Goal: Task Accomplishment & Management: Complete application form

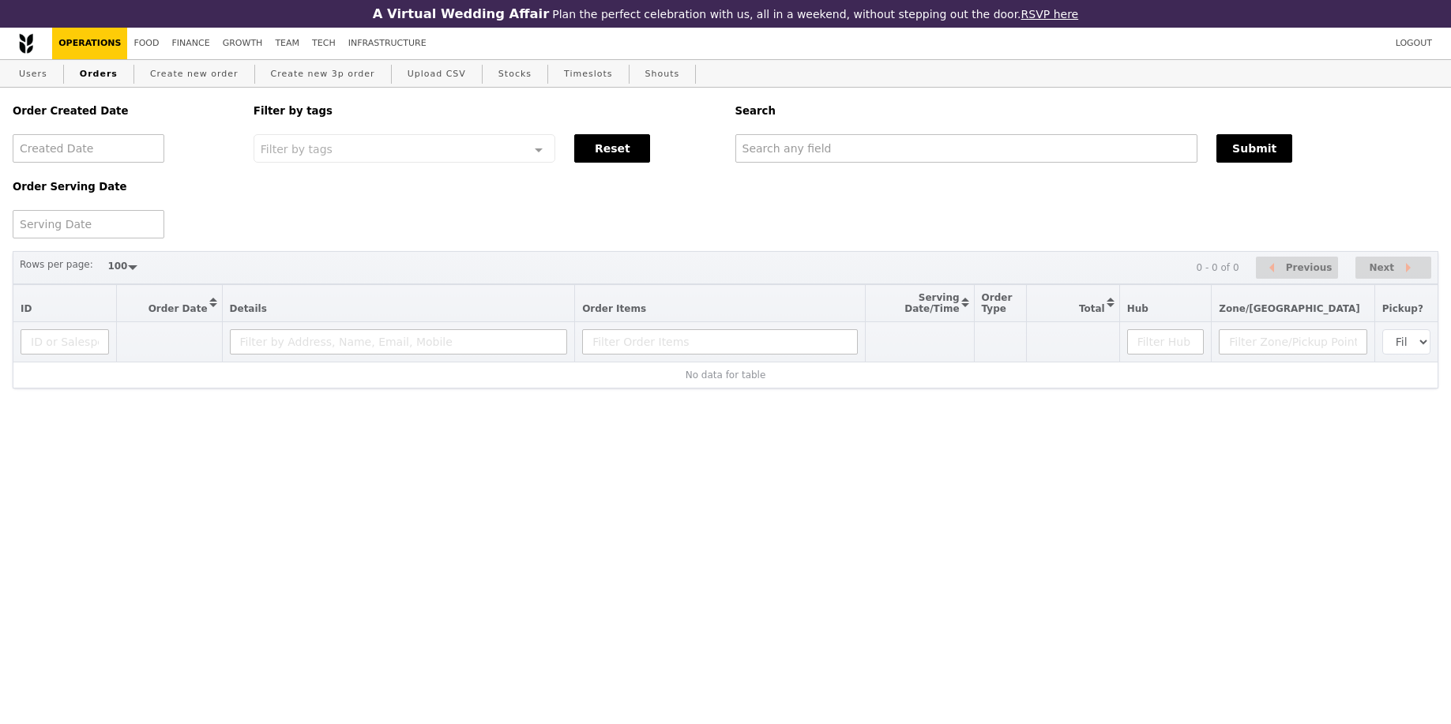
select select "100"
click at [944, 167] on div "Order Created Date Order Serving Date Filter by tags Filter by tags Meal_Plan W…" at bounding box center [725, 163] width 1444 height 151
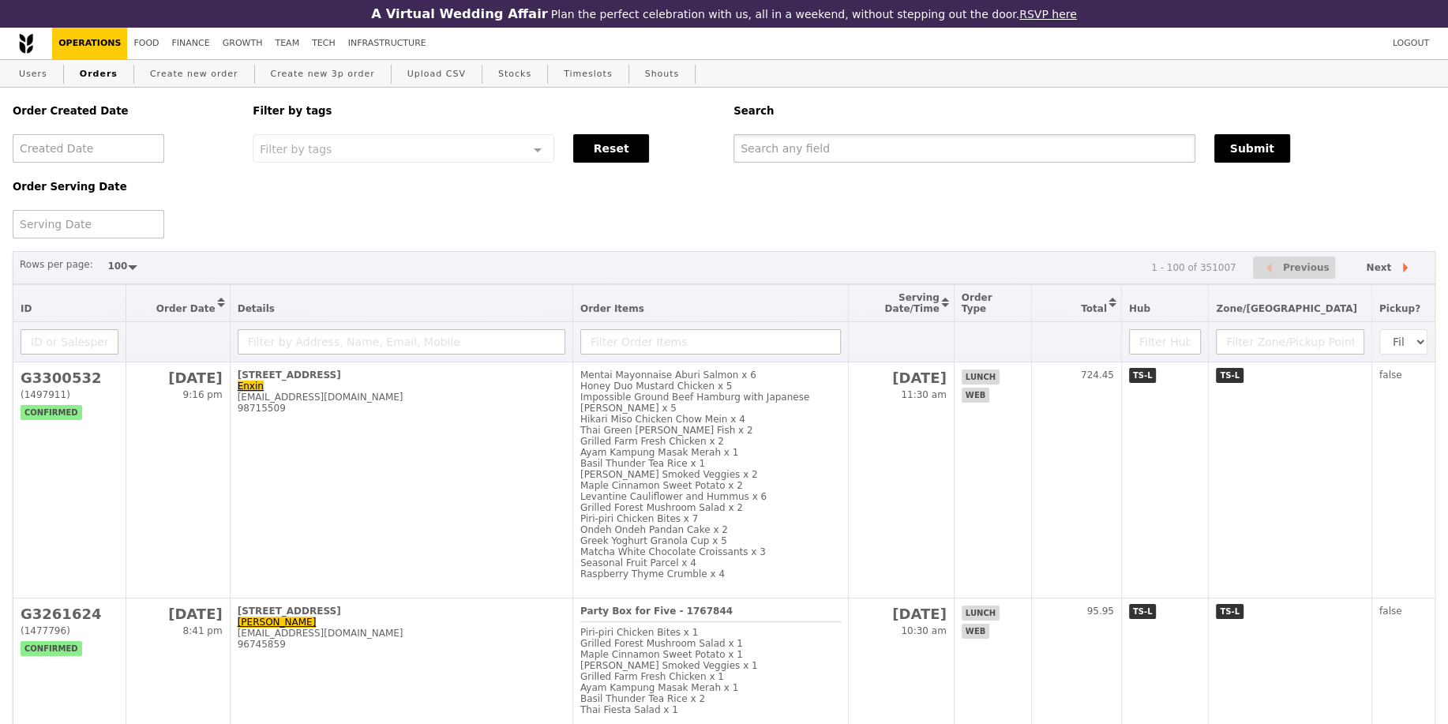
click at [945, 157] on input "text" at bounding box center [965, 148] width 462 height 28
paste input "[EMAIL_ADDRESS][DOMAIN_NAME]"
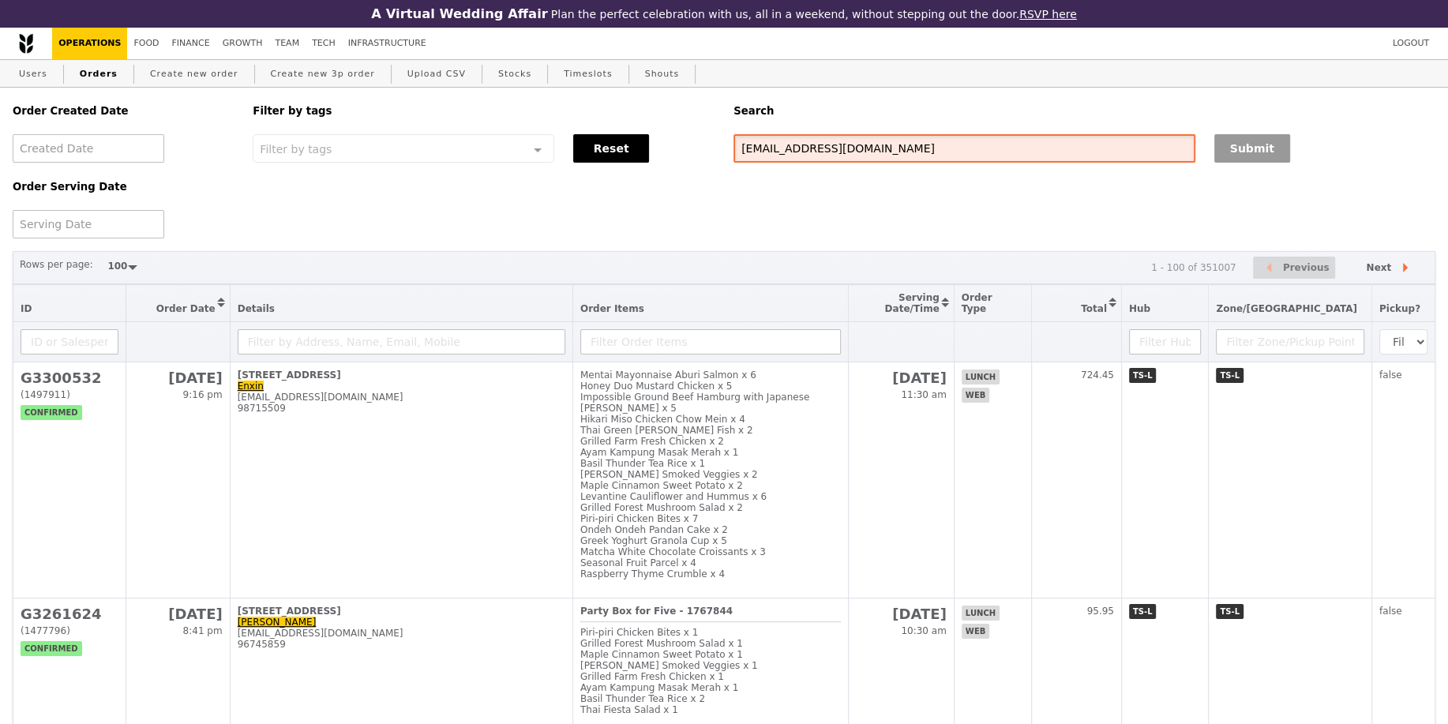
type input "[EMAIL_ADDRESS][DOMAIN_NAME]"
click at [1288, 152] on button "Submit" at bounding box center [1253, 148] width 76 height 28
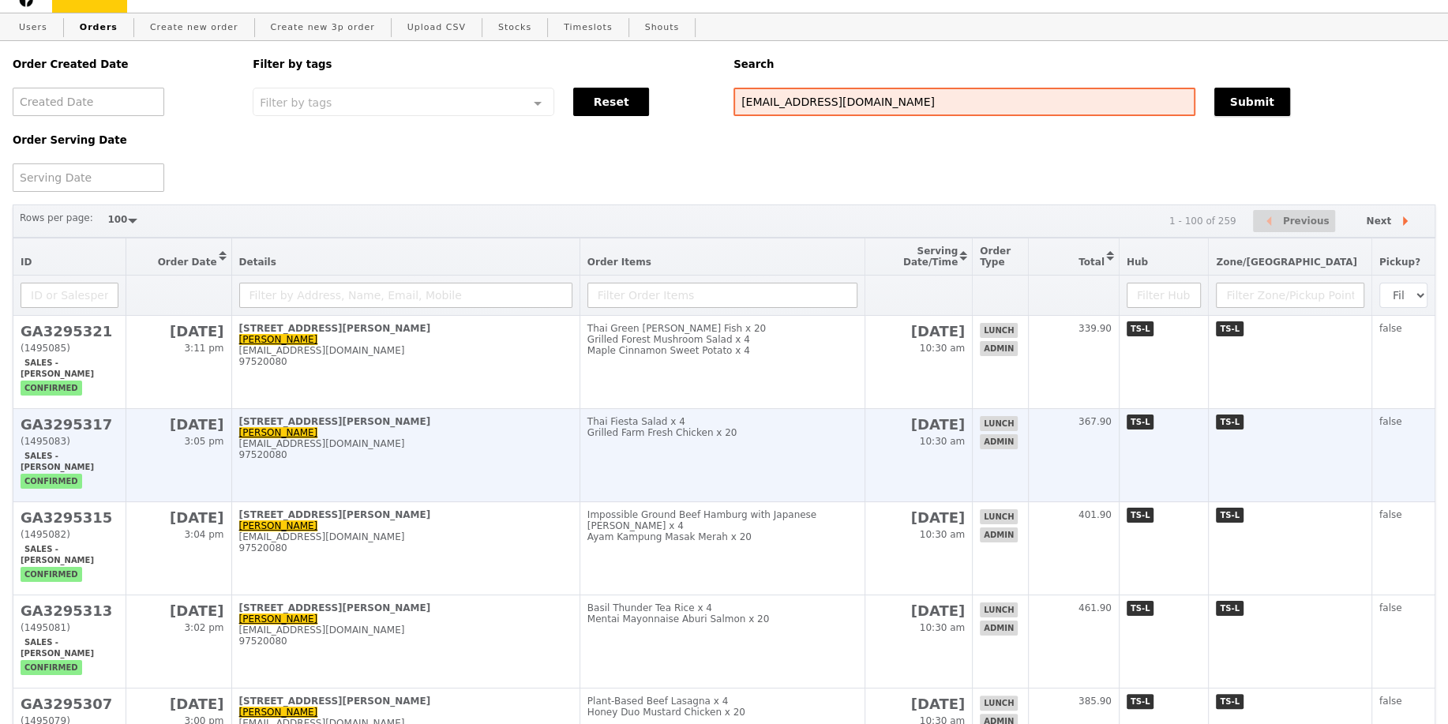
scroll to position [48, 0]
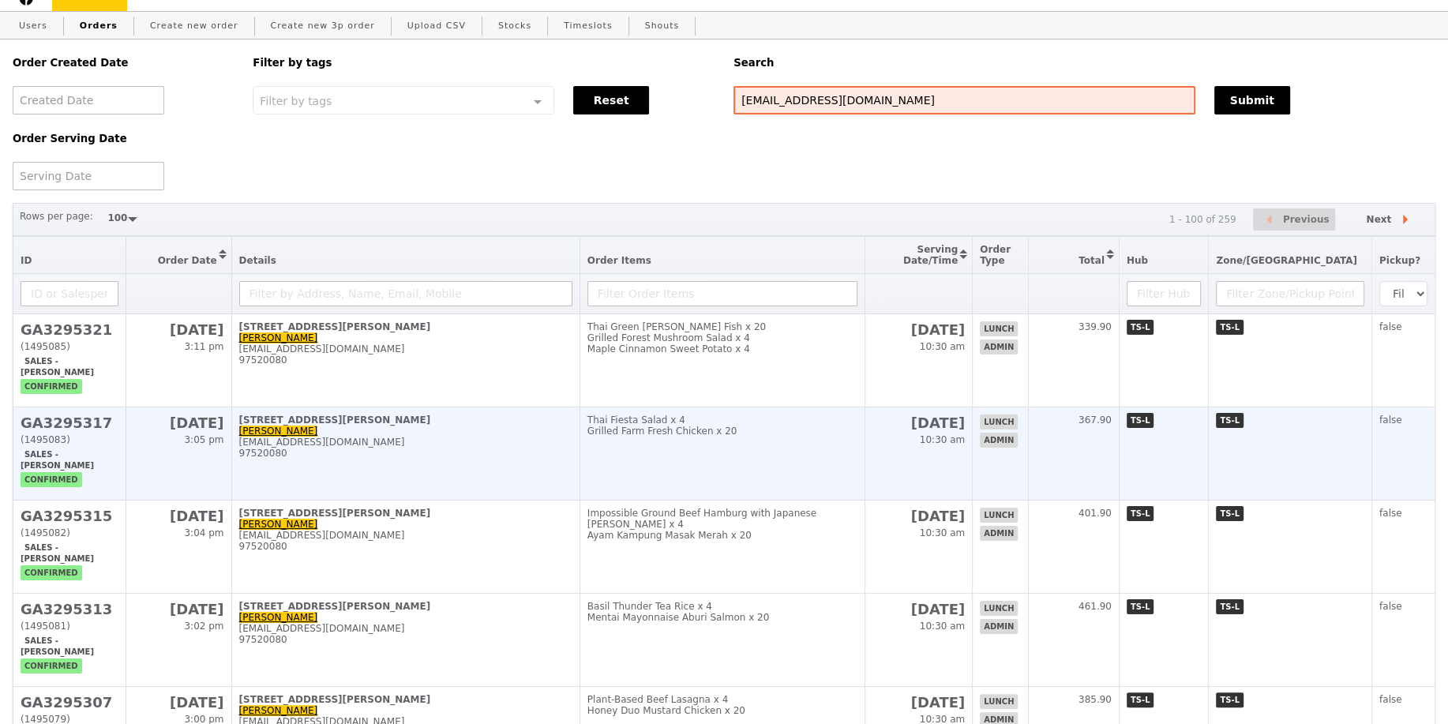
click at [731, 476] on td "Thai Fiesta Salad x 4 Grilled Farm Fresh Chicken x 20" at bounding box center [723, 453] width 286 height 93
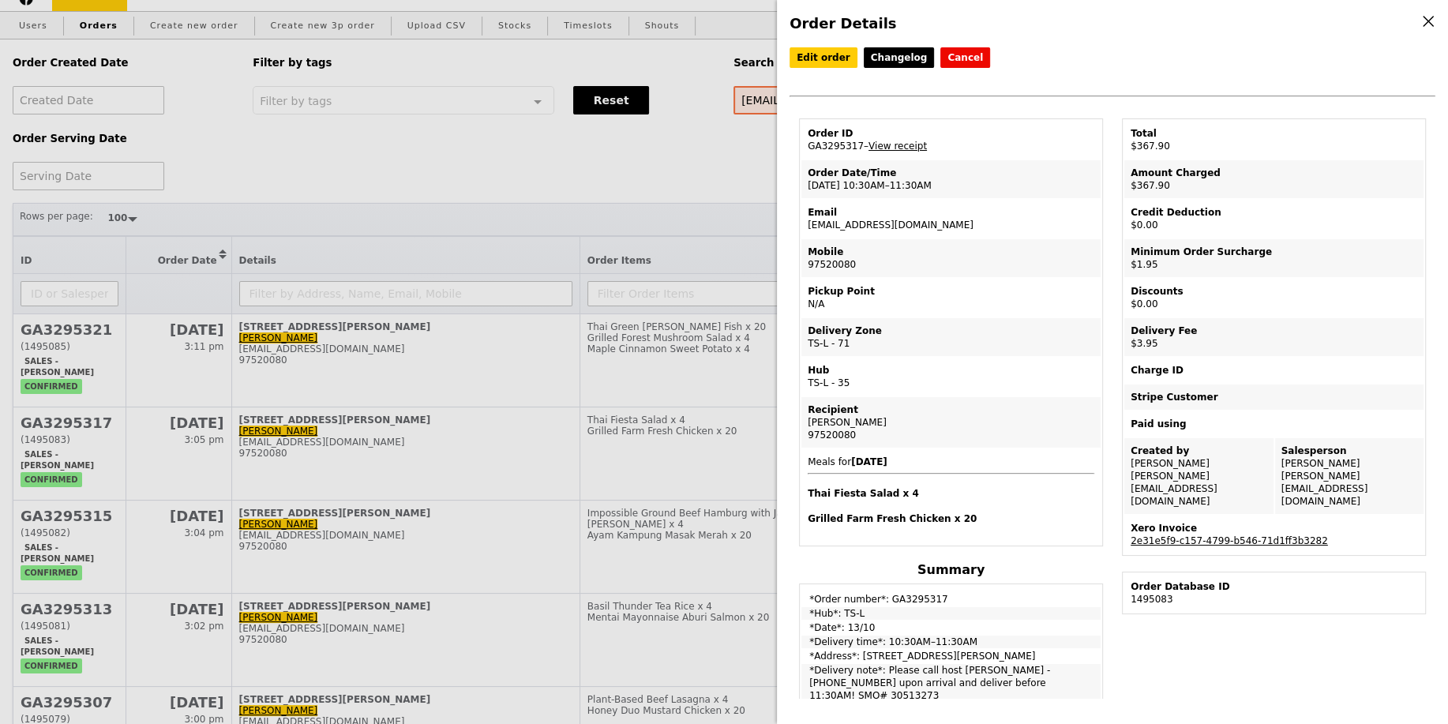
drag, startPoint x: 883, startPoint y: 667, endPoint x: 1034, endPoint y: 674, distance: 151.0
click at [1034, 674] on td "*Delivery note*: Please call host Lili - 97520080 upon arrival and deliver befo…" at bounding box center [951, 683] width 299 height 38
copy td "Please call host Lili - 97520080 upon arrival and deliver before 11:30AM! SMO# …"
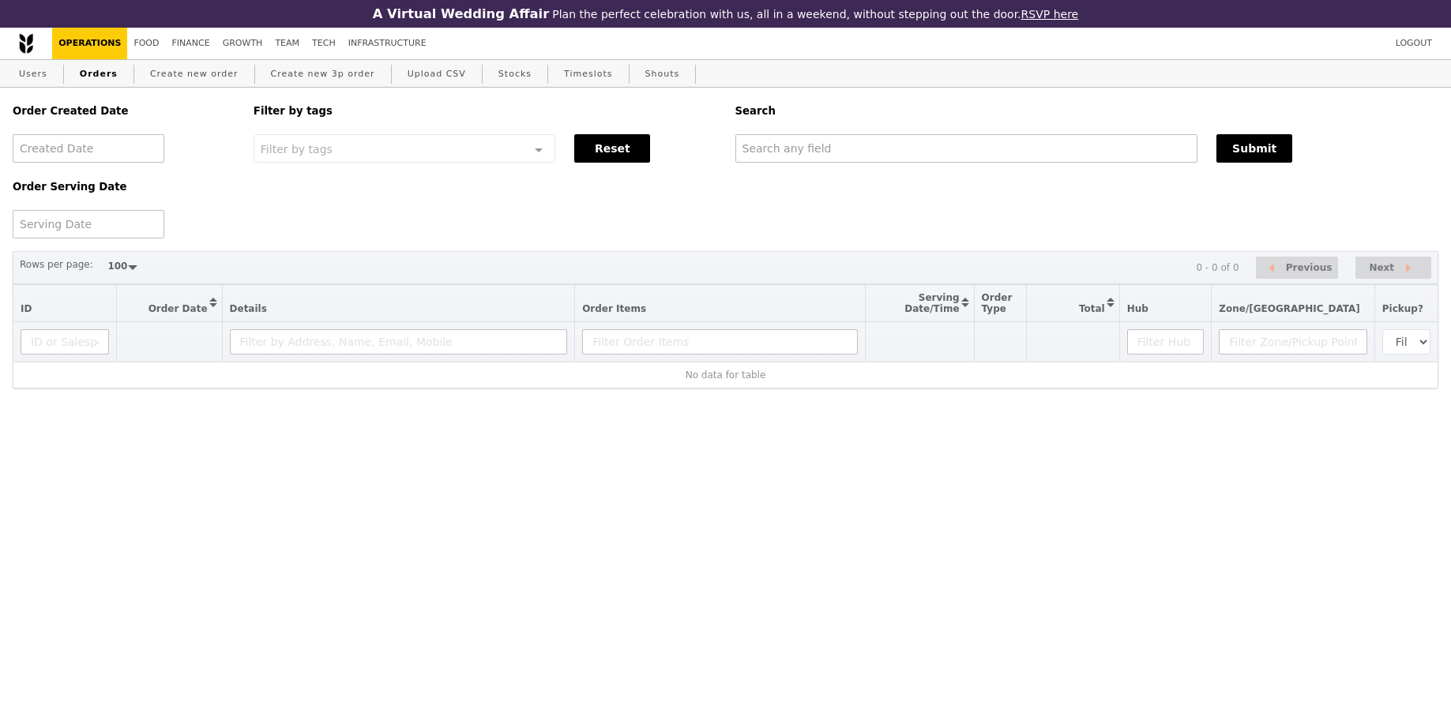
select select "100"
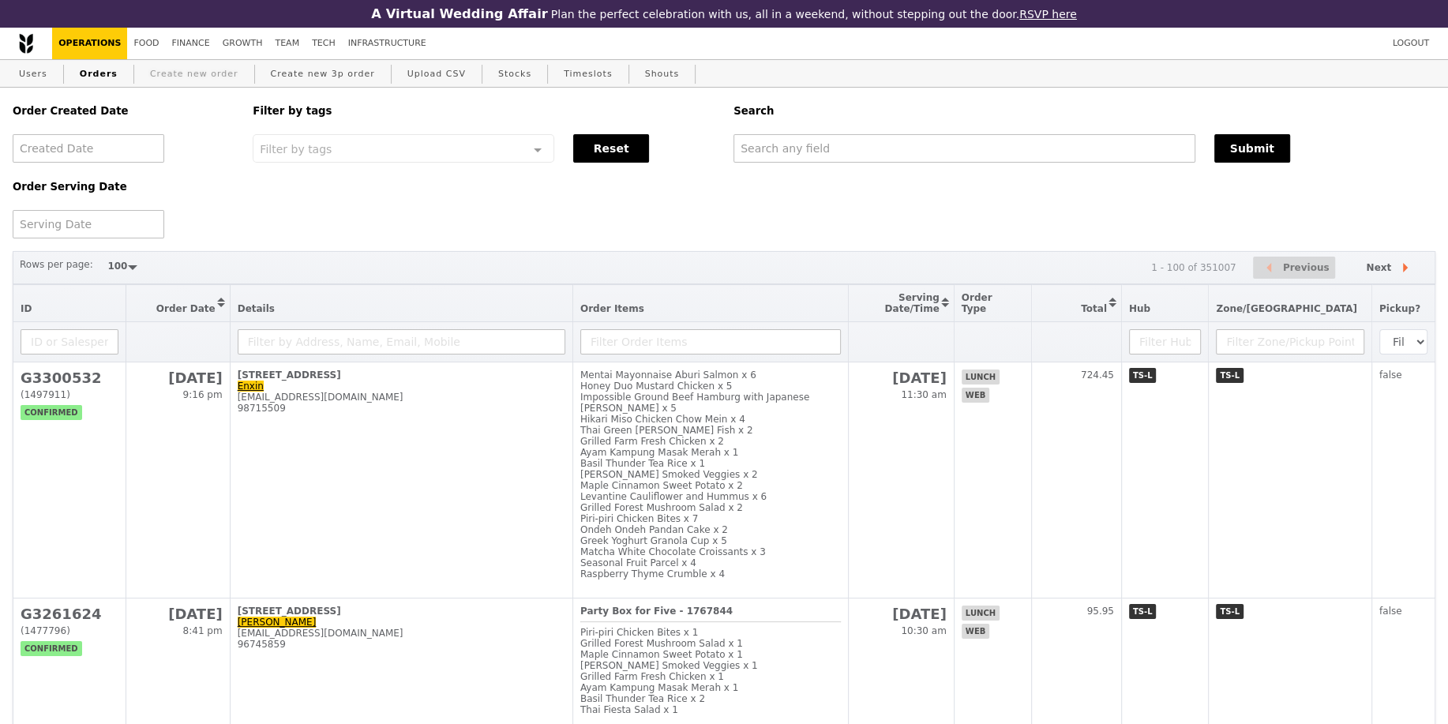
click at [182, 69] on link "Create new order" at bounding box center [194, 74] width 101 height 28
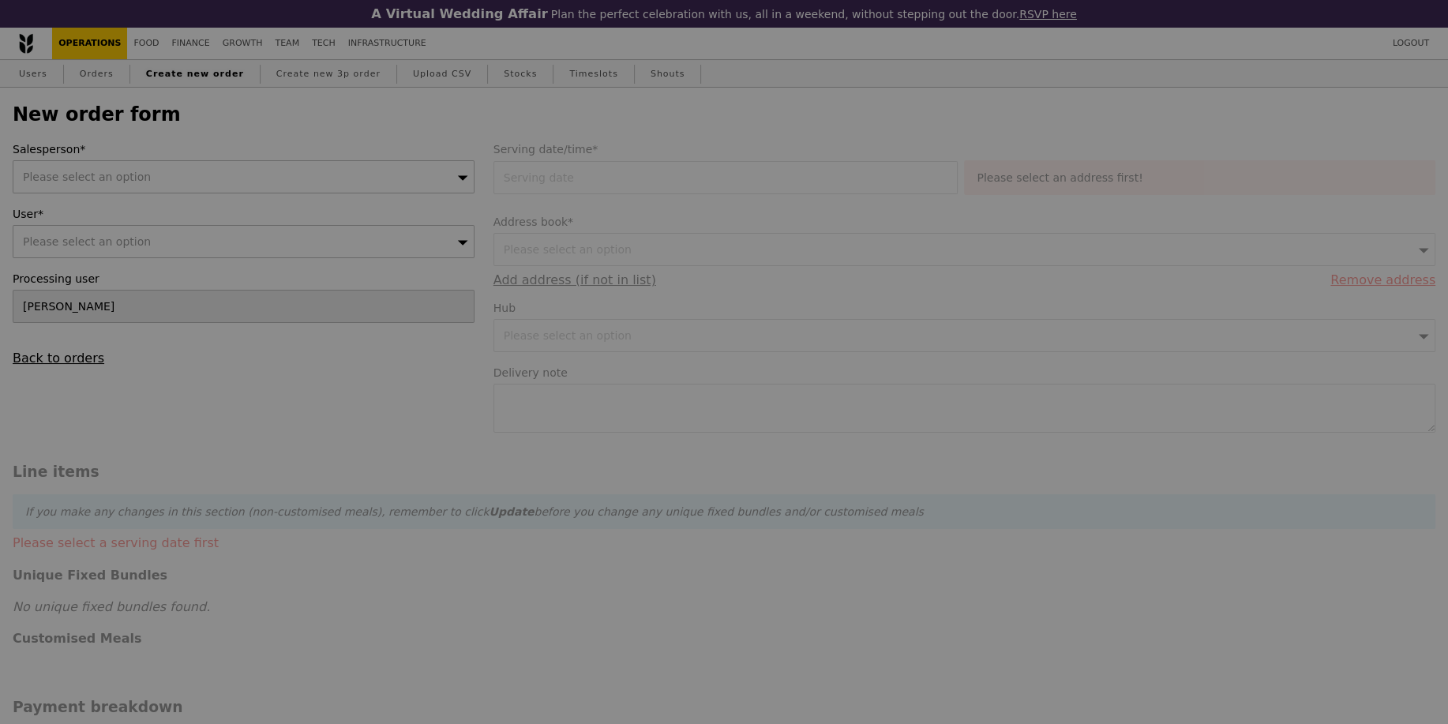
type input "Confirm"
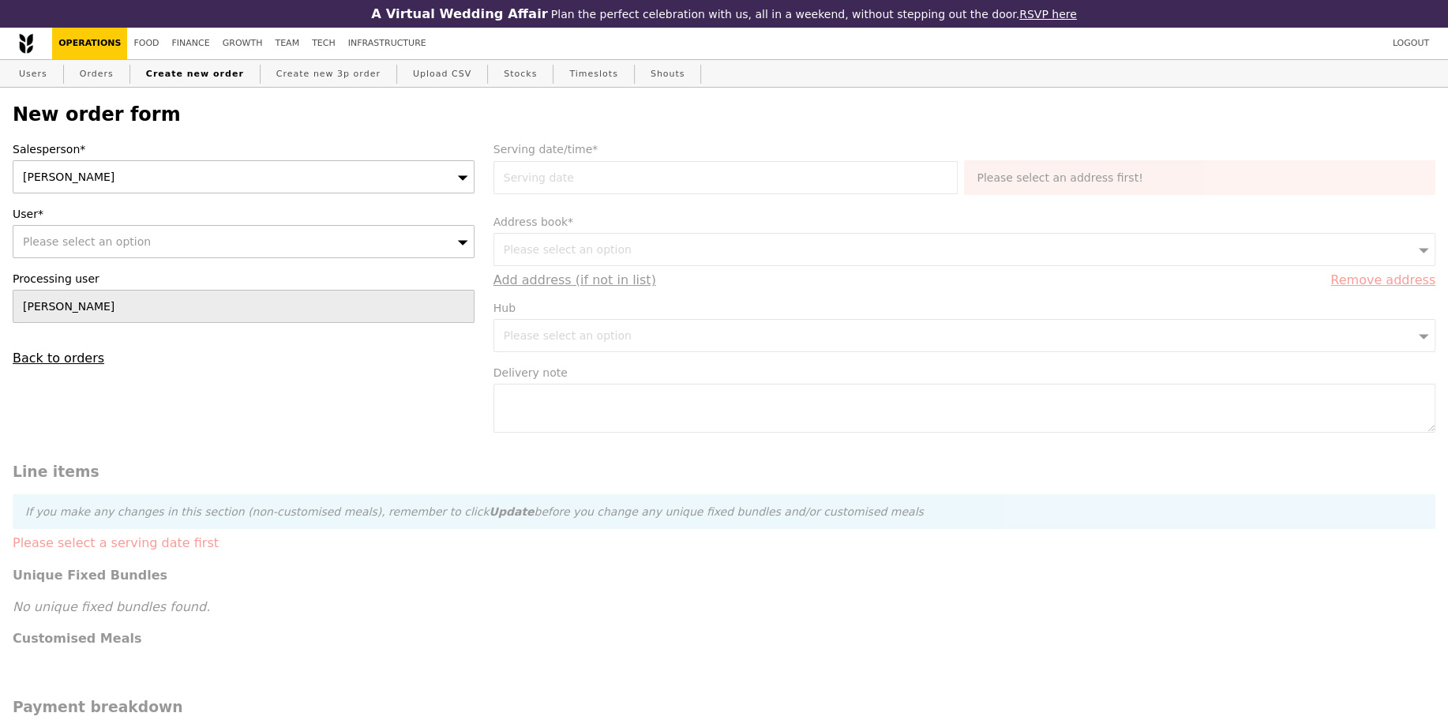
click at [205, 177] on div "[PERSON_NAME]" at bounding box center [244, 176] width 462 height 33
type input "[PERSON_NAME]"
click at [192, 226] on div "Please select an option" at bounding box center [244, 241] width 462 height 33
type input "[EMAIL_ADDRESS][DOMAIN_NAME]"
type input "Confirm"
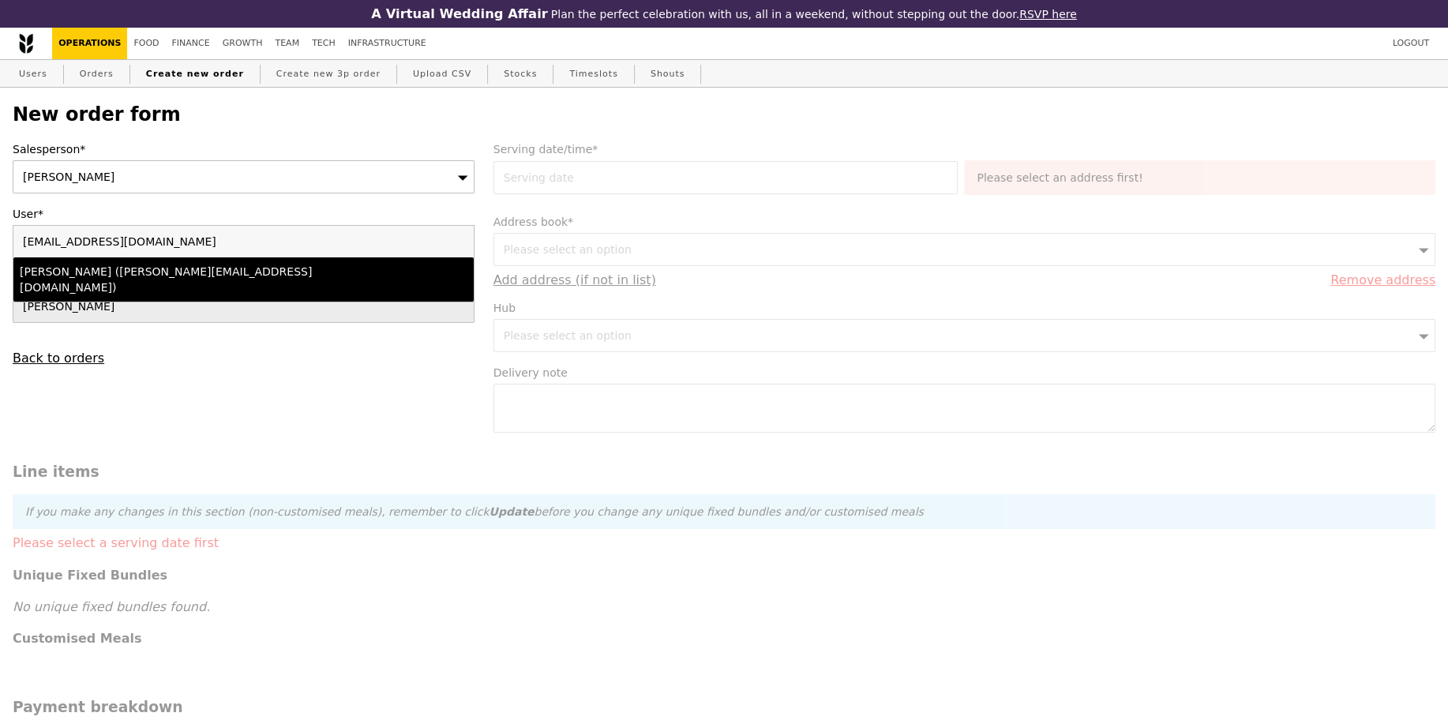
type input "[EMAIL_ADDRESS][DOMAIN_NAME]"
click at [187, 273] on div "[PERSON_NAME] ([PERSON_NAME][EMAIL_ADDRESS][DOMAIN_NAME])" at bounding box center [188, 280] width 336 height 32
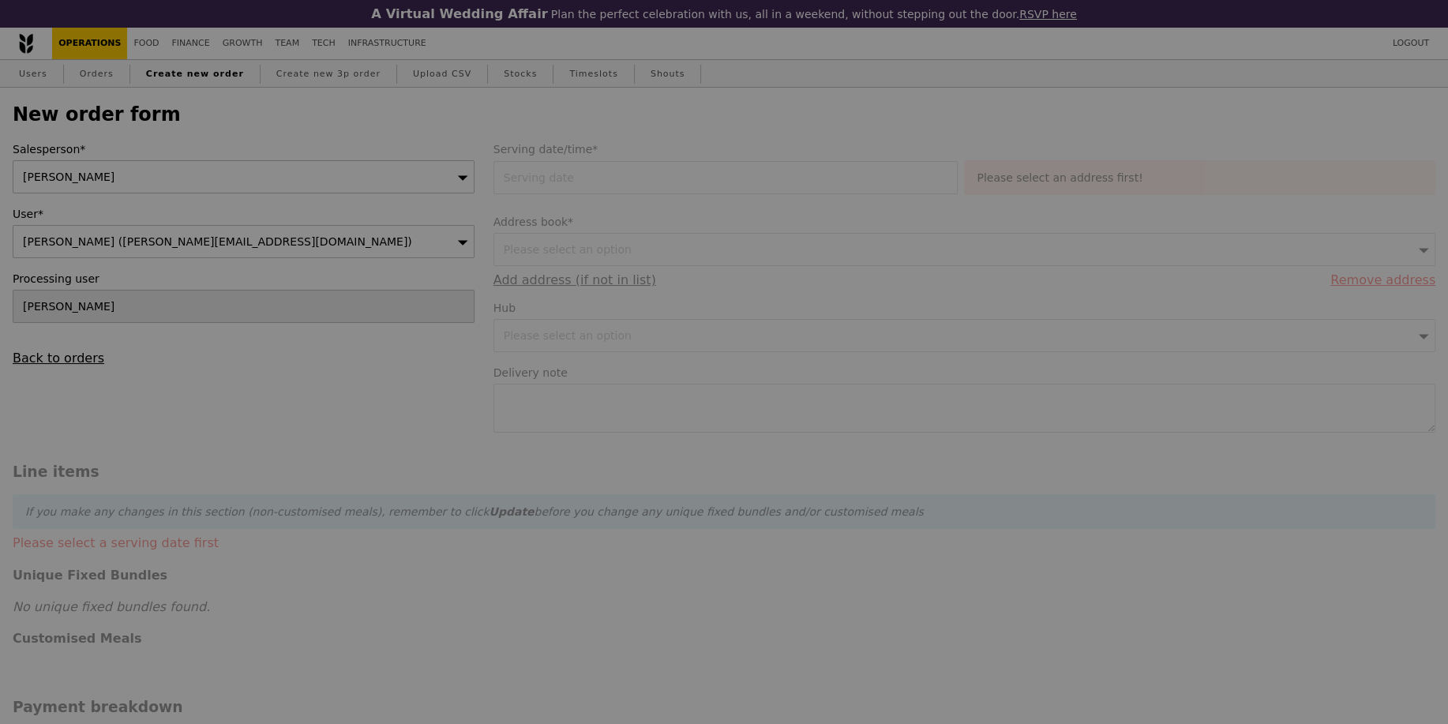
type input "Confirm"
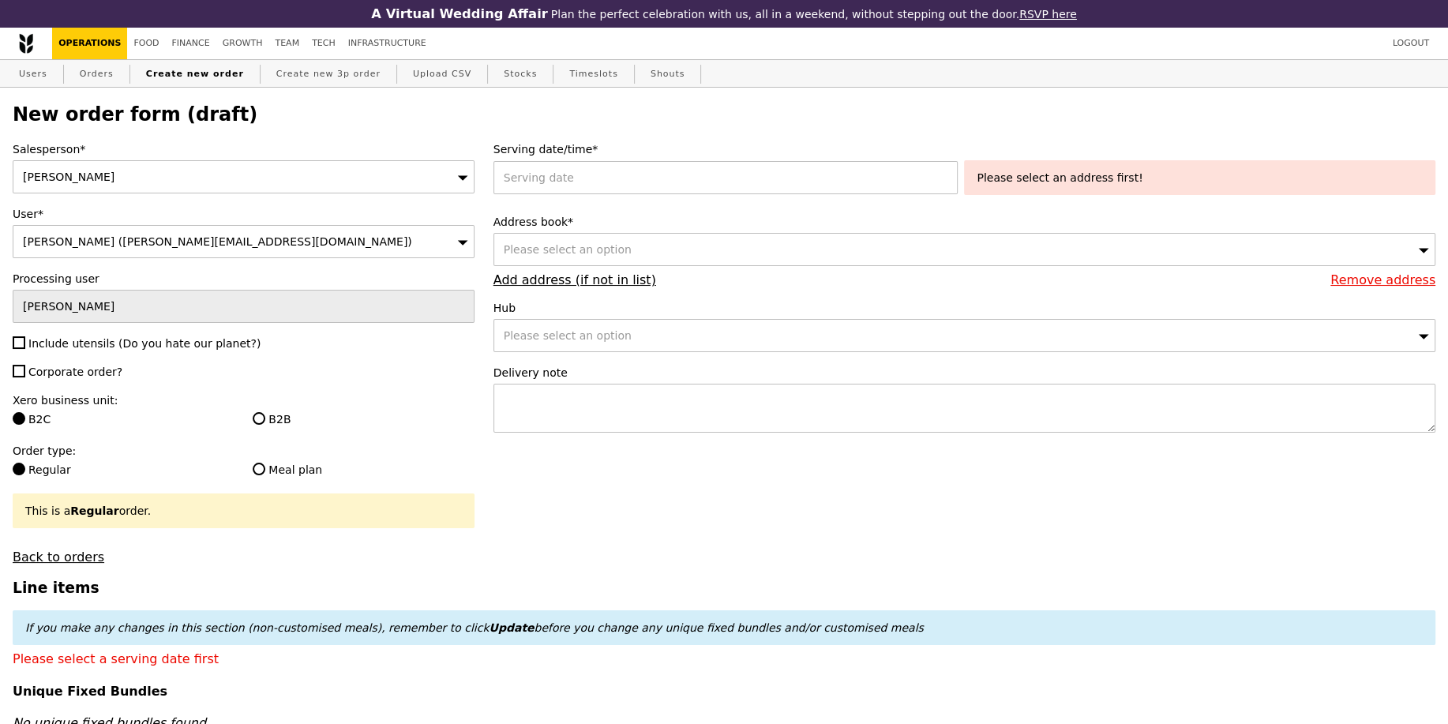
click at [77, 346] on span "Include utensils (Do you hate our planet?)" at bounding box center [144, 343] width 232 height 13
click at [25, 346] on input "Include utensils (Do you hate our planet?)" at bounding box center [19, 342] width 13 height 13
checkbox input "true"
type input "Confirm"
click at [74, 366] on span "Corporate order?" at bounding box center [75, 372] width 94 height 13
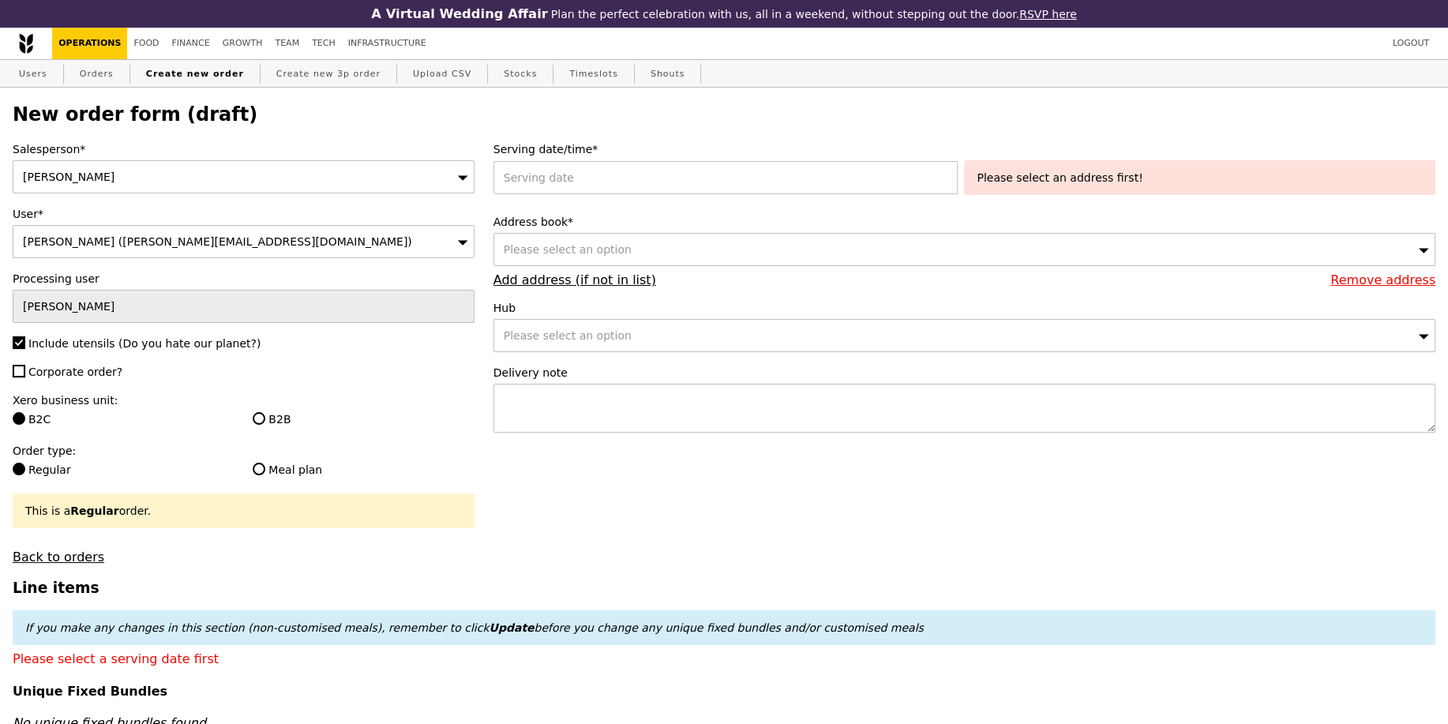
click at [25, 365] on input "Corporate order?" at bounding box center [19, 371] width 13 height 13
checkbox input "true"
click at [278, 411] on label "B2B" at bounding box center [363, 419] width 221 height 16
click at [265, 412] on input "B2B" at bounding box center [259, 418] width 13 height 13
radio input "true"
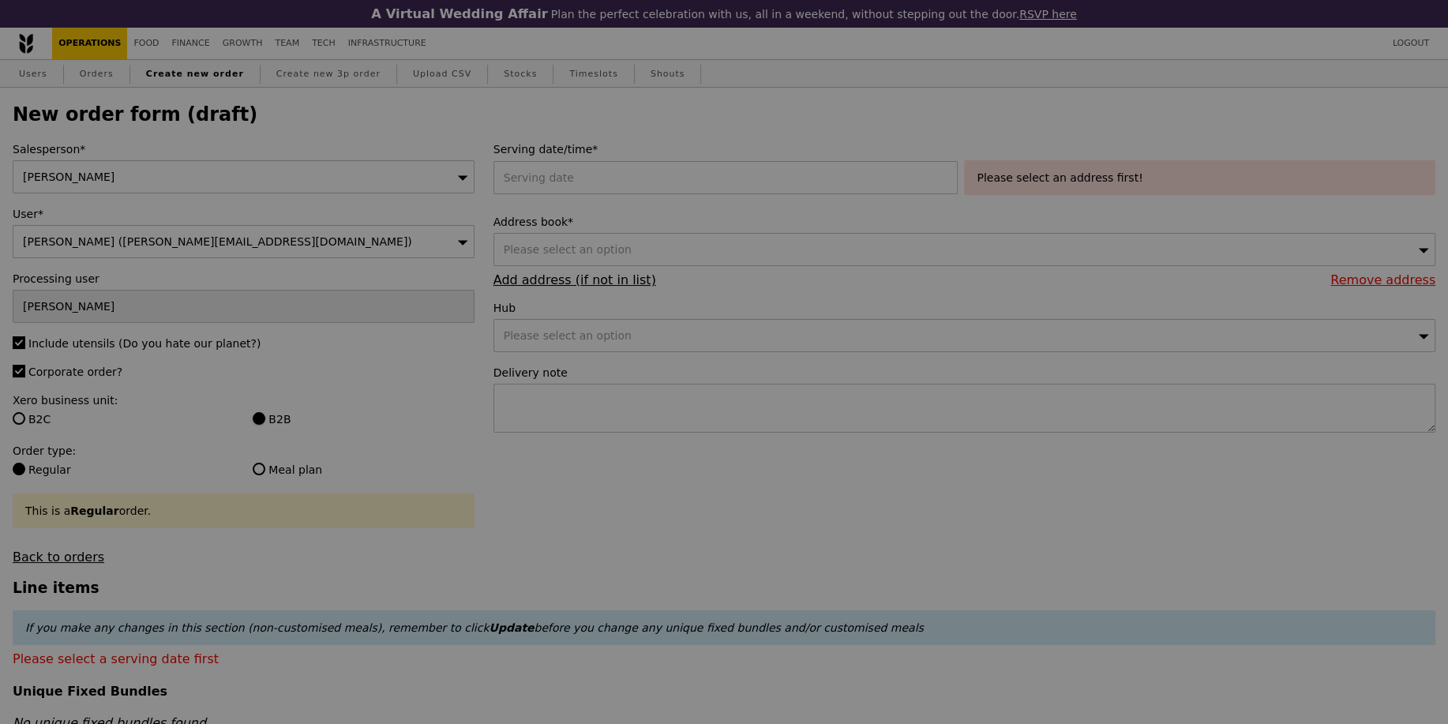
type input "Confirm"
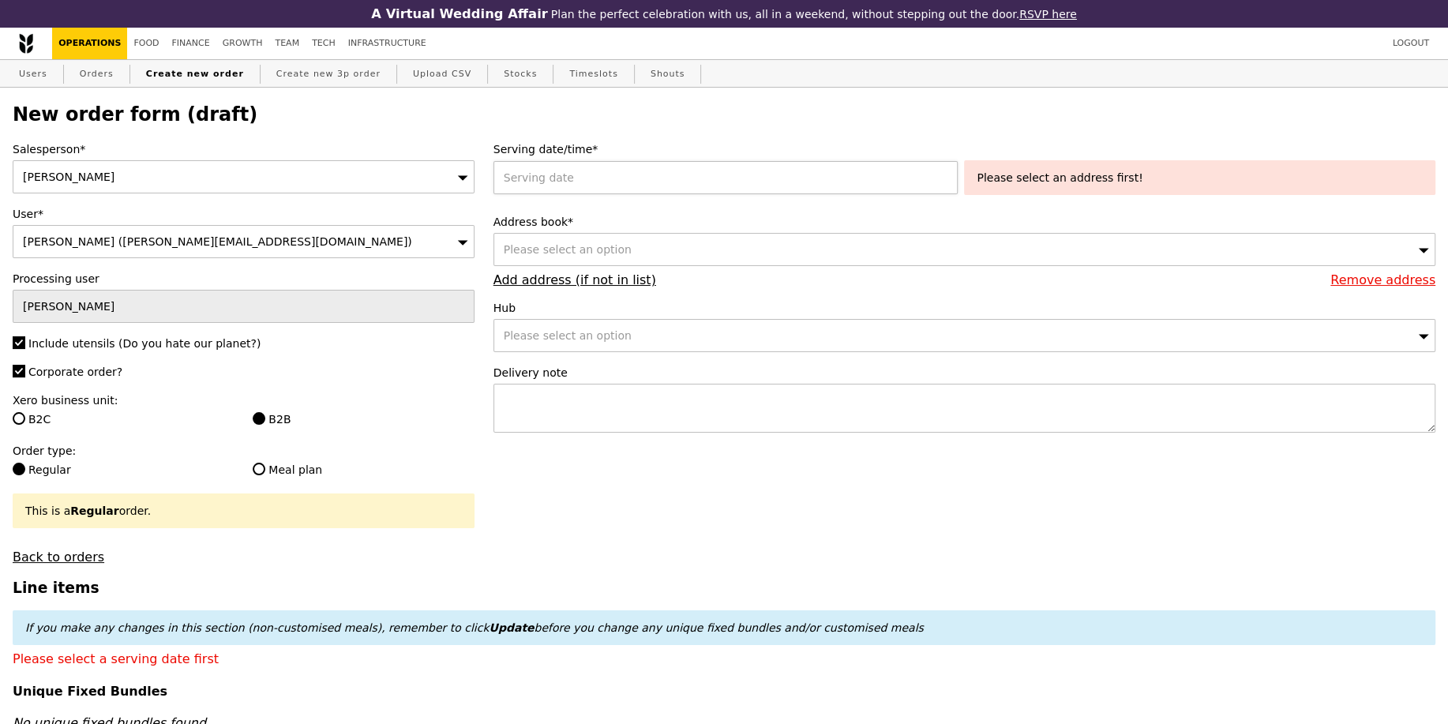
click at [660, 175] on div at bounding box center [729, 177] width 471 height 33
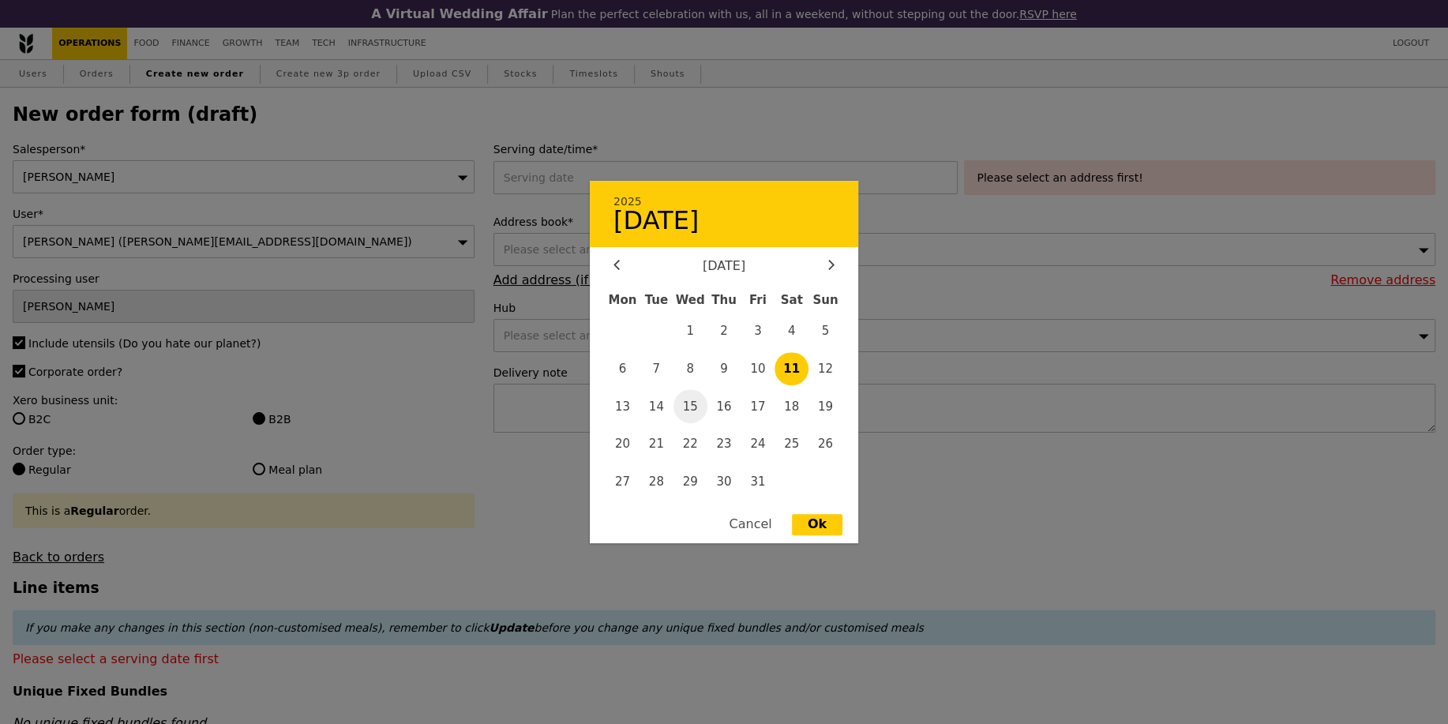
click at [683, 407] on span "15" at bounding box center [691, 406] width 34 height 34
type input "[DATE]"
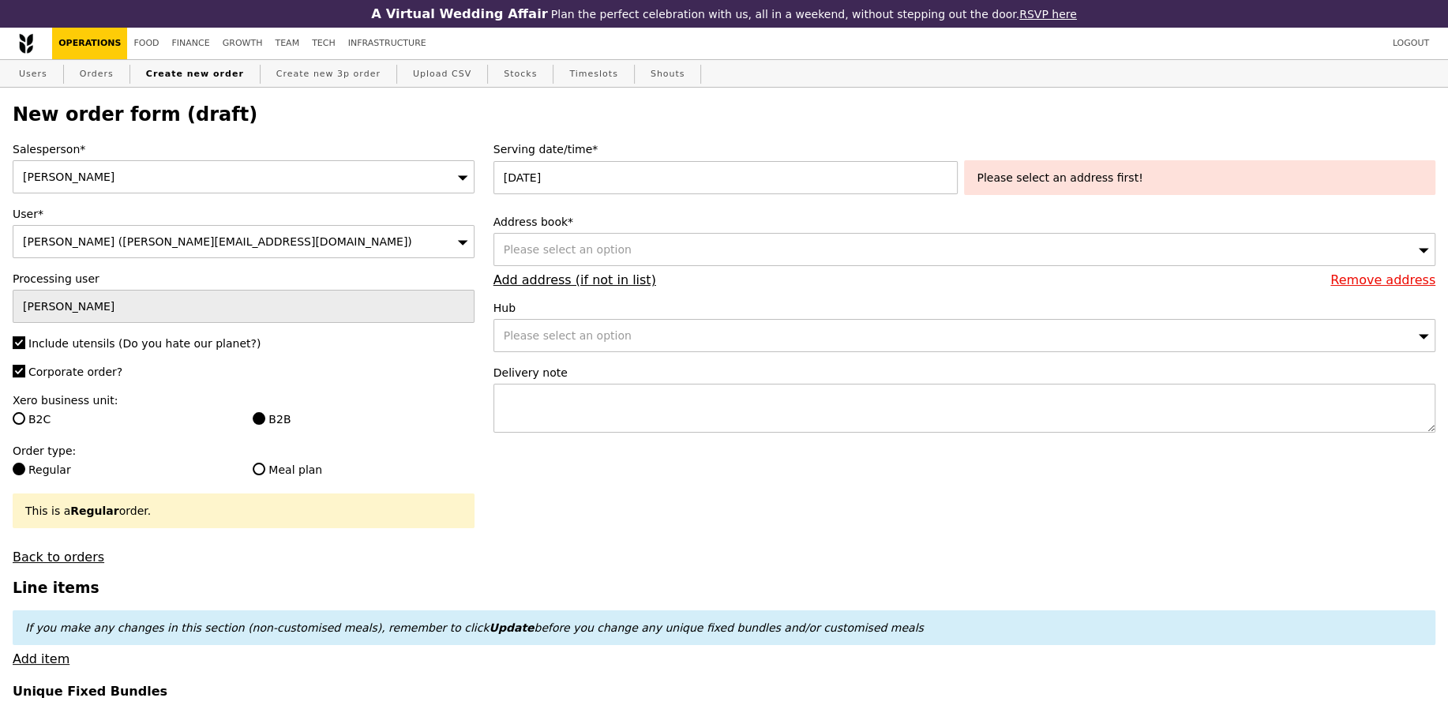
click at [813, 240] on div "Please select an option" at bounding box center [965, 249] width 942 height 33
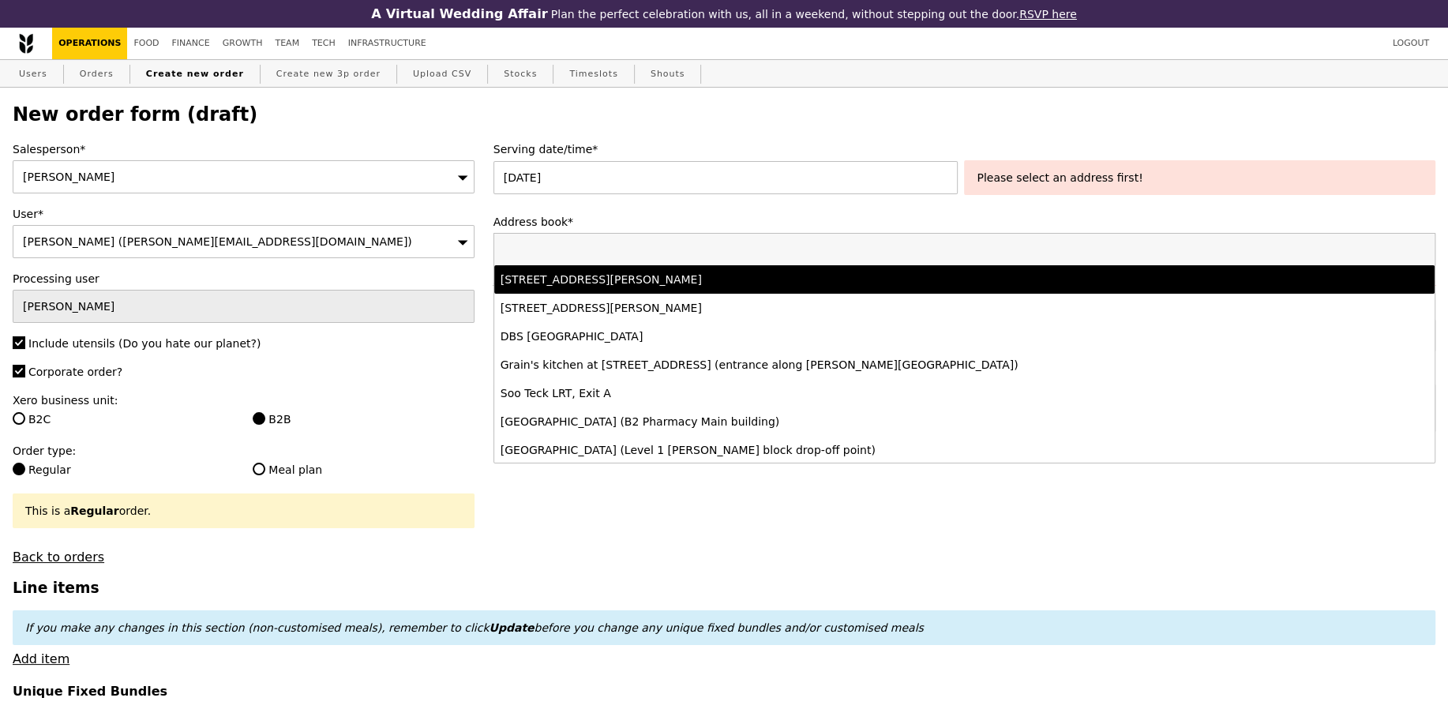
click at [780, 277] on div "77 Robinson Road, #-28-03, Singapore 068896" at bounding box center [849, 280] width 696 height 16
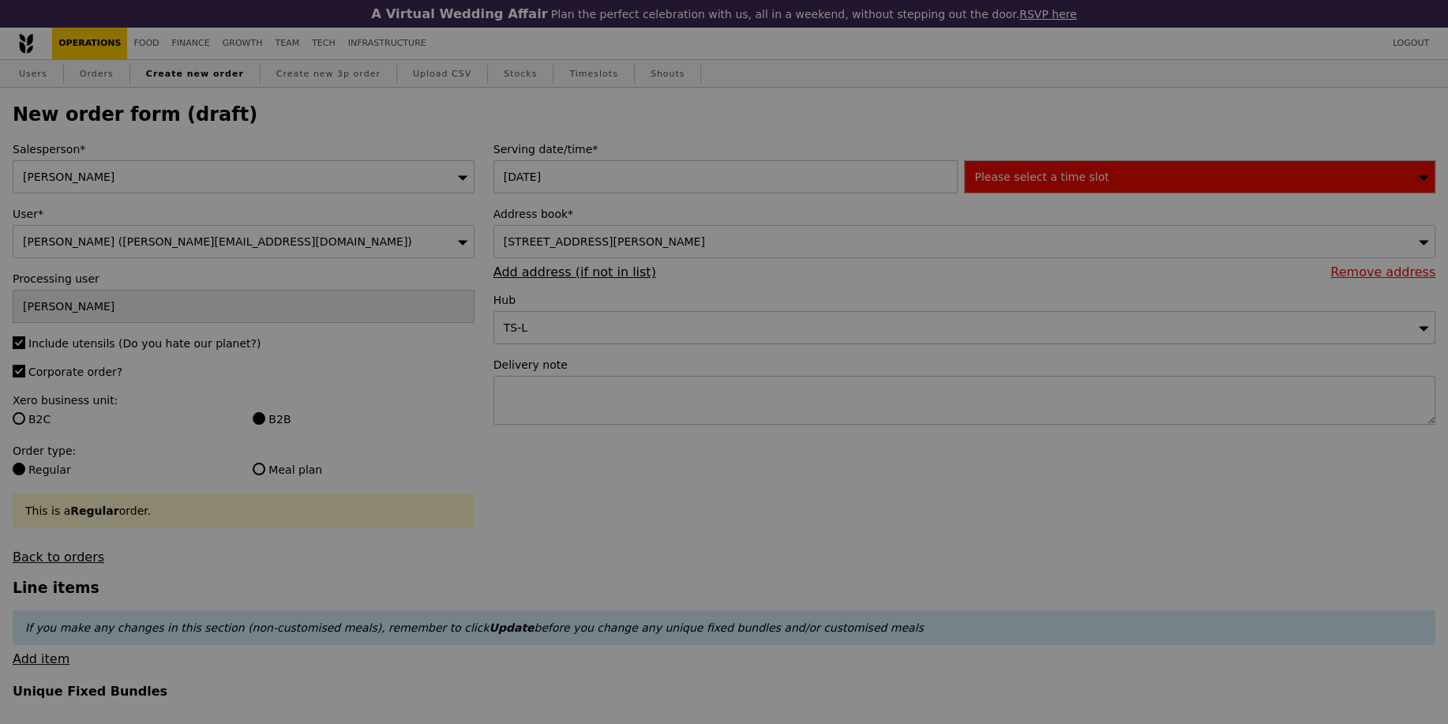
type input "Confirm"
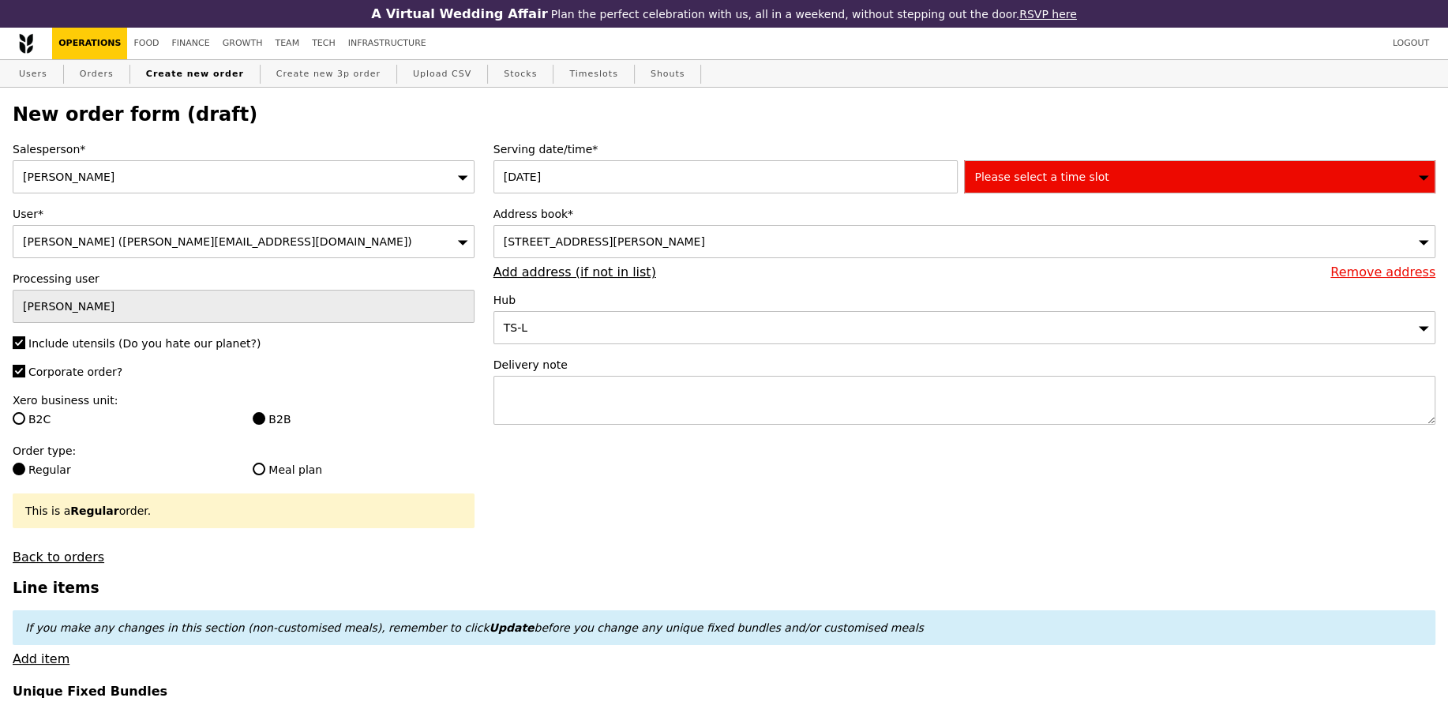
click at [1069, 180] on span "Please select a time slot" at bounding box center [1041, 177] width 134 height 13
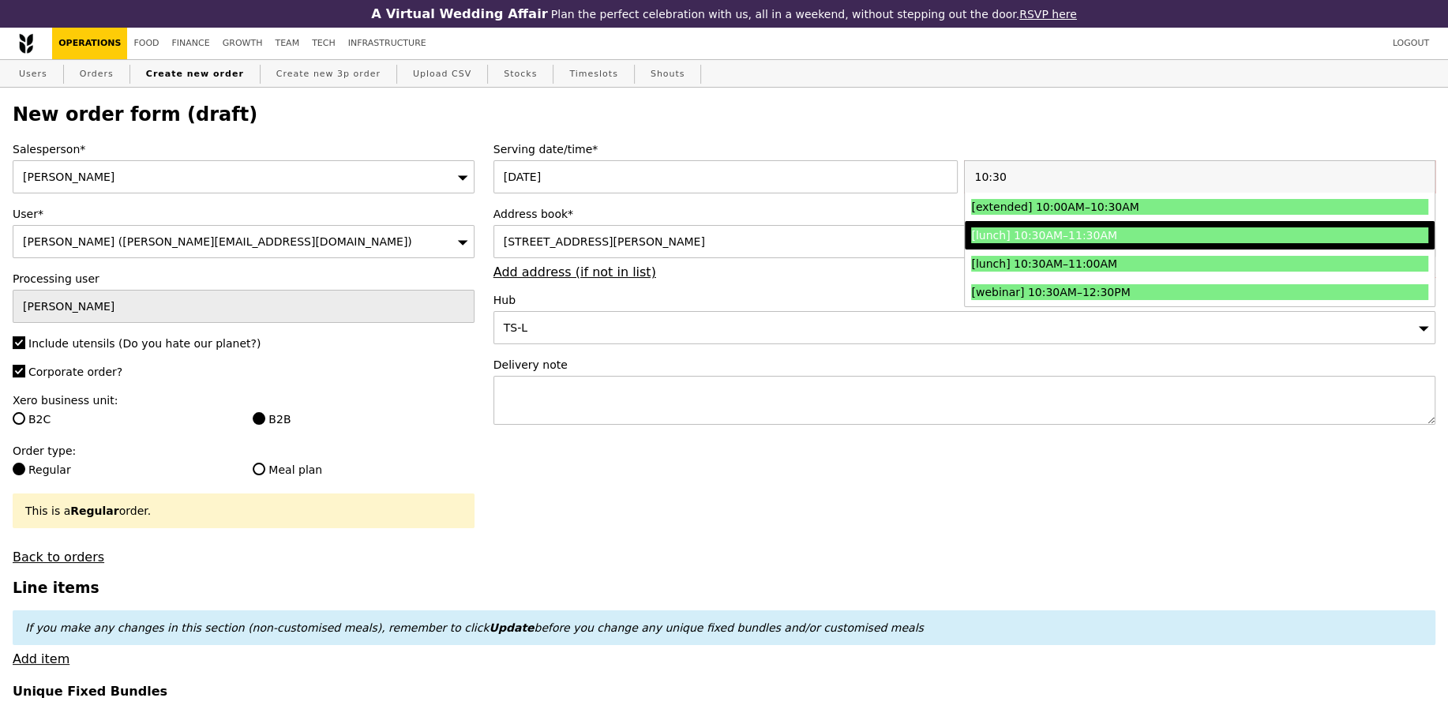
type input "10:30"
click at [1119, 241] on div "[lunch] 10:30AM–11:30AM" at bounding box center [1142, 235] width 343 height 16
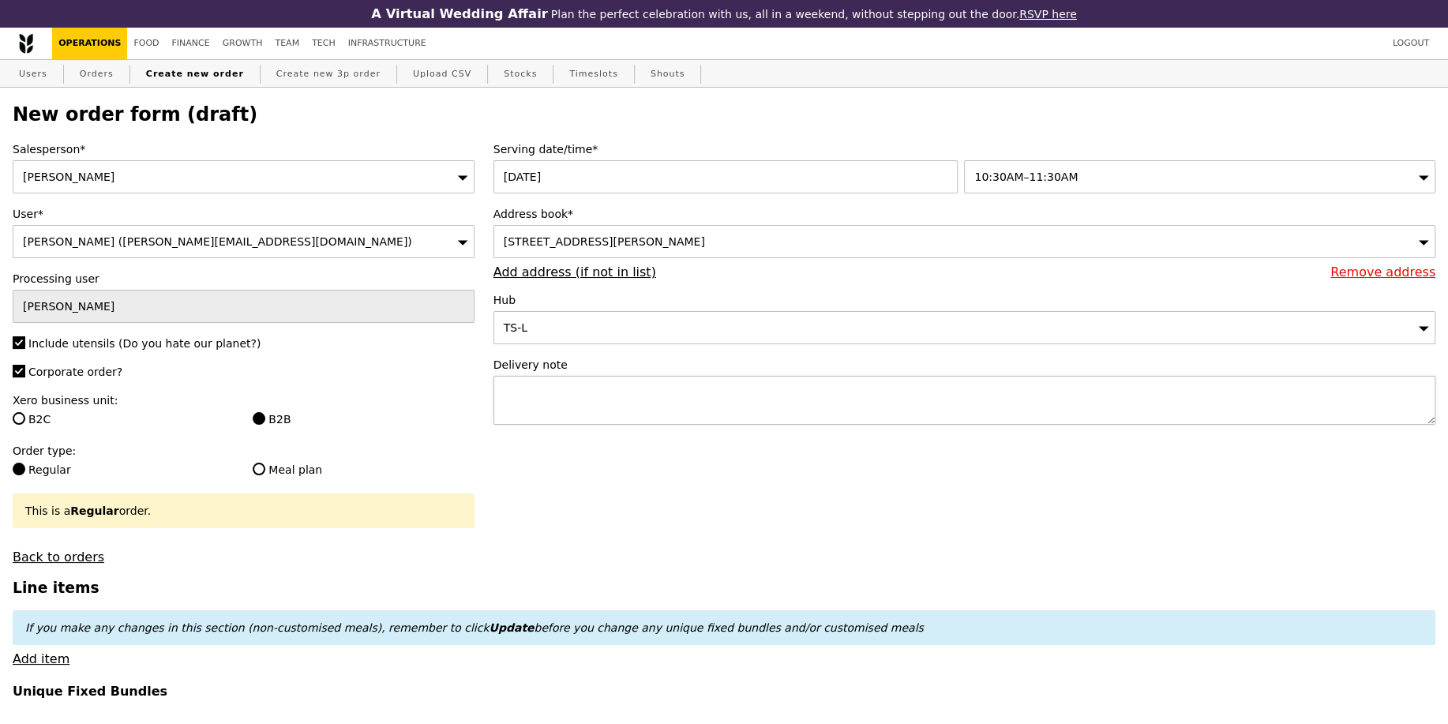
type input "Confirm"
drag, startPoint x: 834, startPoint y: 417, endPoint x: 843, endPoint y: 399, distance: 20.5
click at [834, 417] on textarea at bounding box center [965, 400] width 942 height 49
paste textarea "Please call host Lili - 97520080 upon arrival and deliver before 11:30AM! SMO# …"
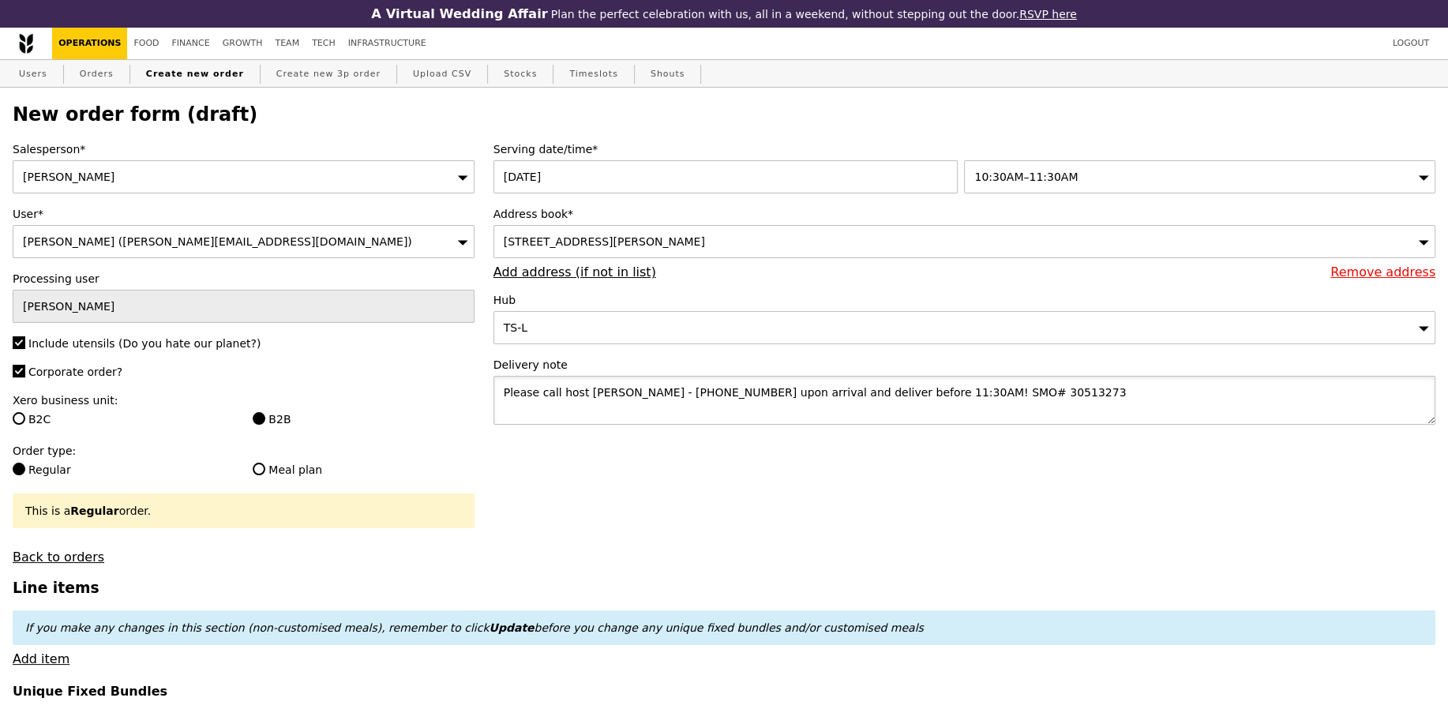
type textarea "Please call host Lili - 97520080 upon arrival and deliver before 11:30AM! SMO# …"
type input "Confirm"
click at [930, 389] on textarea "Please call host Lili - 97520080 upon arrival and deliver before 11:30AM! SMO# …" at bounding box center [965, 400] width 942 height 49
paste textarea "4"
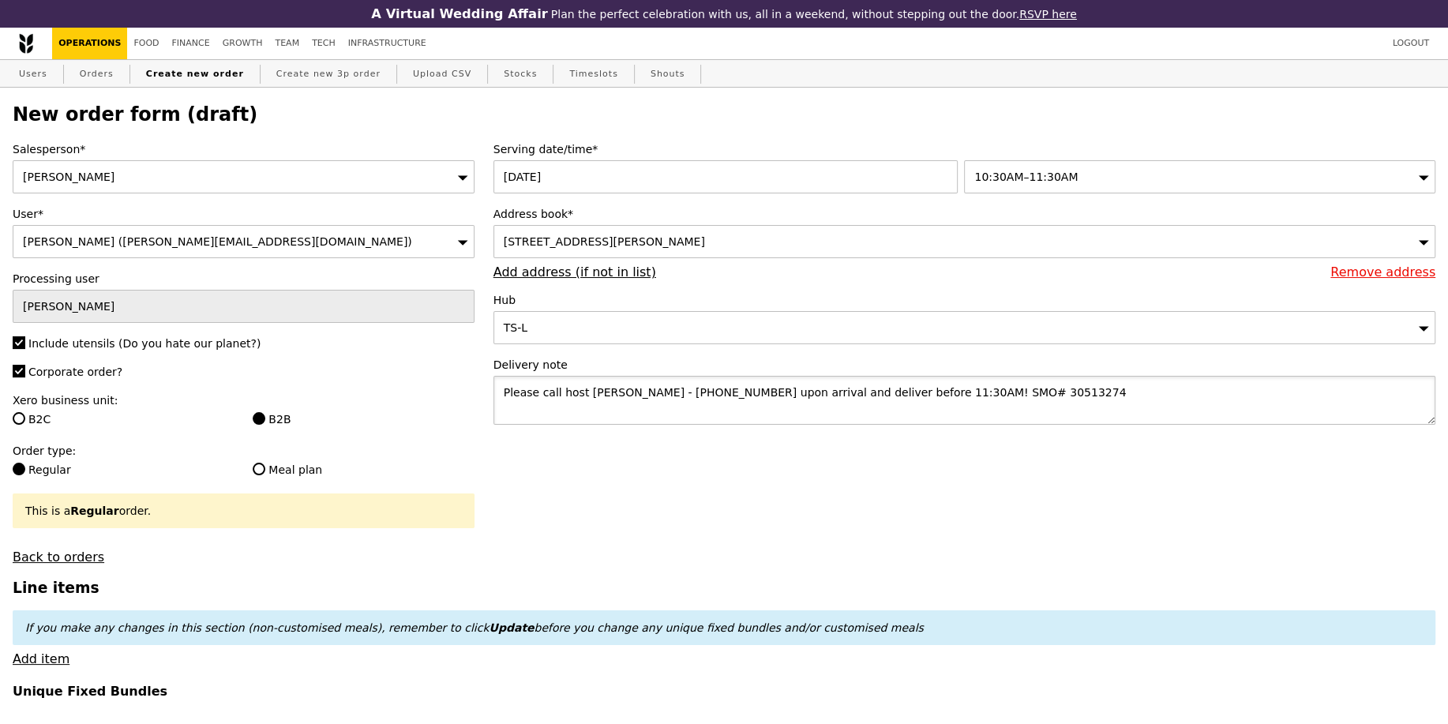
click at [877, 389] on textarea "Please call host Lili - 97520080 upon arrival and deliver before 11:30AM! SMO# …" at bounding box center [965, 400] width 942 height 49
type textarea "Please call host Lili - 97520080 upon arrival and deliver before 11:30AM! SMO# …"
type input "Confirm"
click at [40, 651] on link "Add item" at bounding box center [41, 658] width 57 height 15
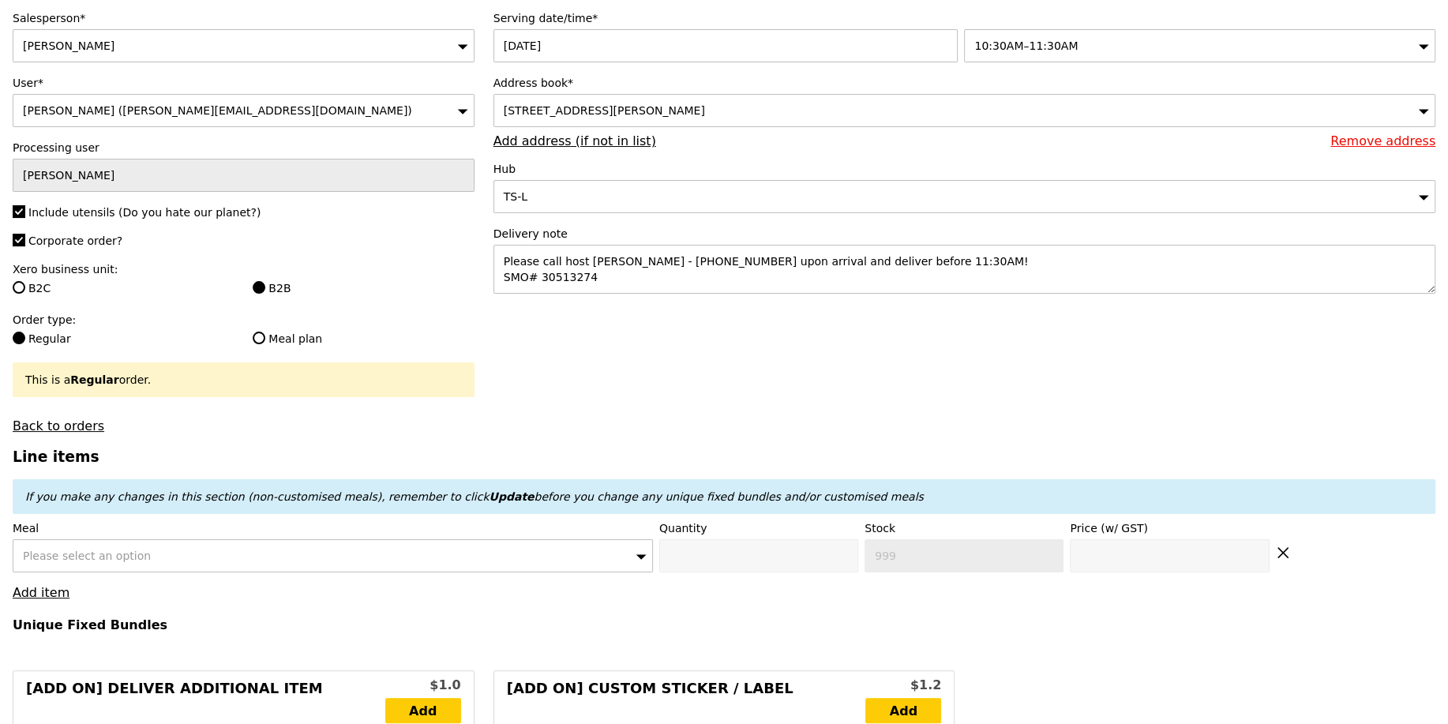
scroll to position [241, 0]
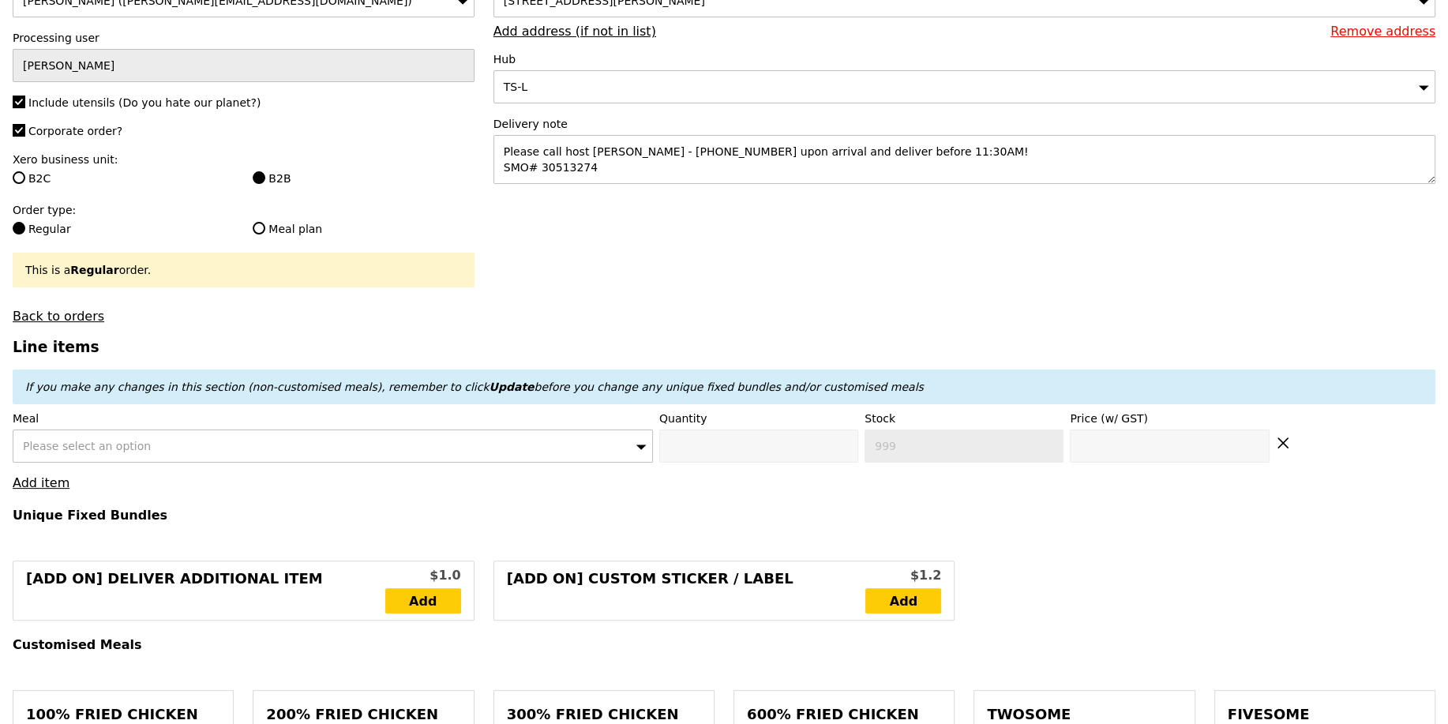
click at [301, 443] on div "Please select an option" at bounding box center [333, 446] width 640 height 33
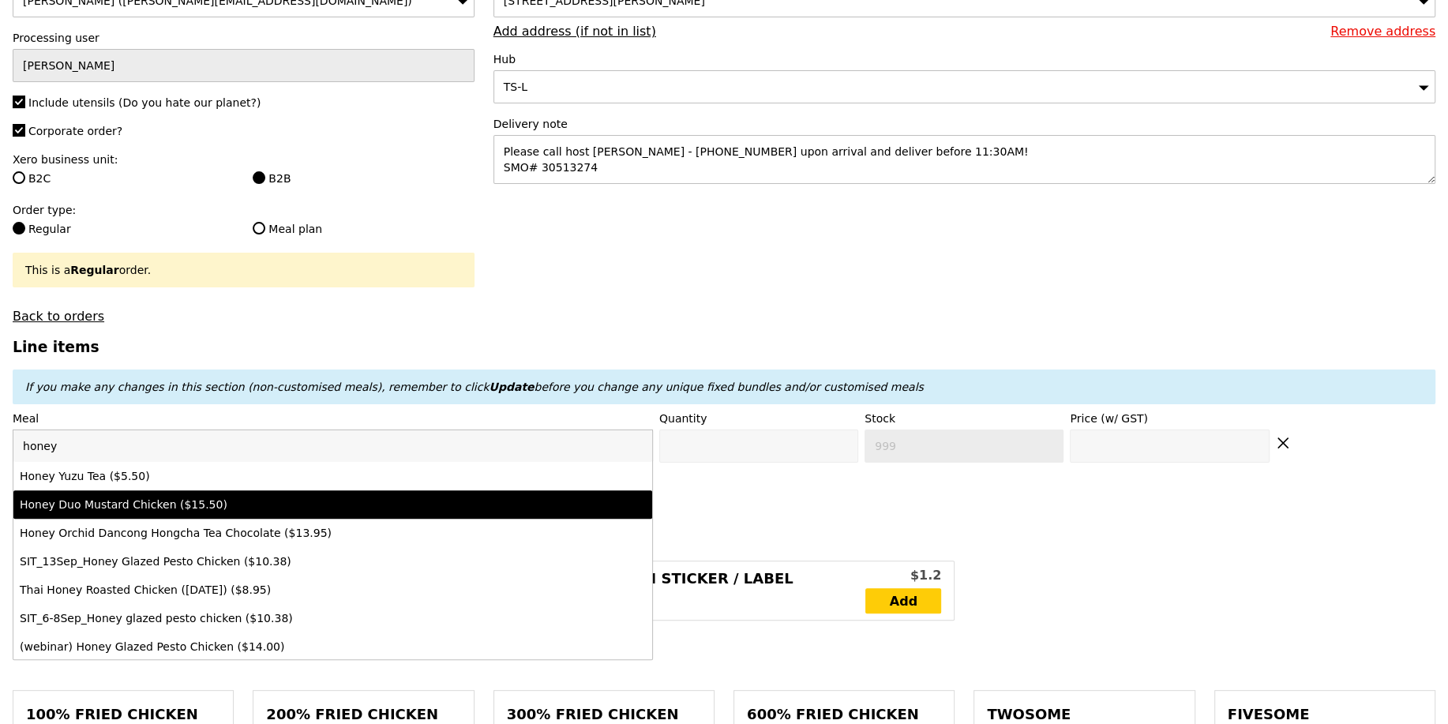
type input "honey"
click at [295, 491] on li "Honey Duo Mustard Chicken ($15.50)" at bounding box center [332, 504] width 639 height 28
type input "Confirm anyway"
type input "0"
type input "444"
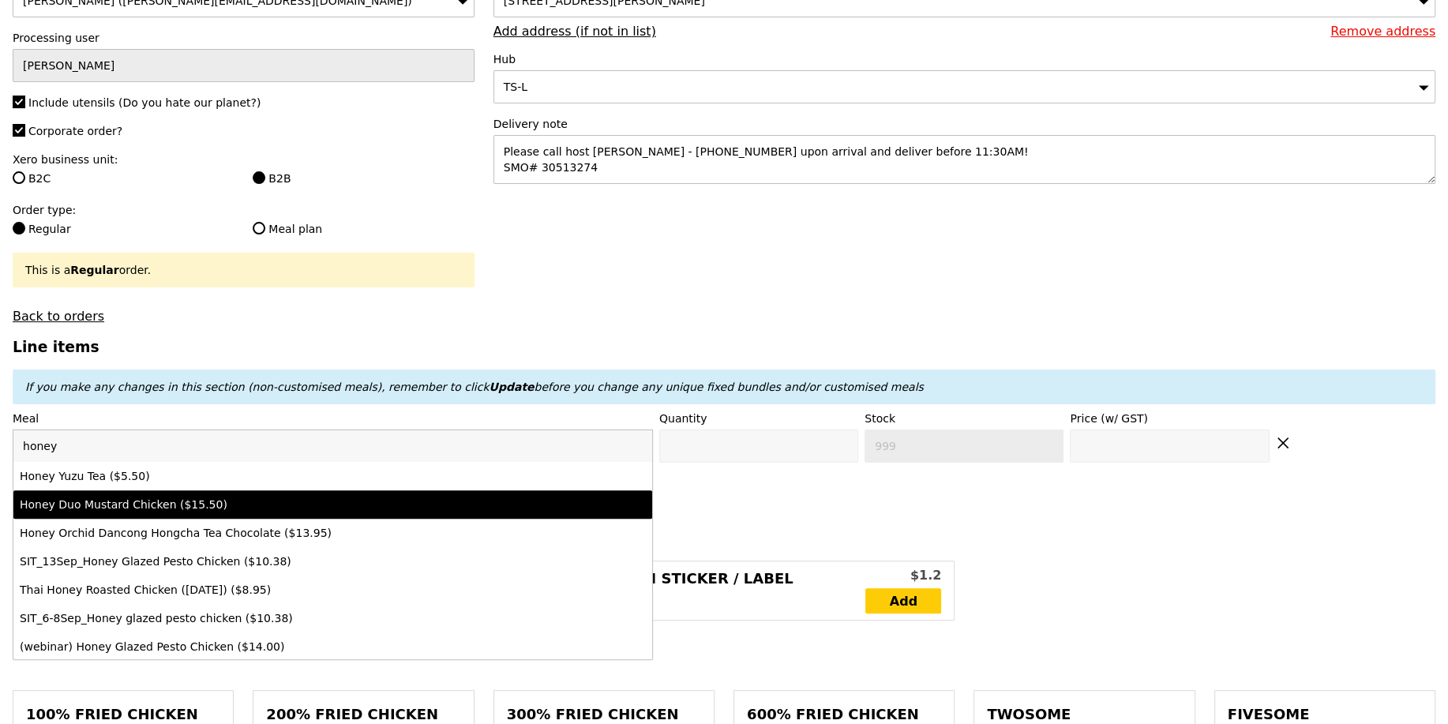
type input "15.5"
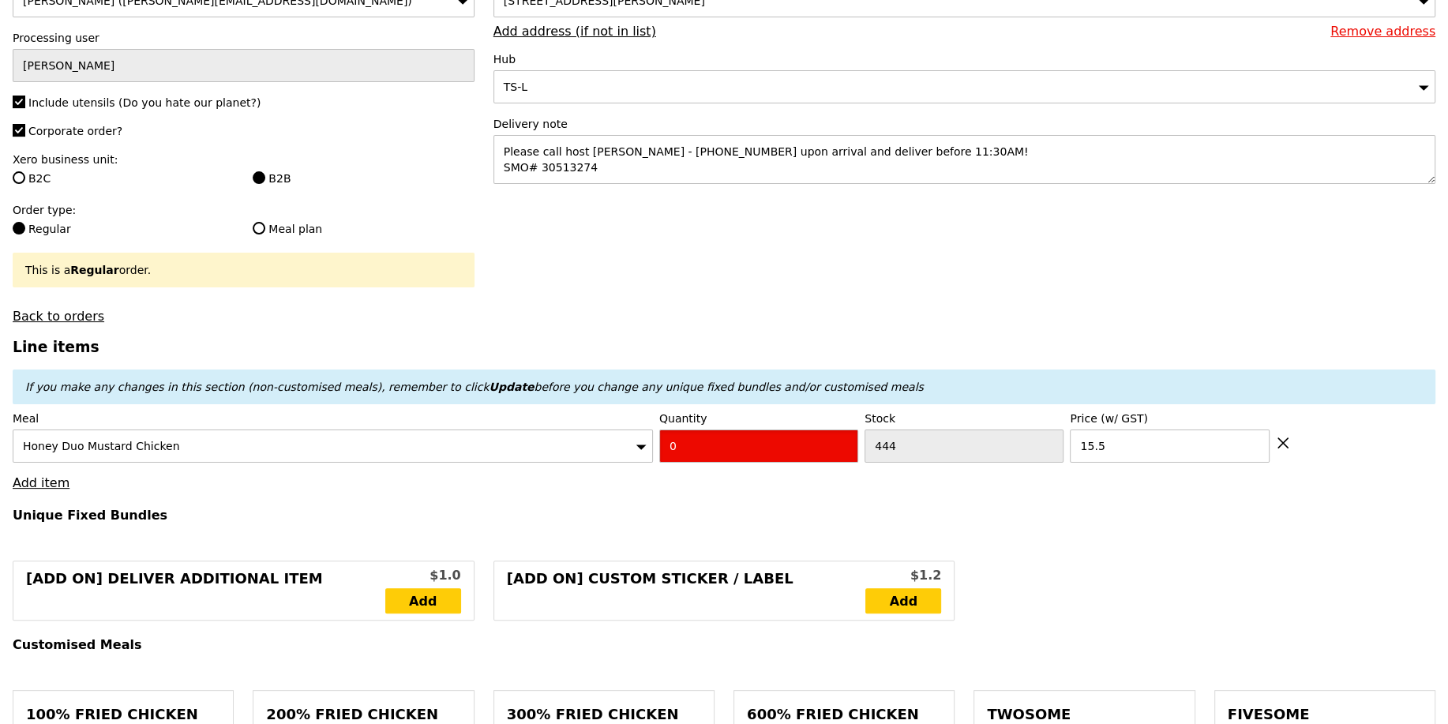
click at [734, 447] on input "0" at bounding box center [758, 446] width 199 height 33
type input "Confirm"
type input "3"
type input "Confirm anyway"
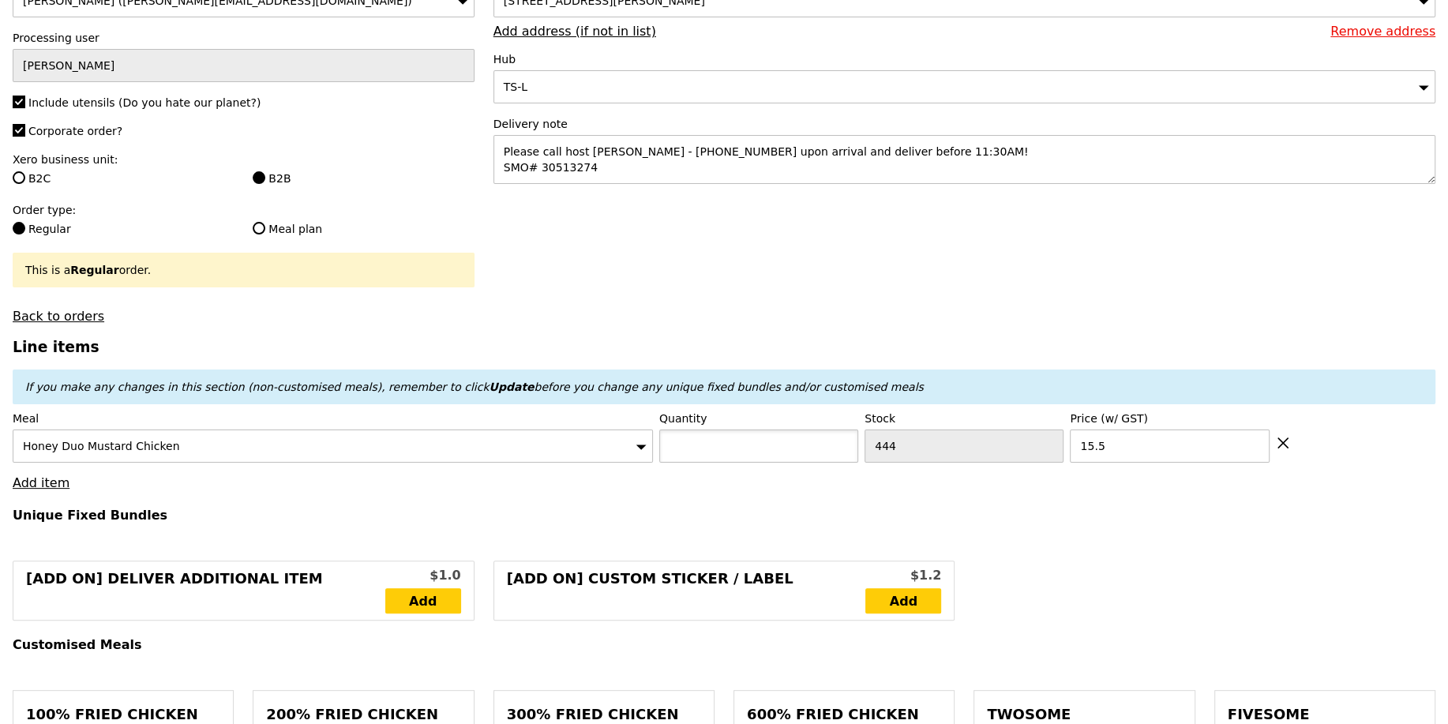
type input "Confirm"
type input "4"
type input "Loading..."
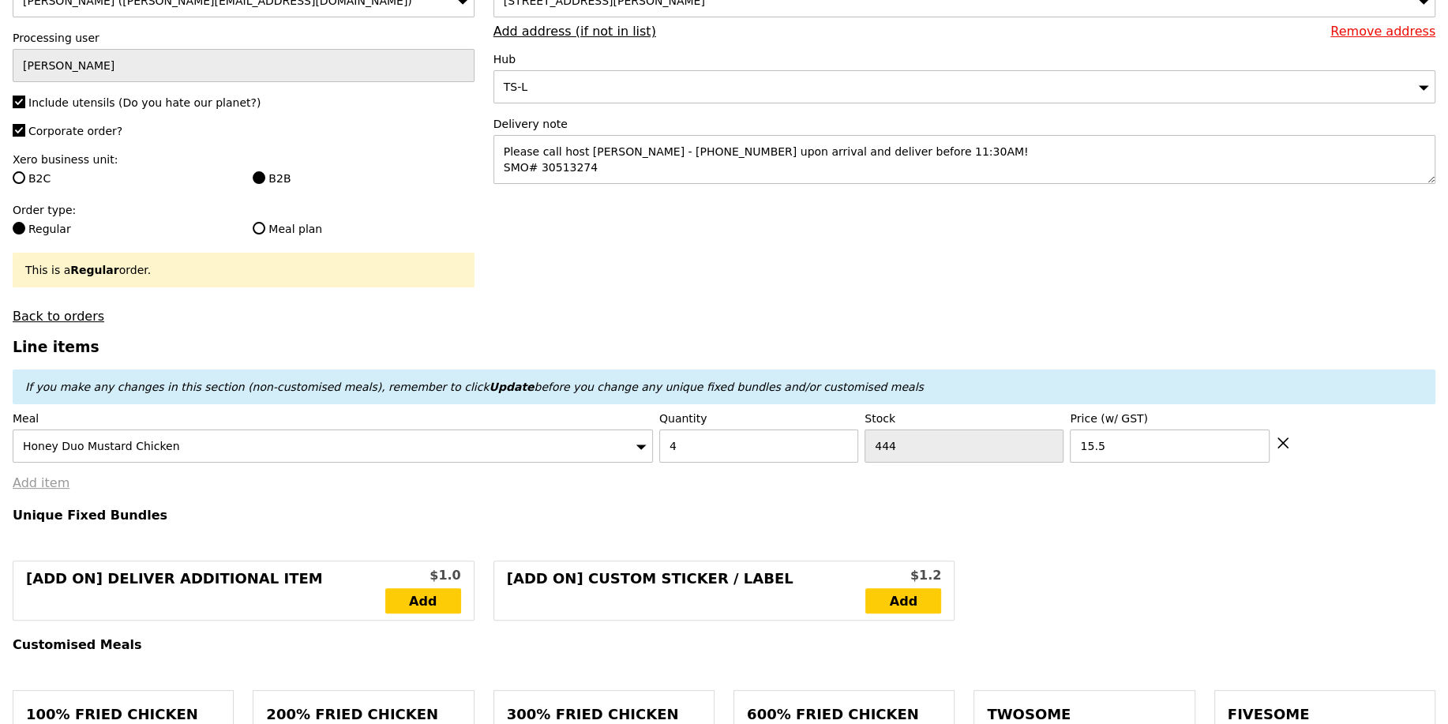
click at [46, 482] on link "Add item" at bounding box center [41, 482] width 57 height 15
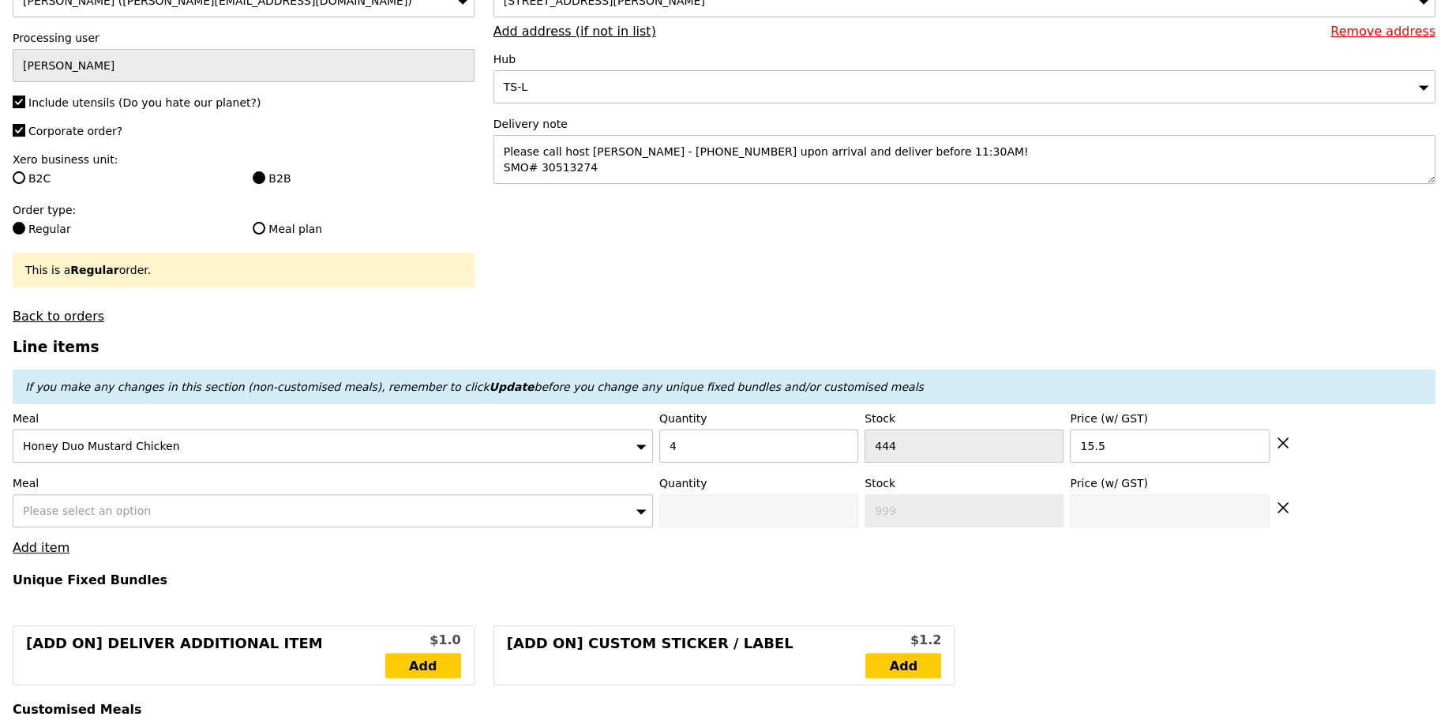
type input "62.00"
type input "1.79"
type input "1.95"
type input "5.23"
type input "5.70"
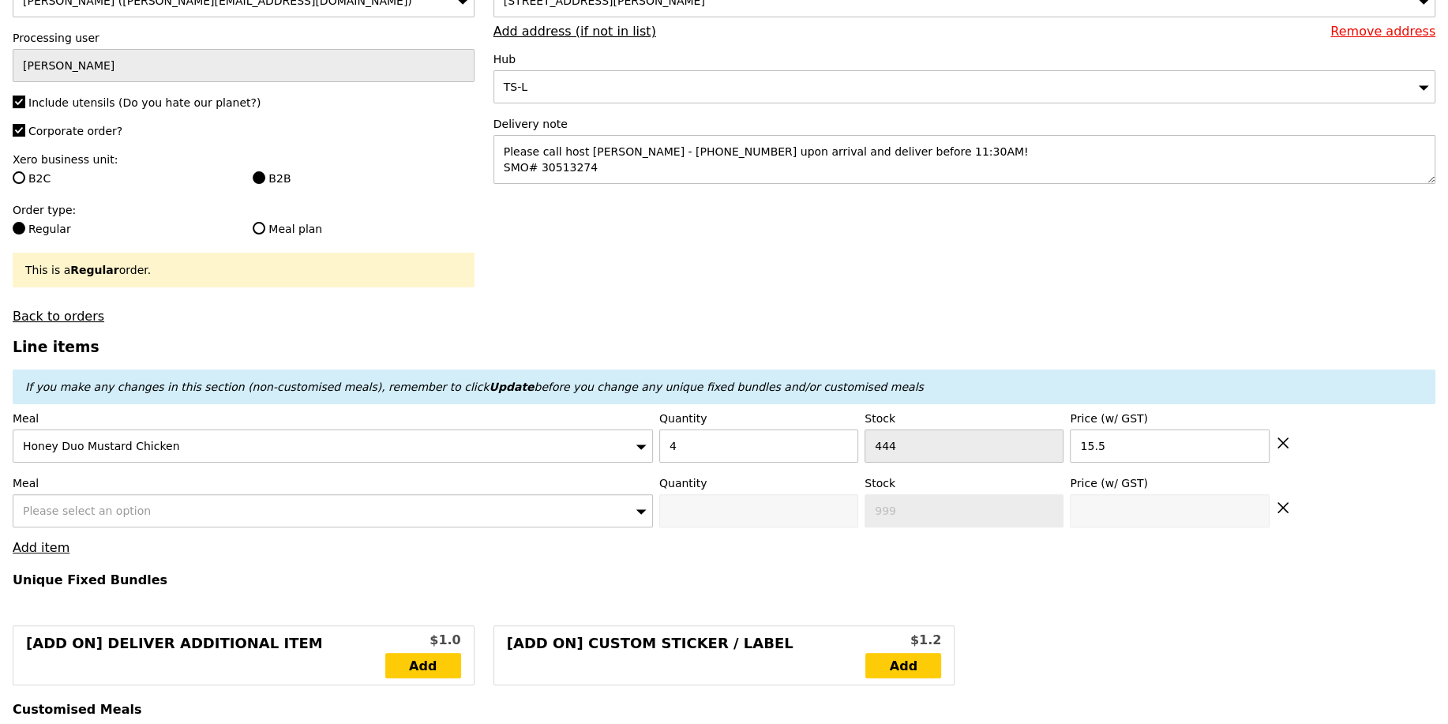
type input "69.65"
type input "Confirm"
click at [96, 505] on span "Please select an option" at bounding box center [87, 511] width 128 height 13
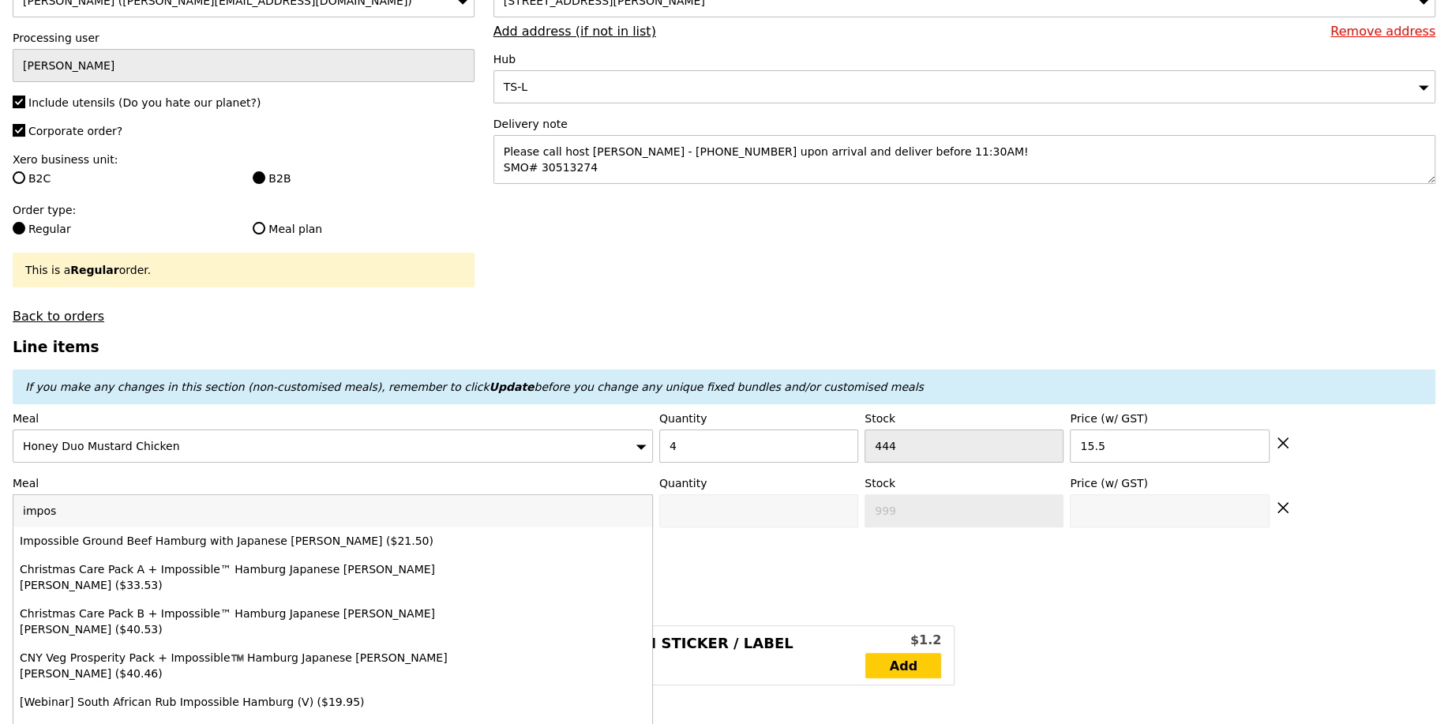
type input "imposs"
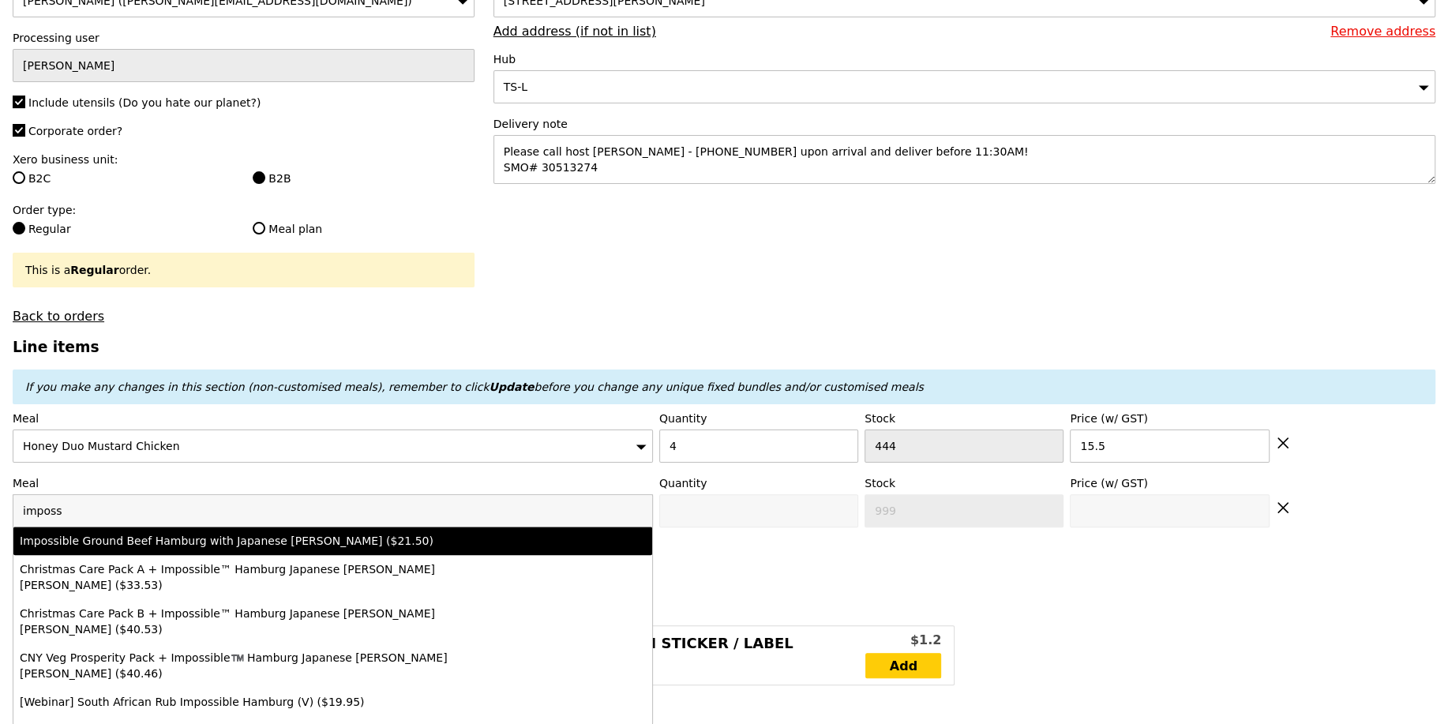
type input "Confirm anyway"
type input "0"
type input "487"
type input "21.5"
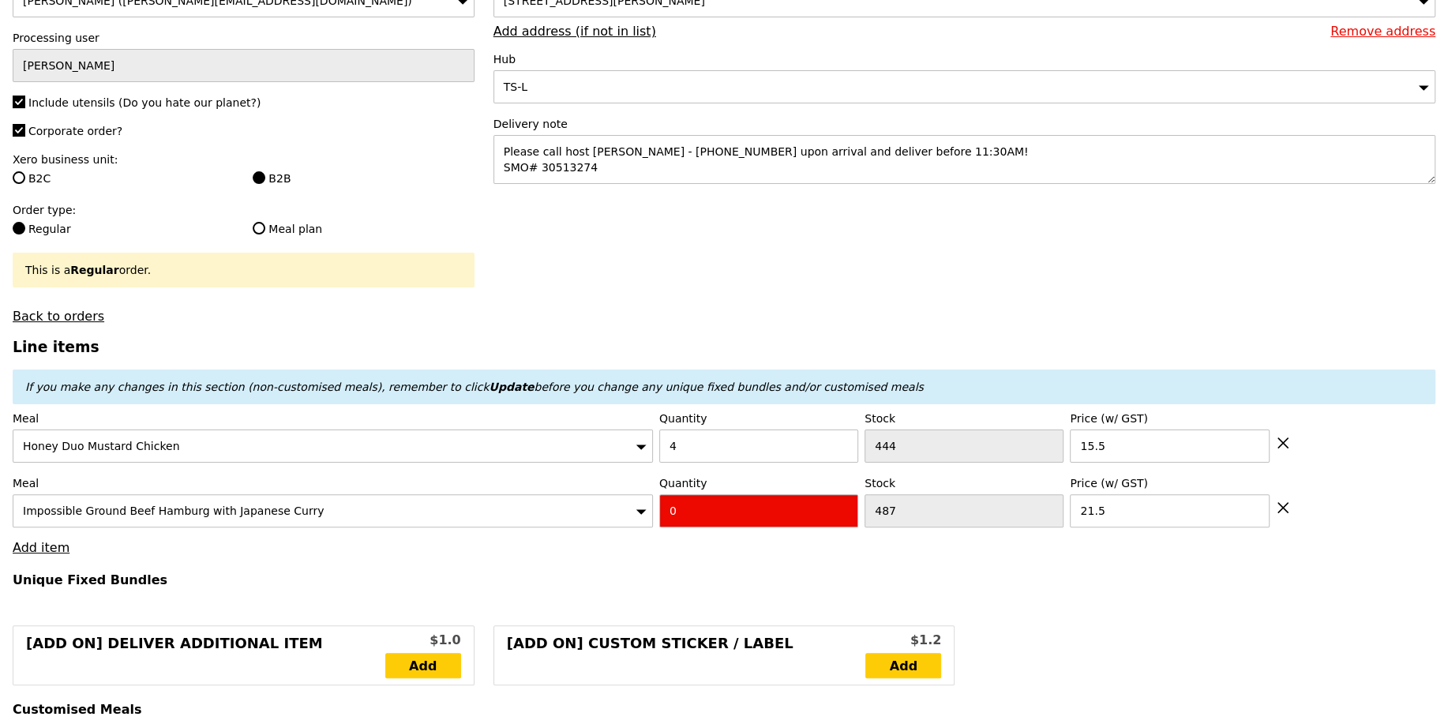
click at [749, 509] on input "0" at bounding box center [758, 510] width 199 height 33
type input "Confirm"
type input "4"
click at [749, 447] on input "4" at bounding box center [758, 446] width 199 height 33
type input "20"
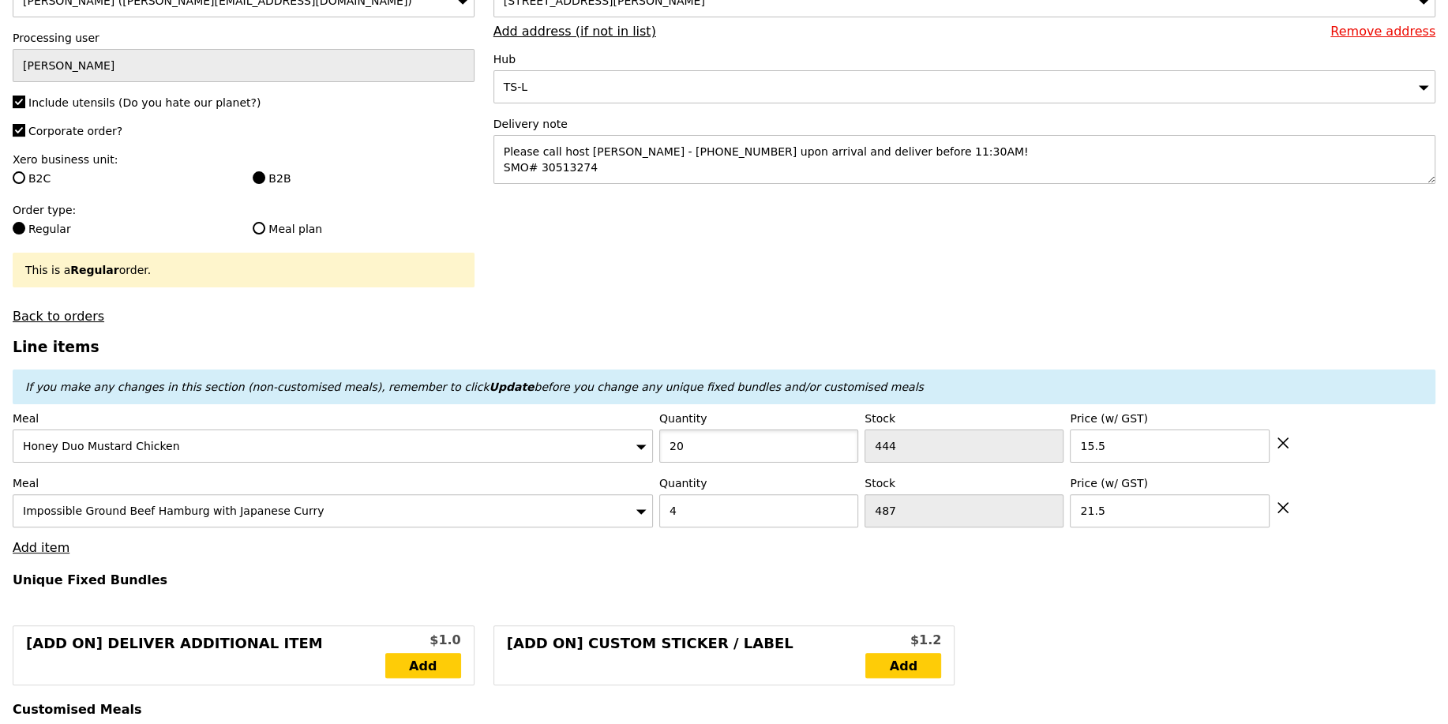
type input "Loading..."
type input "148.00"
type input "3.62"
type input "3.95"
type input "153.90"
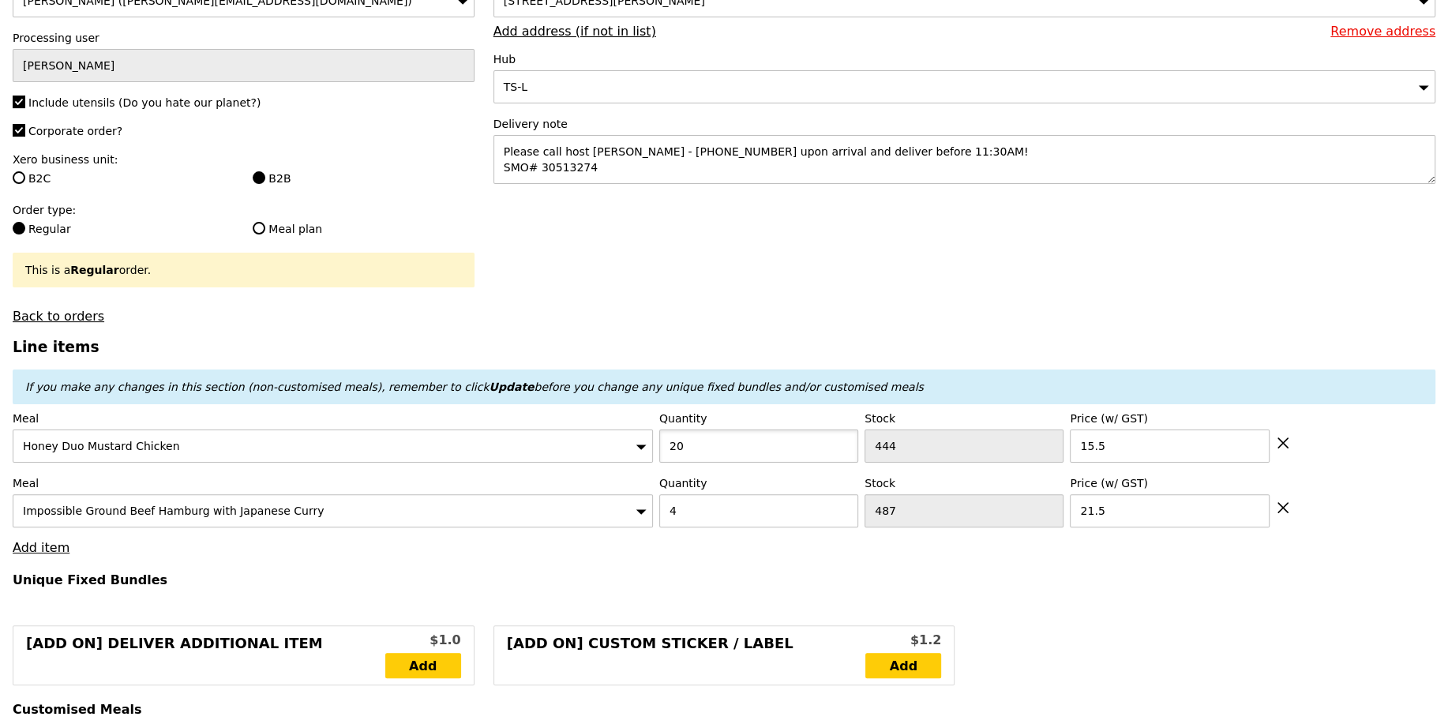
type input "20"
type input "Loading..."
type input "396.00"
type input "401.90"
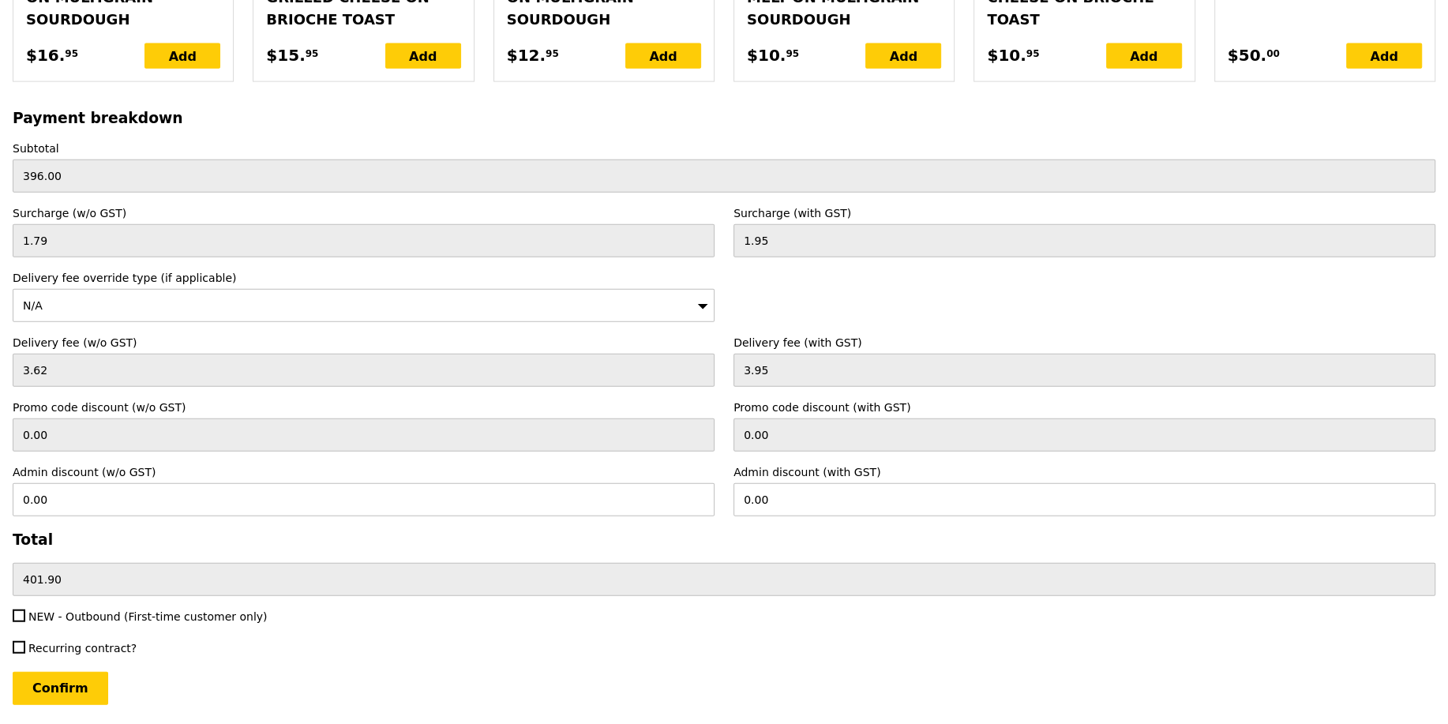
scroll to position [3590, 0]
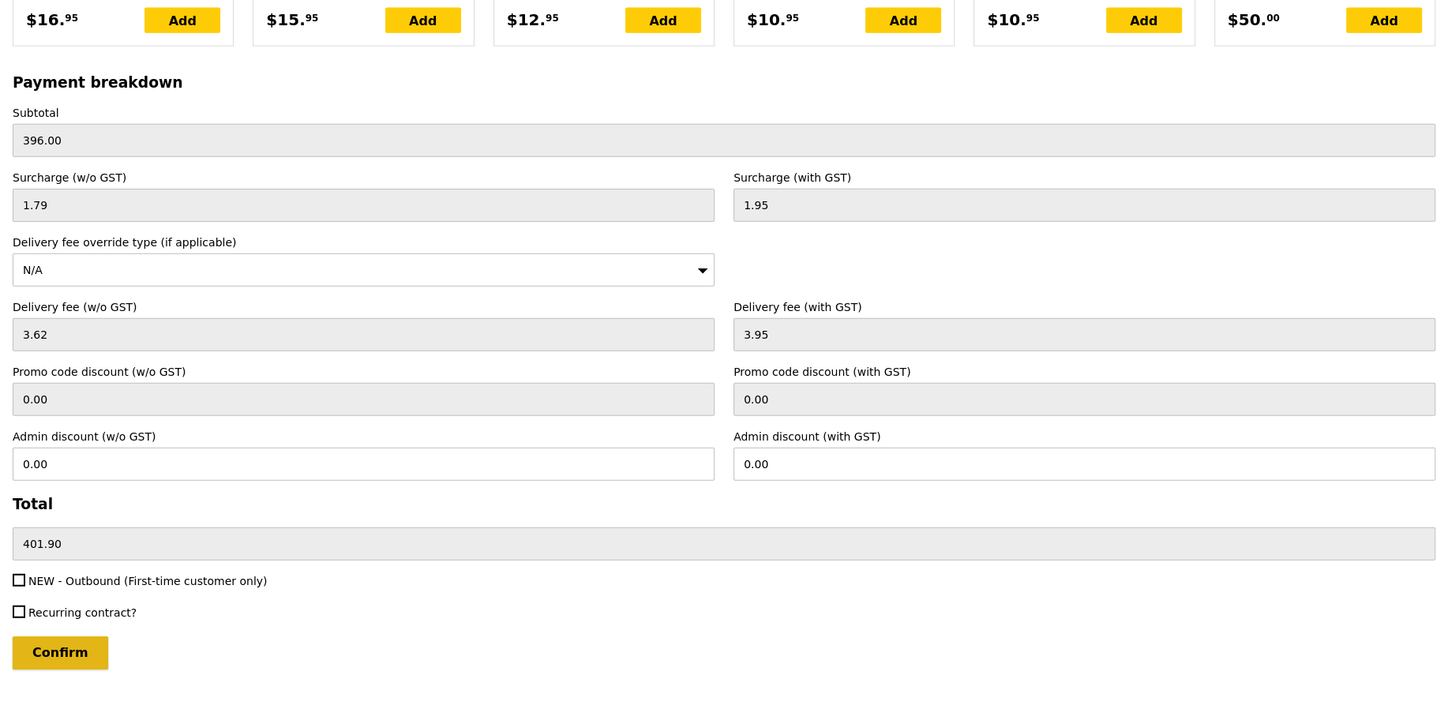
click at [31, 642] on input "Confirm" at bounding box center [61, 652] width 96 height 33
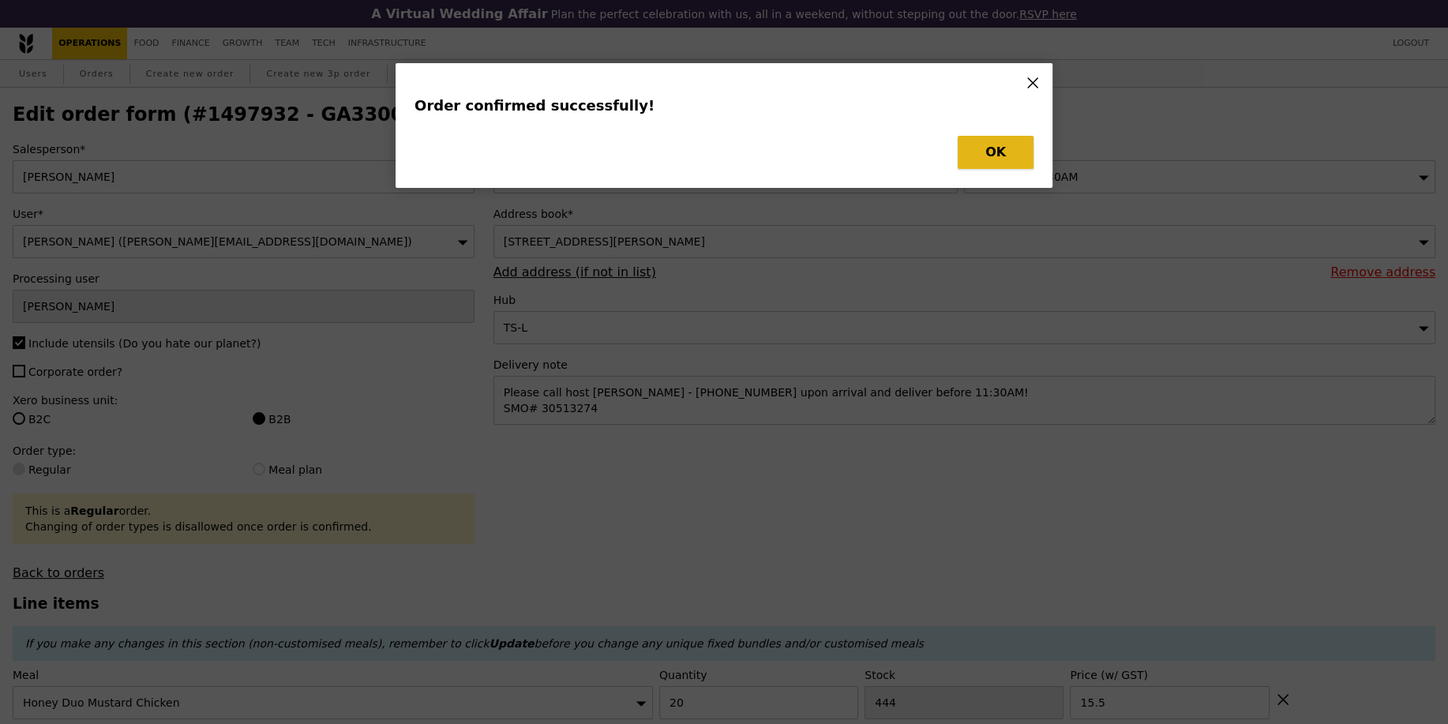
click at [1004, 147] on button "OK" at bounding box center [996, 152] width 76 height 33
type input "Loading..."
checkbox input "false"
type input "4"
type input "487"
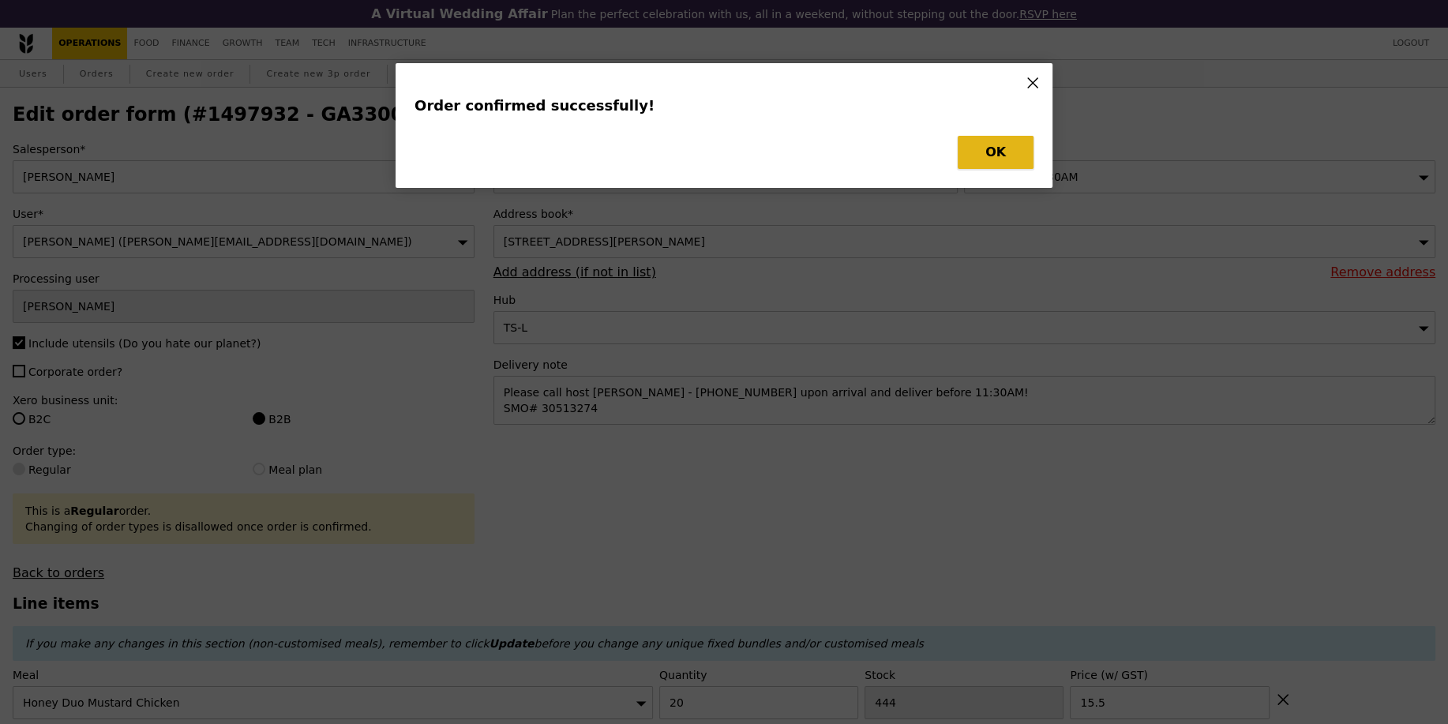
type input "21.50"
type input "20"
type input "444"
type input "15.50"
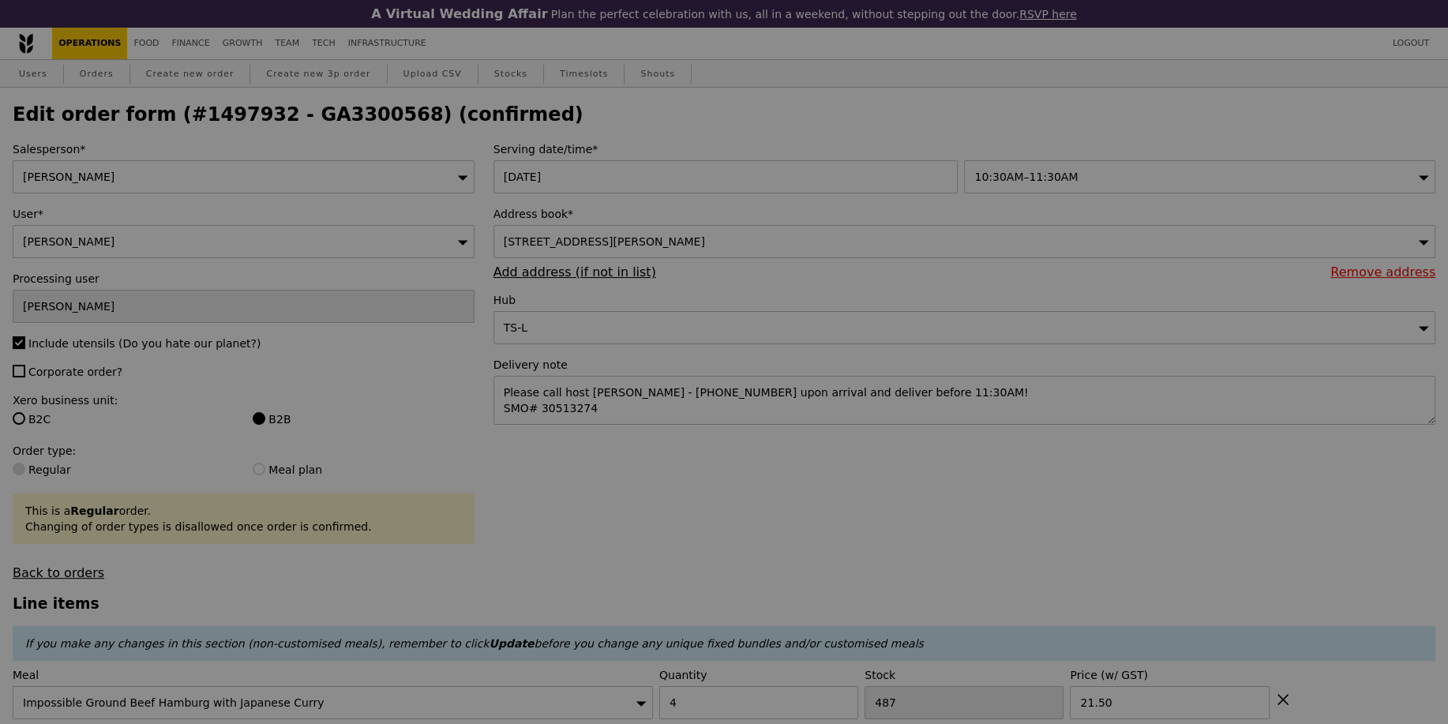
type input "483"
type input "424"
type input "Update"
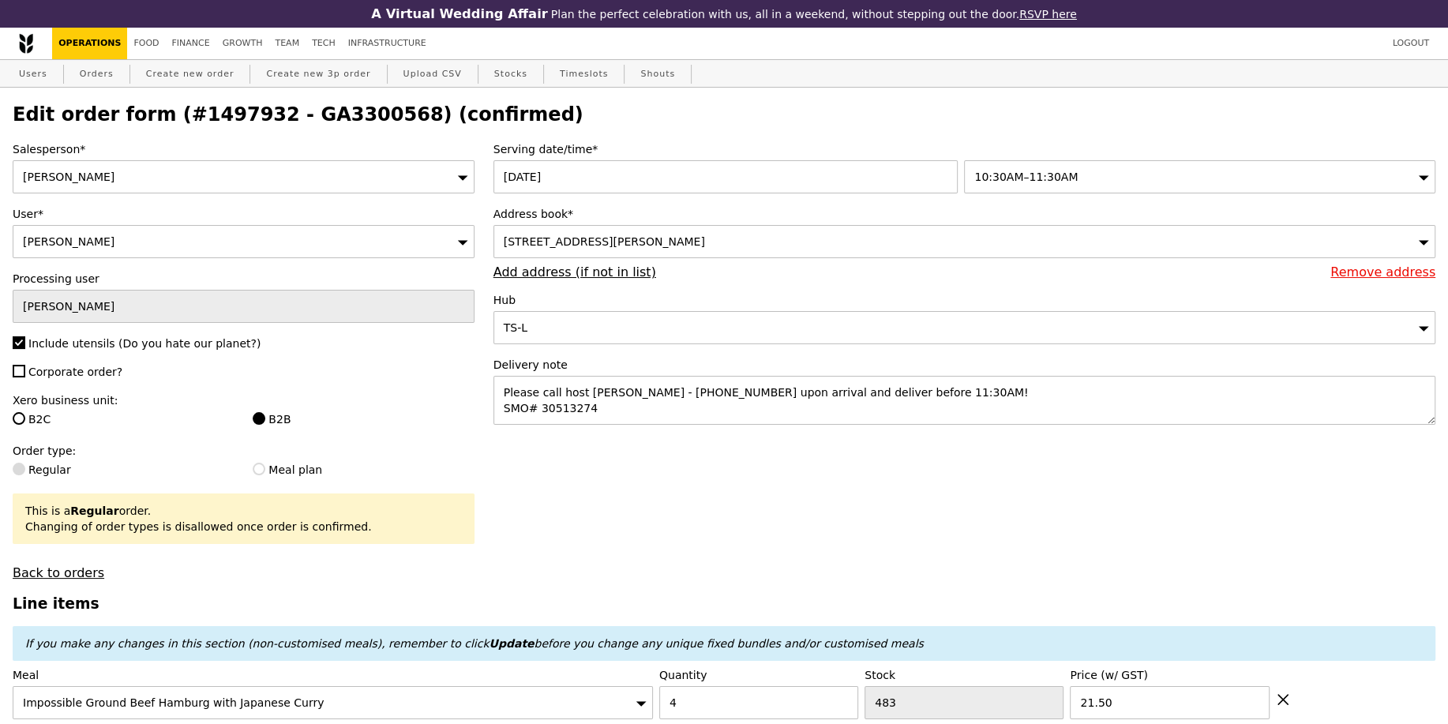
click at [349, 112] on h2 "Edit order form (#1497932 - GA3300568) (confirmed)" at bounding box center [724, 114] width 1423 height 22
copy h2 "GA3300568"
click at [173, 84] on link "Create new order" at bounding box center [190, 74] width 101 height 28
type input "0.00"
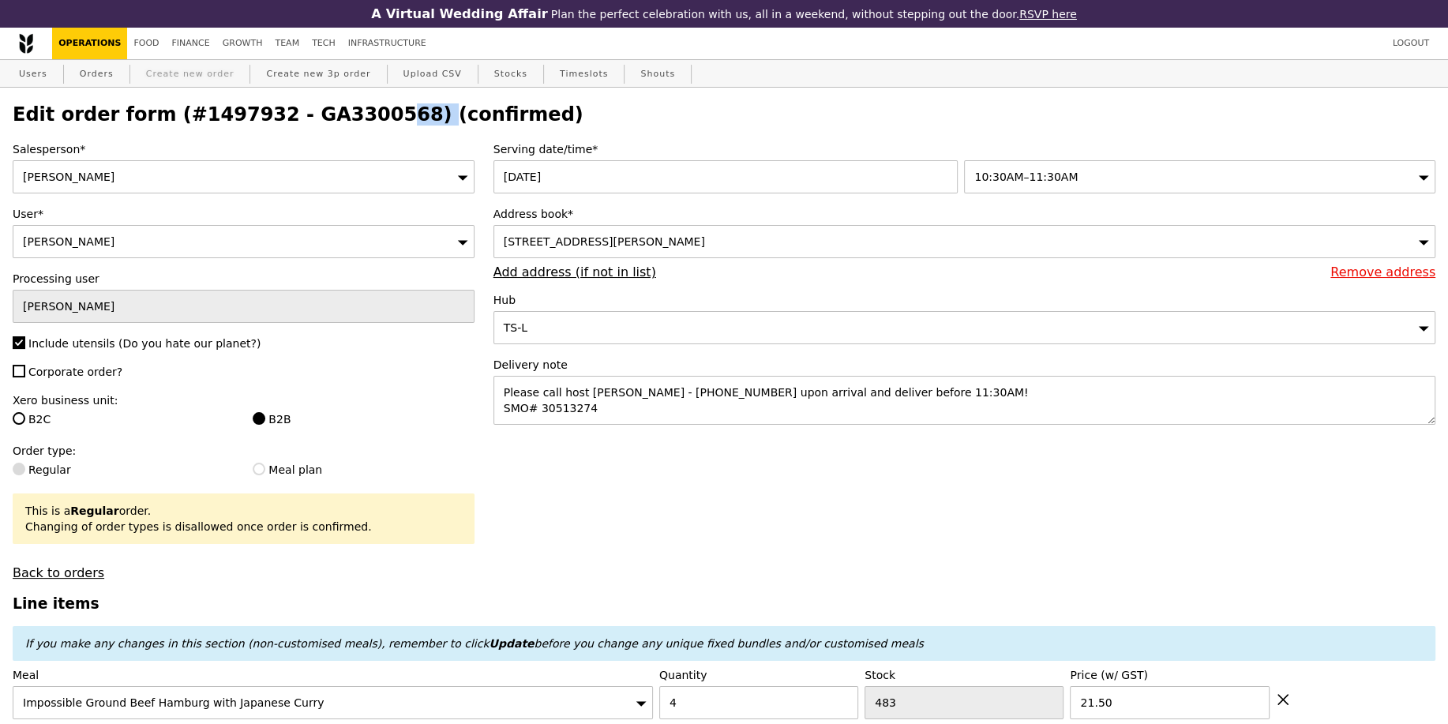
type input "0.00"
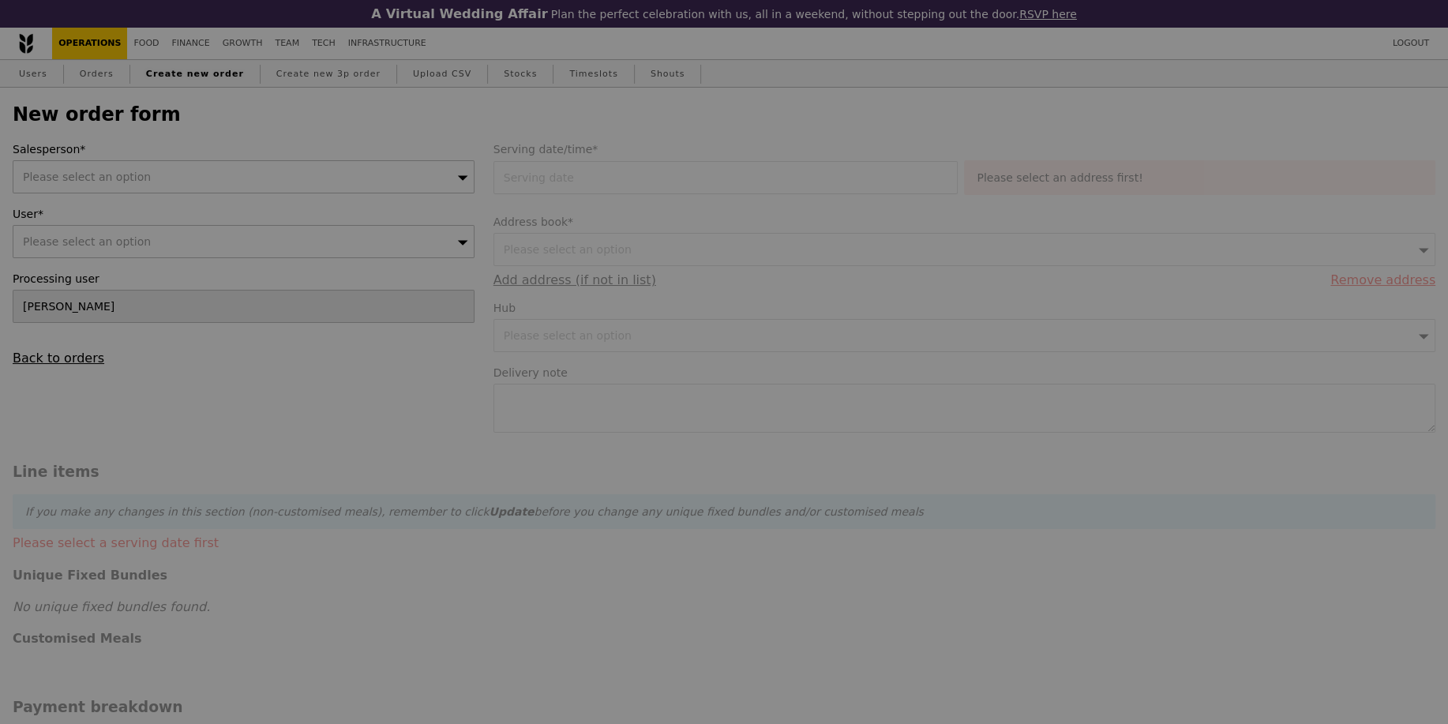
type input "Confirm"
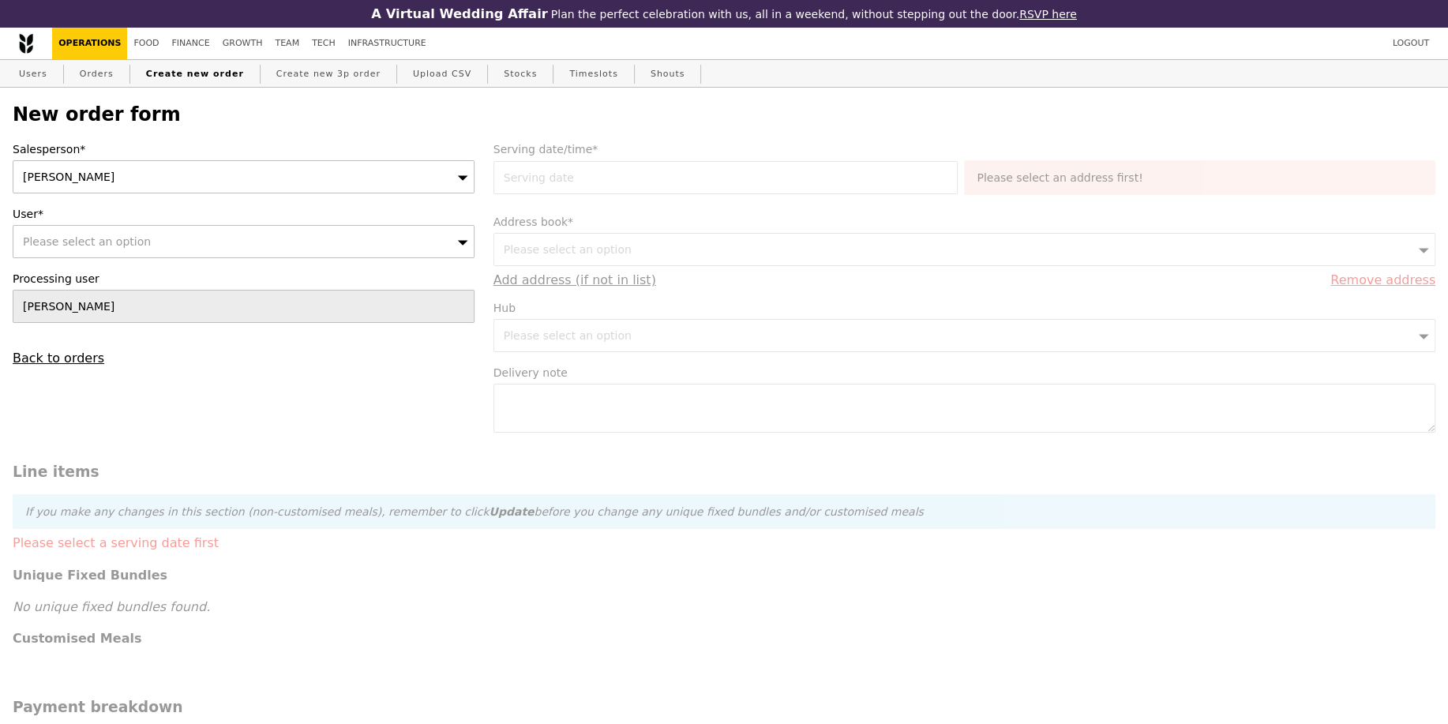
click at [225, 238] on div "Please select an option" at bounding box center [244, 241] width 462 height 33
type input "lili.yin@bsigroup.comlili.yin@bsigroup.com"
type input "Confirm"
drag, startPoint x: 245, startPoint y: 247, endPoint x: 0, endPoint y: 238, distance: 245.0
click at [0, 238] on div "New order form Salesperson* Sandy User* Please select an option lili.yin@bsigro…" at bounding box center [724, 697] width 1448 height 1219
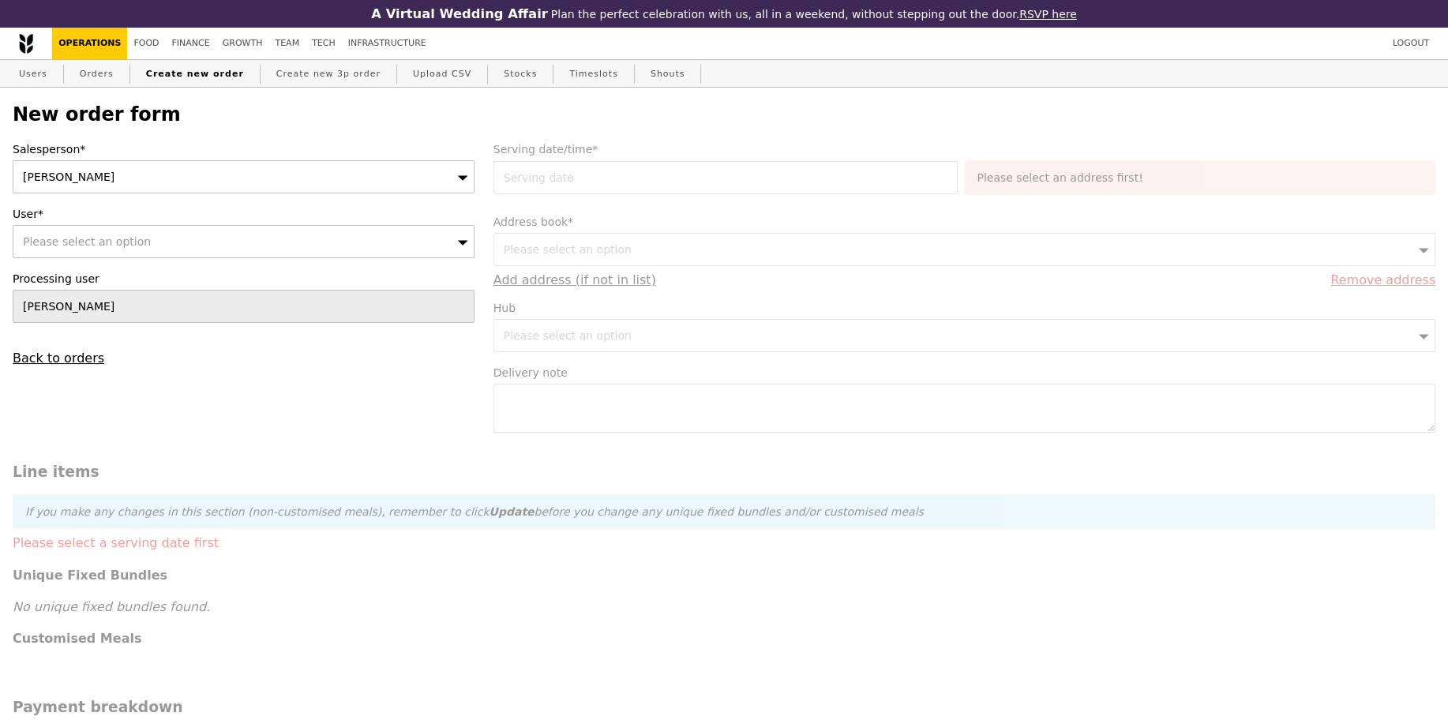
click at [159, 243] on div "Please select an option" at bounding box center [244, 241] width 462 height 33
type input "lili.yin@bsigroup.comlili.yin@bsigroup.comlili.yin@bsigroup.com"
type input "Confirm"
drag, startPoint x: 353, startPoint y: 243, endPoint x: 139, endPoint y: 240, distance: 214.0
click at [139, 240] on input "lili.yin@bsigroup.comlili.yin@bsigroup.comlili.yin@bsigroup.com" at bounding box center [243, 242] width 460 height 32
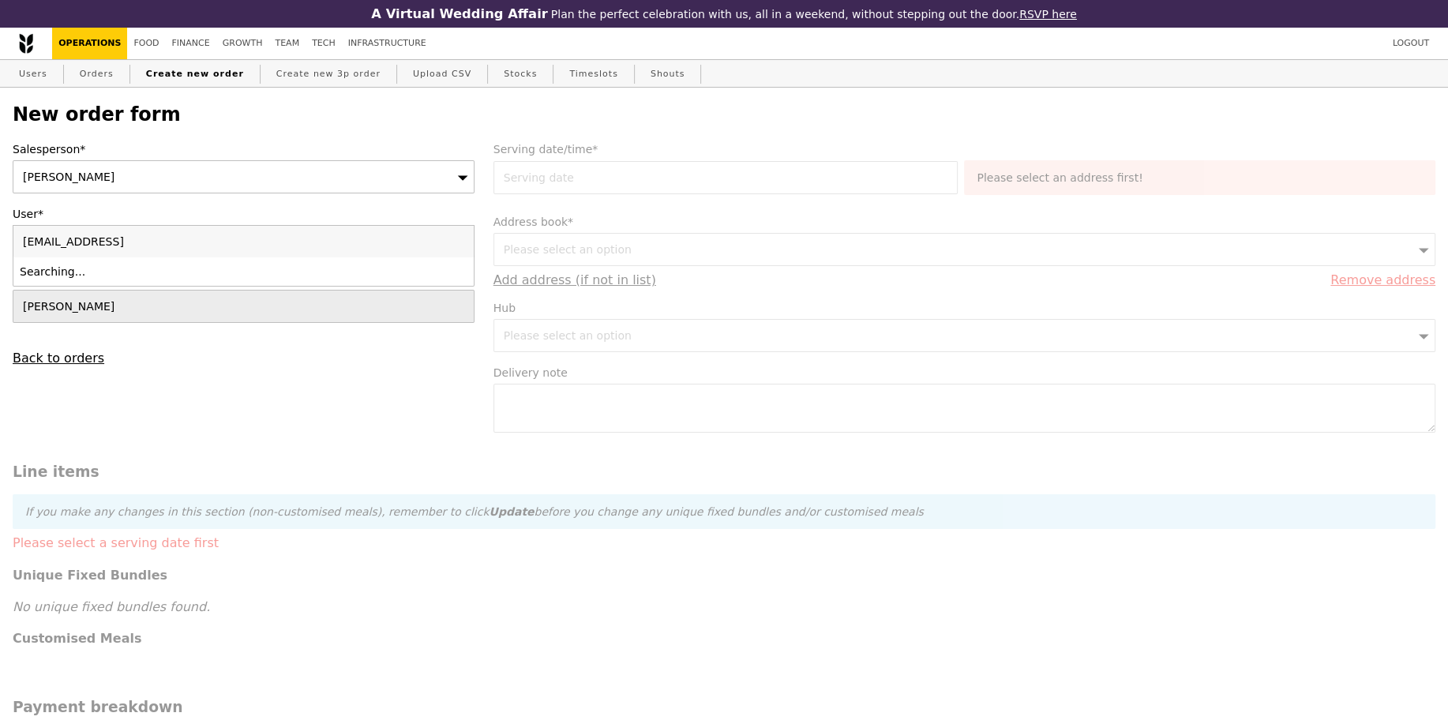
type input "[EMAIL_ADDRESS][DOMAIN_NAME]"
type input "Confirm"
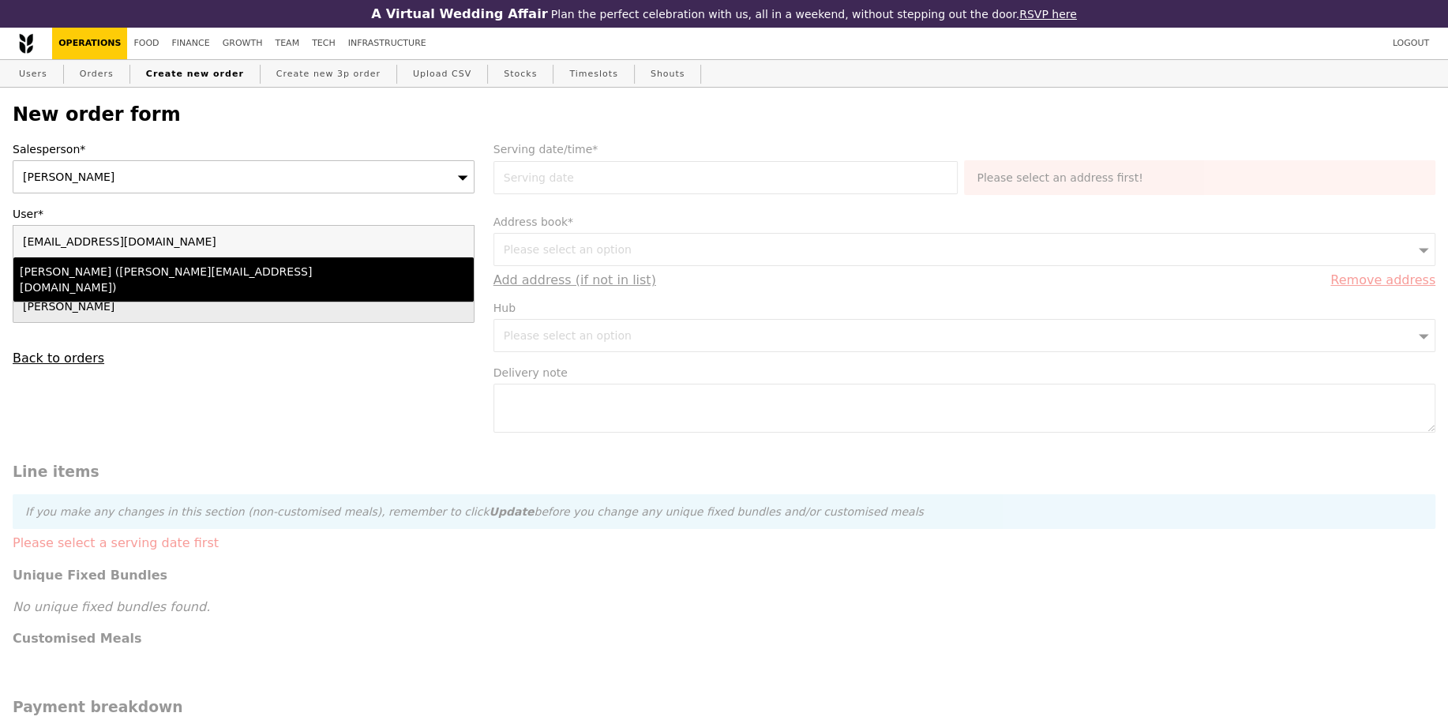
type input "[EMAIL_ADDRESS][DOMAIN_NAME]"
click at [165, 268] on div "Lili Yin (lili.yin@bsigroup.com)" at bounding box center [188, 280] width 336 height 32
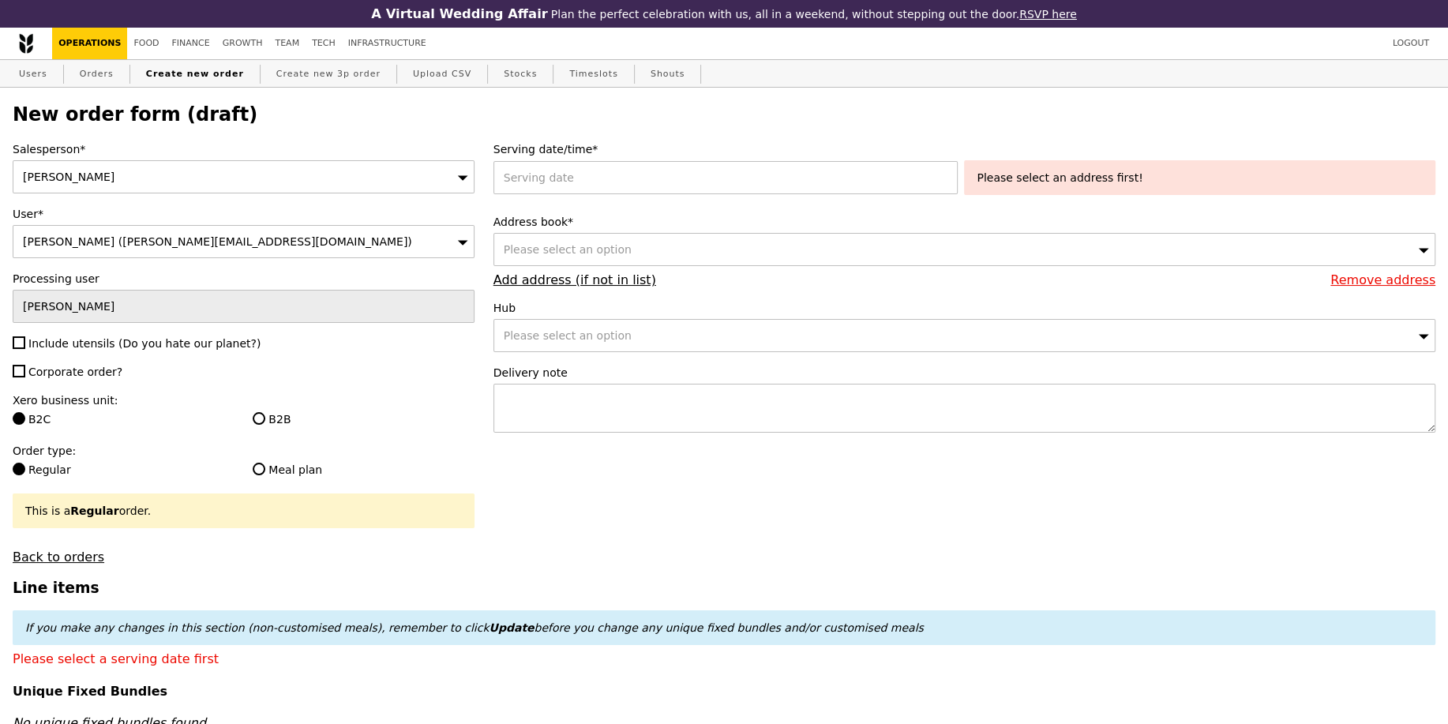
click at [153, 172] on div "[PERSON_NAME]" at bounding box center [244, 176] width 462 height 33
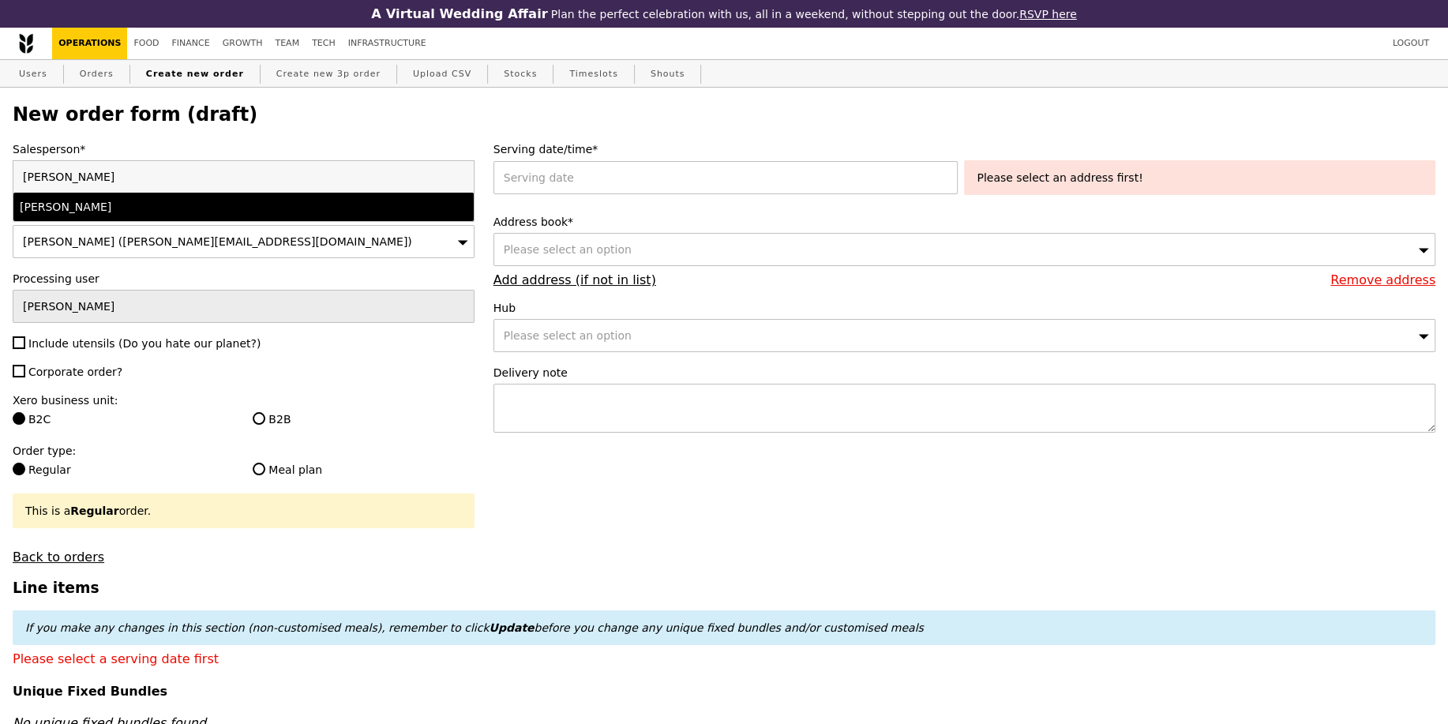
click at [113, 199] on div "[PERSON_NAME]" at bounding box center [188, 207] width 336 height 16
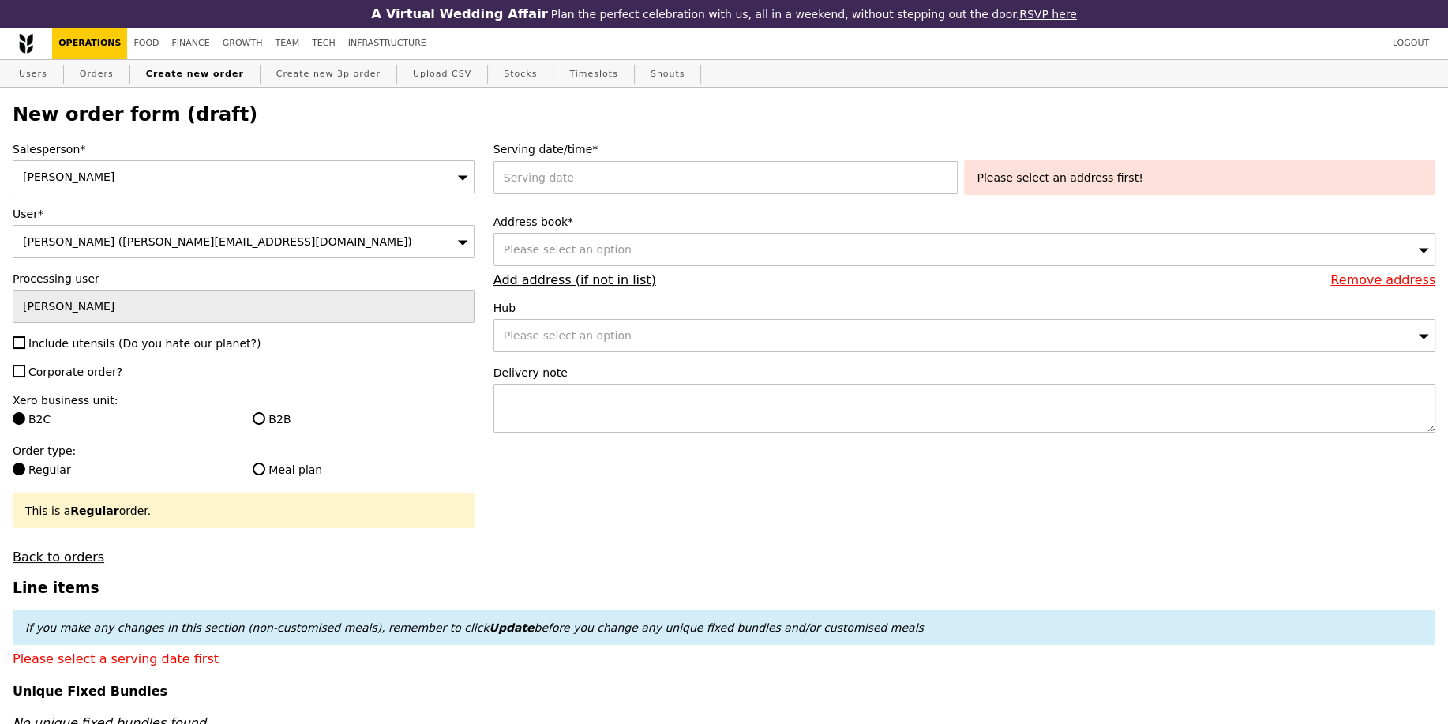
type input "Confirm"
click at [91, 337] on span "Include utensils (Do you hate our planet?)" at bounding box center [144, 343] width 232 height 13
click at [25, 336] on input "Include utensils (Do you hate our planet?)" at bounding box center [19, 342] width 13 height 13
checkbox input "true"
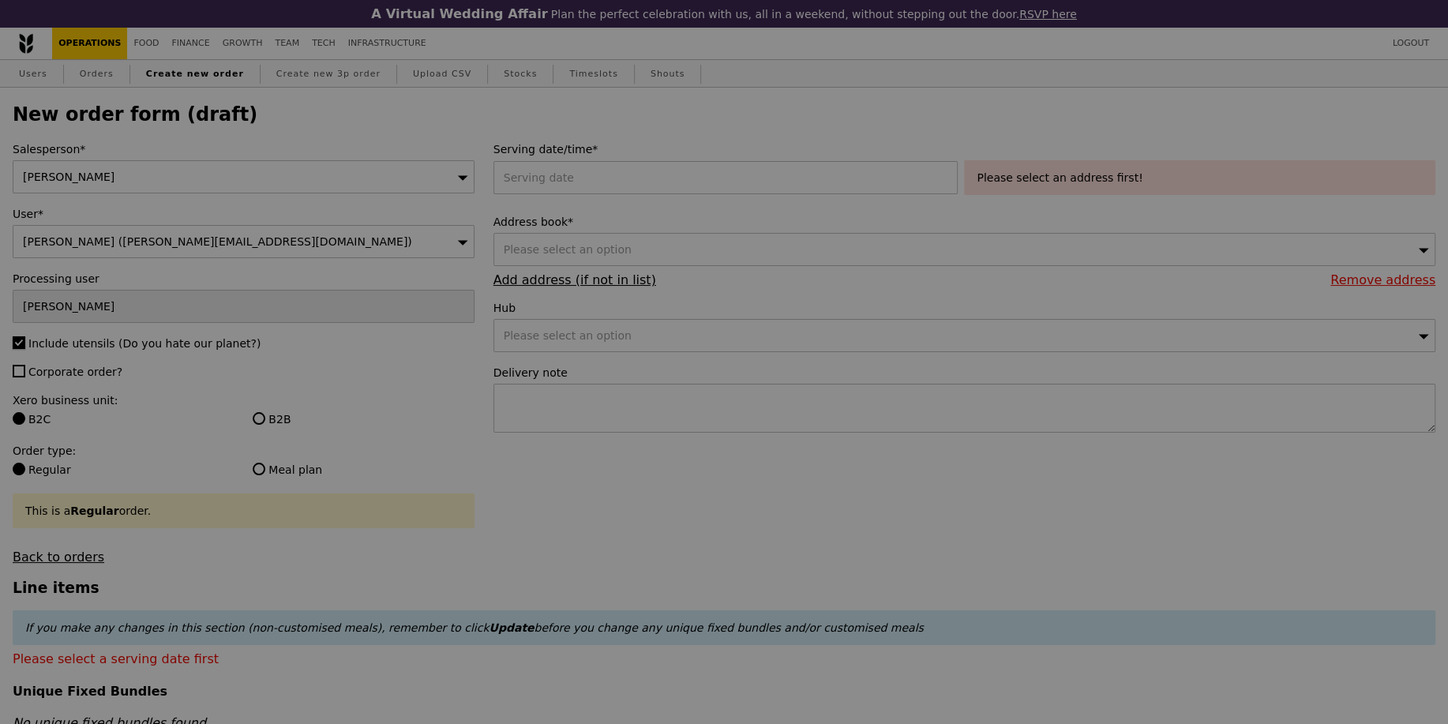
type input "Confirm"
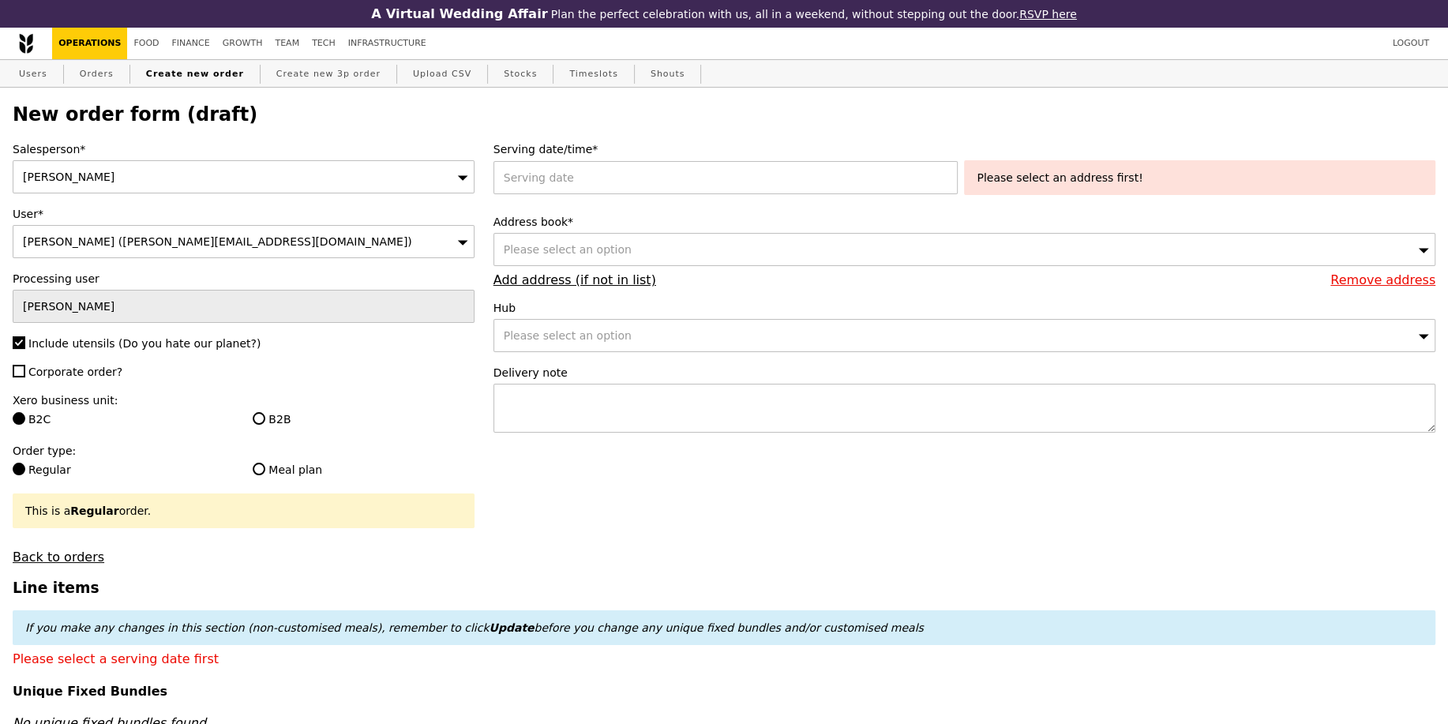
click at [79, 366] on span "Corporate order?" at bounding box center [75, 372] width 94 height 13
click at [25, 365] on input "Corporate order?" at bounding box center [19, 371] width 13 height 13
checkbox input "true"
click at [257, 413] on input "B2B" at bounding box center [259, 418] width 13 height 13
radio input "true"
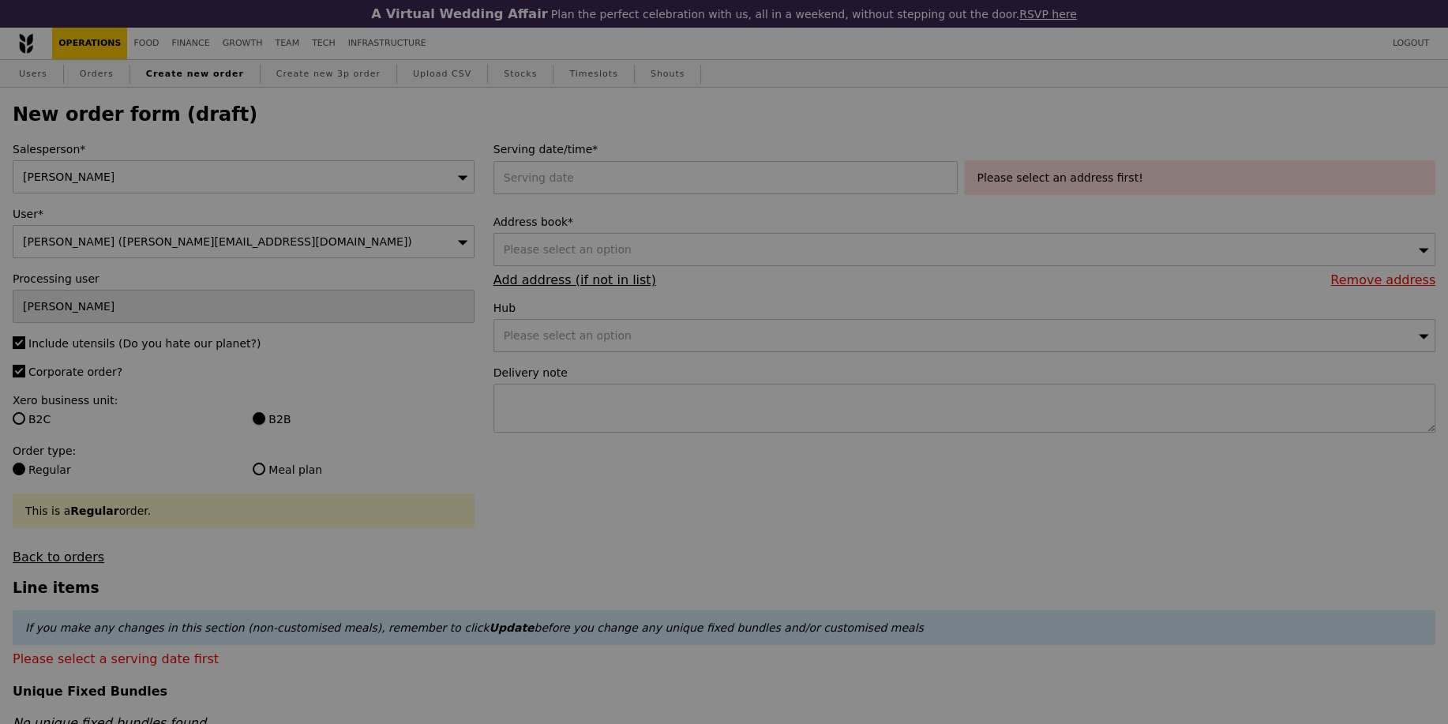
type input "Confirm"
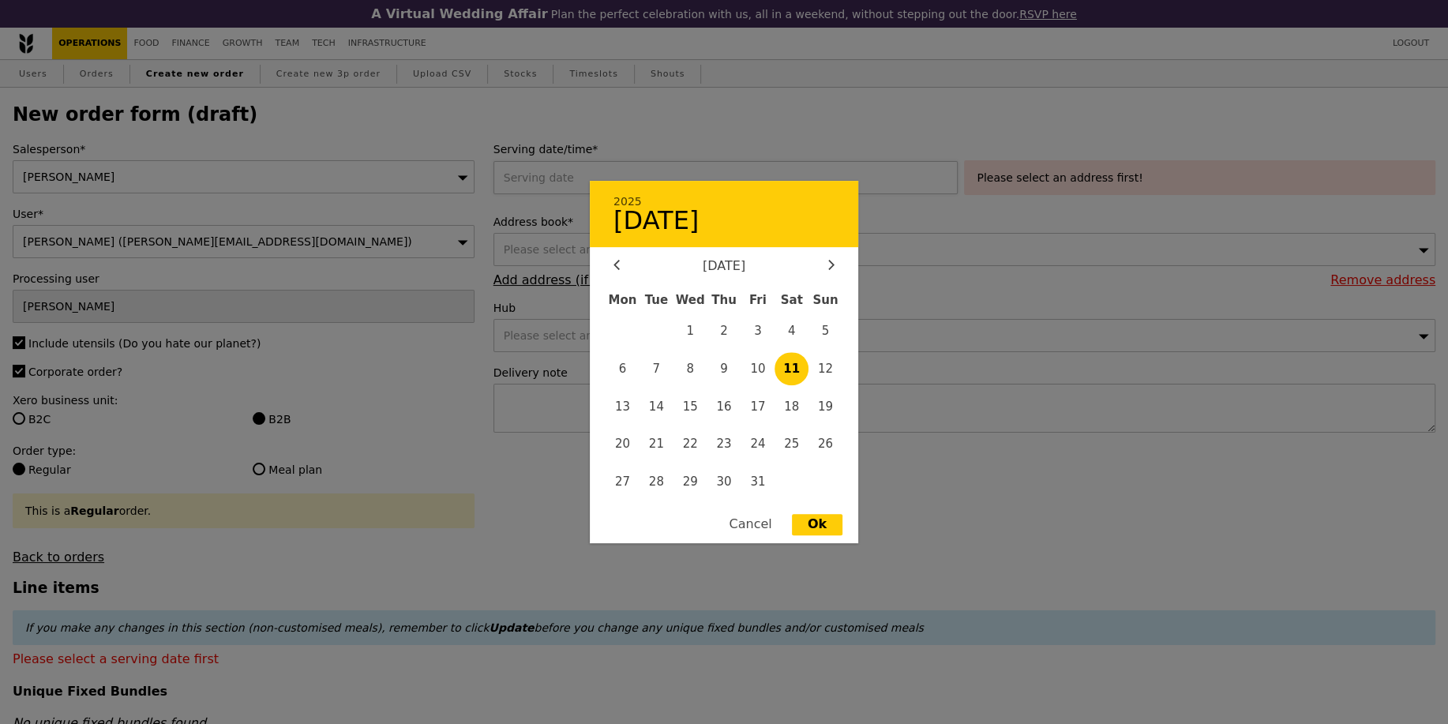
click at [705, 182] on div "2025 October 11 October 2025 Mon Tue Wed Thu Fri Sat Sun 1 2 3 4 5 6 7 8 9 10 1…" at bounding box center [729, 177] width 471 height 33
click at [664, 446] on span "21" at bounding box center [657, 444] width 34 height 34
type input "21 Oct 2025"
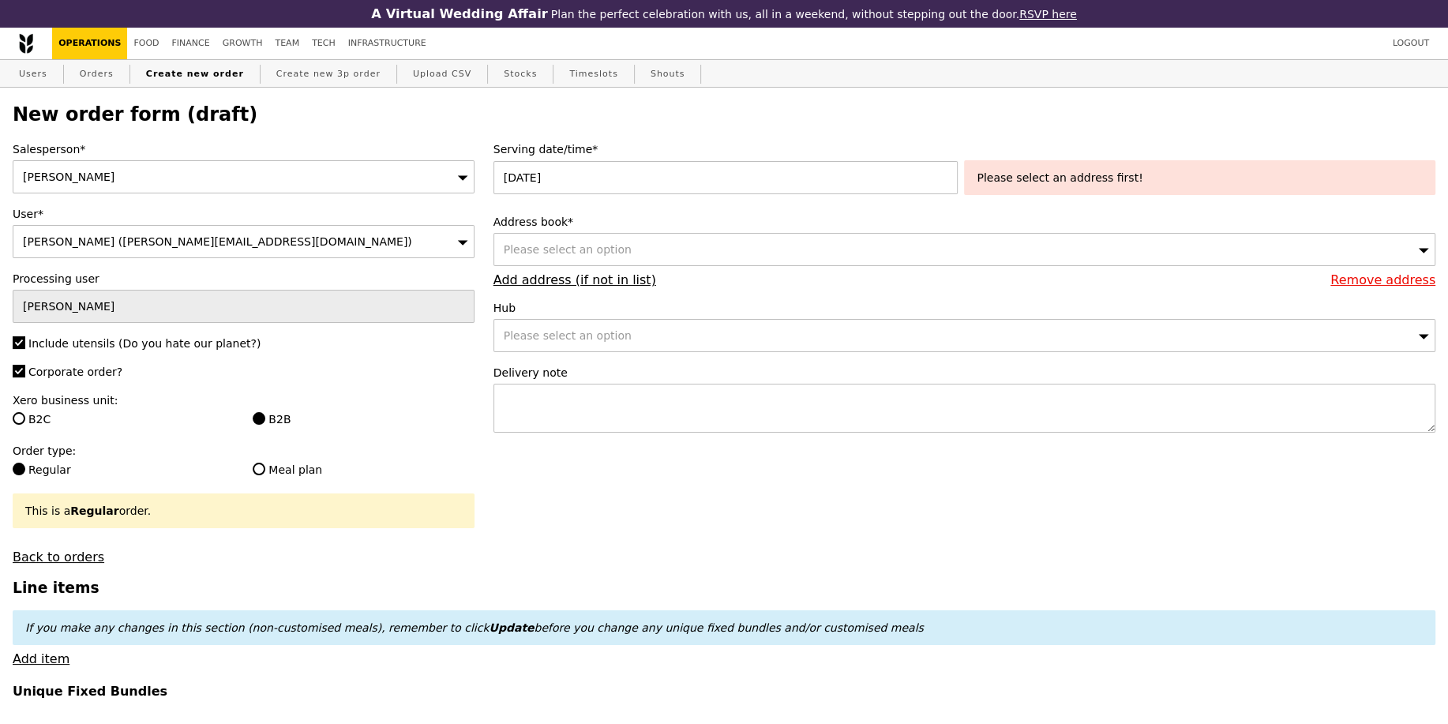
click at [1072, 182] on div "Please select an address first!" at bounding box center [1200, 178] width 446 height 16
click at [881, 231] on div "Address book* Please select an option Remove address Add address (if not in lis…" at bounding box center [965, 250] width 942 height 73
click at [829, 254] on div "Please select an option" at bounding box center [965, 249] width 942 height 33
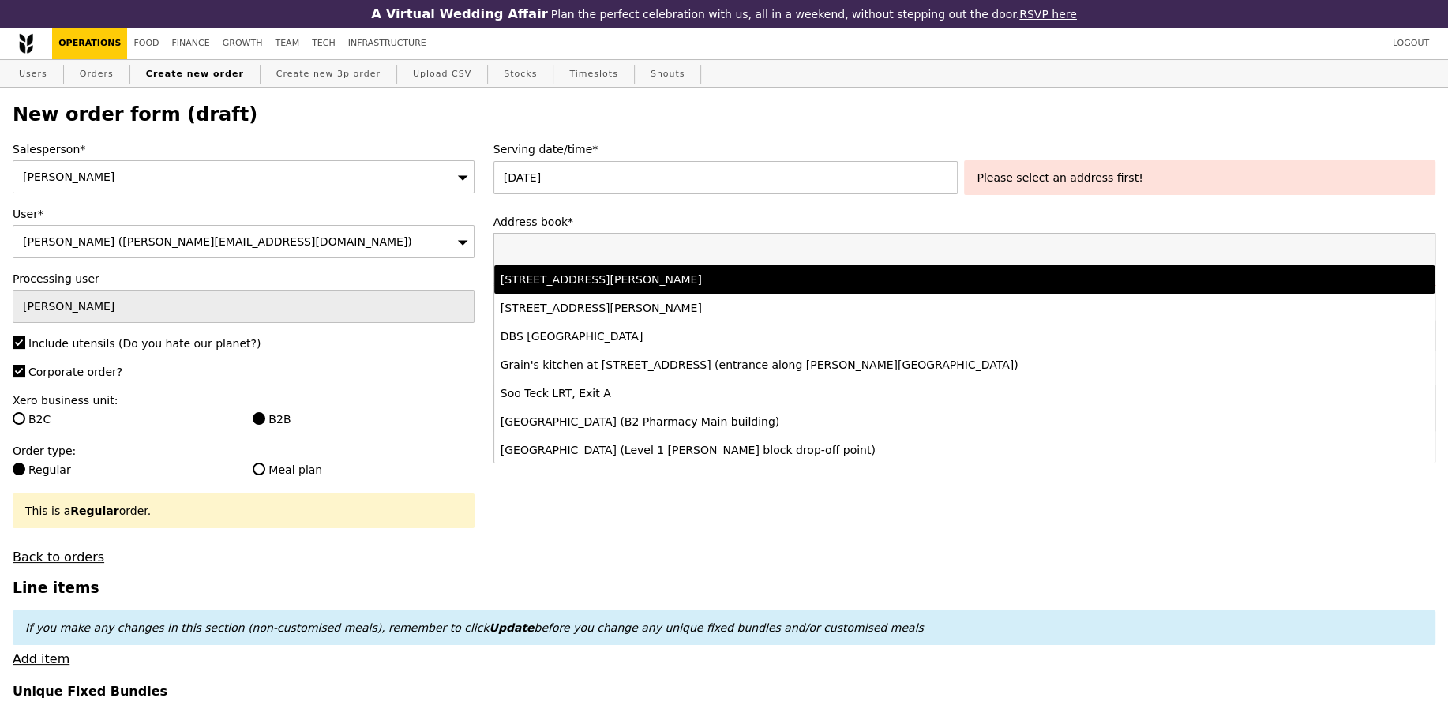
click at [741, 288] on li "77 Robinson Road, #-28-03, Singapore 068896" at bounding box center [964, 279] width 940 height 28
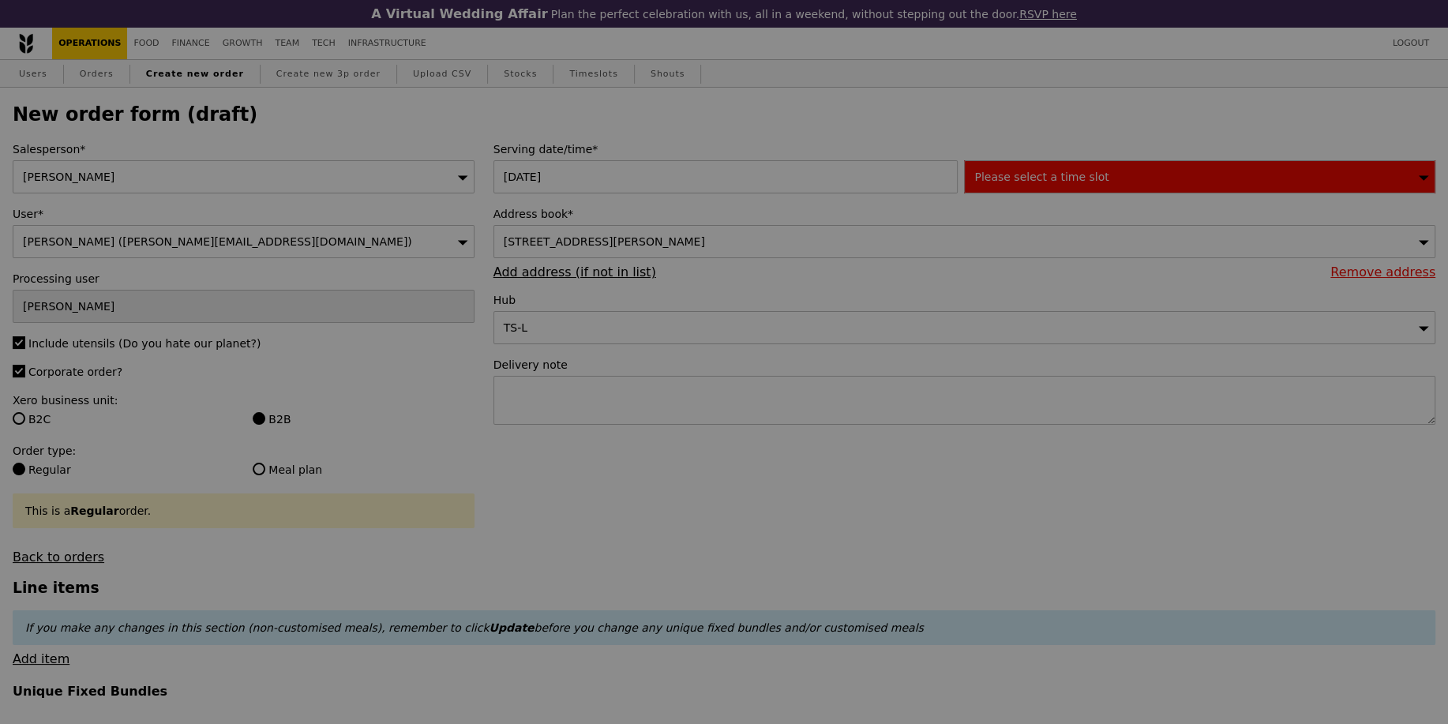
type input "Confirm"
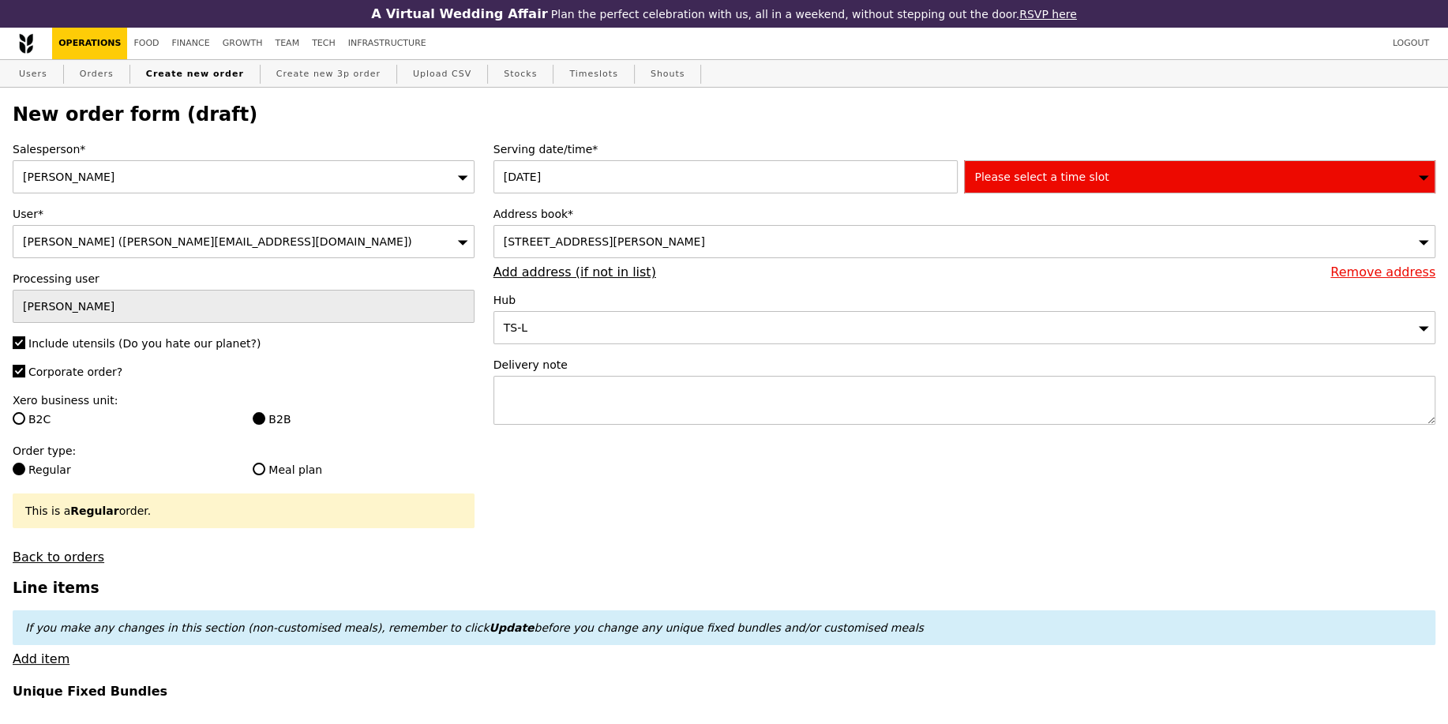
click at [1153, 181] on div "Please select a time slot" at bounding box center [1199, 176] width 471 height 33
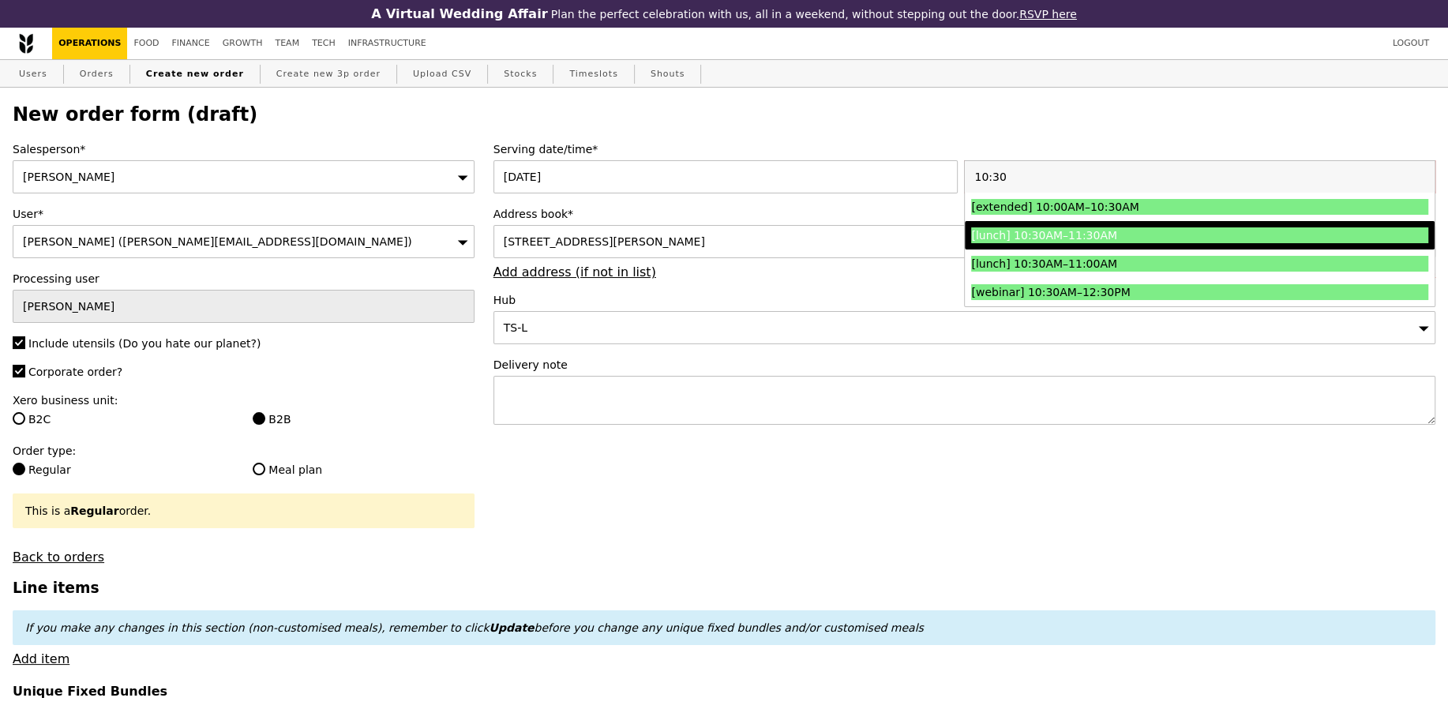
type input "10:30"
click at [1181, 239] on div "[lunch] 10:30AM–11:30AM" at bounding box center [1142, 235] width 343 height 16
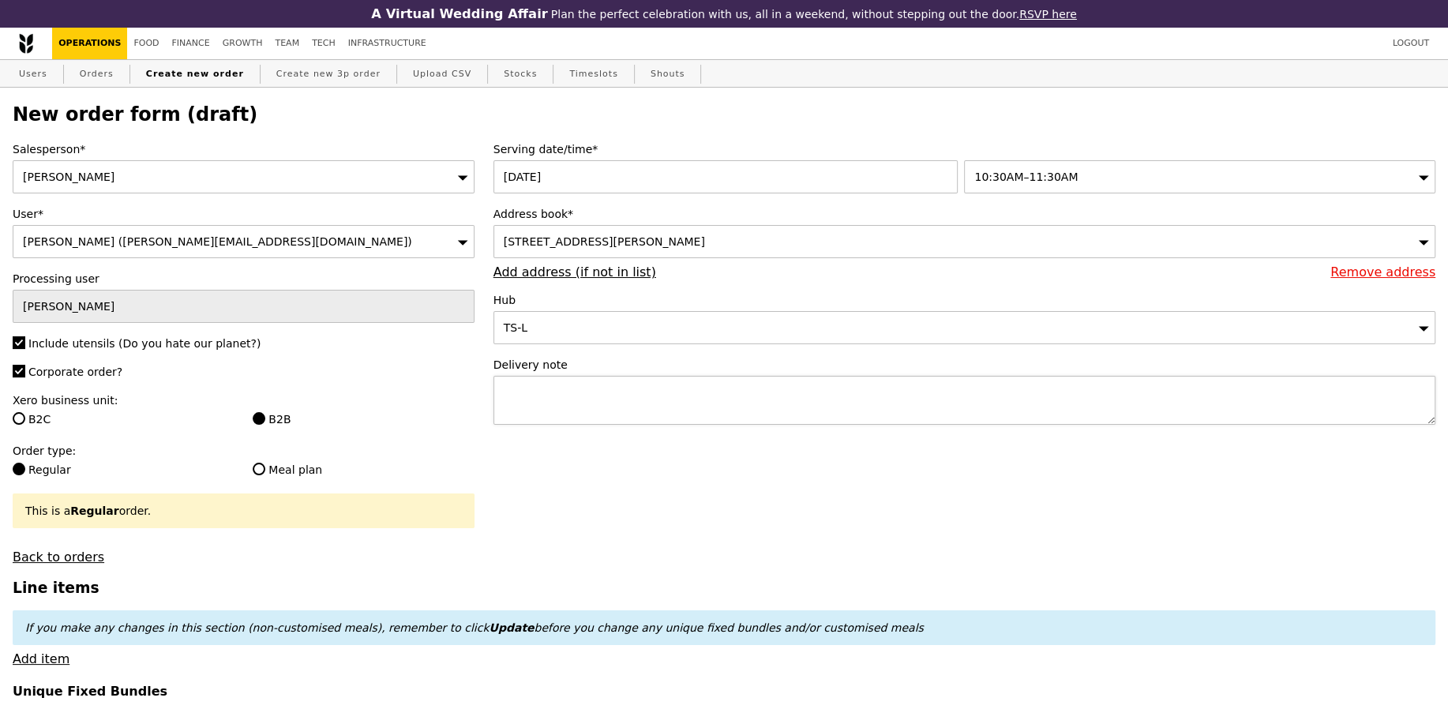
type input "Confirm"
click at [899, 404] on textarea at bounding box center [965, 400] width 942 height 49
paste textarea "Please call host Lili - 97520080 upon arrival and deliver before 11:30AM! SMO# …"
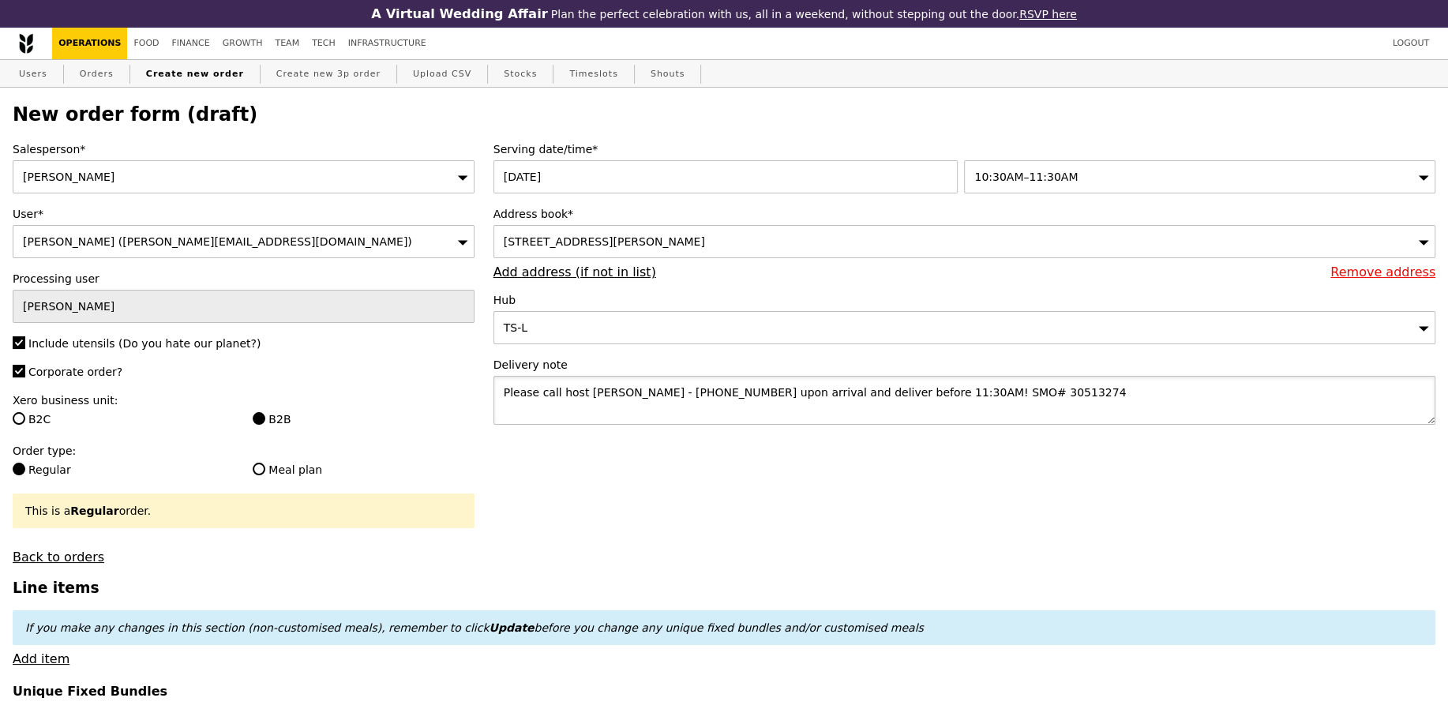
type textarea "Please call host Lili - 97520080 upon arrival and deliver before 11:30AM! SMO# …"
type input "Confirm"
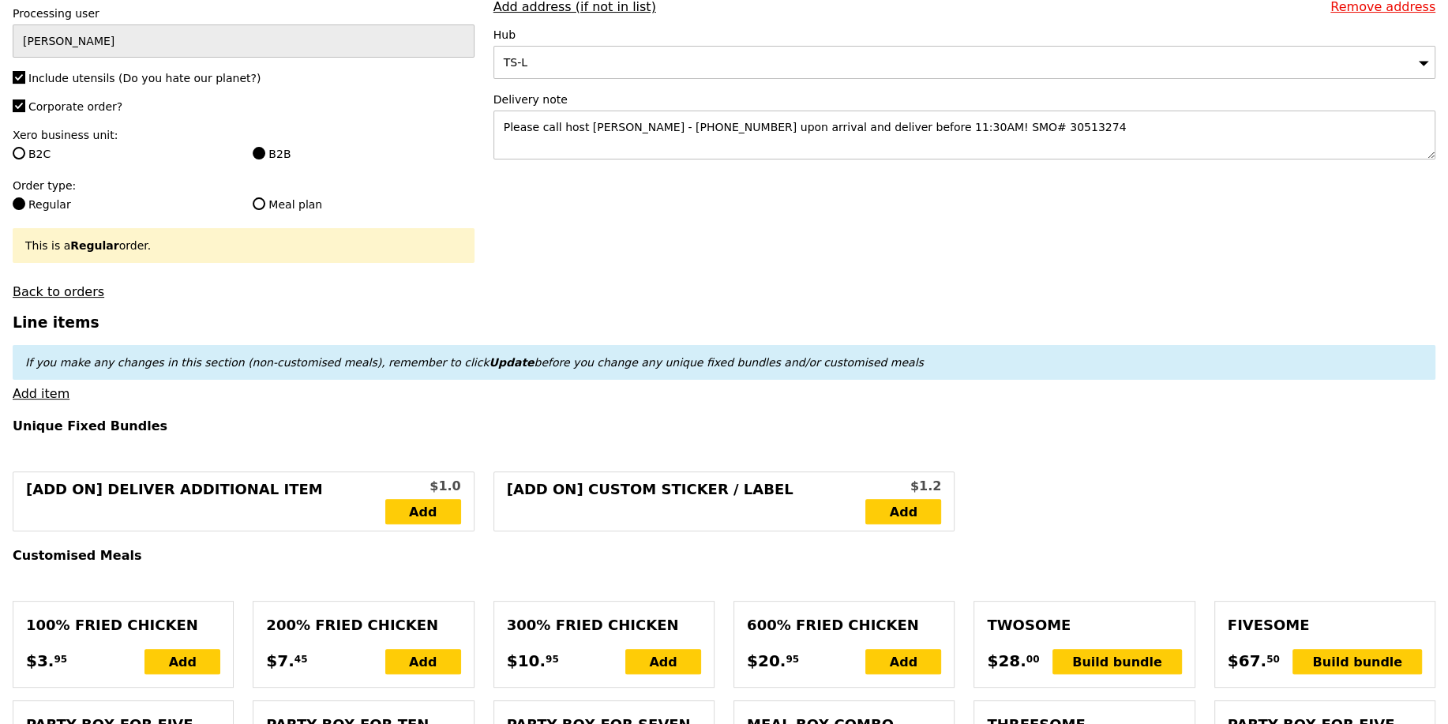
scroll to position [275, 0]
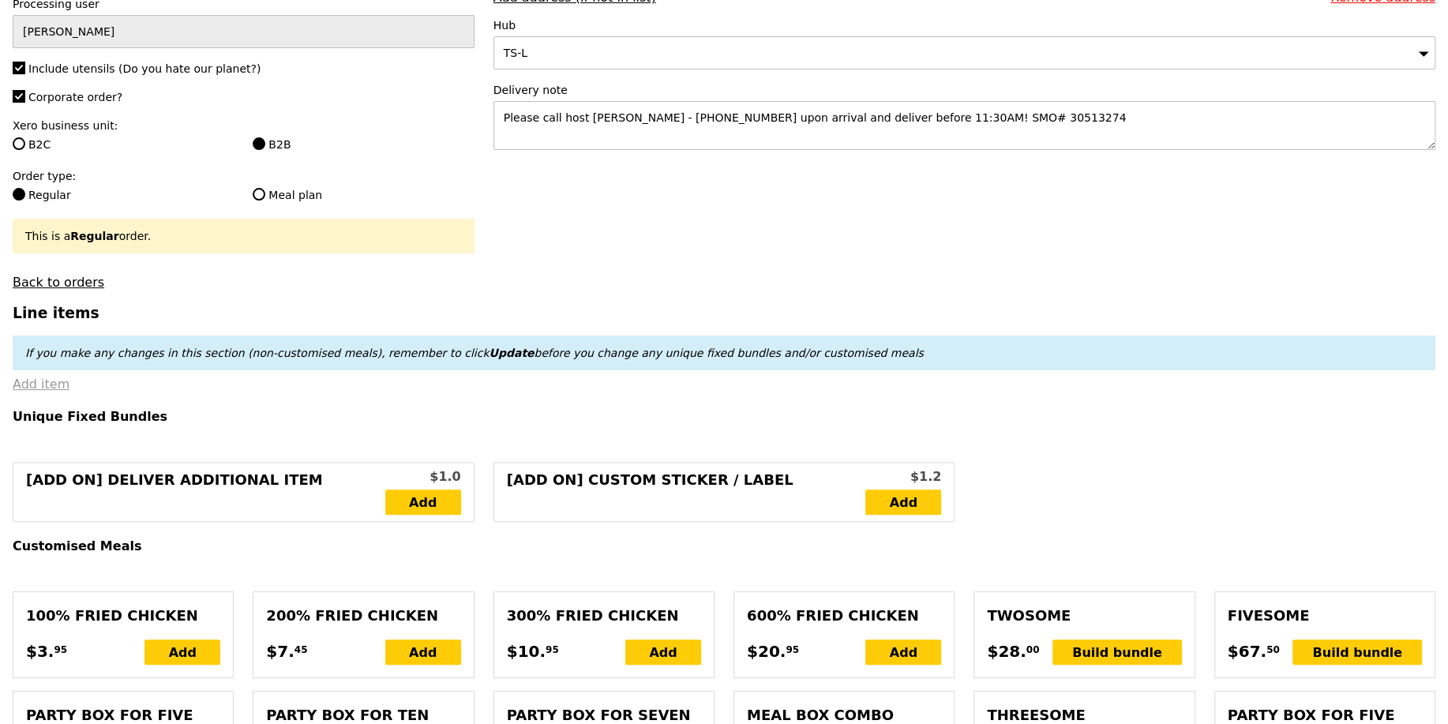
click at [30, 389] on link "Add item" at bounding box center [41, 384] width 57 height 15
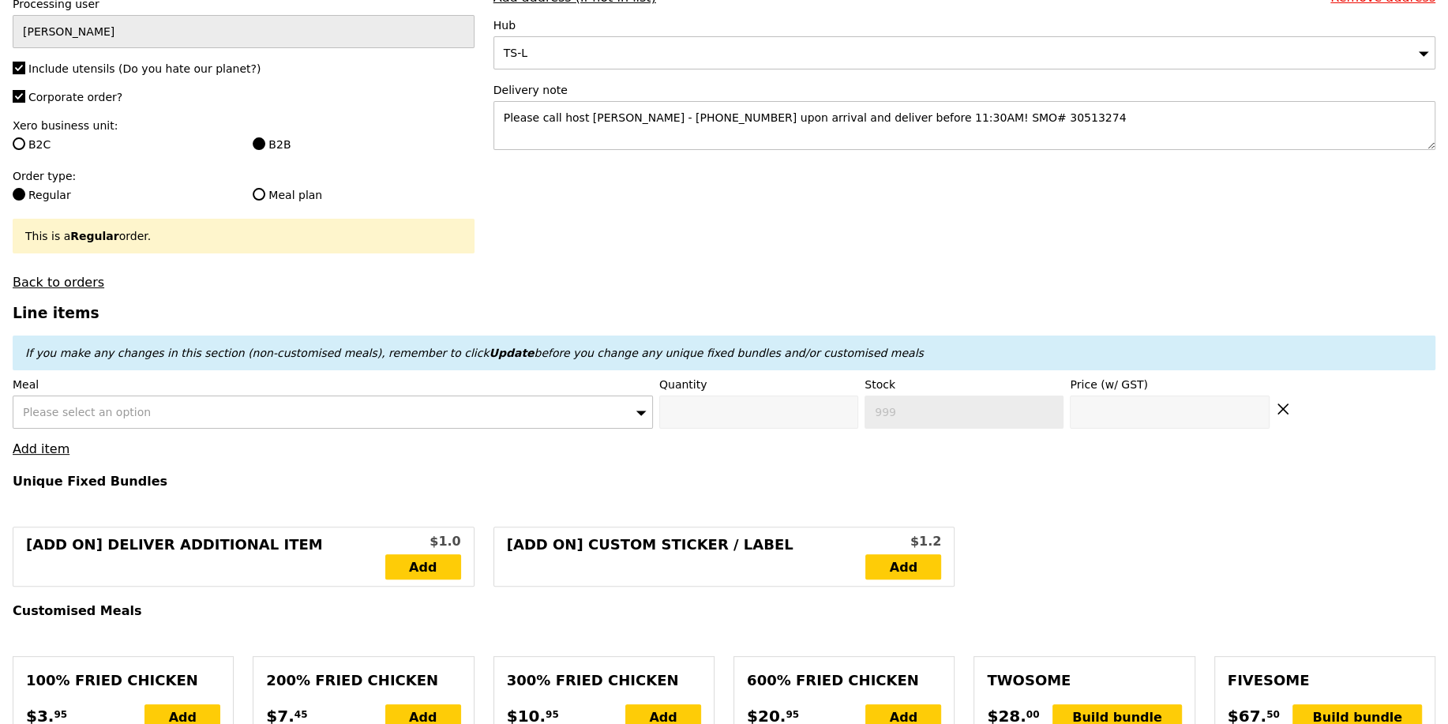
click at [126, 417] on div "Please select an option" at bounding box center [333, 412] width 640 height 33
type input "mentai"
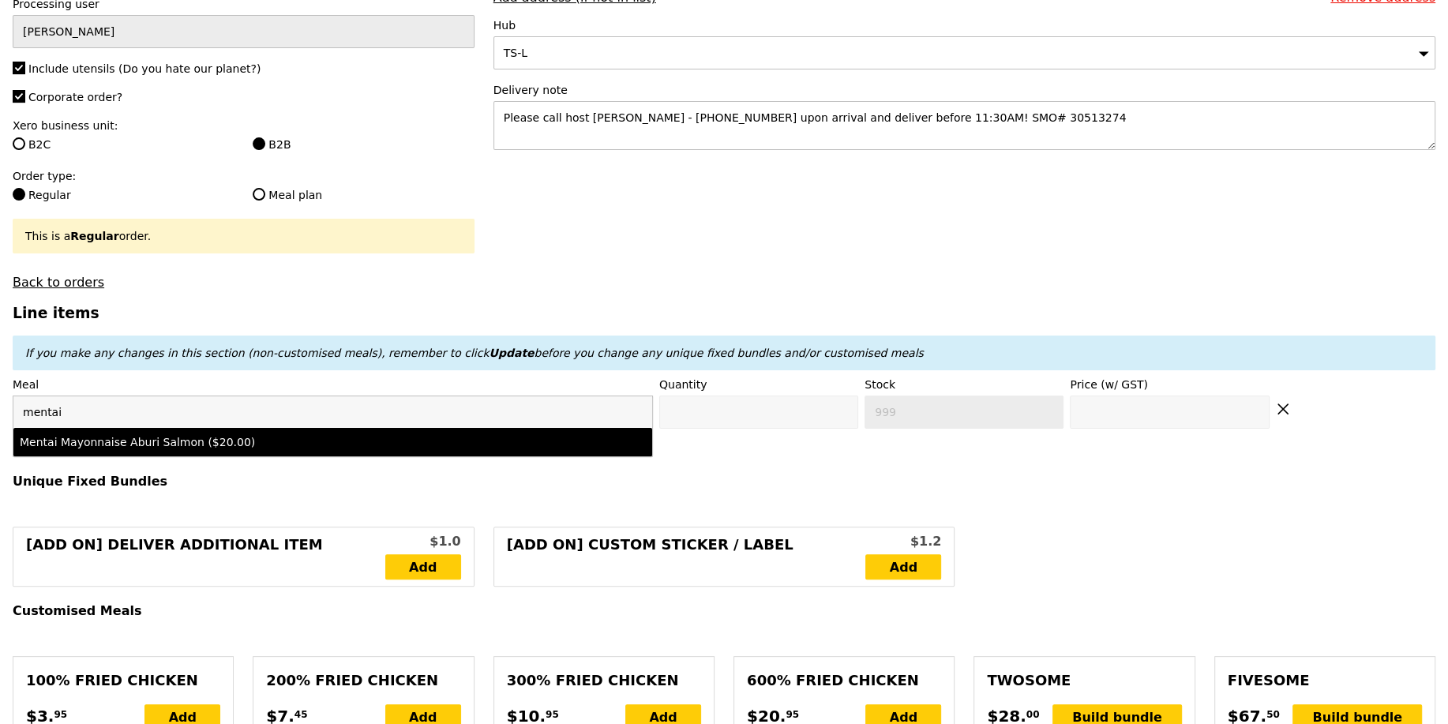
type input "Confirm anyway"
type input "0"
type input "499"
type input "20.0"
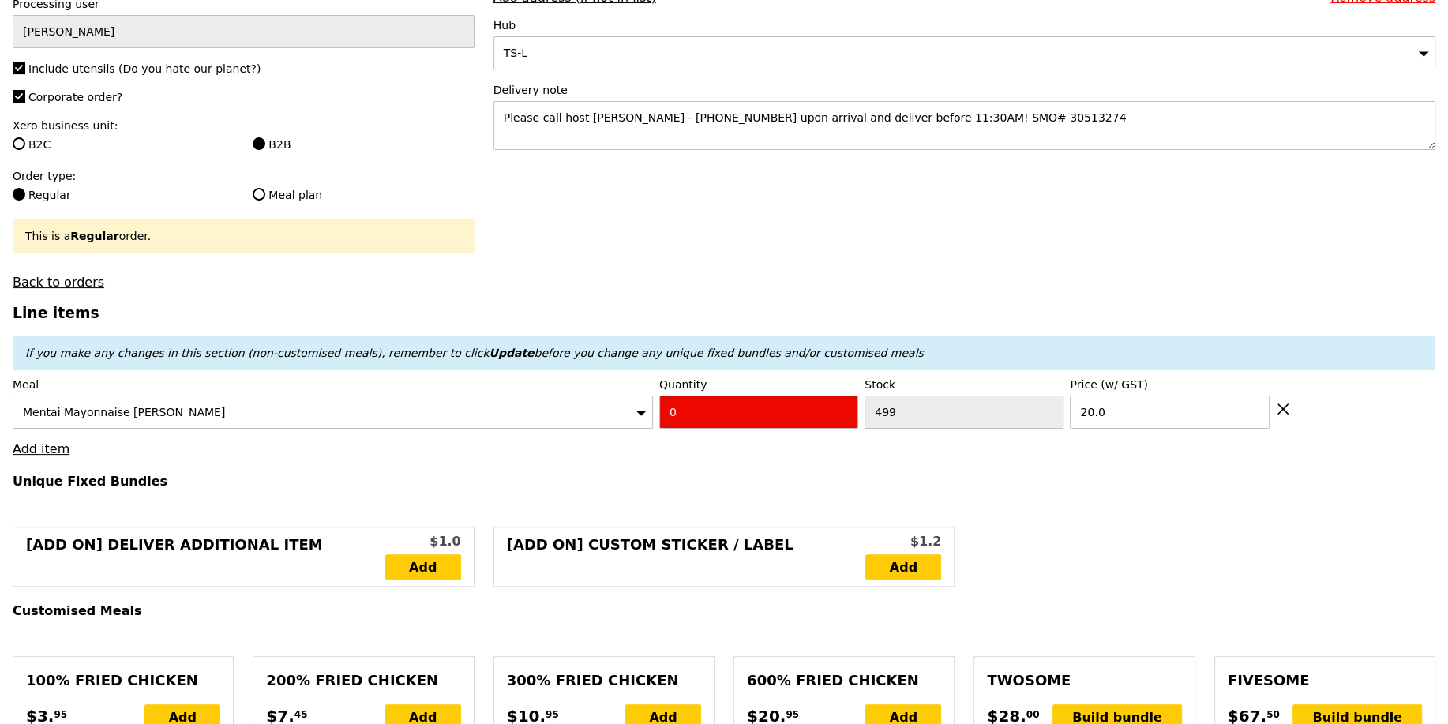
click at [743, 409] on input "0" at bounding box center [758, 412] width 199 height 33
type input "Confirm"
type input "20"
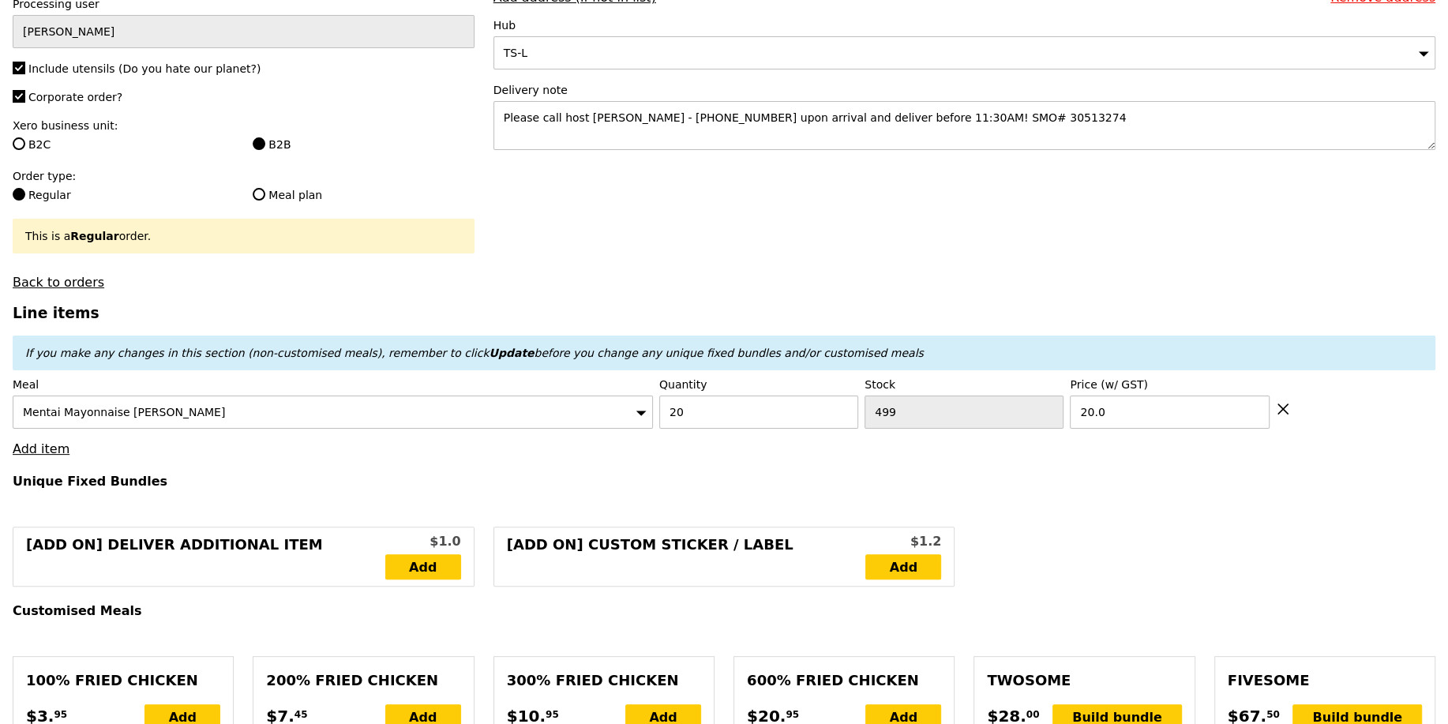
type input "Loading..."
click at [58, 450] on link "Add item" at bounding box center [41, 448] width 57 height 15
type input "400.00"
type input "1.79"
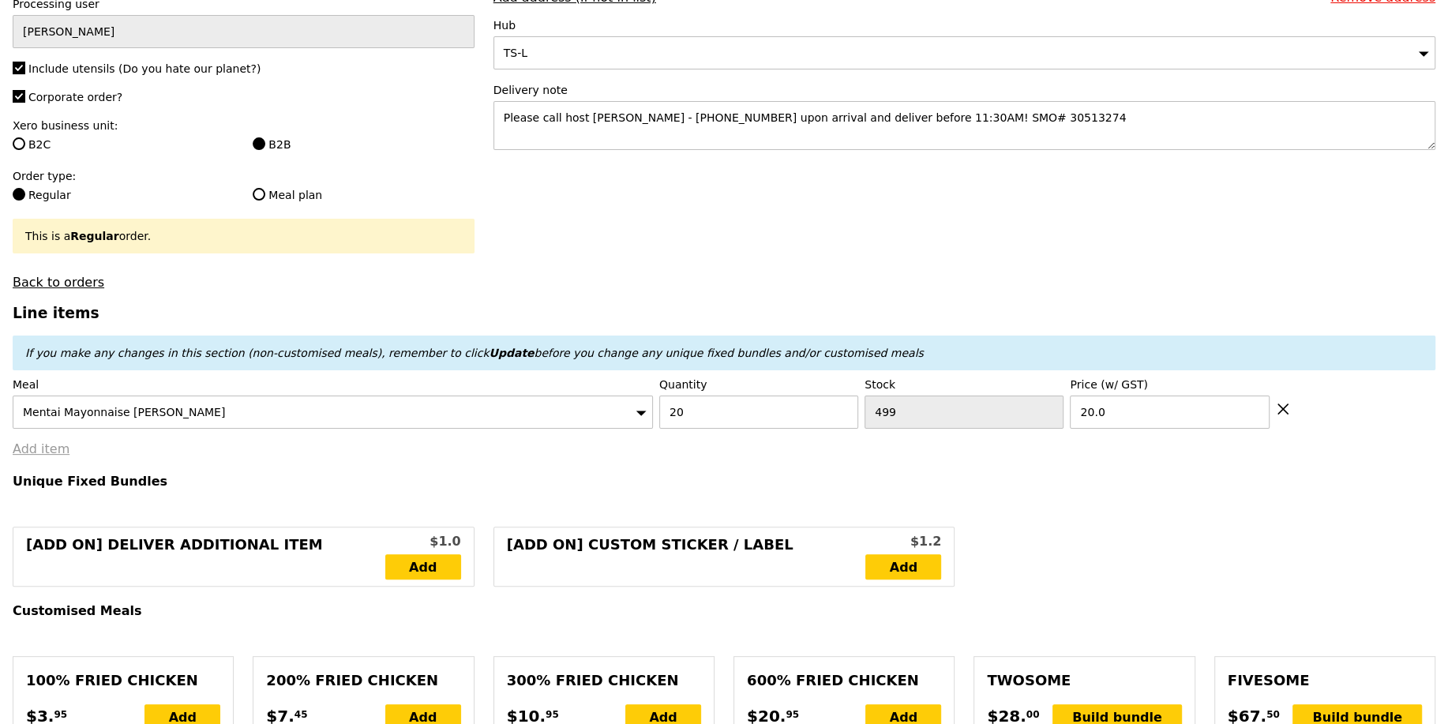
type input "1.95"
type input "3.62"
type input "3.95"
type input "405.90"
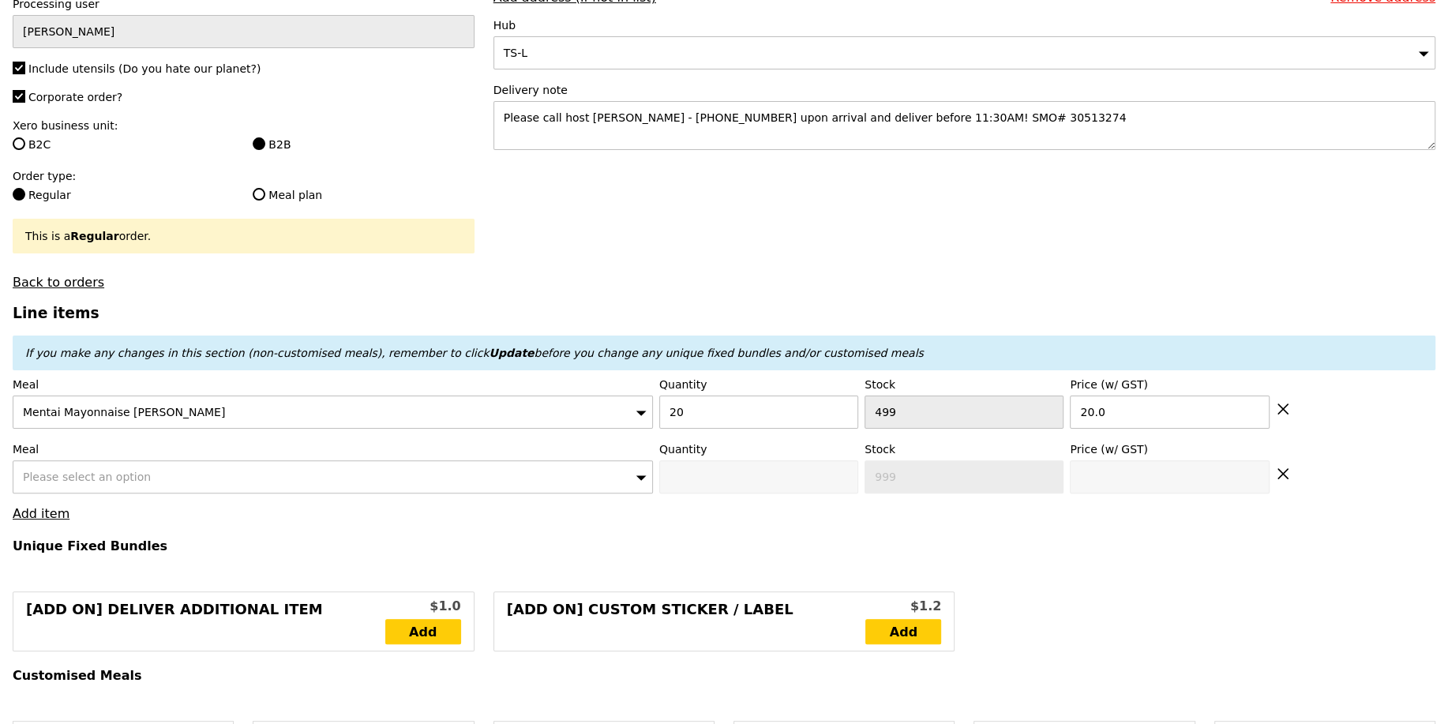
type input "Confirm"
click at [182, 475] on div "Please select an option" at bounding box center [333, 476] width 640 height 33
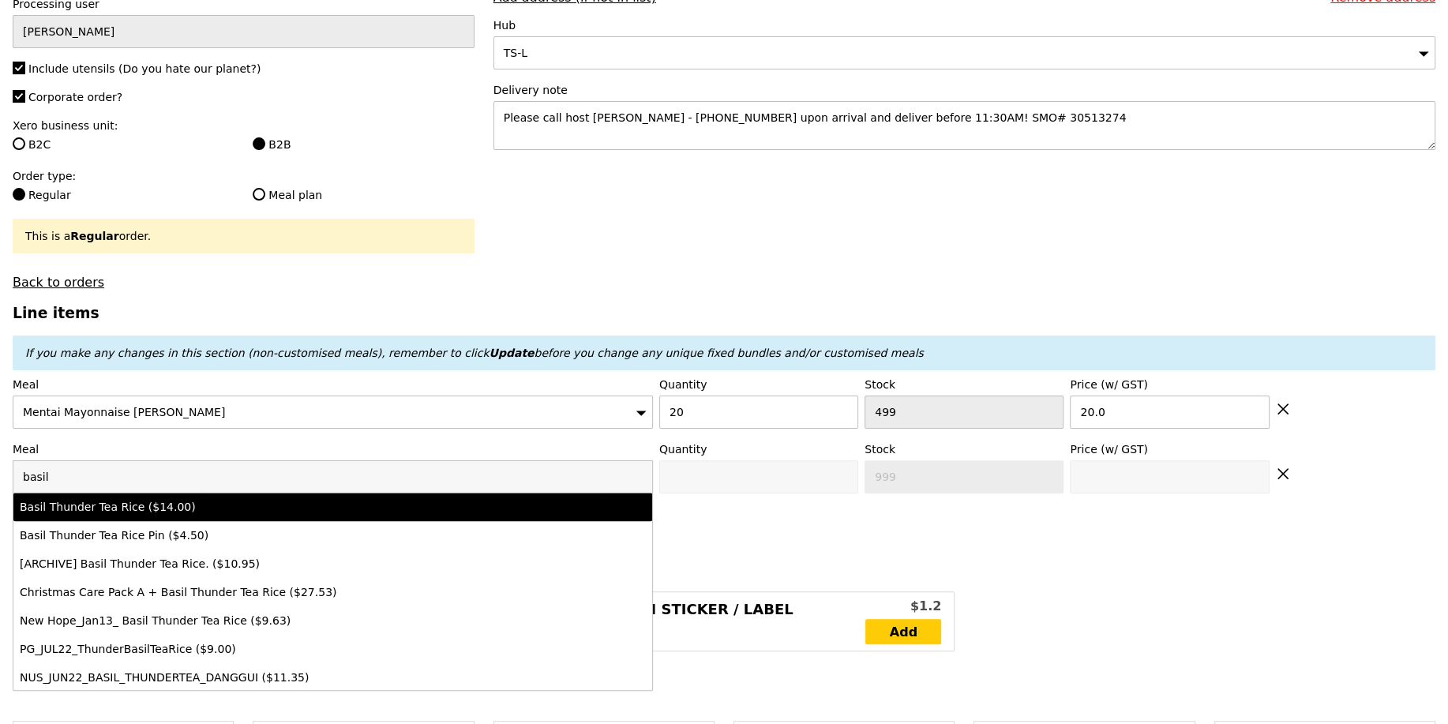
type input "basil"
click at [163, 508] on div "Basil Thunder Tea Rice ($14.00)" at bounding box center [255, 507] width 470 height 16
type input "Confirm anyway"
type input "0"
type input "500"
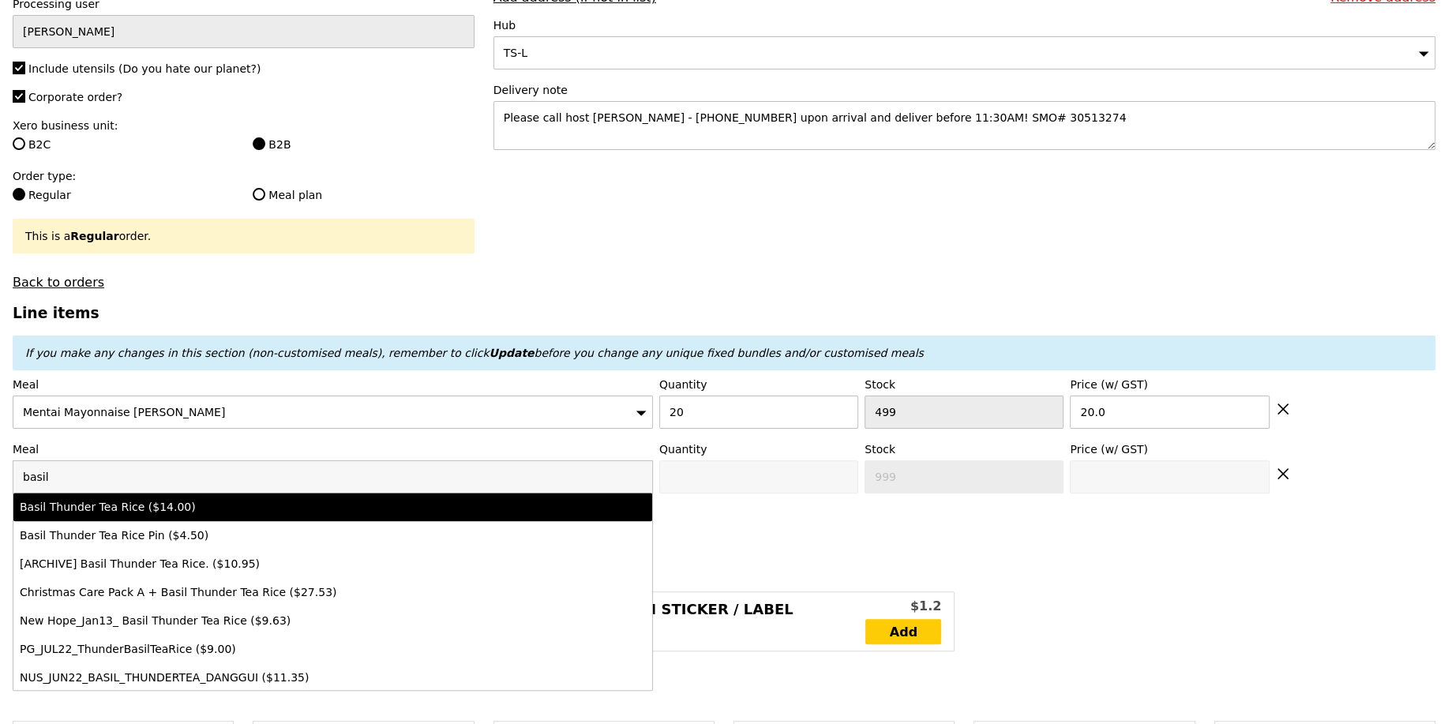
type input "14.0"
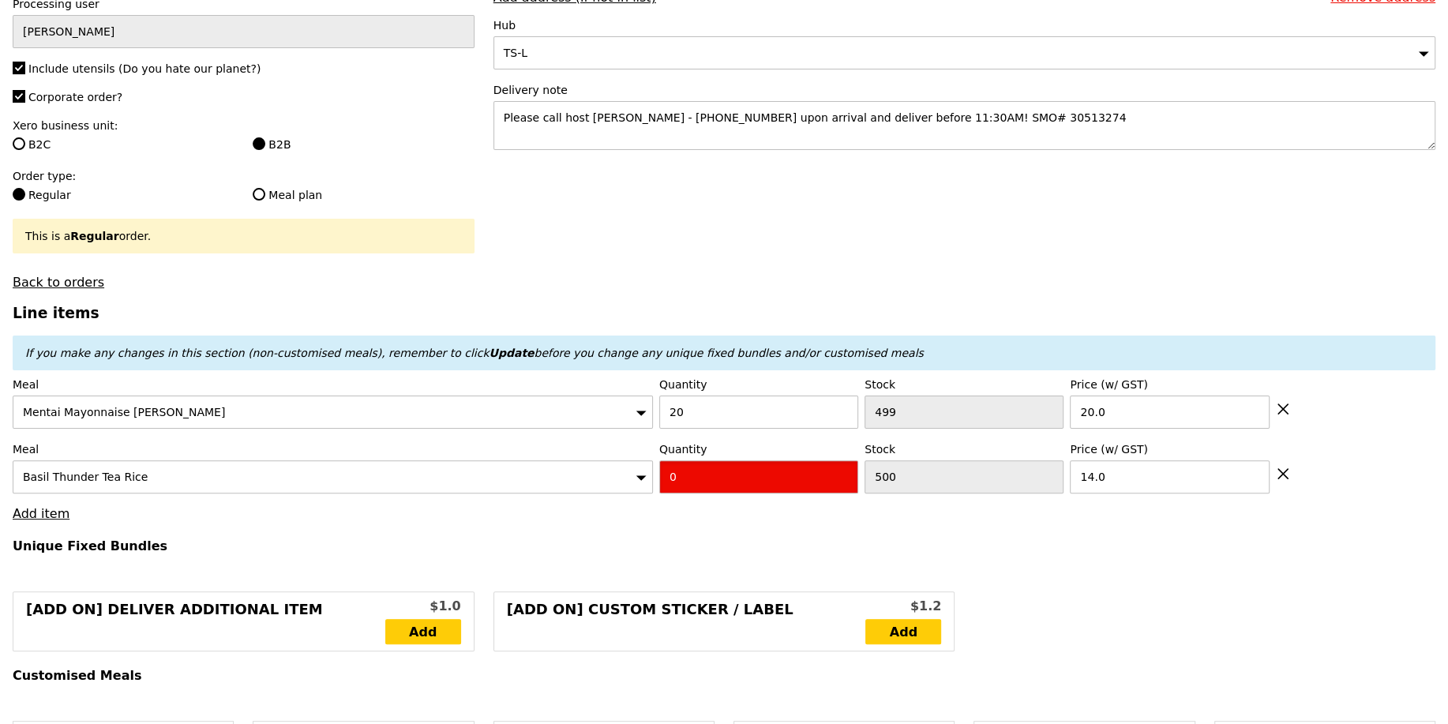
click at [728, 479] on input "0" at bounding box center [758, 476] width 199 height 33
type input "Confirm"
type input "4"
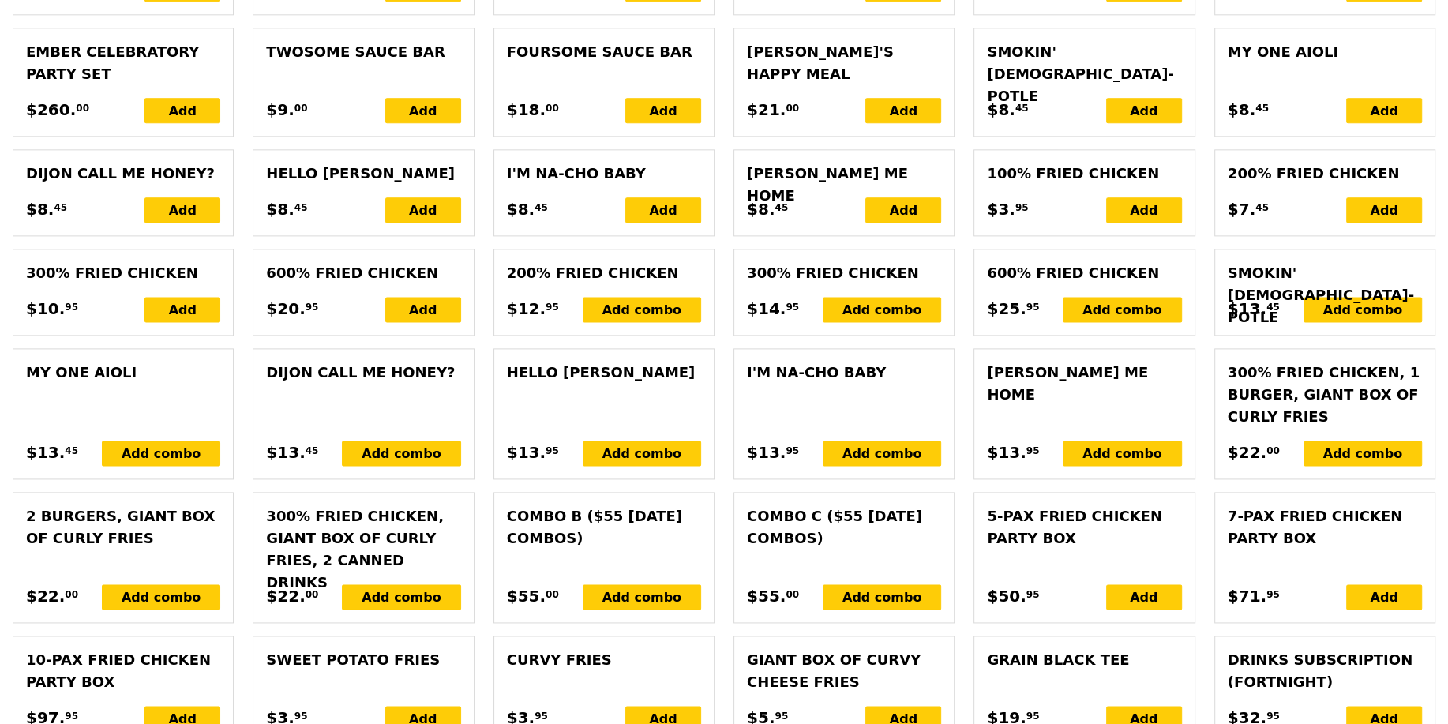
type input "Loading..."
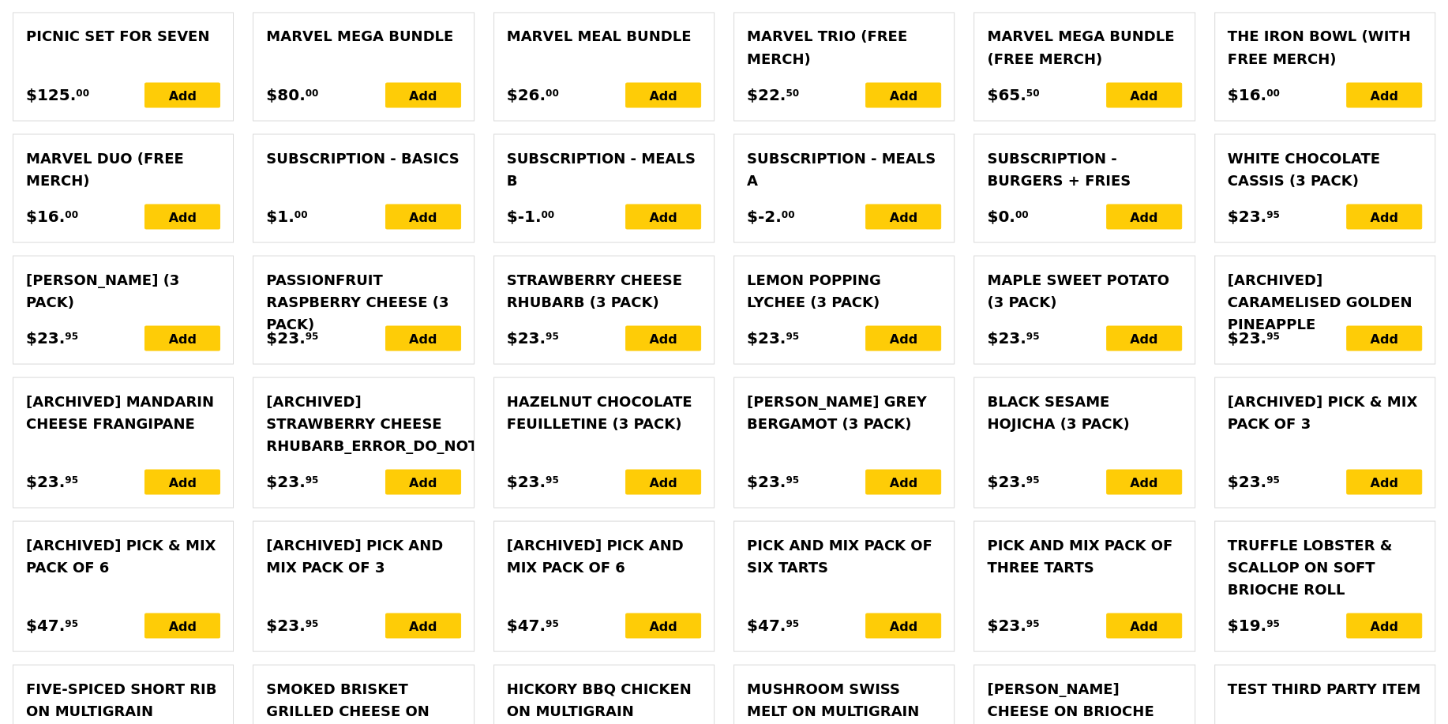
type input "456.00"
type input "461.90"
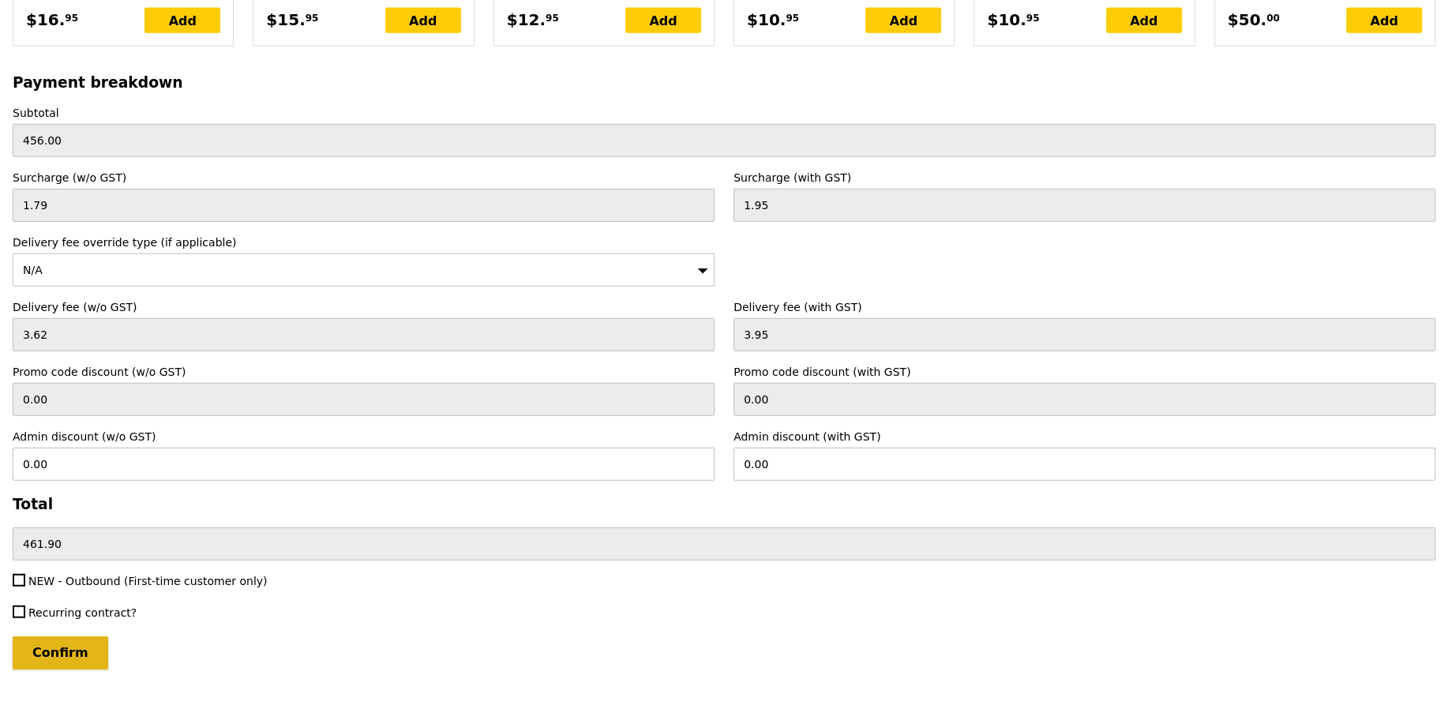
click at [50, 636] on input "Confirm" at bounding box center [61, 652] width 96 height 33
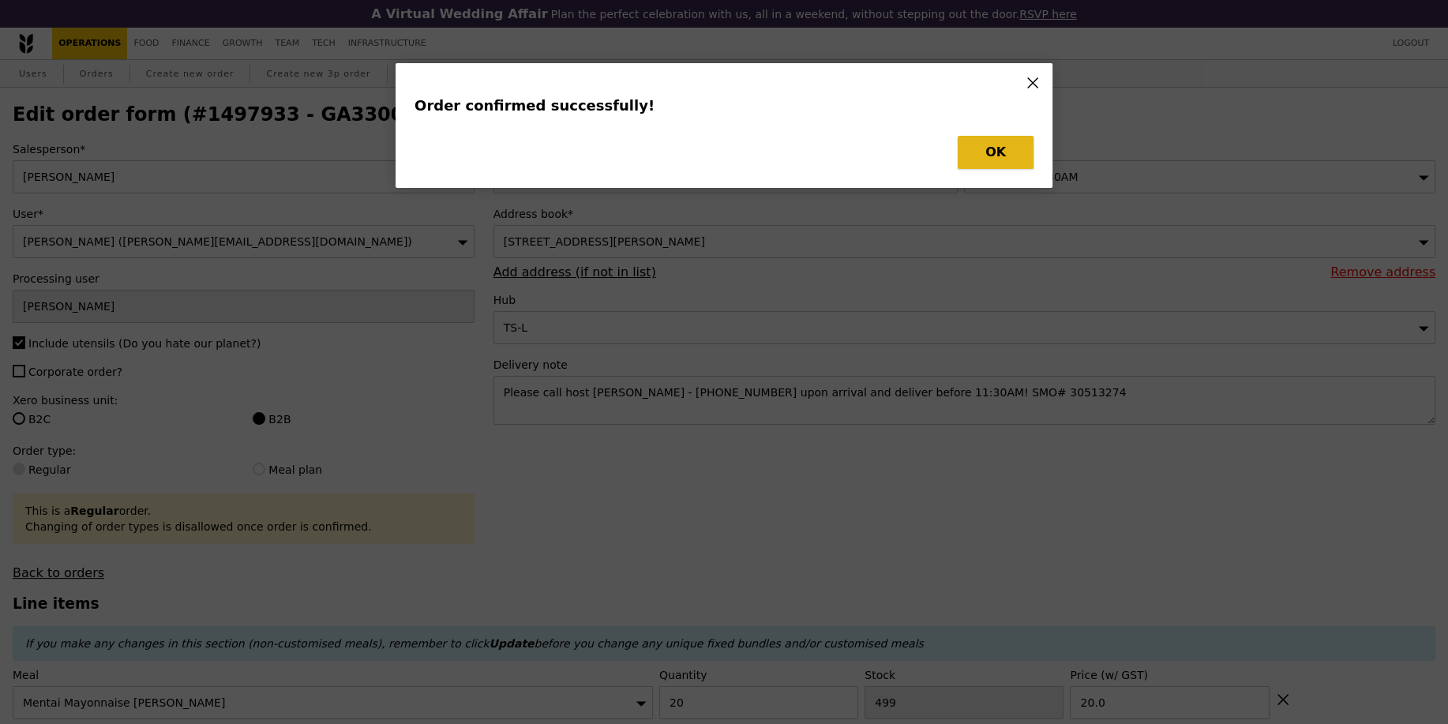
type input "Loading..."
checkbox input "false"
type input "4"
type input "500"
type input "14.00"
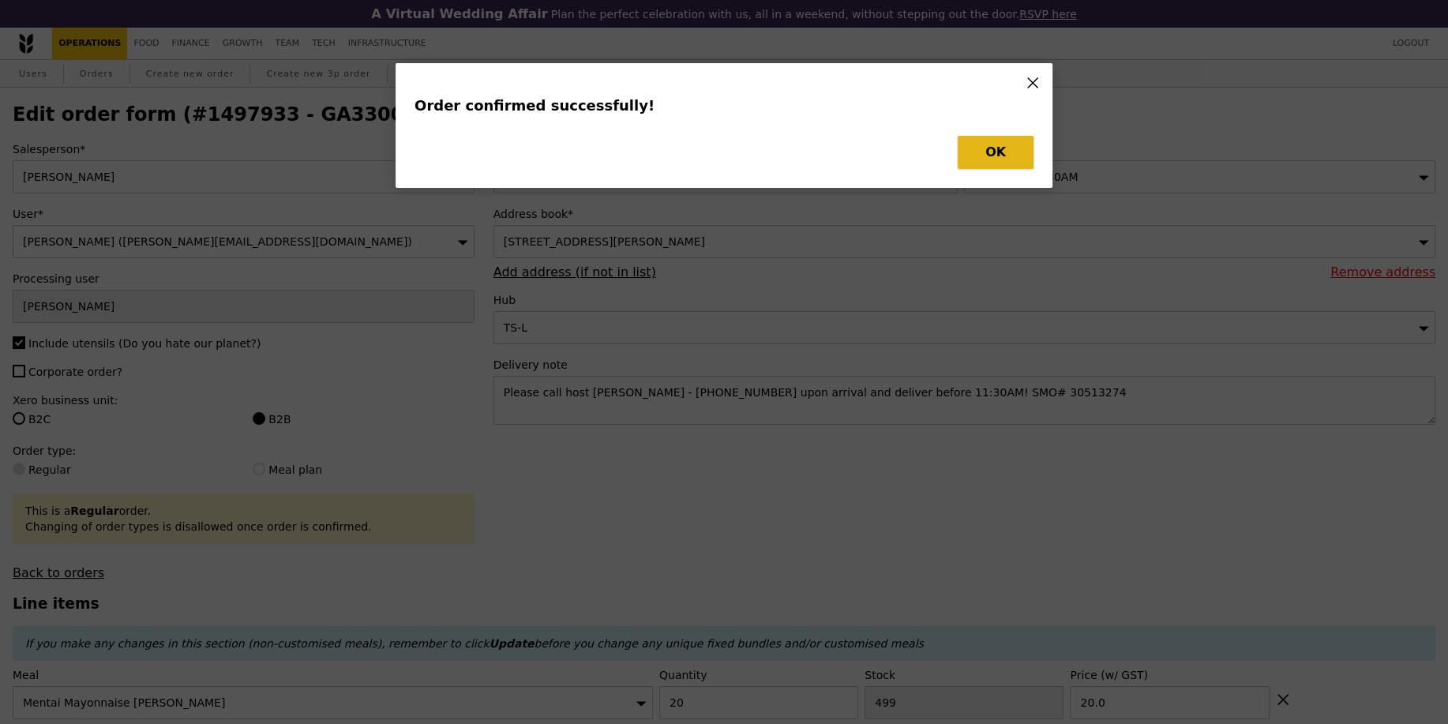
type input "20"
type input "499"
type input "20.00"
click at [1012, 157] on button "OK" at bounding box center [996, 152] width 76 height 33
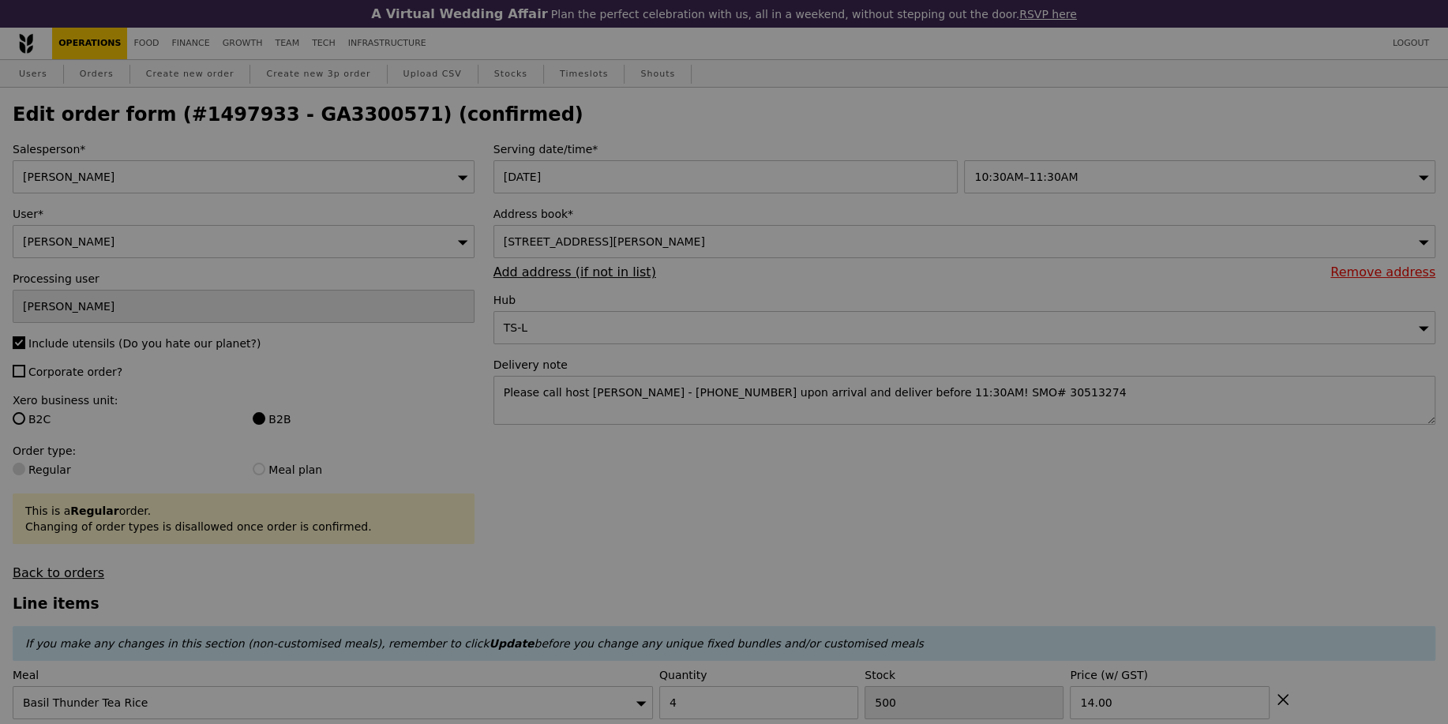
type input "496"
type input "479"
type input "Update"
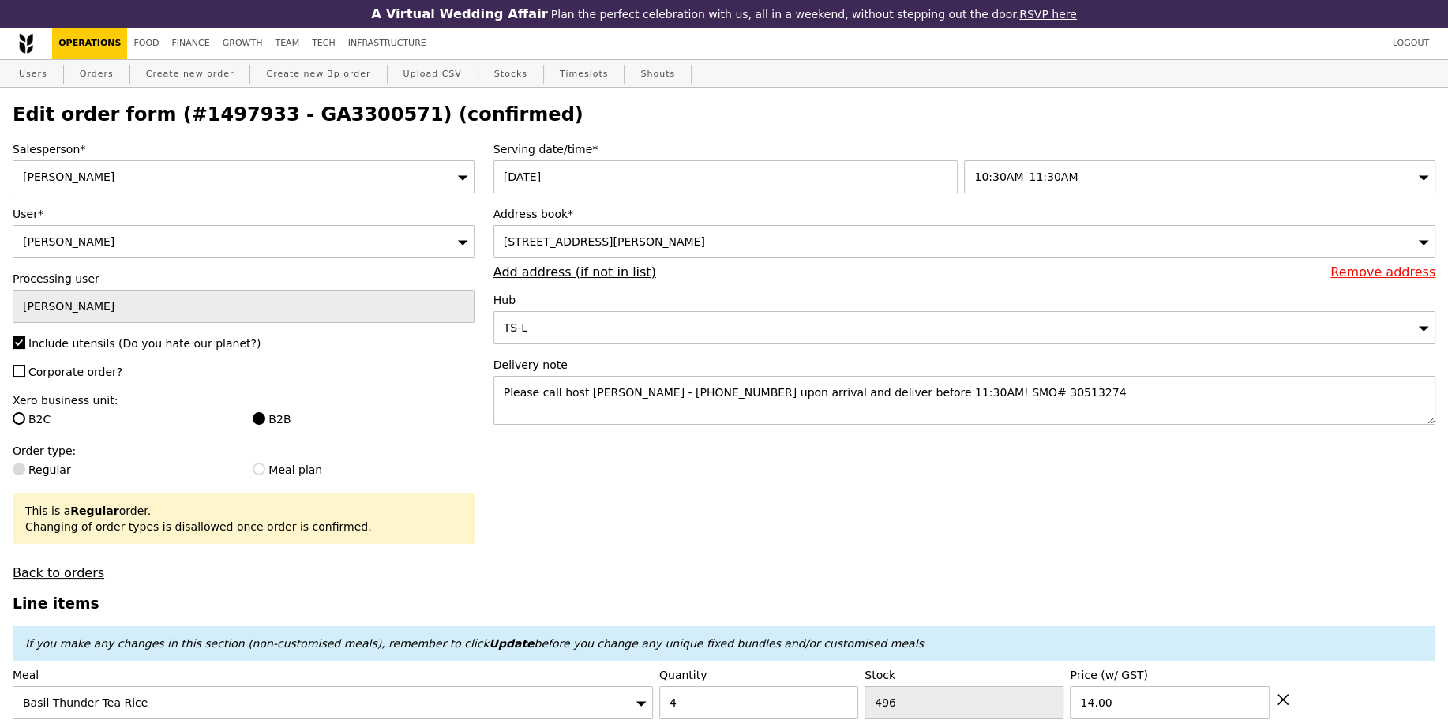
click at [337, 121] on h2 "Edit order form (#1497933 - GA3300571) (confirmed)" at bounding box center [724, 114] width 1423 height 22
copy h2 "GA3300571"
click at [201, 81] on link "Create new order" at bounding box center [190, 74] width 101 height 28
type input "0.00"
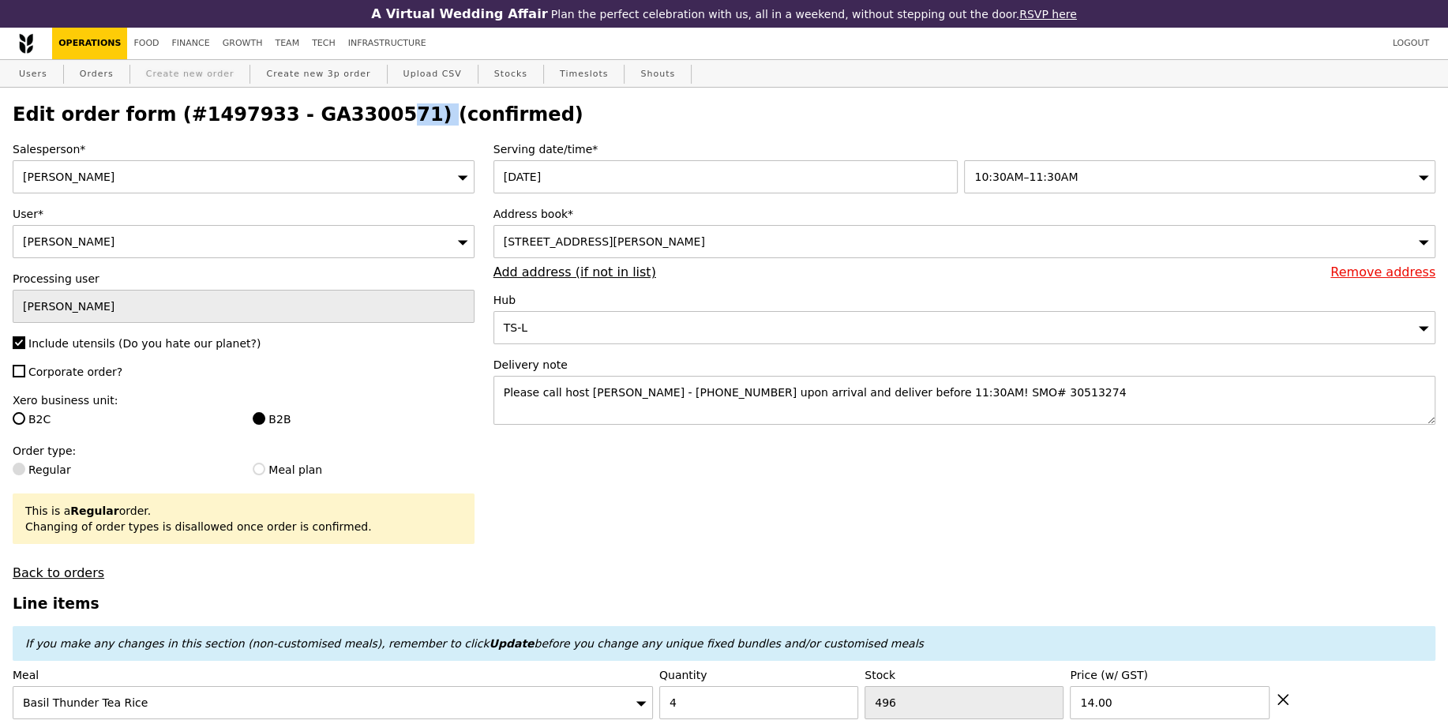
type input "0.00"
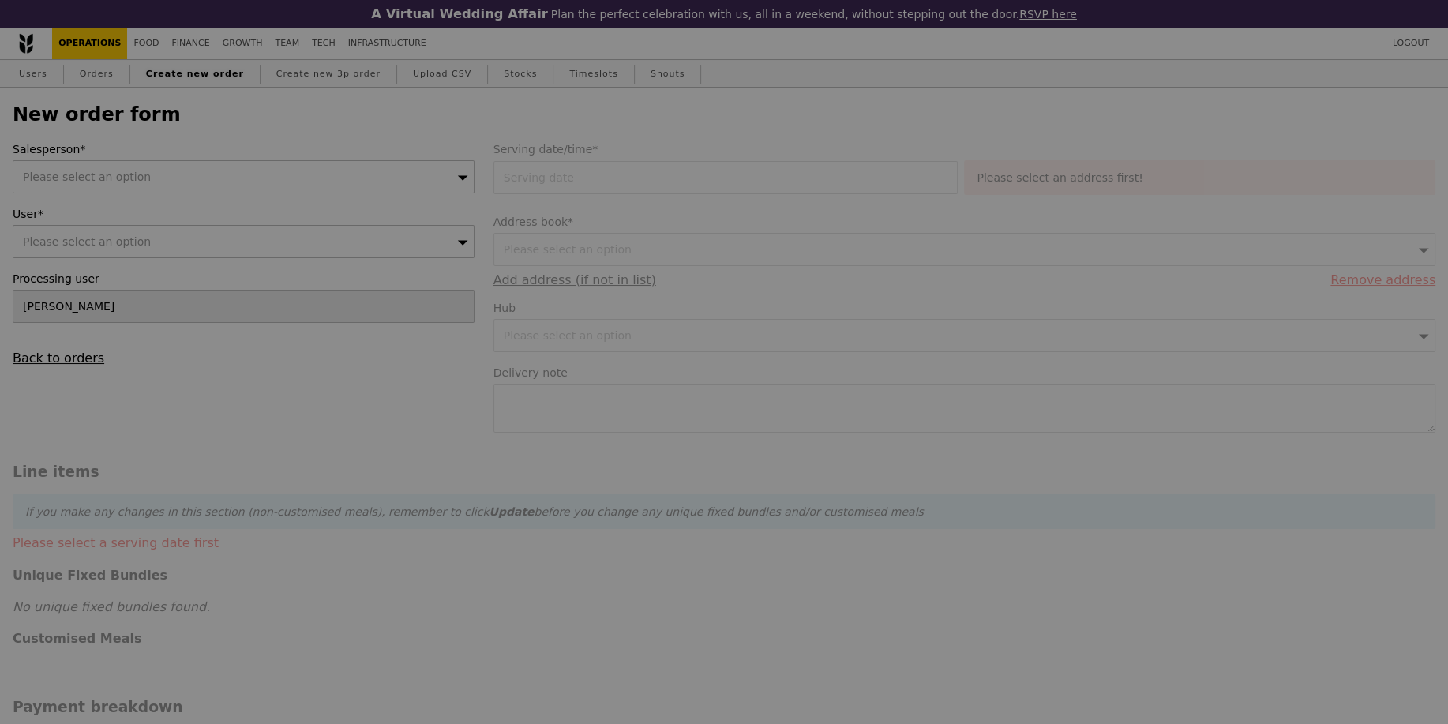
type input "Confirm"
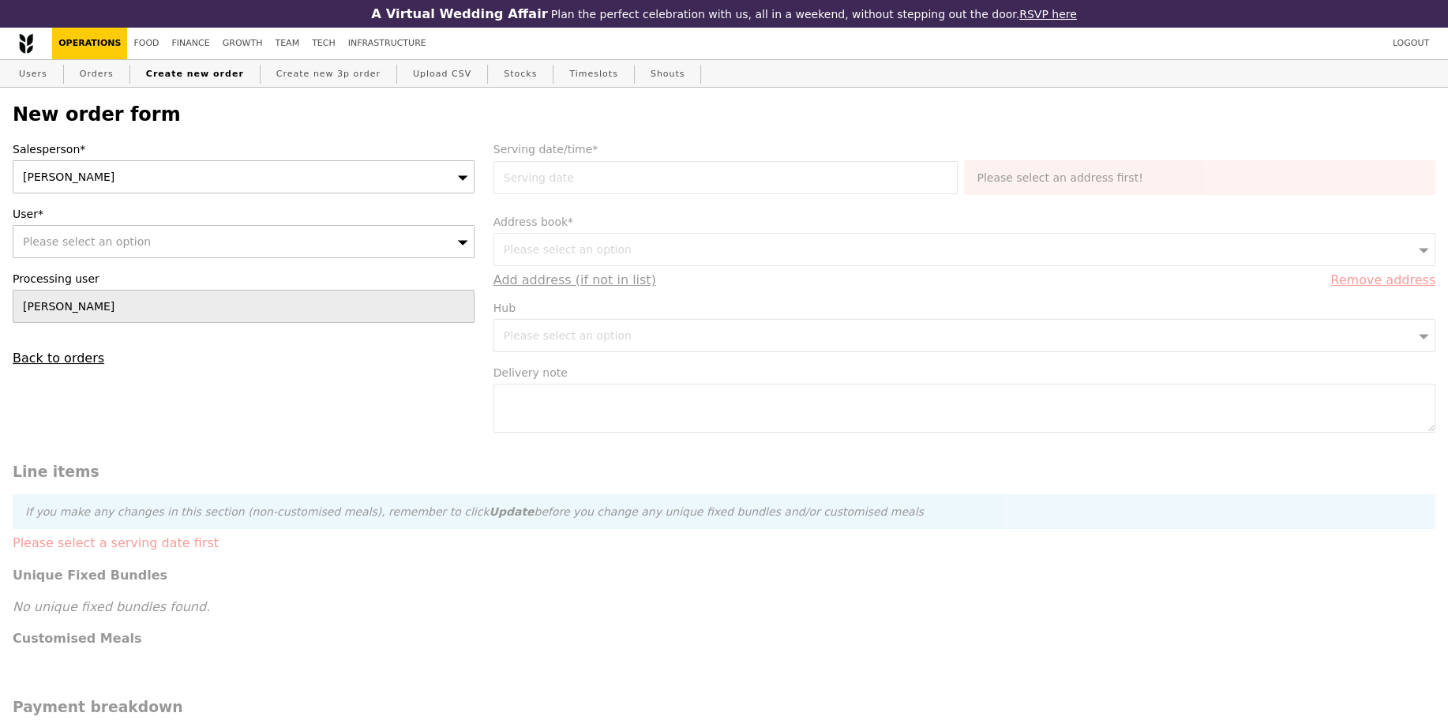
click at [152, 180] on div "[PERSON_NAME]" at bounding box center [244, 176] width 462 height 33
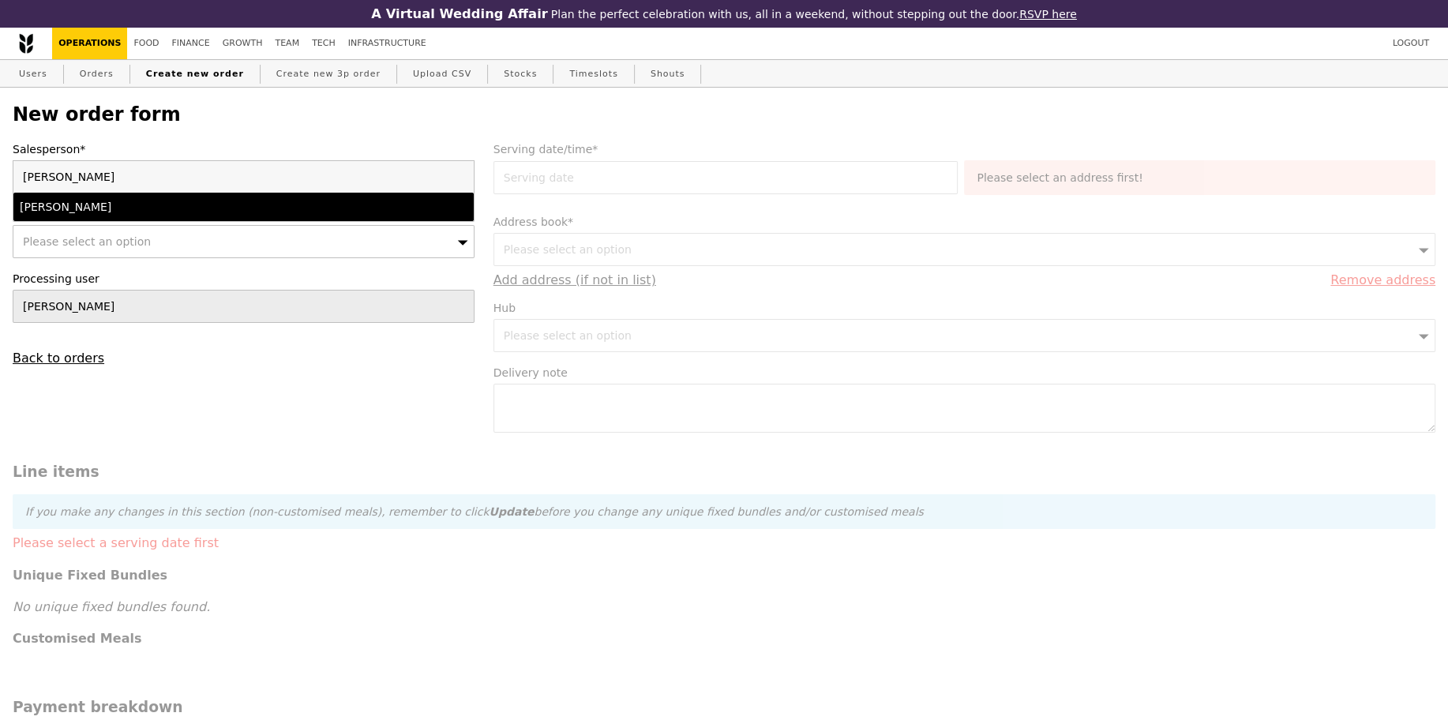
click at [147, 205] on div "[PERSON_NAME]" at bounding box center [188, 207] width 336 height 16
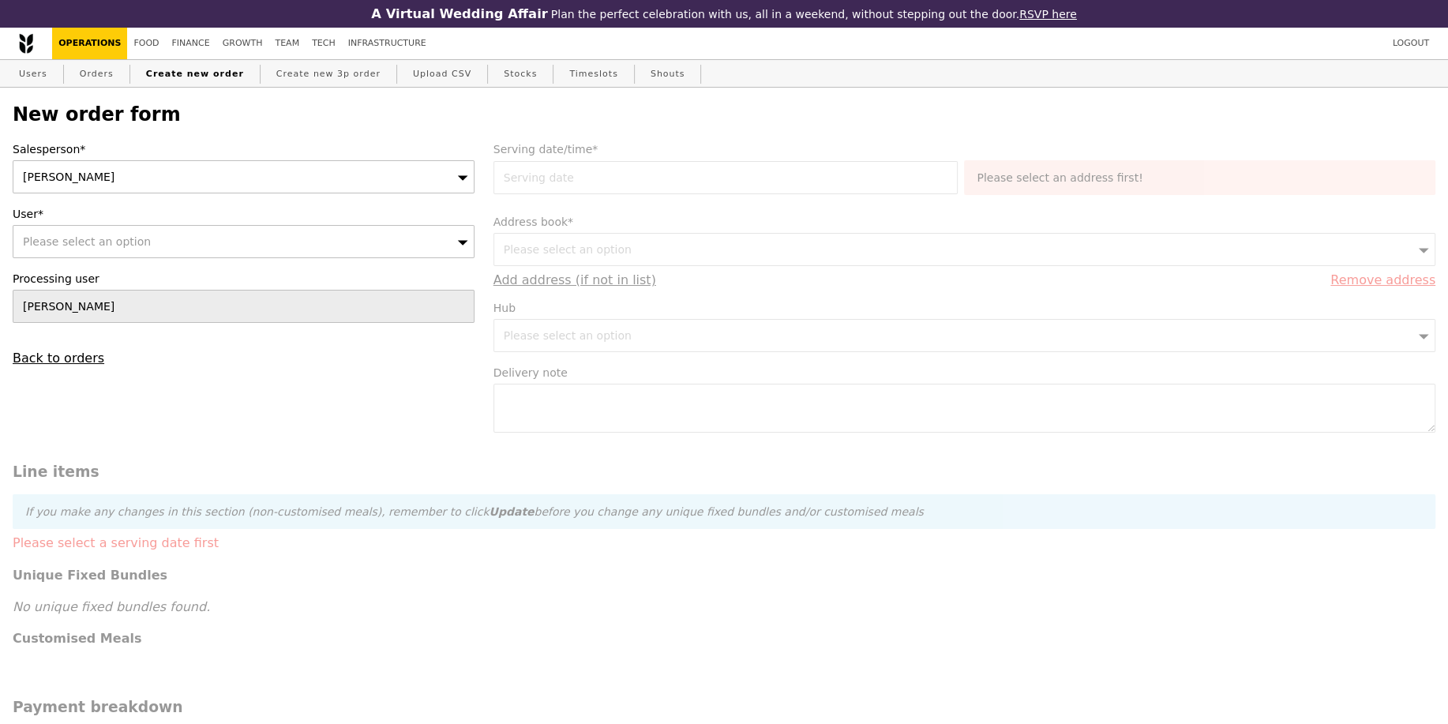
click at [133, 235] on span "Please select an option" at bounding box center [87, 241] width 128 height 13
type input "[EMAIL_ADDRESS][DOMAIN_NAME]"
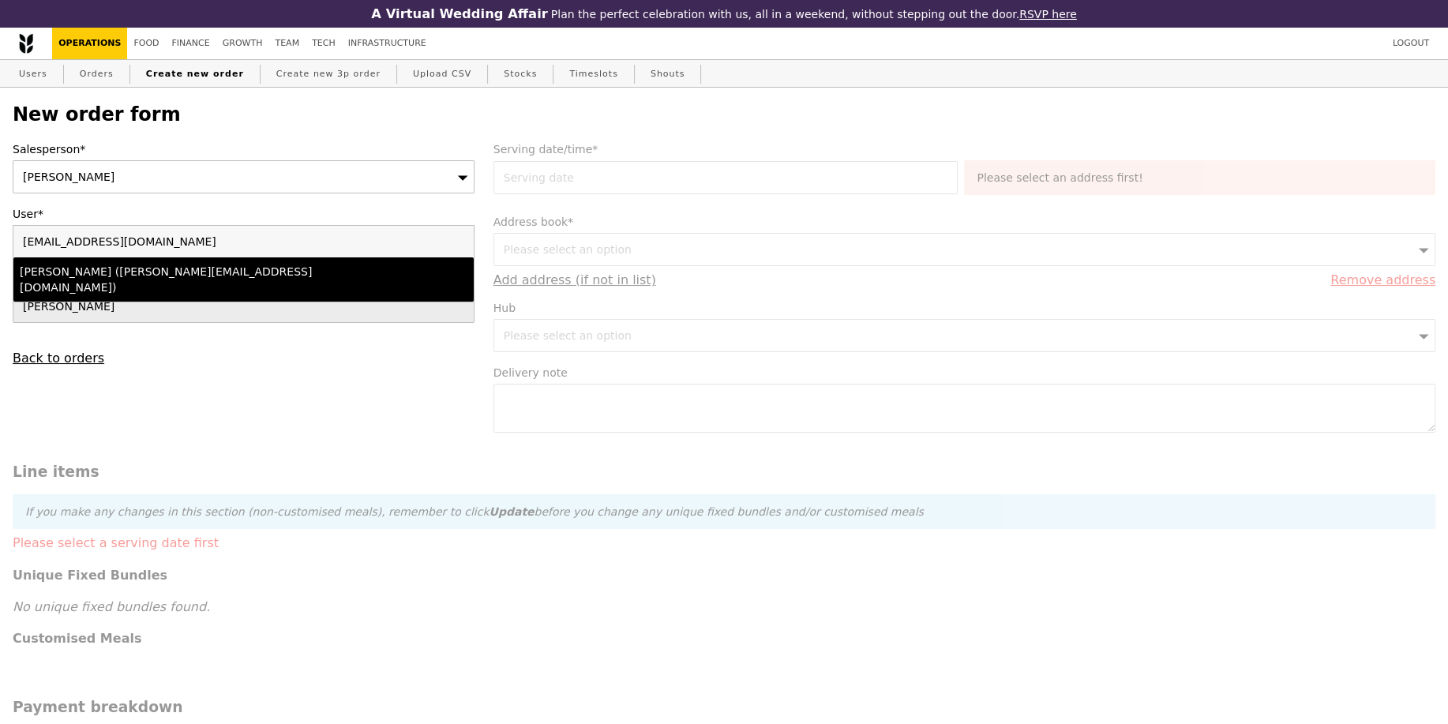
click at [171, 267] on div "Lili Yin (lili.yin@bsigroup.com)" at bounding box center [188, 280] width 336 height 32
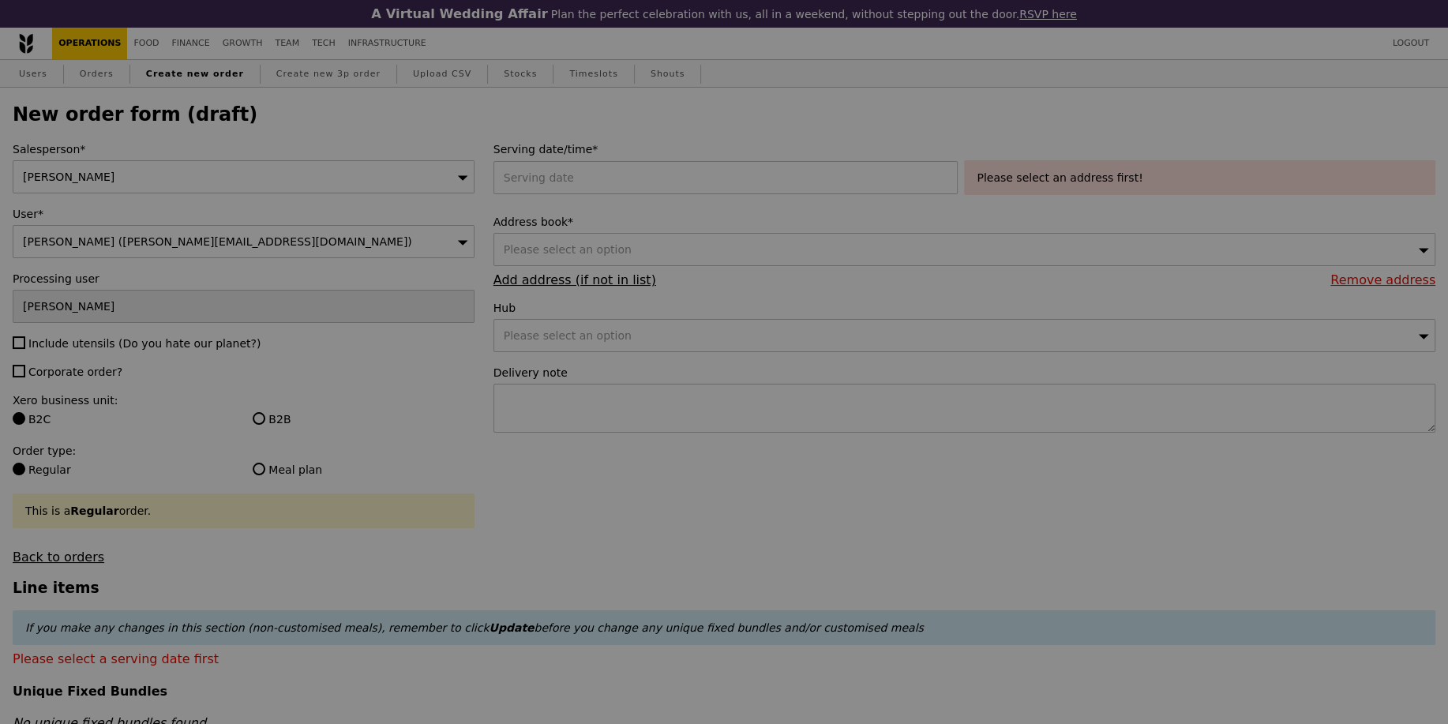
type input "Confirm"
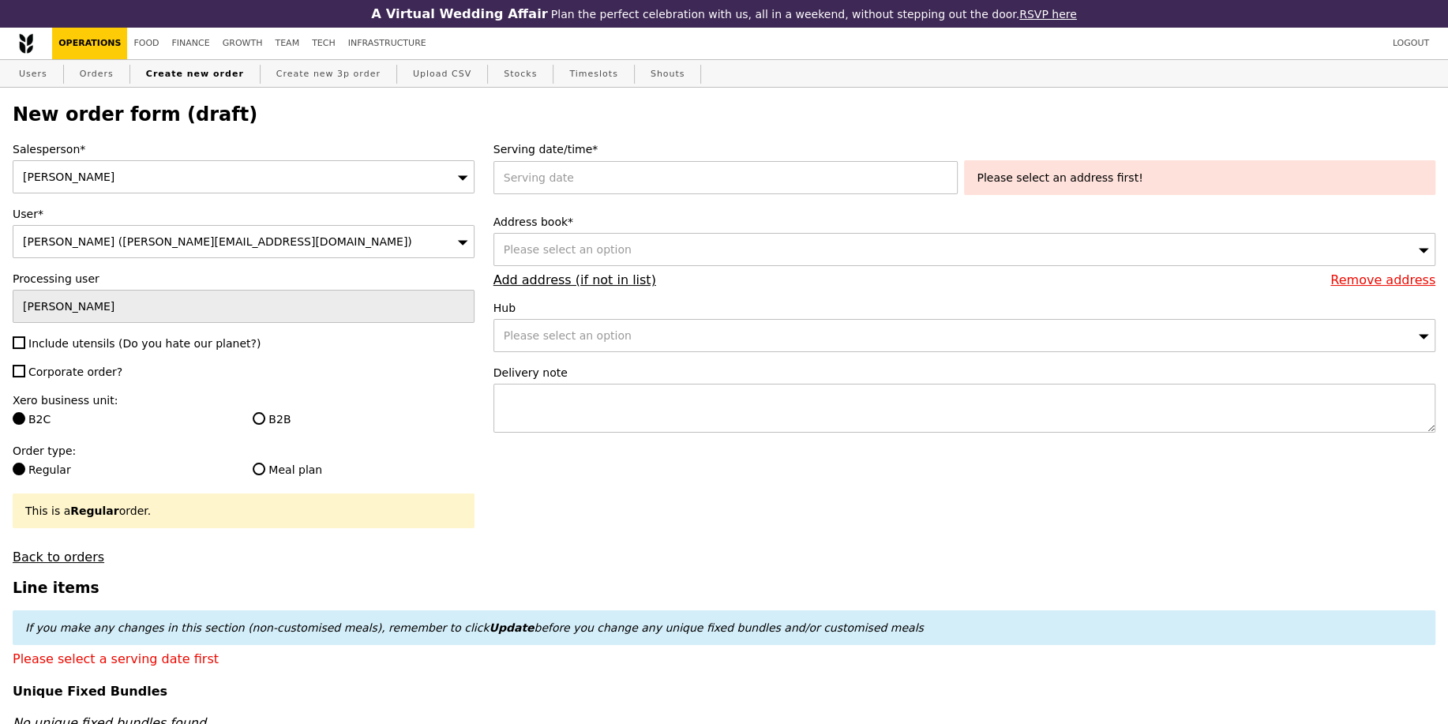
click at [80, 340] on span "Include utensils (Do you hate our planet?)" at bounding box center [144, 343] width 232 height 13
click at [25, 340] on input "Include utensils (Do you hate our planet?)" at bounding box center [19, 342] width 13 height 13
checkbox input "true"
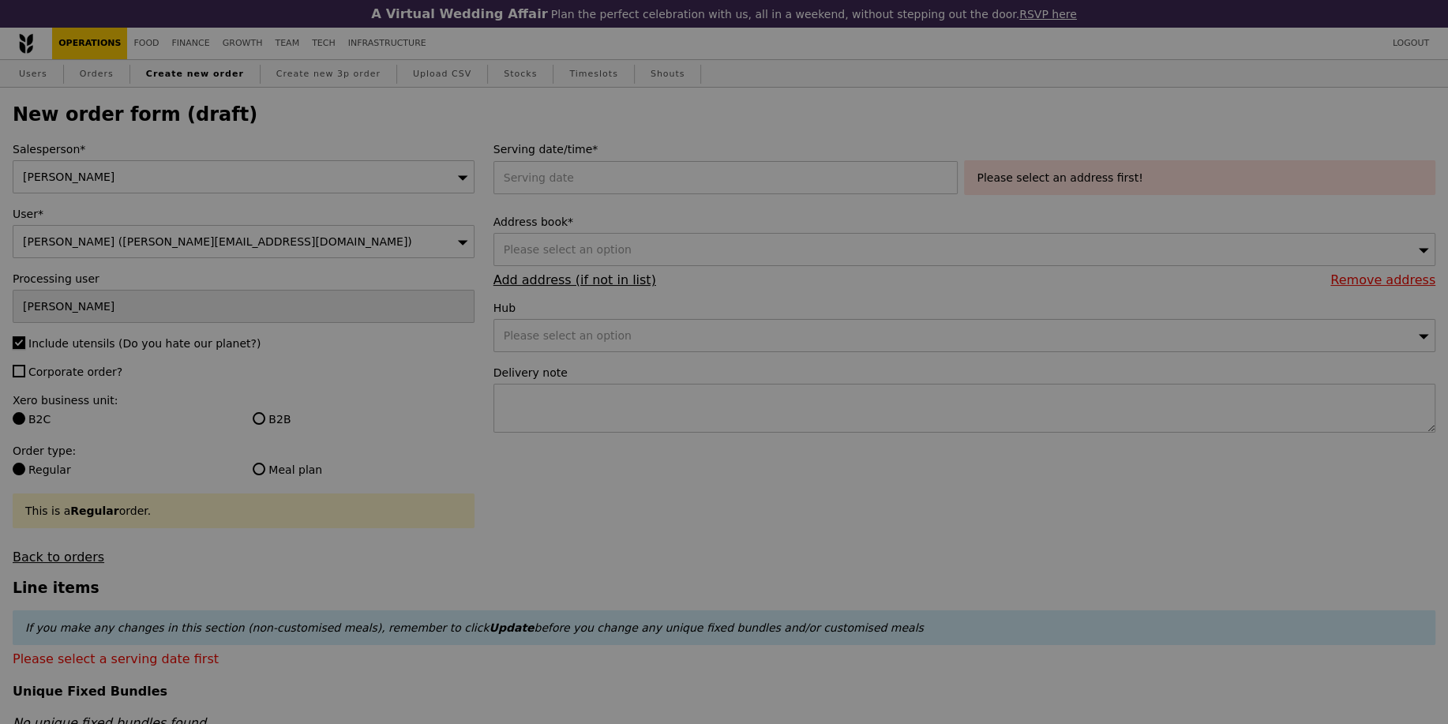
type input "Confirm"
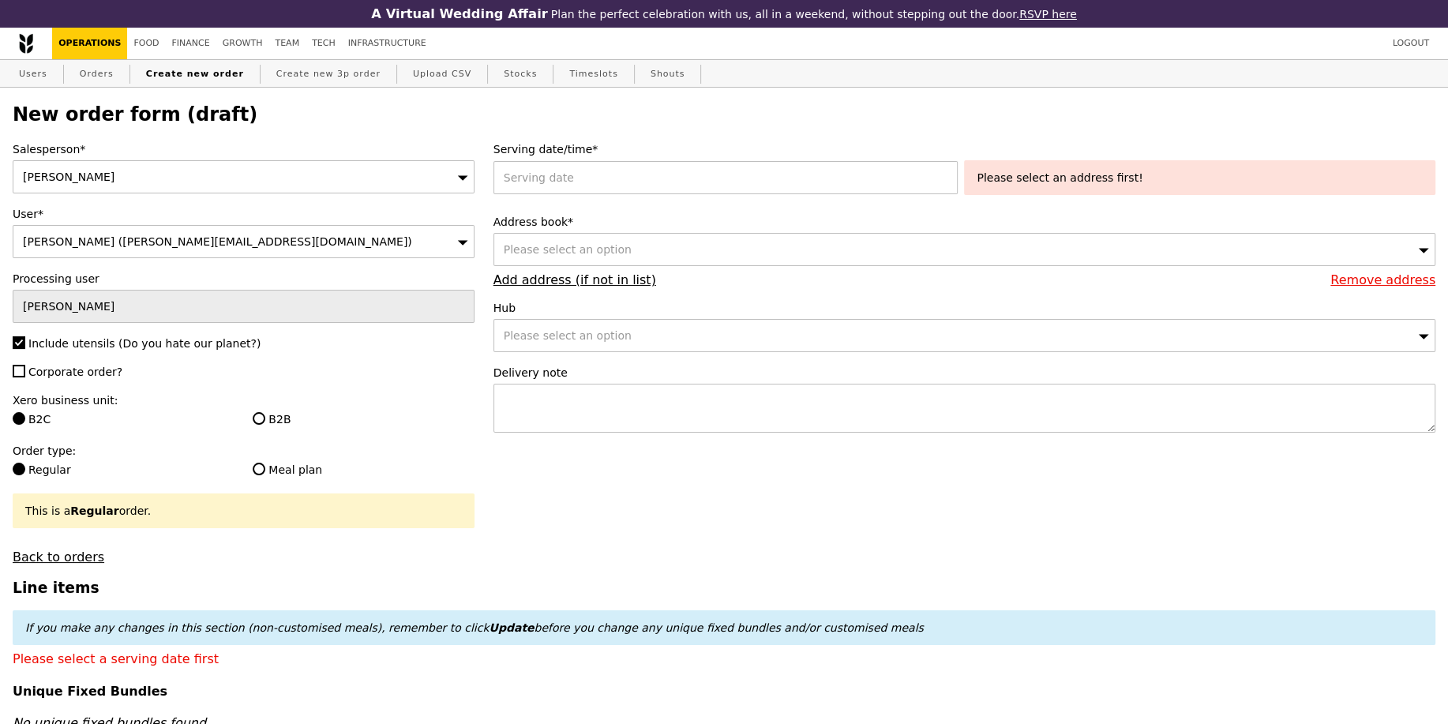
click at [73, 367] on span "Corporate order?" at bounding box center [75, 372] width 94 height 13
click at [25, 367] on input "Corporate order?" at bounding box center [19, 371] width 13 height 13
checkbox input "true"
click at [252, 416] on div "B2B" at bounding box center [363, 420] width 240 height 19
click at [272, 415] on label "B2B" at bounding box center [363, 419] width 221 height 16
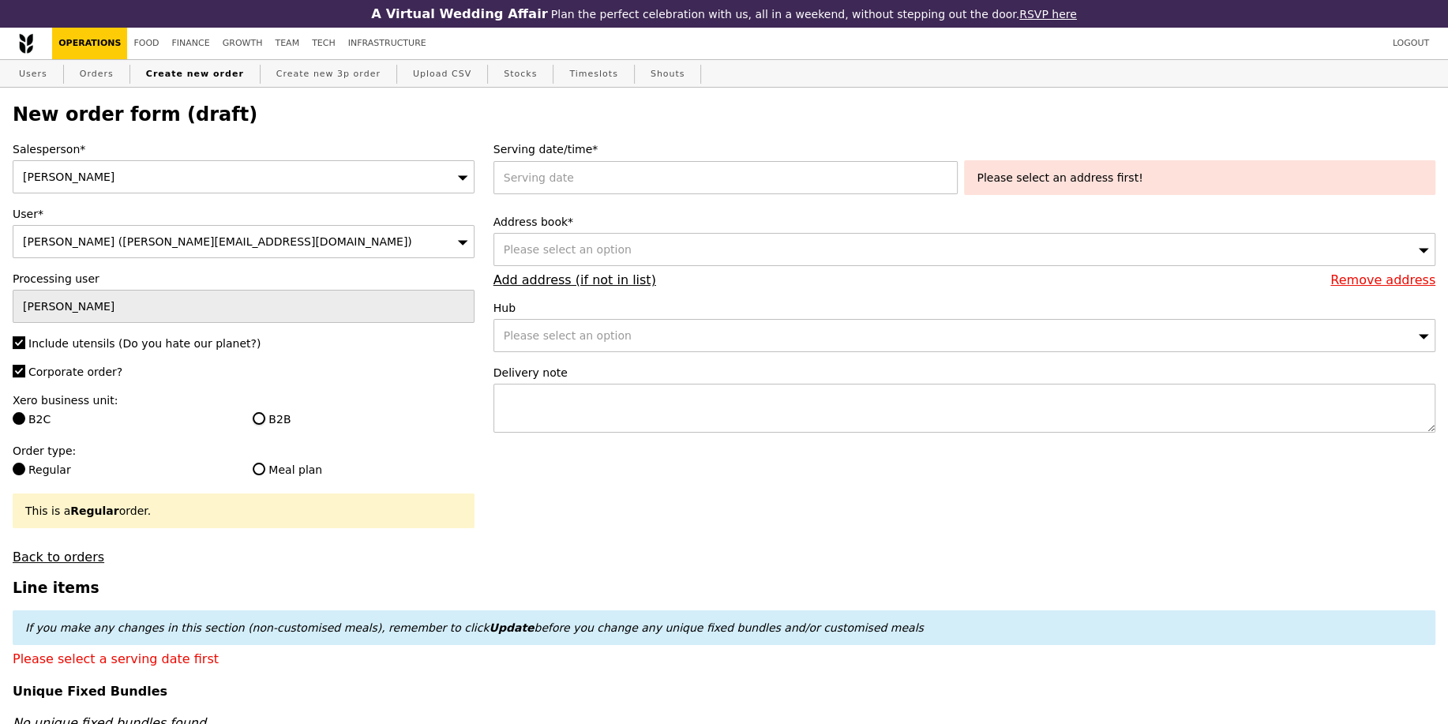
click at [265, 415] on input "B2B" at bounding box center [259, 418] width 13 height 13
radio input "true"
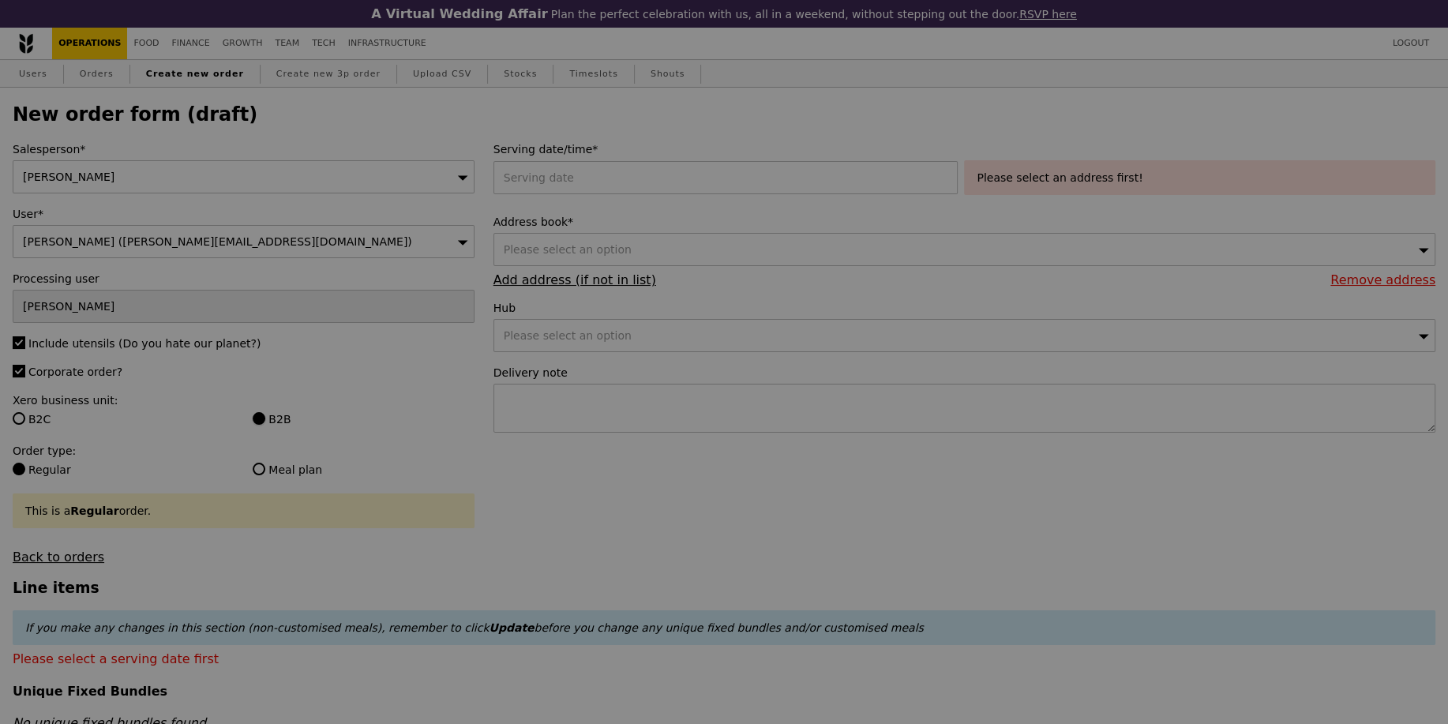
type input "Confirm"
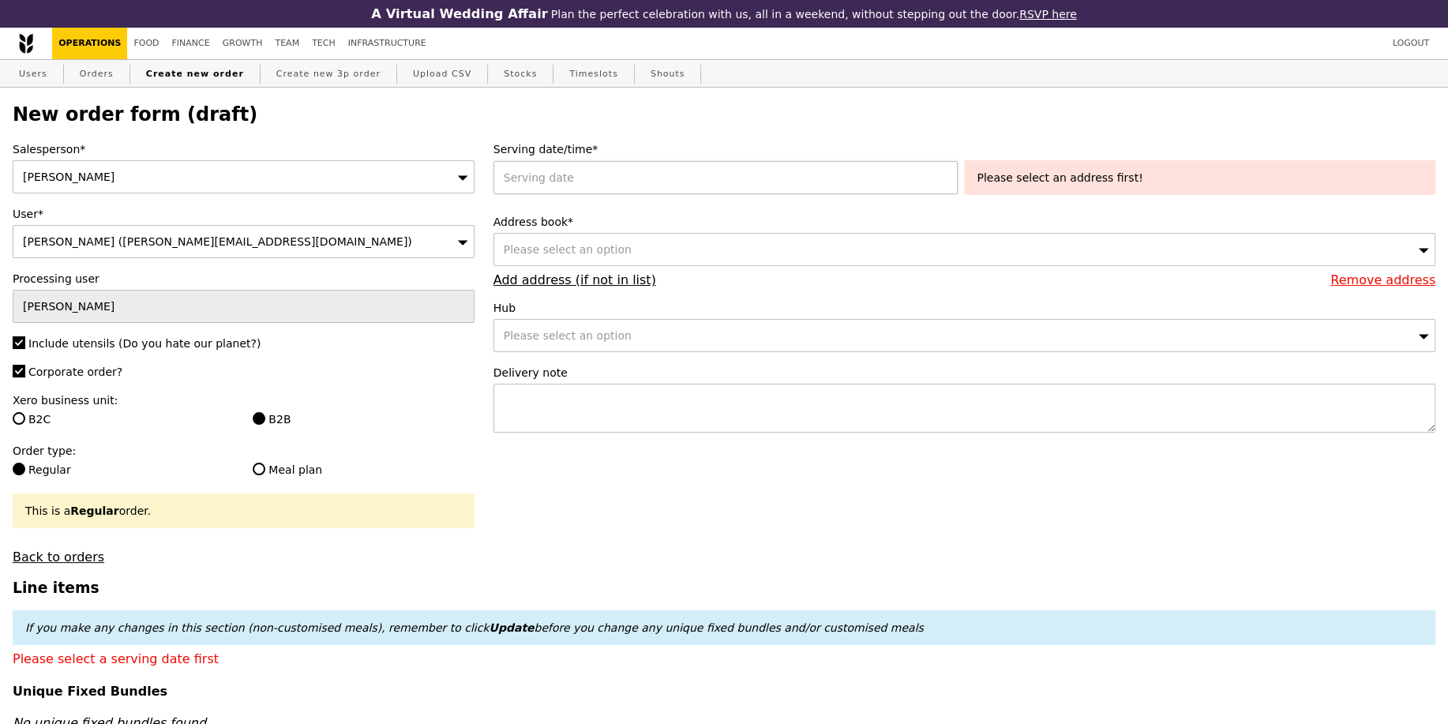
click at [562, 190] on div at bounding box center [729, 177] width 471 height 33
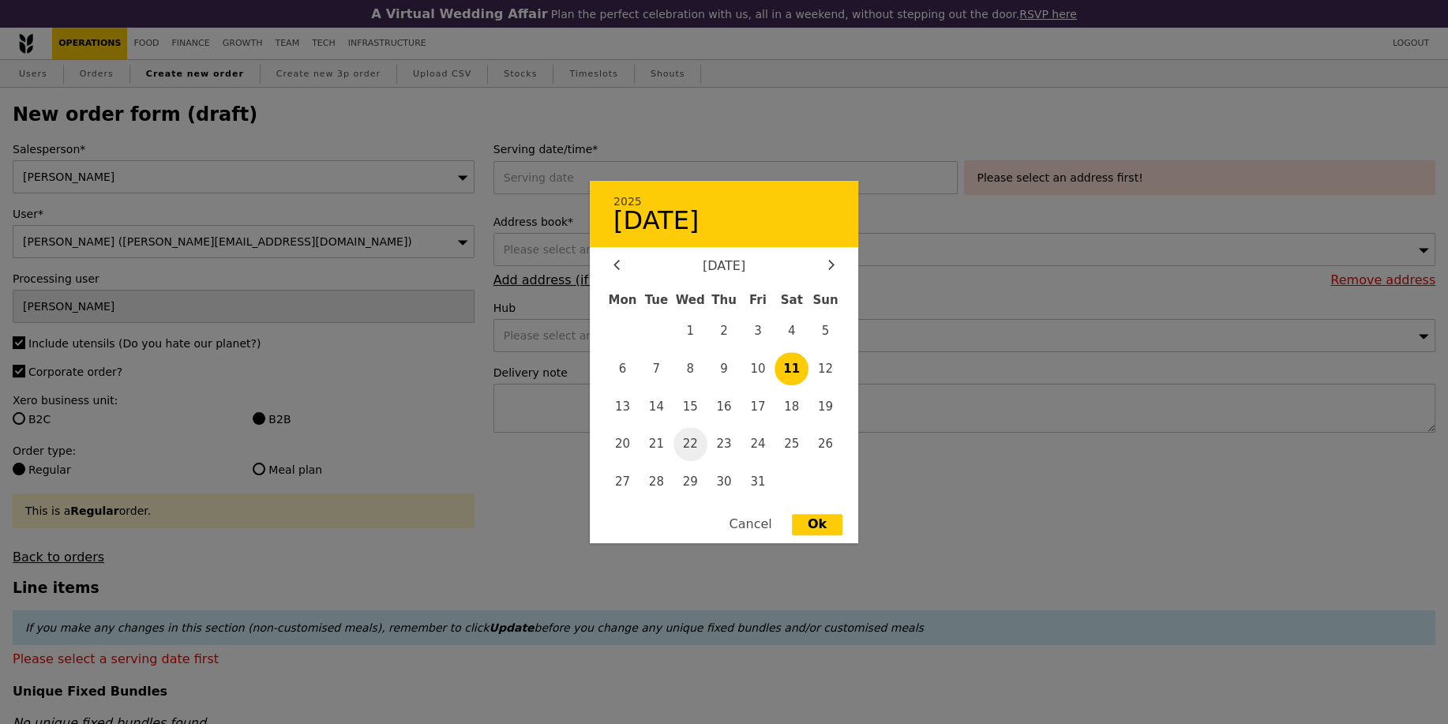
click at [694, 441] on span "22" at bounding box center [691, 444] width 34 height 34
type input "22 Oct 2025"
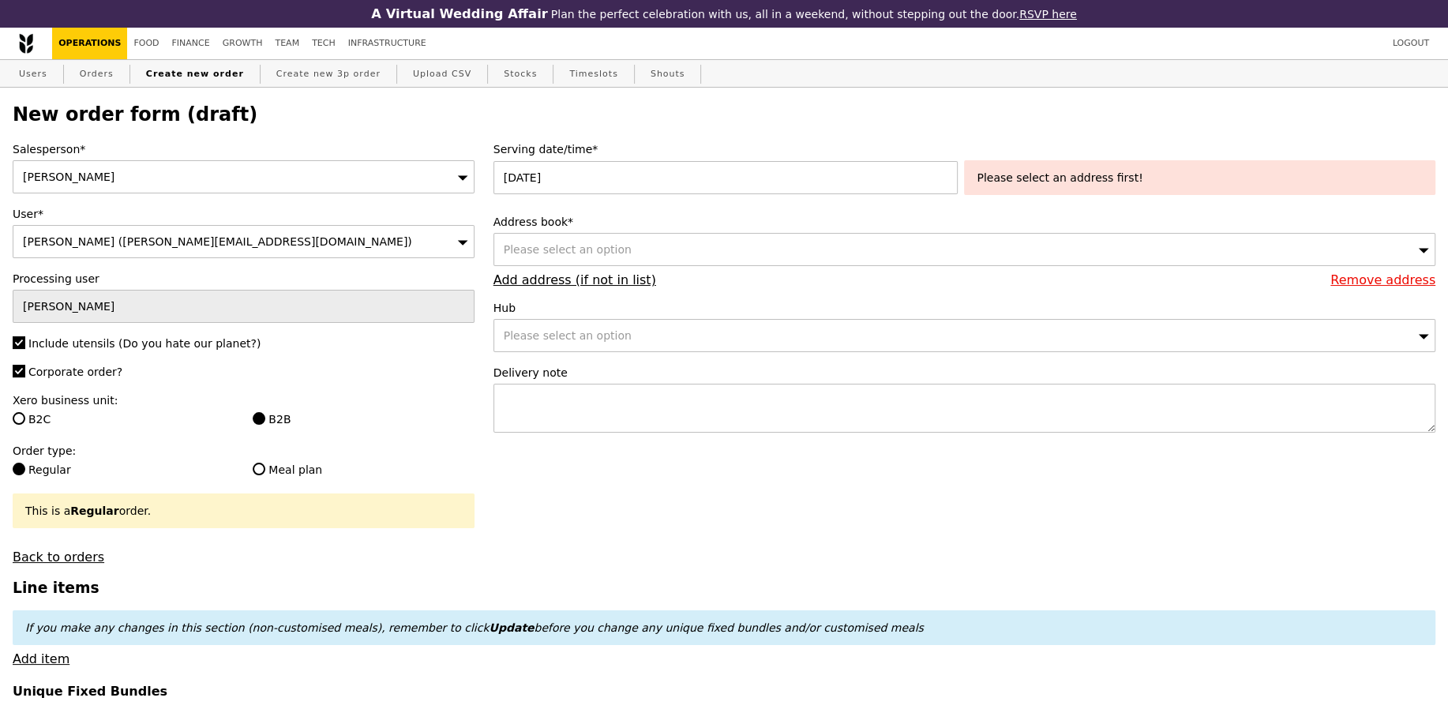
click at [659, 251] on div "Please select an option" at bounding box center [965, 249] width 942 height 33
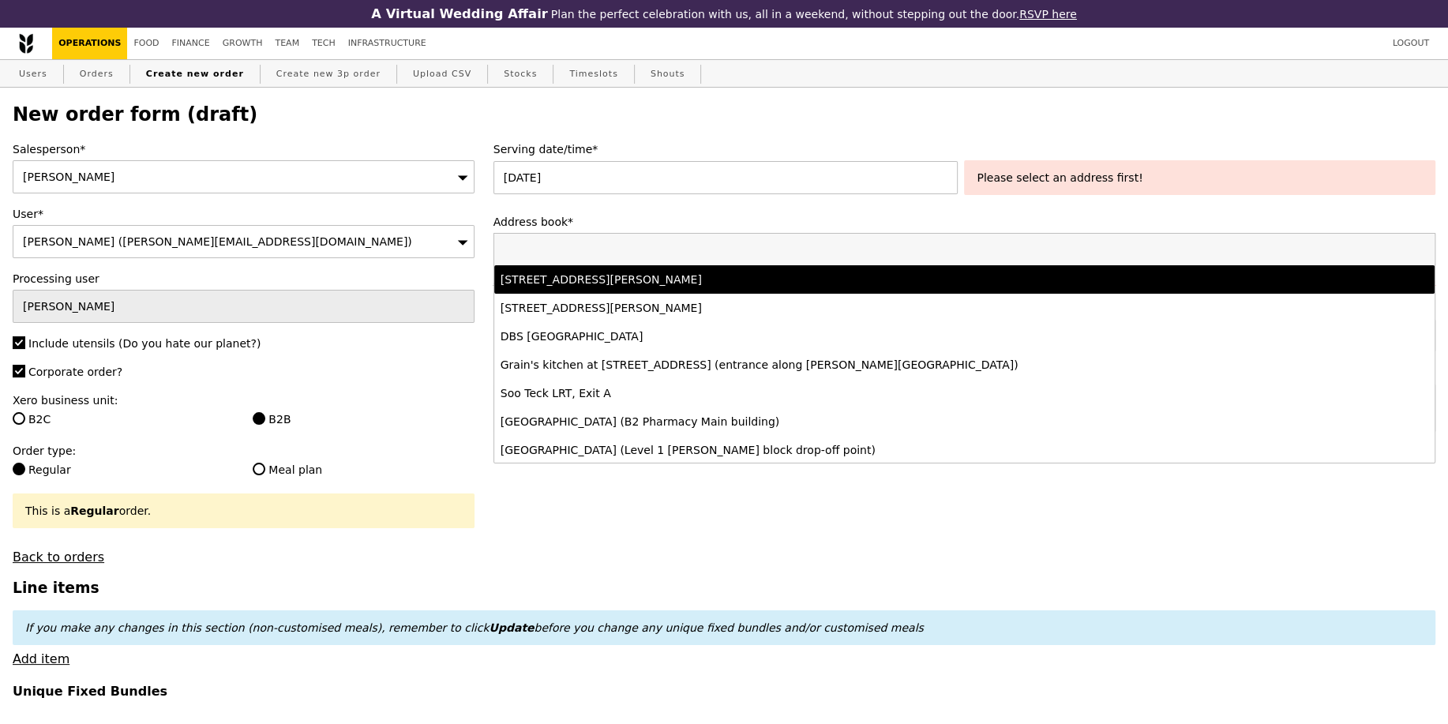
click at [652, 276] on div "77 Robinson Road, #-28-03, Singapore 068896" at bounding box center [849, 280] width 696 height 16
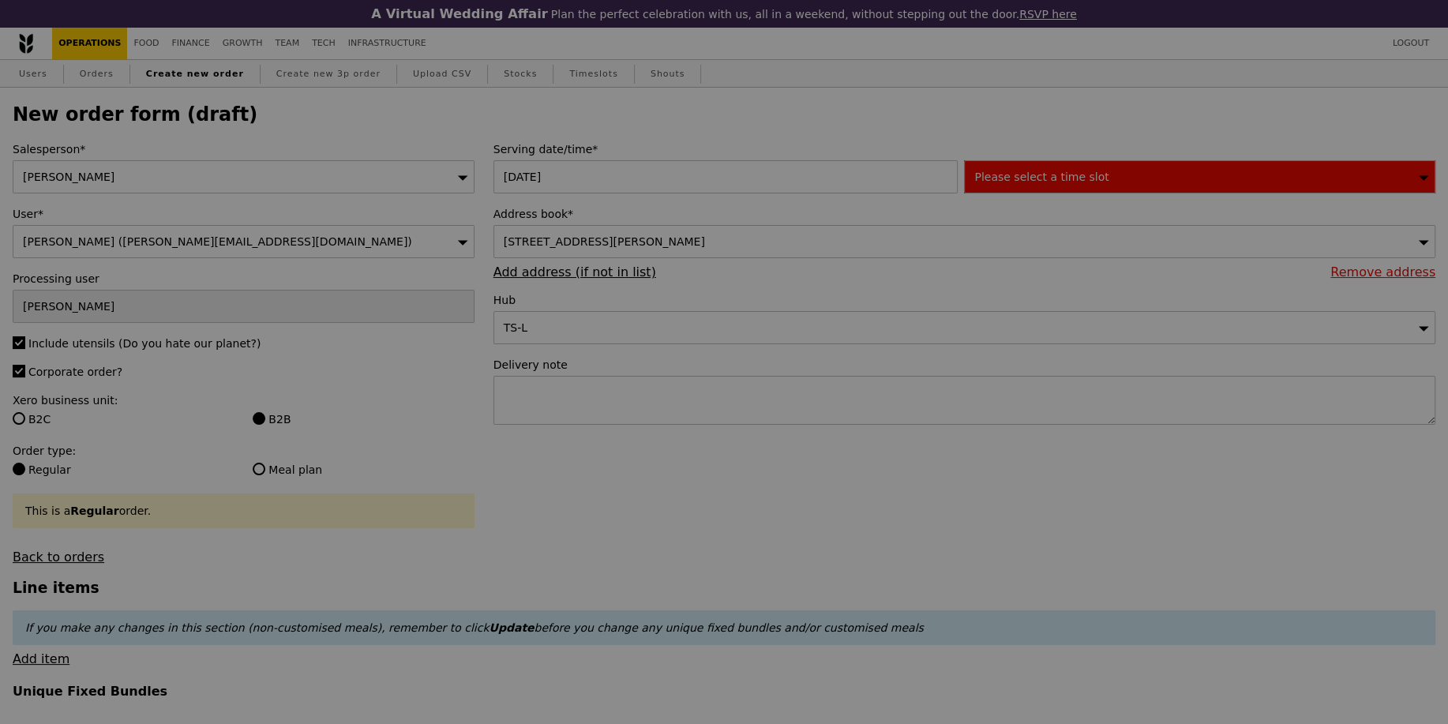
type input "Confirm"
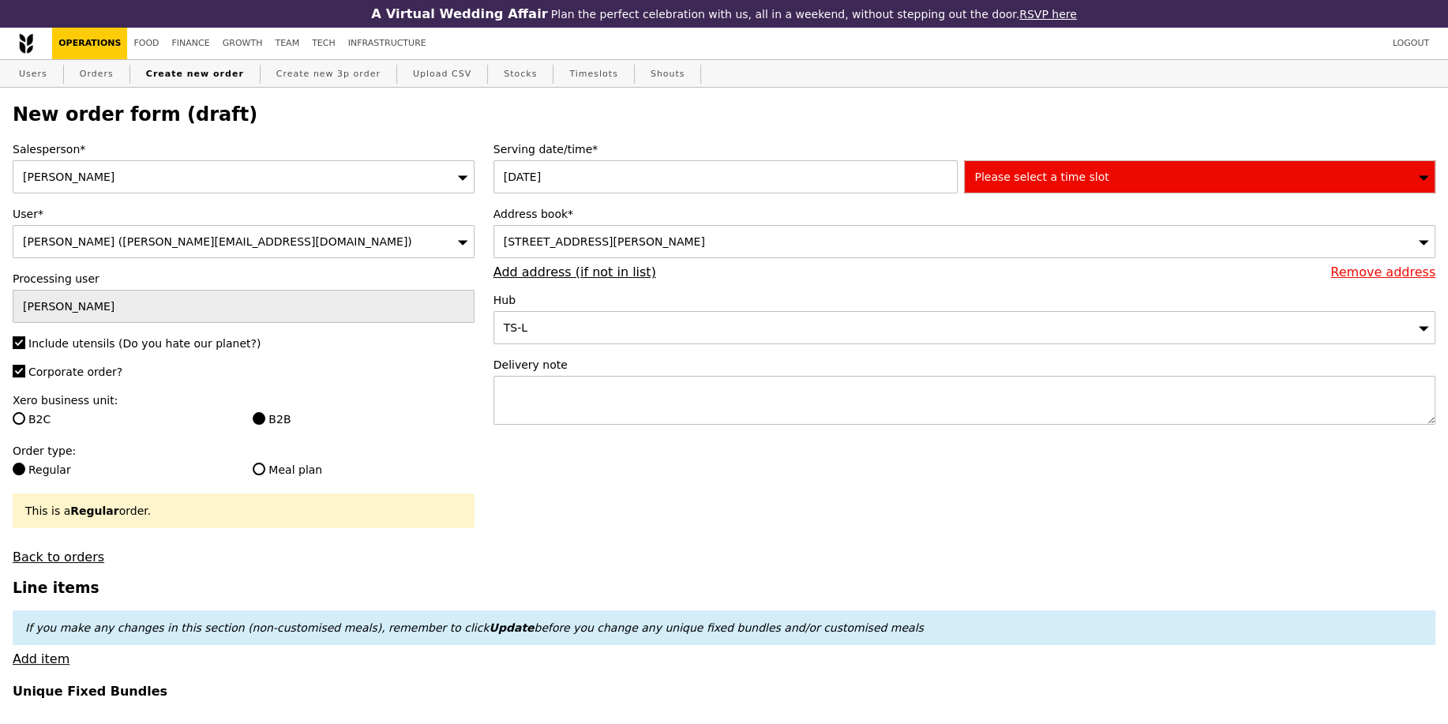
click at [1087, 177] on span "Please select a time slot" at bounding box center [1041, 177] width 134 height 13
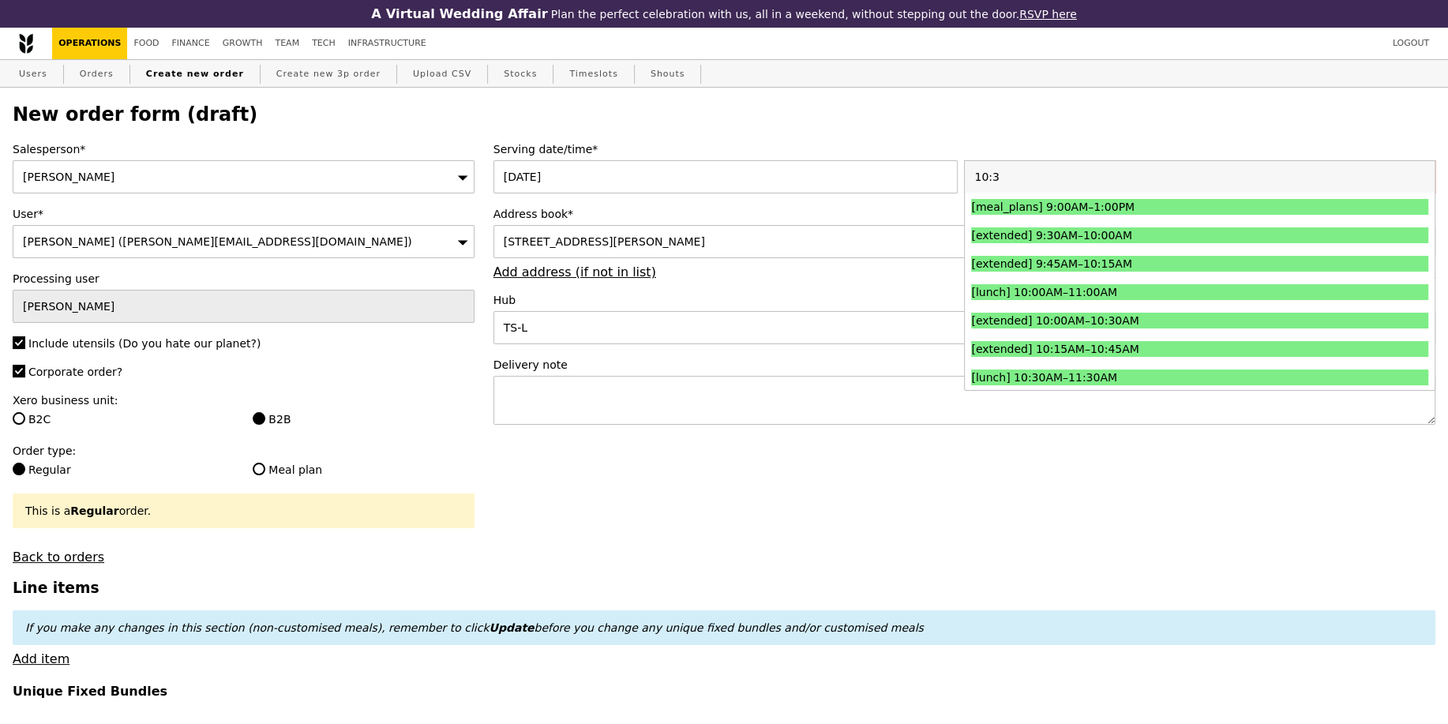
type input "10:30"
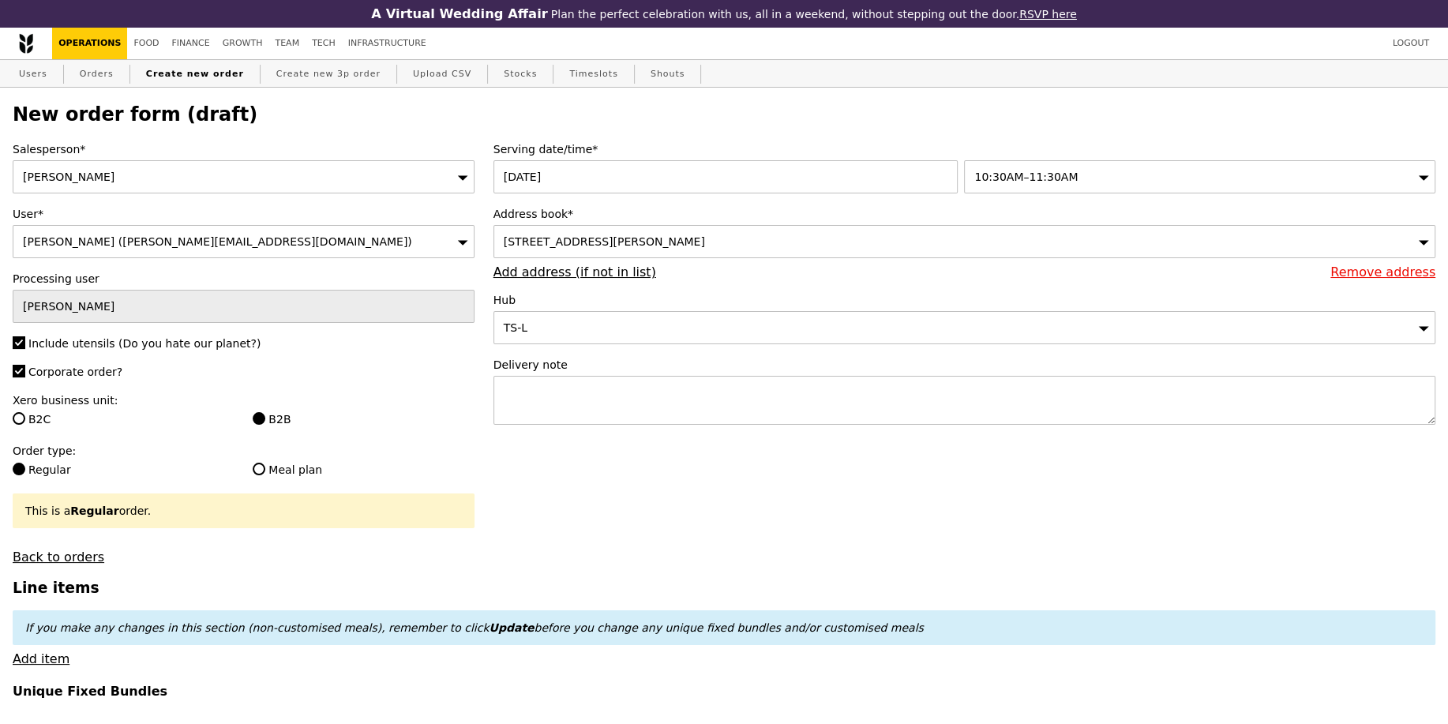
type input "Confirm"
drag, startPoint x: 885, startPoint y: 391, endPoint x: 888, endPoint y: 381, distance: 10.5
click at [887, 390] on textarea at bounding box center [965, 400] width 942 height 49
paste textarea "GA3300571"
type textarea "GA3300571"
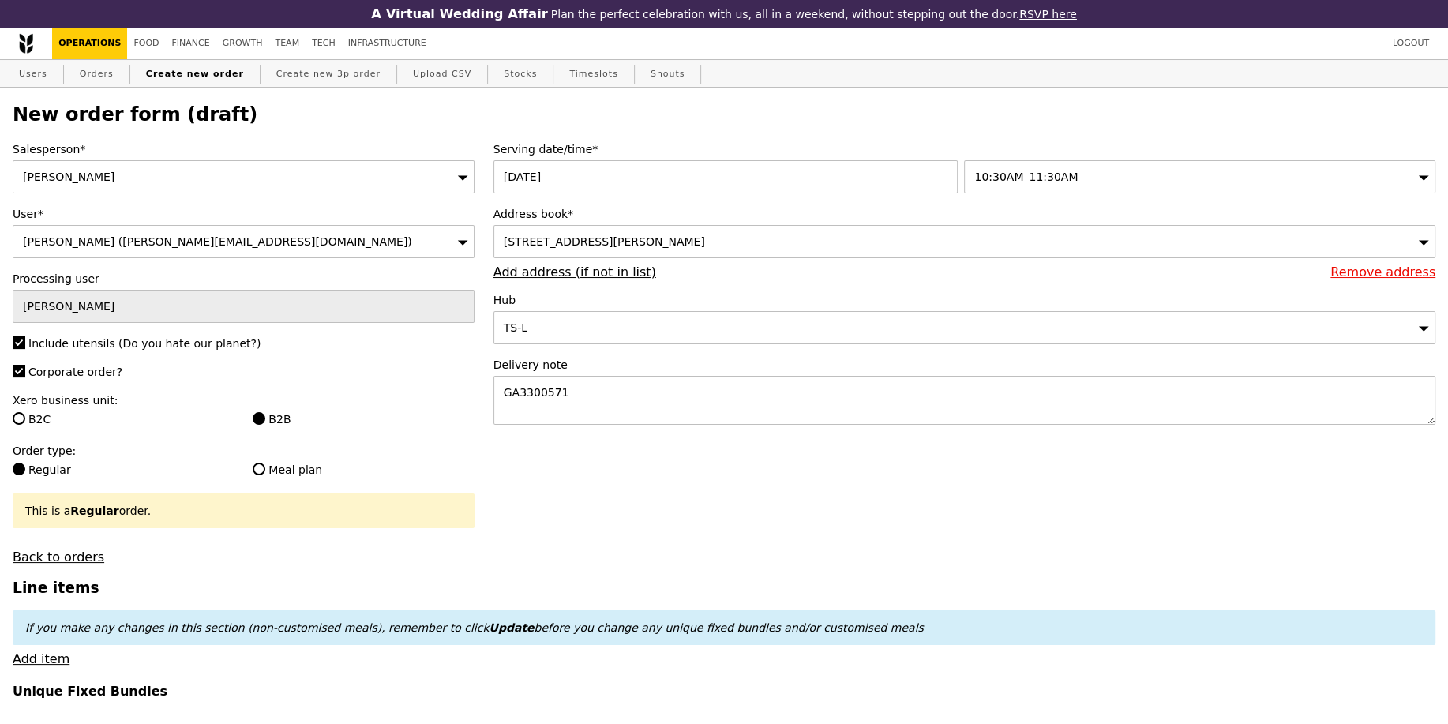
type input "Confirm"
click at [580, 398] on textarea "GA3300571" at bounding box center [965, 400] width 942 height 49
paste textarea "Please call host Lili - 97520080 upon arrival and deliver before 11:30AM! SMO# …"
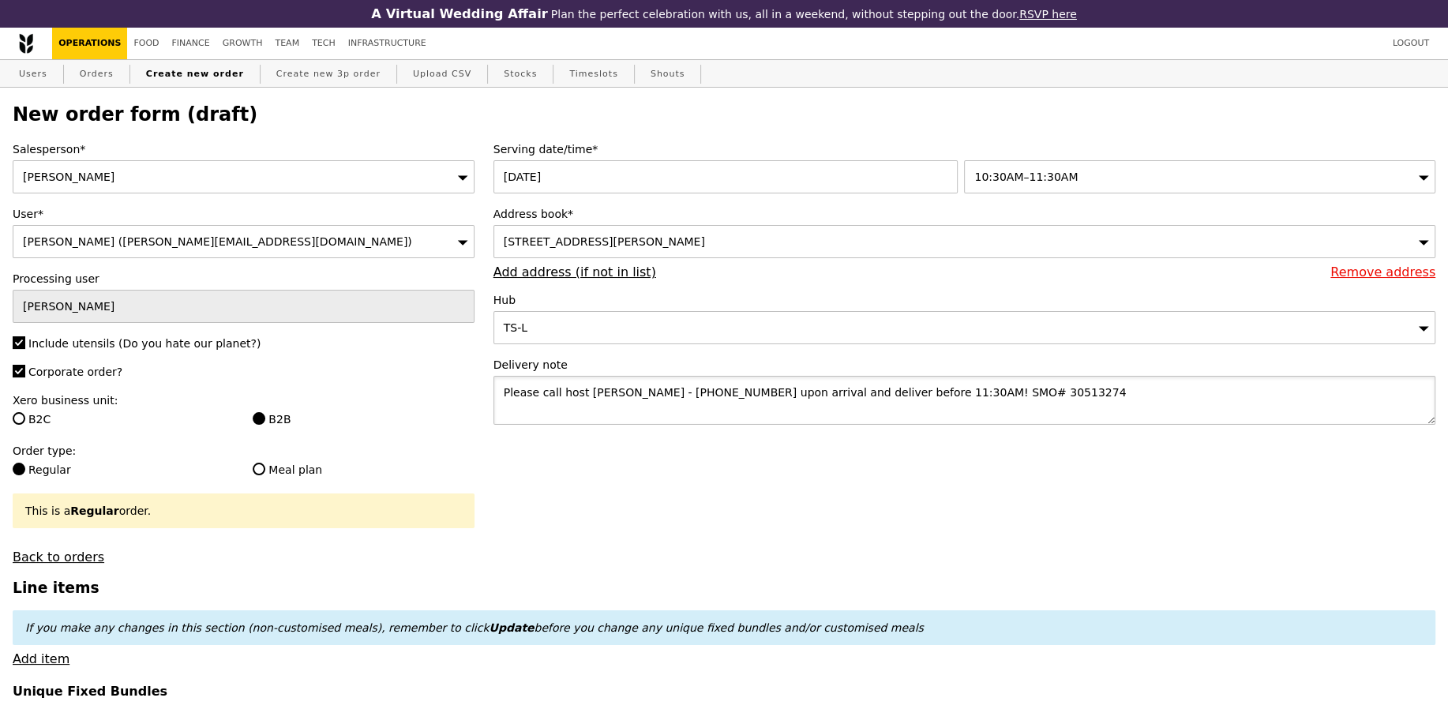
type textarea "Please call host Lili - 97520080 upon arrival and deliver before 11:30AM! SMO# …"
type input "Confirm"
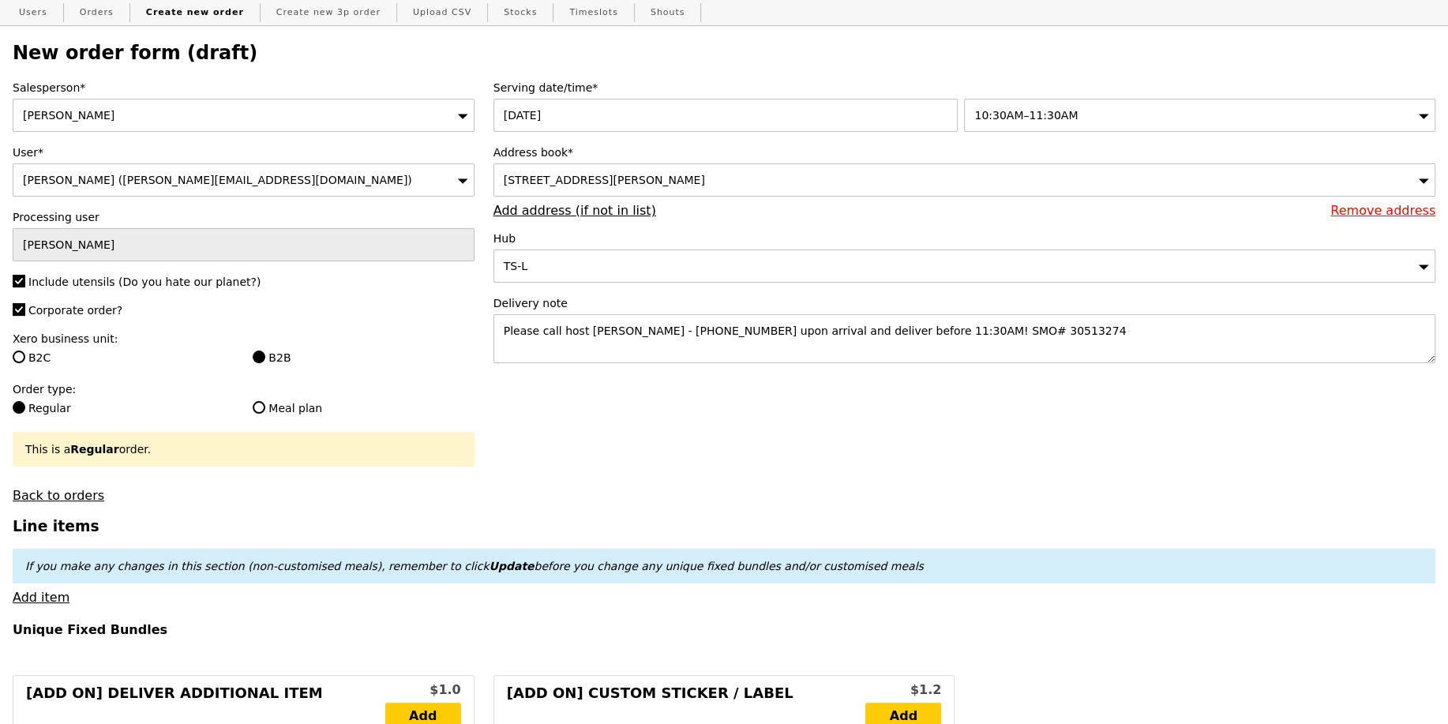
scroll to position [104, 0]
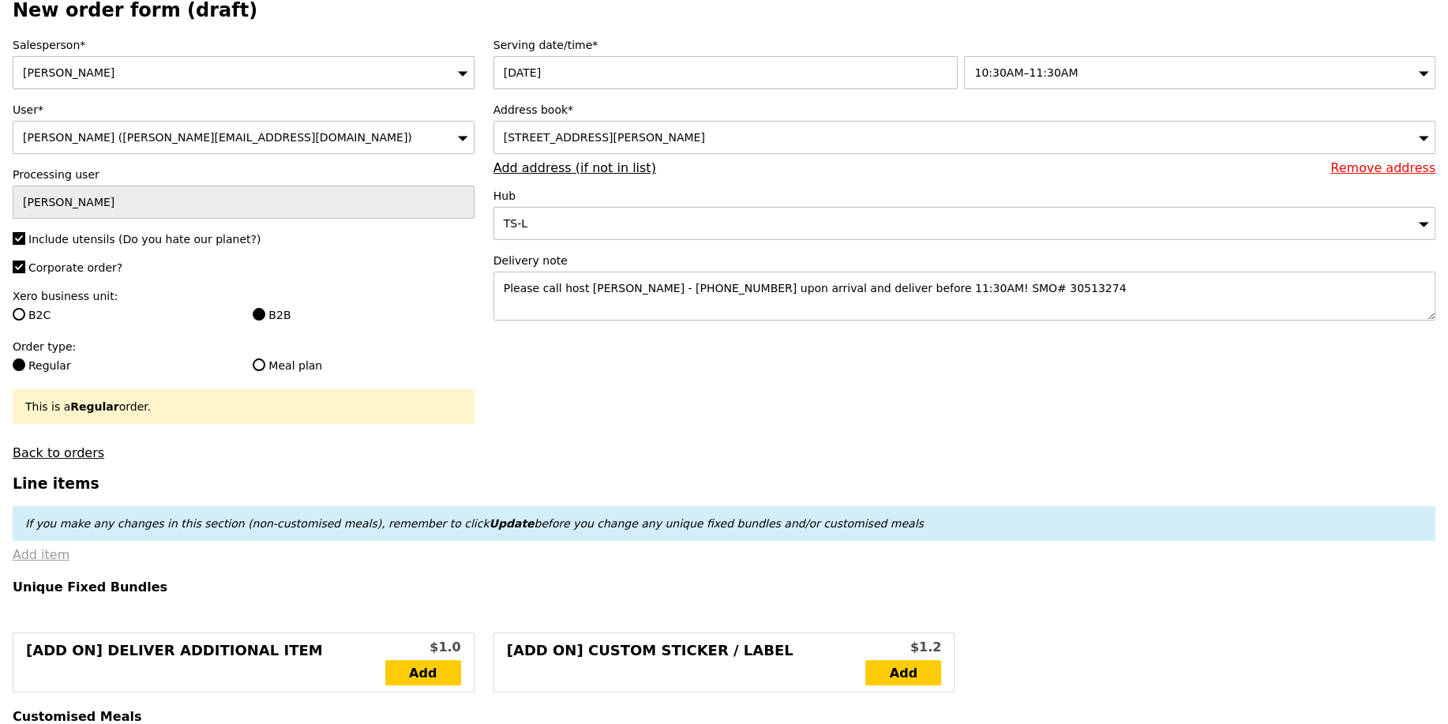
click at [41, 552] on link "Add item" at bounding box center [41, 554] width 57 height 15
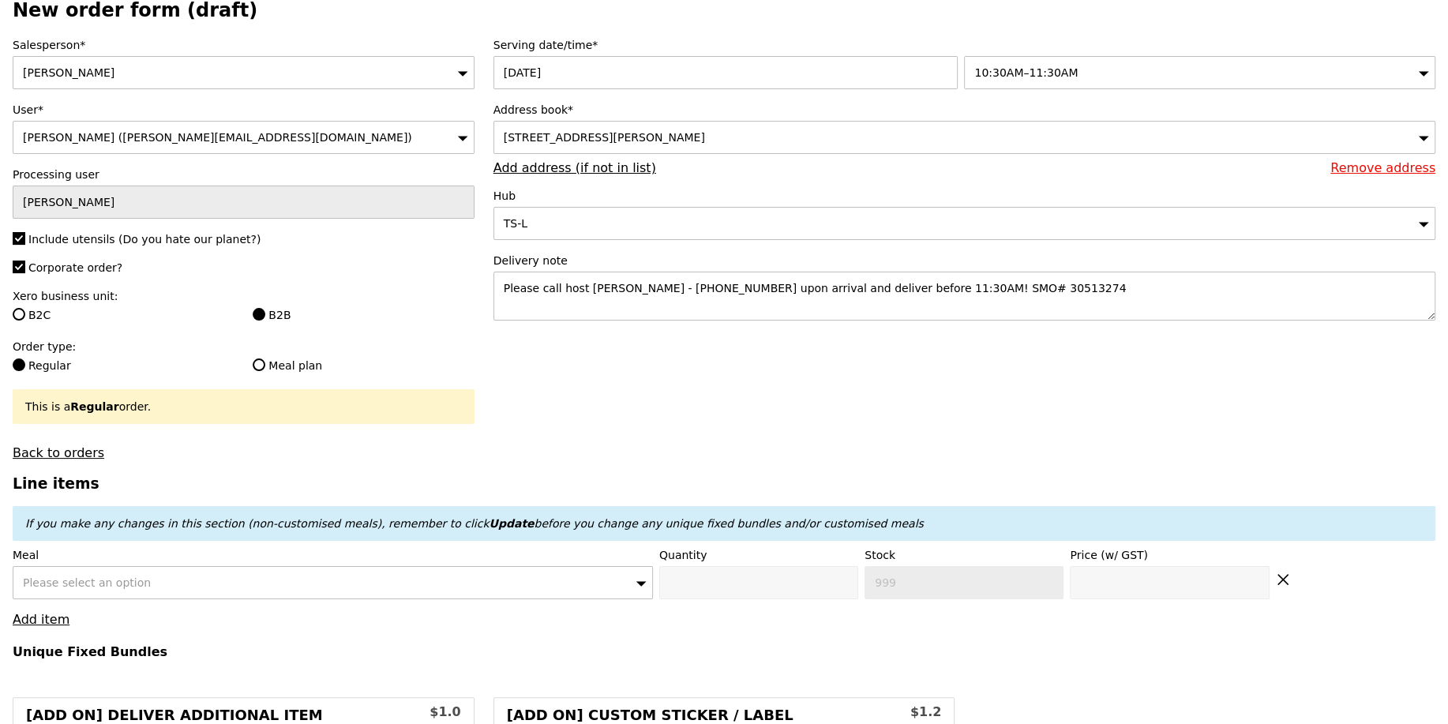
click at [145, 573] on div "Please select an option" at bounding box center [333, 582] width 640 height 33
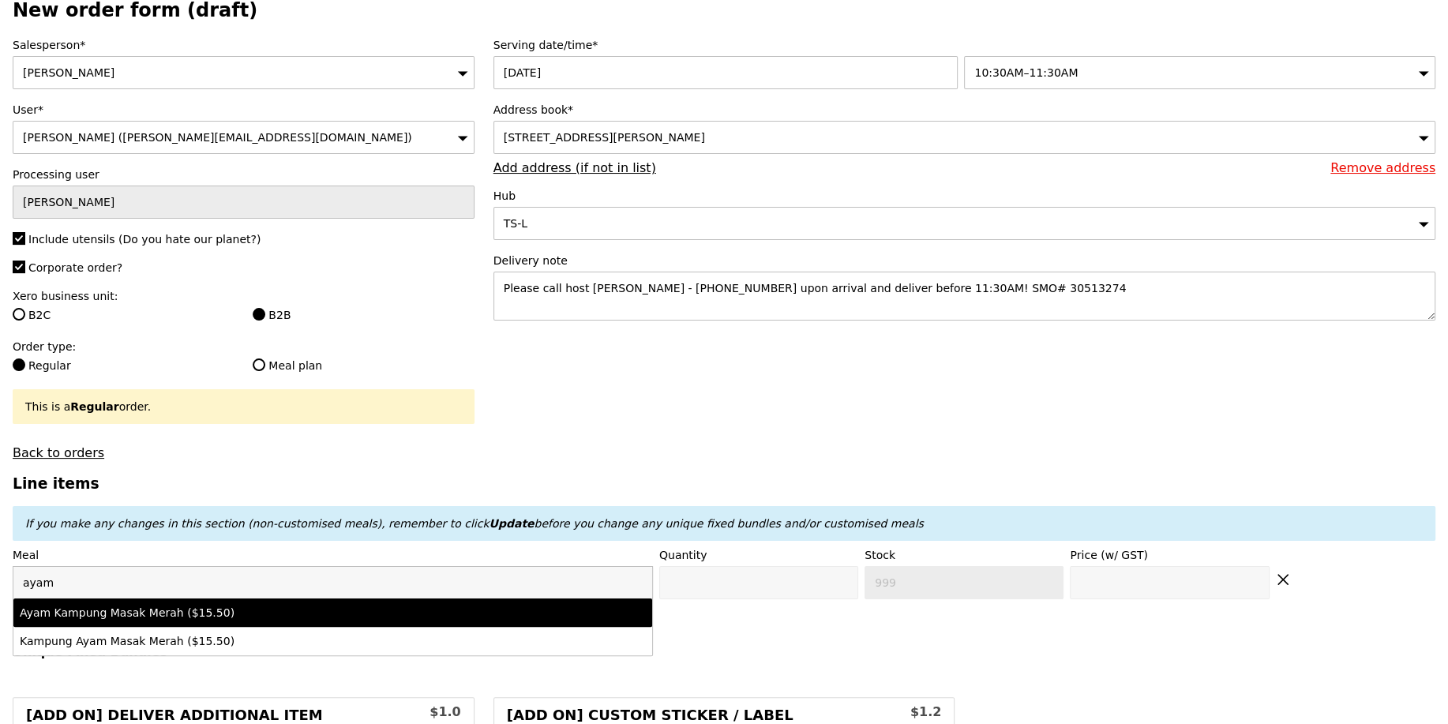
type input "ayam"
click at [205, 613] on div "Ayam Kampung Masak Merah ($15.50)" at bounding box center [255, 613] width 470 height 16
type input "Confirm anyway"
type input "0"
type input "500"
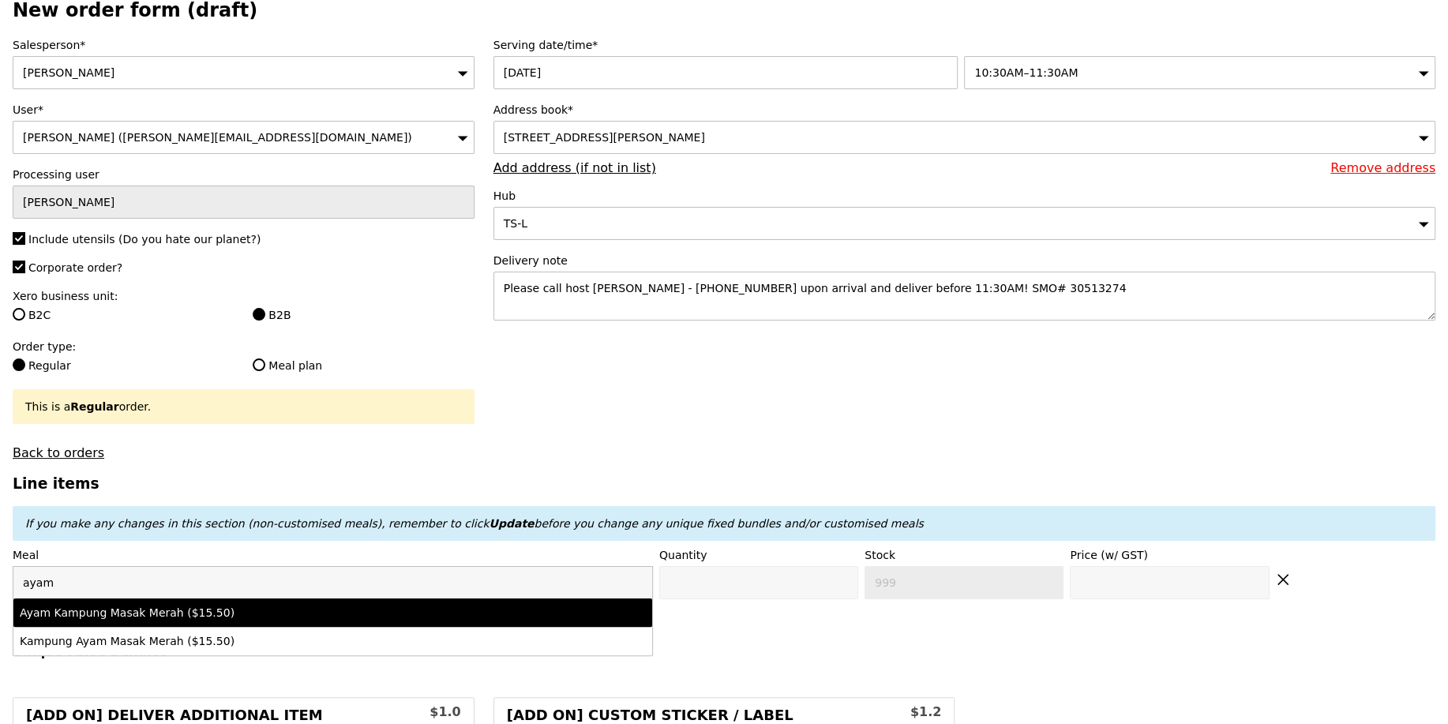
type input "15.5"
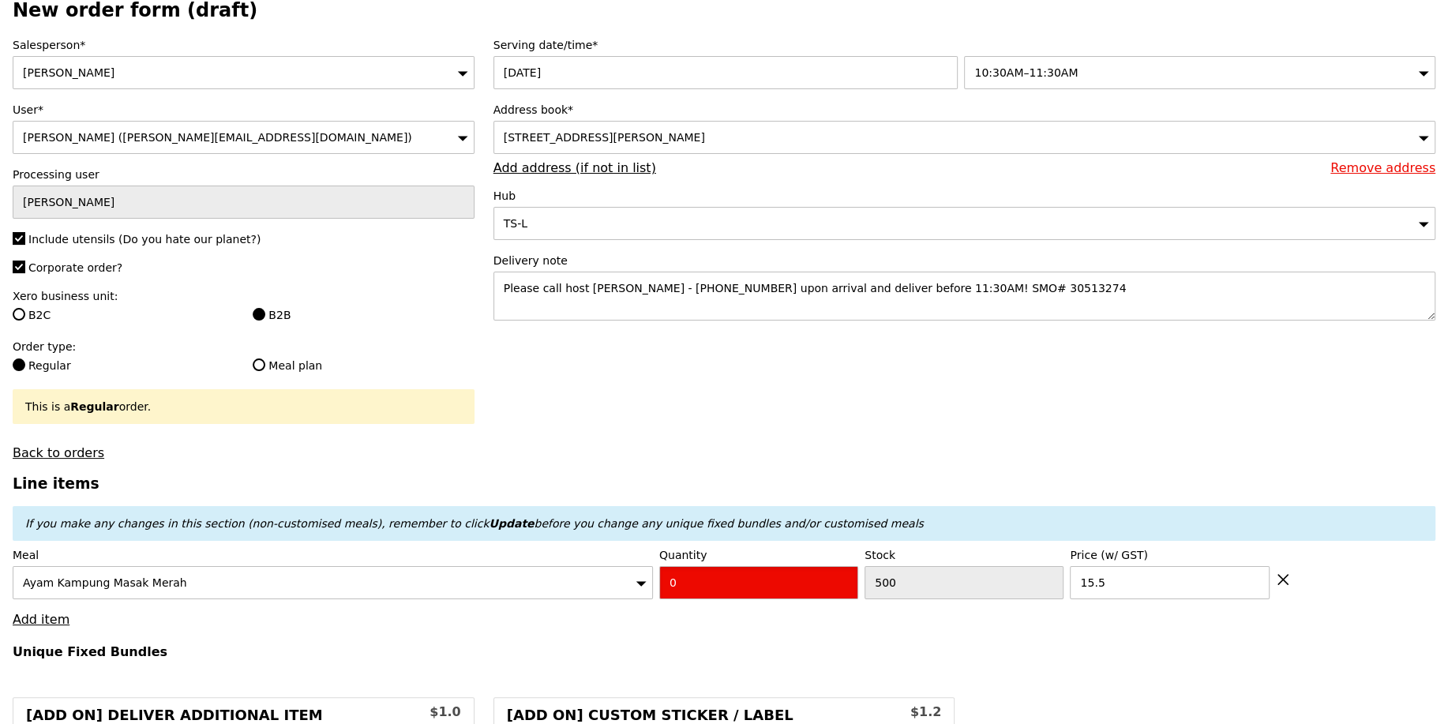
click at [746, 585] on input "0" at bounding box center [758, 582] width 199 height 33
type input "Confirm"
type input "20"
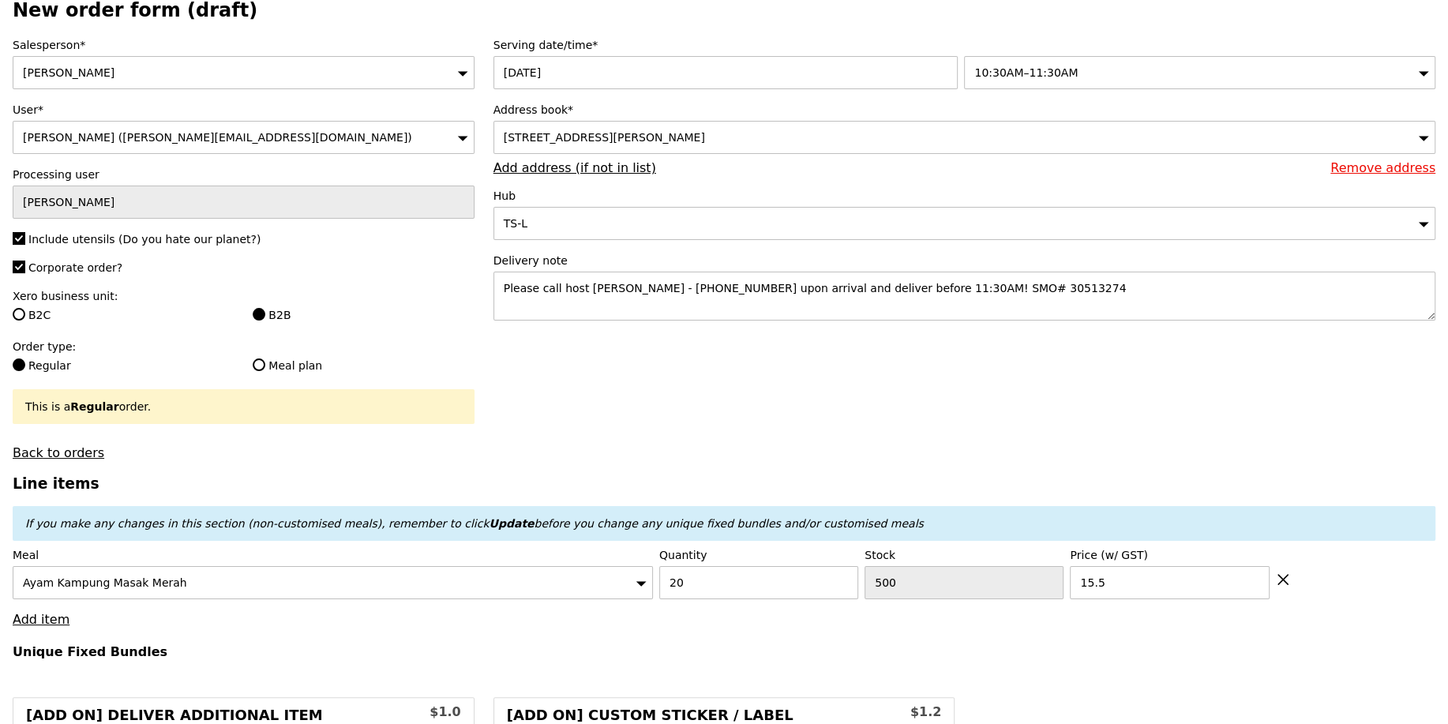
type input "Loading..."
type input "310.00"
type input "1.79"
type input "1.95"
type input "3.62"
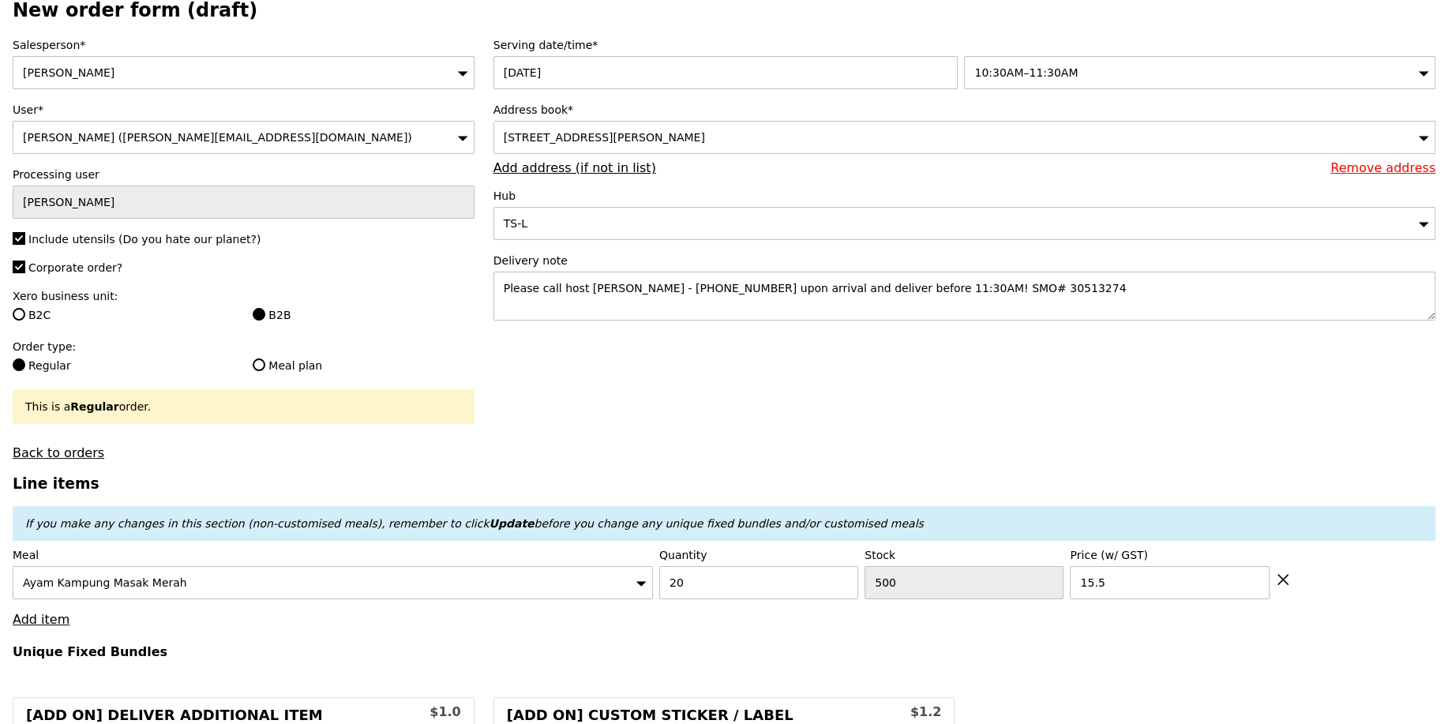
type input "3.95"
type input "315.90"
type input "Confirm"
click at [54, 619] on link "Add item" at bounding box center [41, 619] width 57 height 15
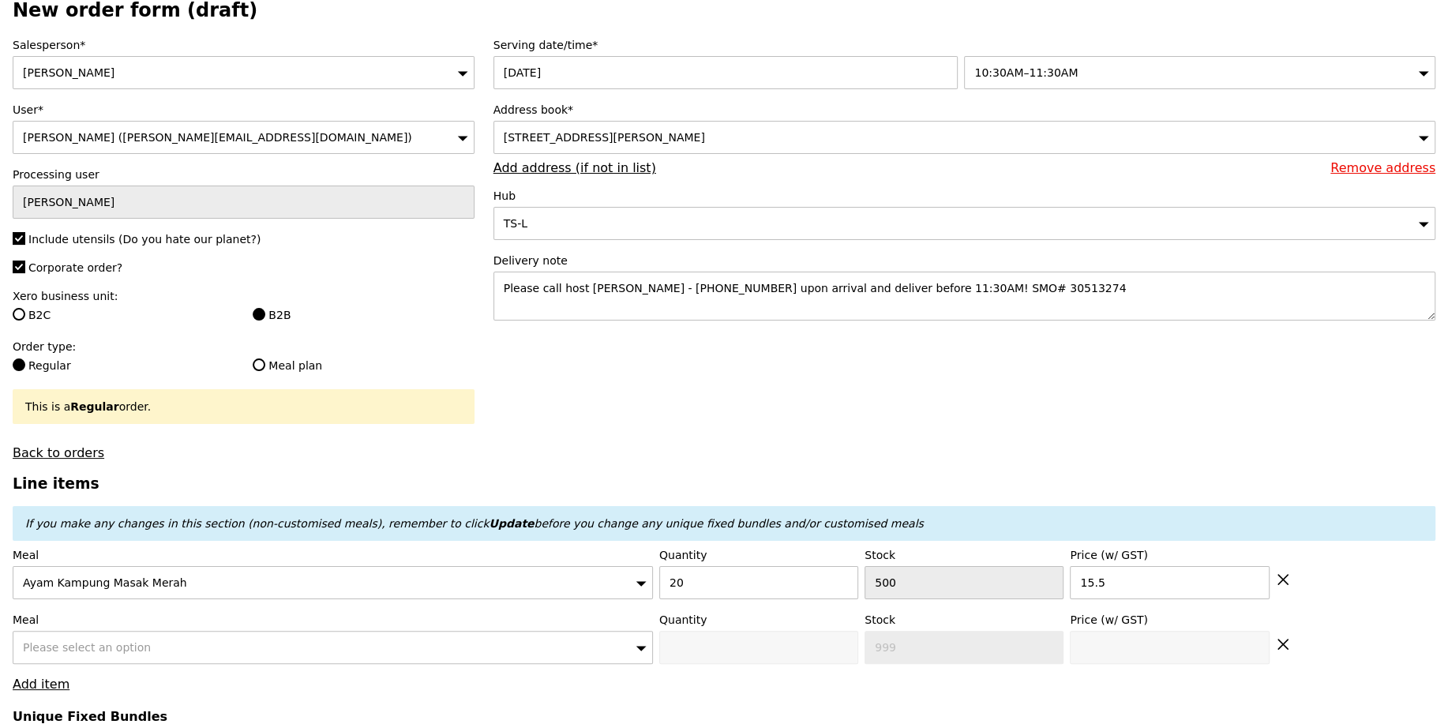
click at [160, 622] on label "Meal" at bounding box center [333, 620] width 640 height 16
click at [163, 640] on div "Please select an option" at bounding box center [333, 647] width 640 height 33
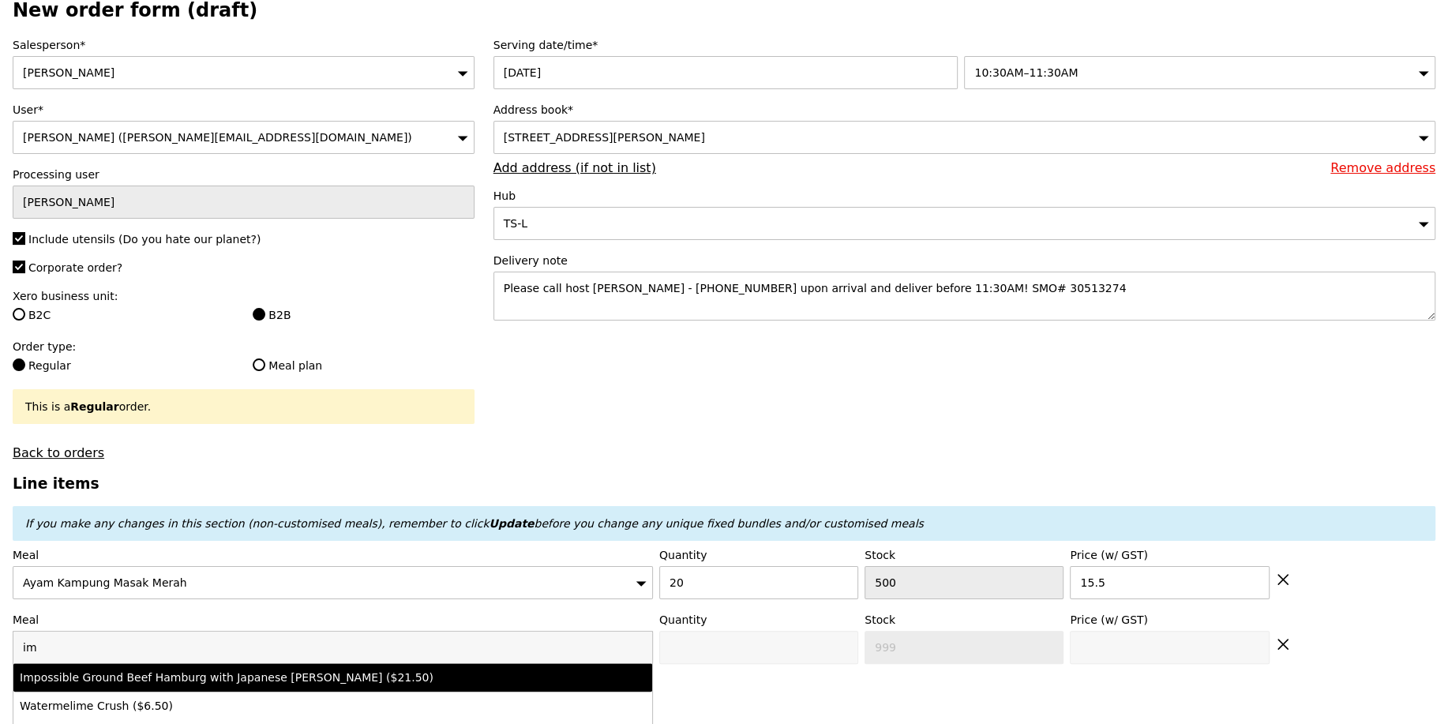
type input "im"
click at [292, 674] on div "Impossible Ground Beef Hamburg with Japanese Curry ($21.50)" at bounding box center [255, 678] width 470 height 16
type input "Confirm anyway"
type input "0"
type input "500"
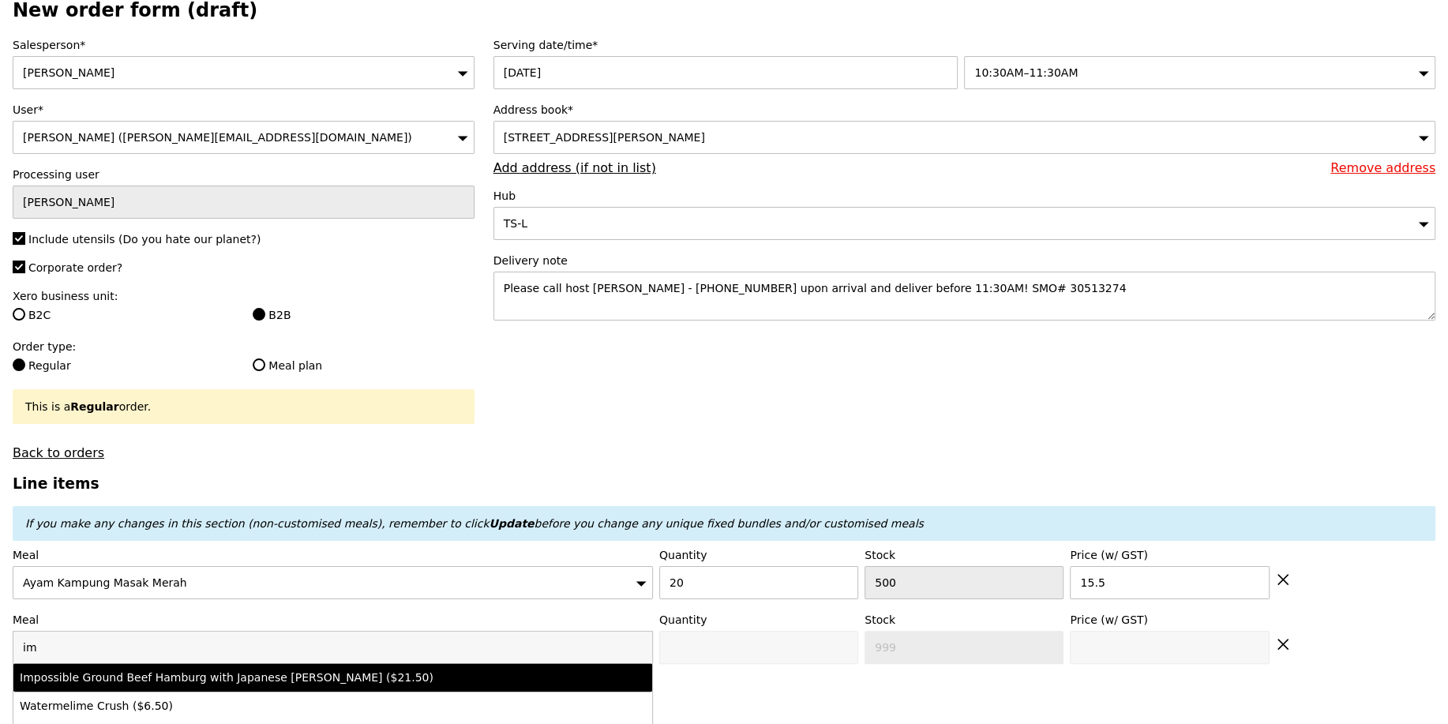
type input "21.5"
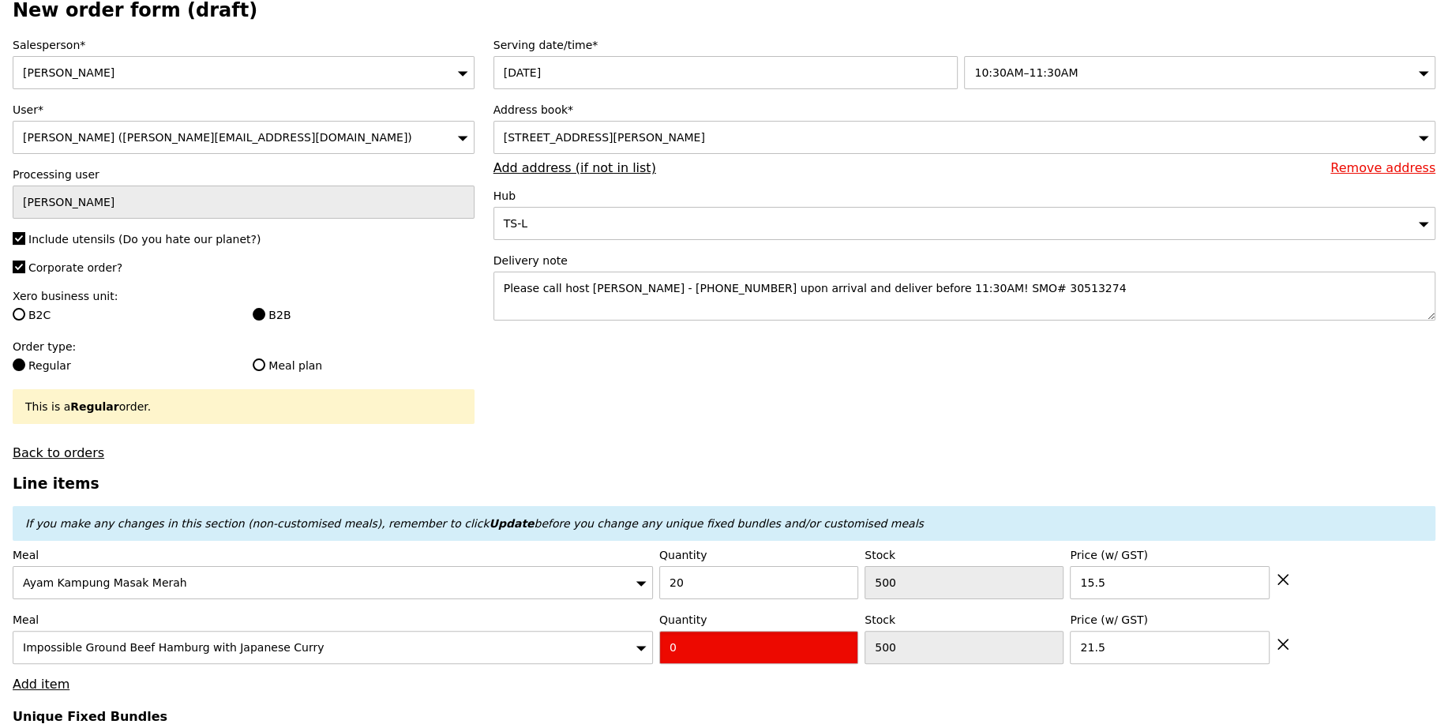
click at [713, 652] on input "0" at bounding box center [758, 647] width 199 height 33
type input "Confirm"
click at [700, 632] on input "3" at bounding box center [758, 647] width 199 height 33
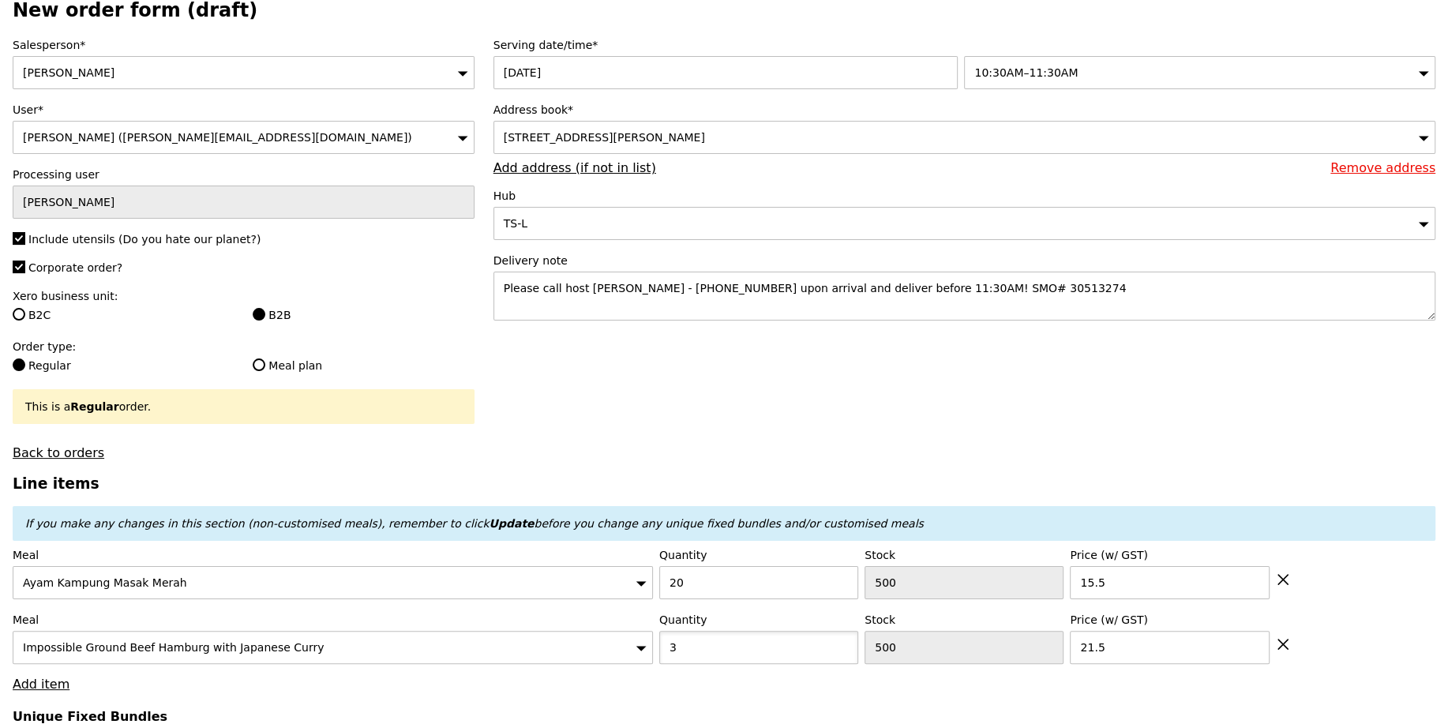
click at [701, 636] on input "3" at bounding box center [758, 647] width 199 height 33
click at [704, 654] on input "43" at bounding box center [758, 647] width 199 height 33
type input "4"
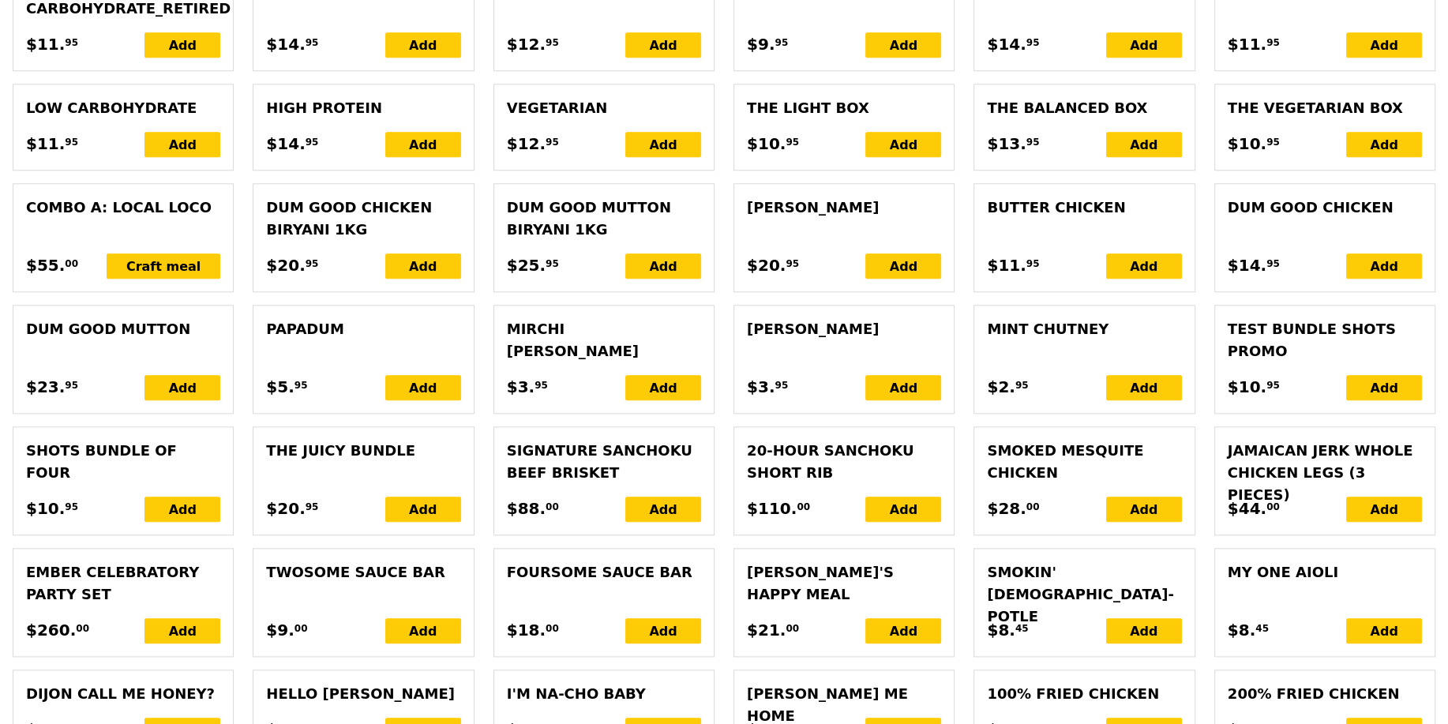
type input "Loading..."
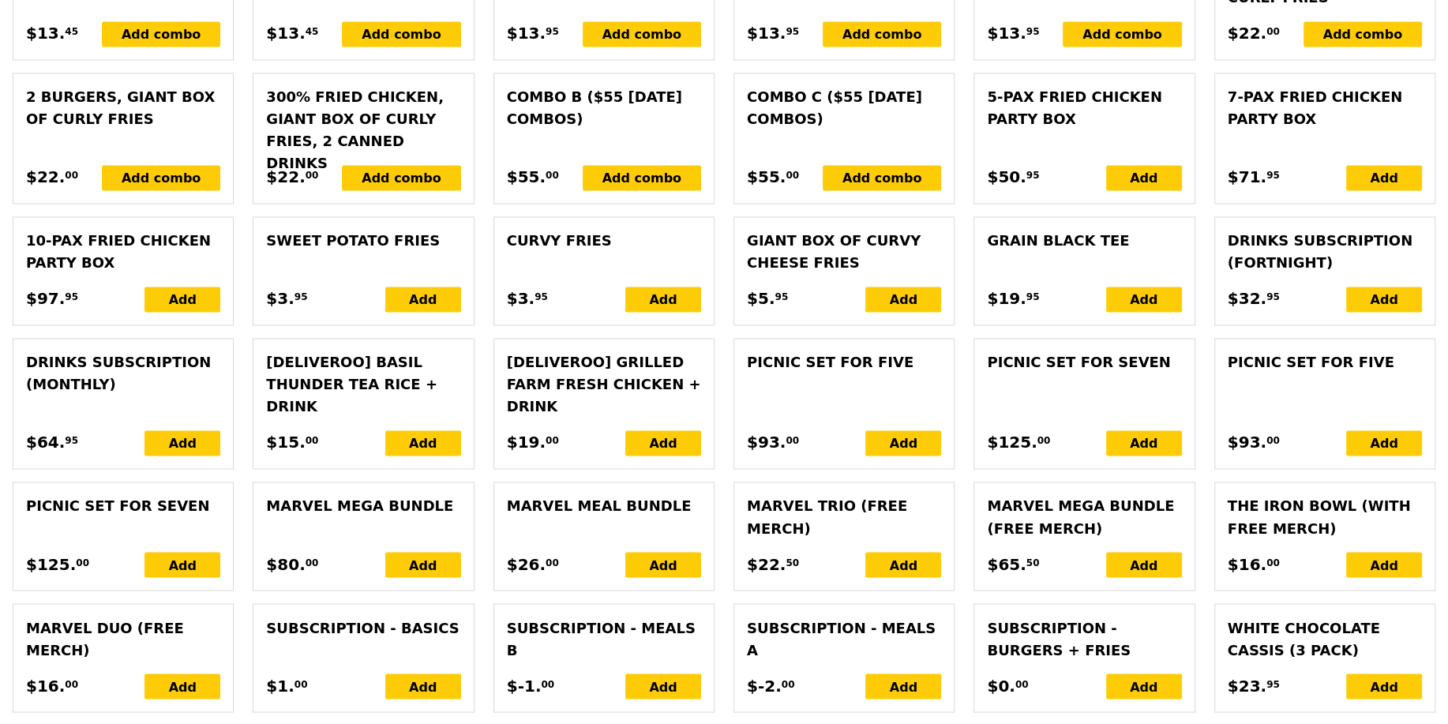
type input "396.00"
type input "401.90"
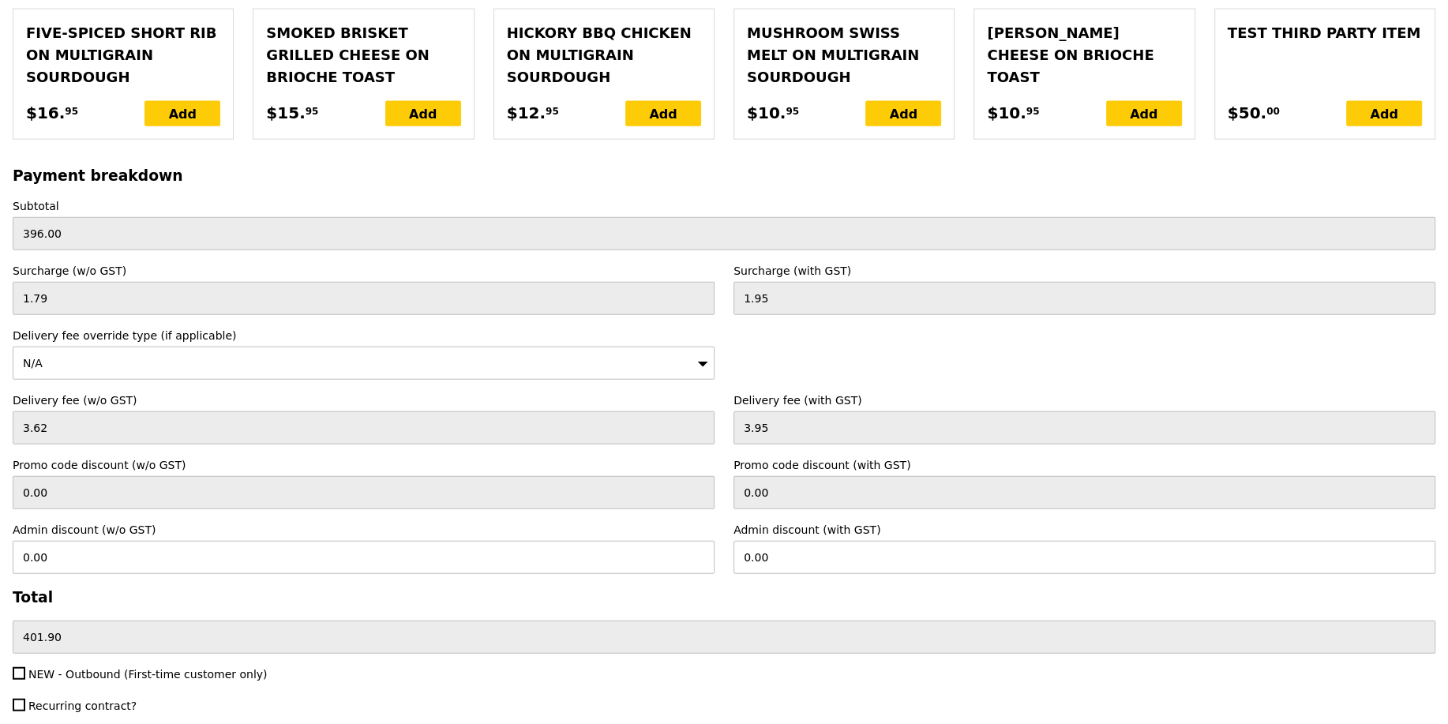
scroll to position [3590, 0]
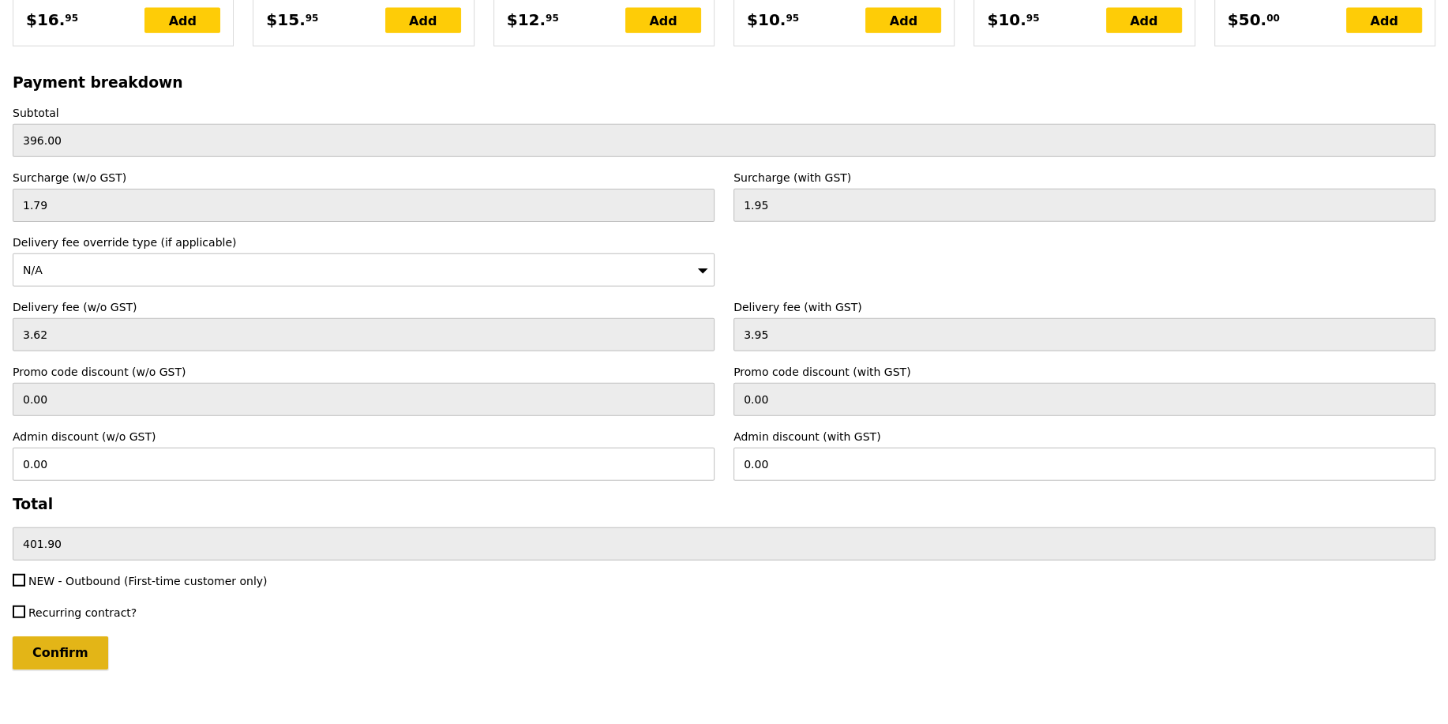
click at [71, 636] on input "Confirm" at bounding box center [61, 652] width 96 height 33
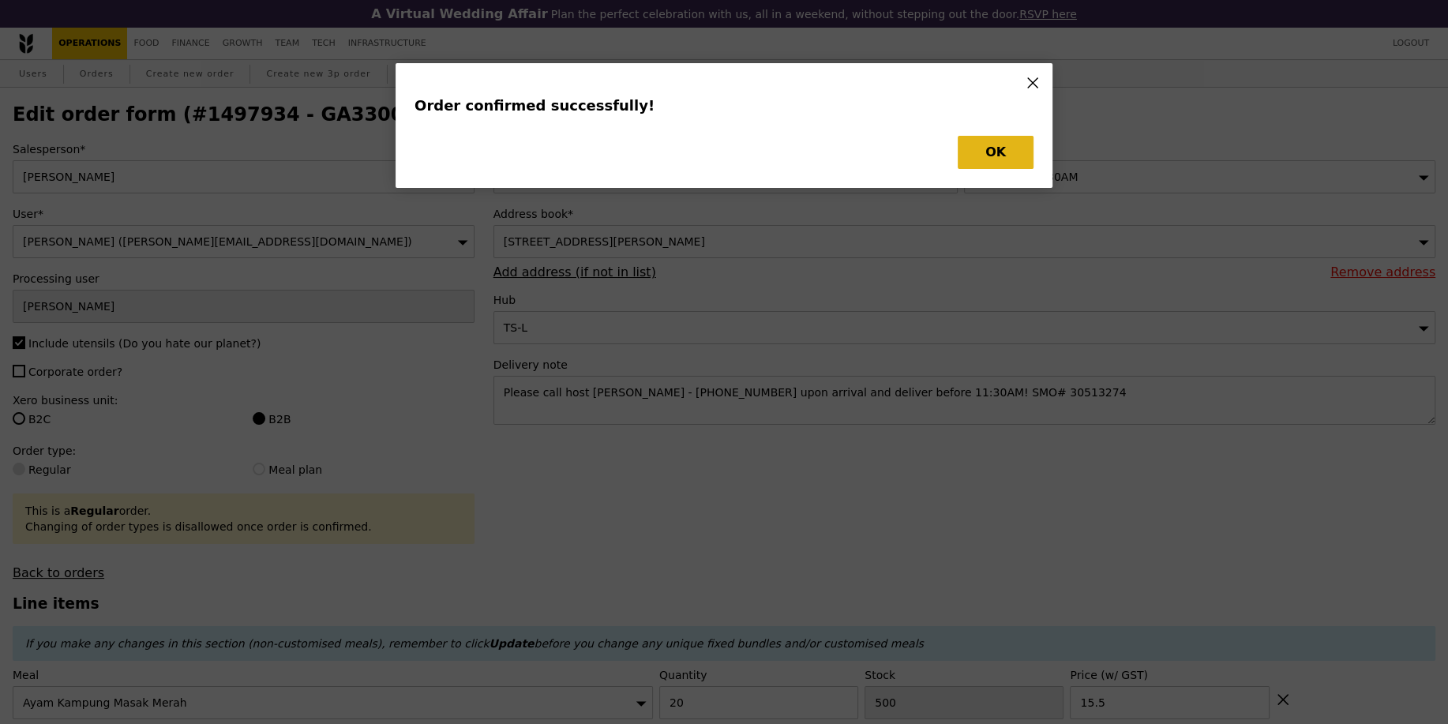
type input "Loading..."
checkbox input "false"
type input "4"
type input "21.50"
type input "20"
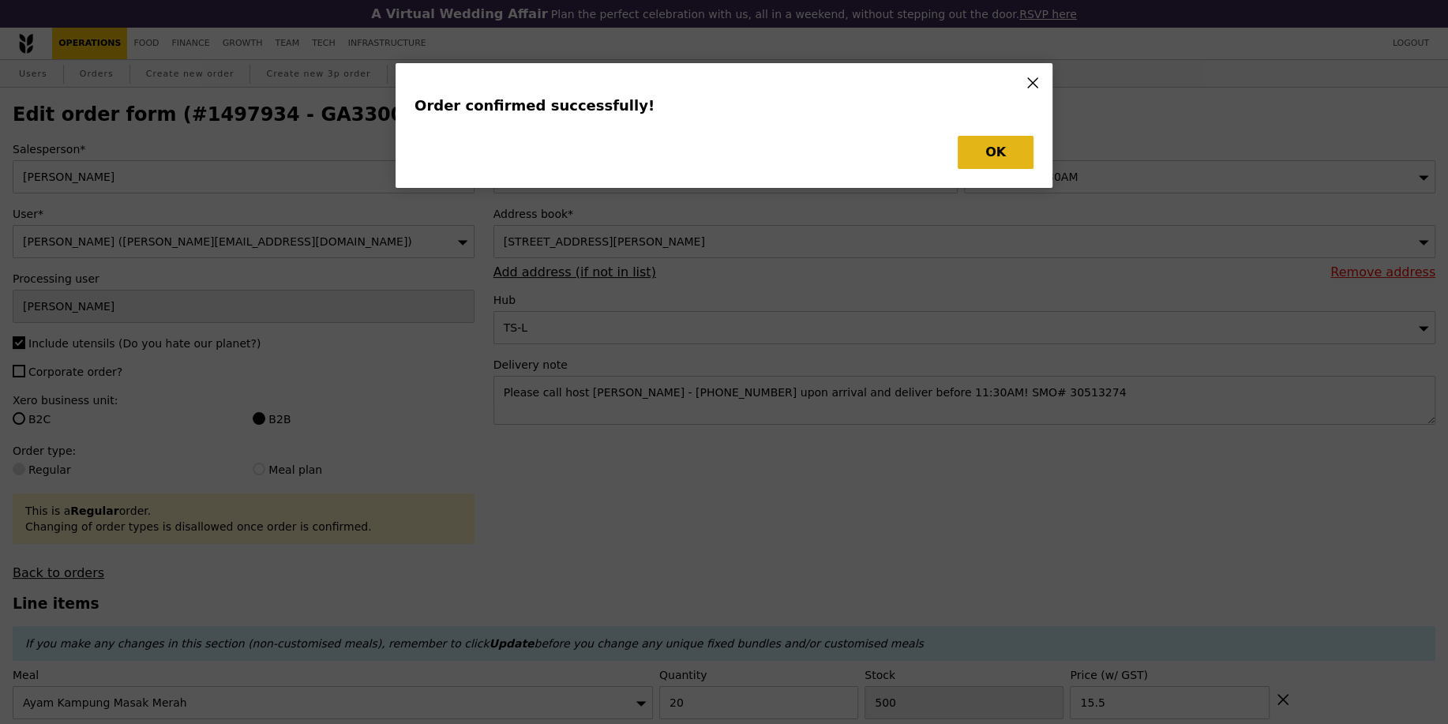
type input "15.50"
click at [1005, 139] on button "OK" at bounding box center [996, 152] width 76 height 33
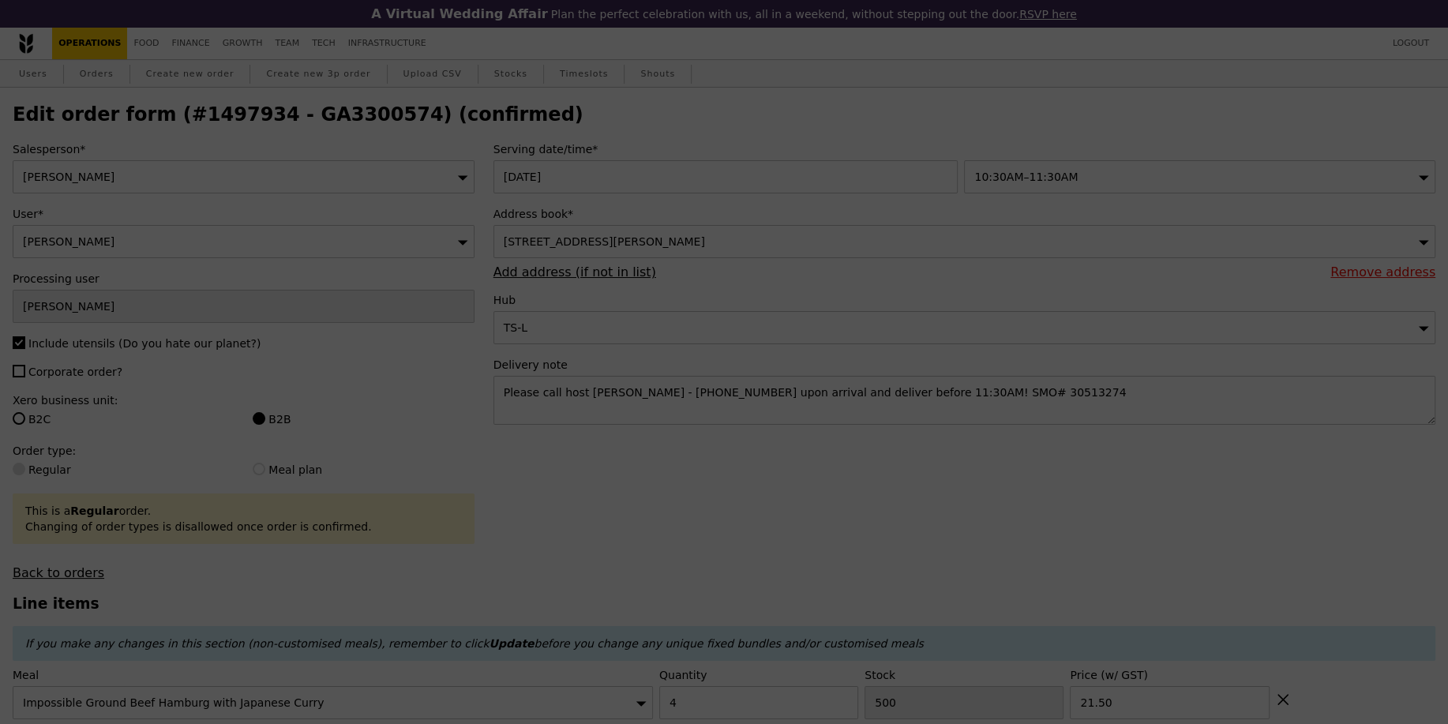
type input "496"
type input "480"
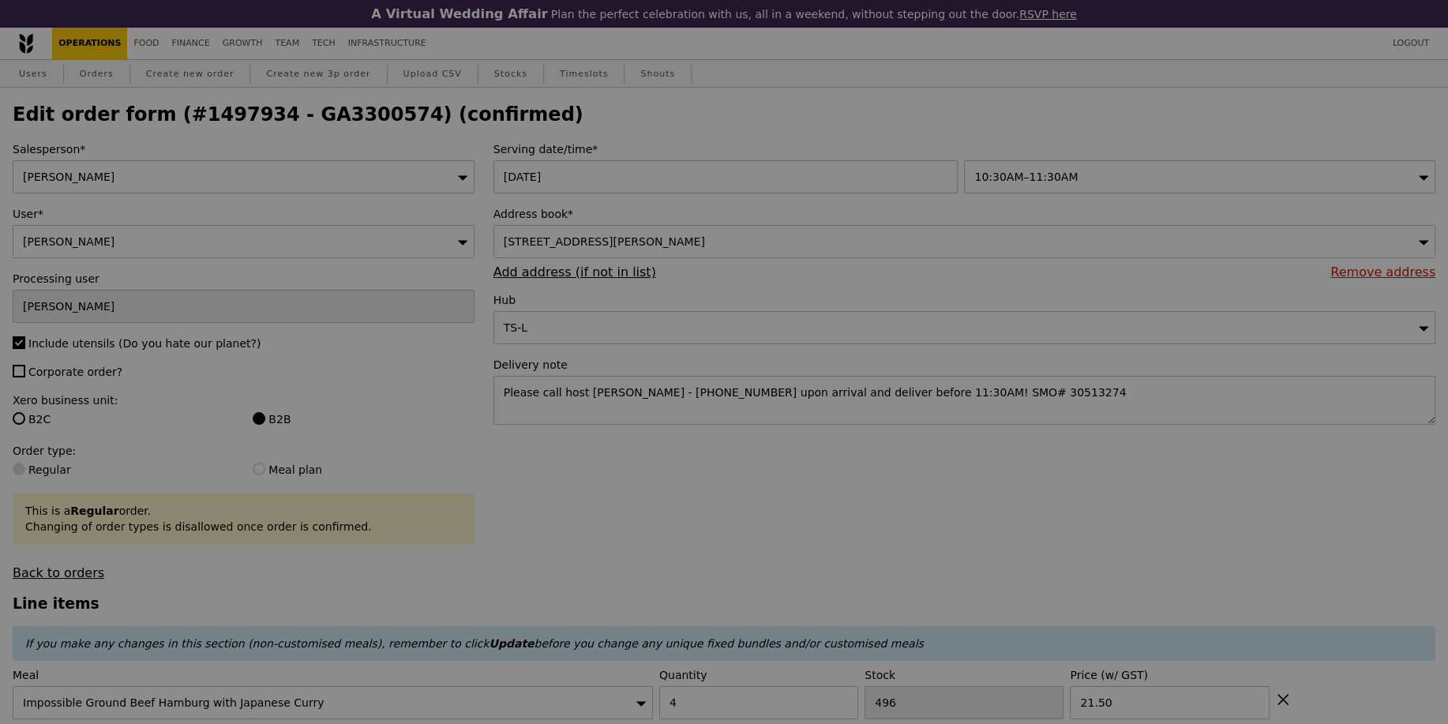
type input "Update"
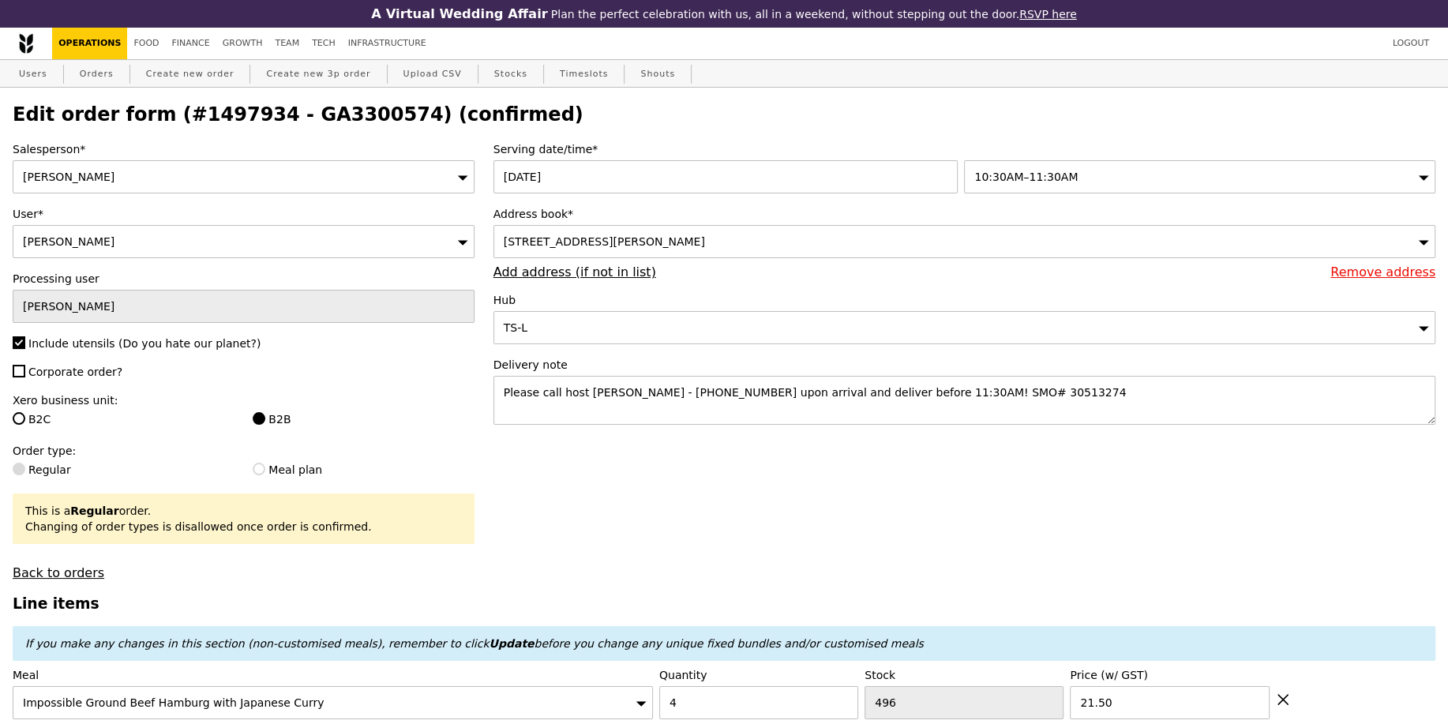
click at [327, 118] on h2 "Edit order form (#1497934 - GA3300574) (confirmed)" at bounding box center [724, 114] width 1423 height 22
copy h2 "GA3300574"
click at [190, 72] on link "Create new order" at bounding box center [190, 74] width 101 height 28
type input "0.00"
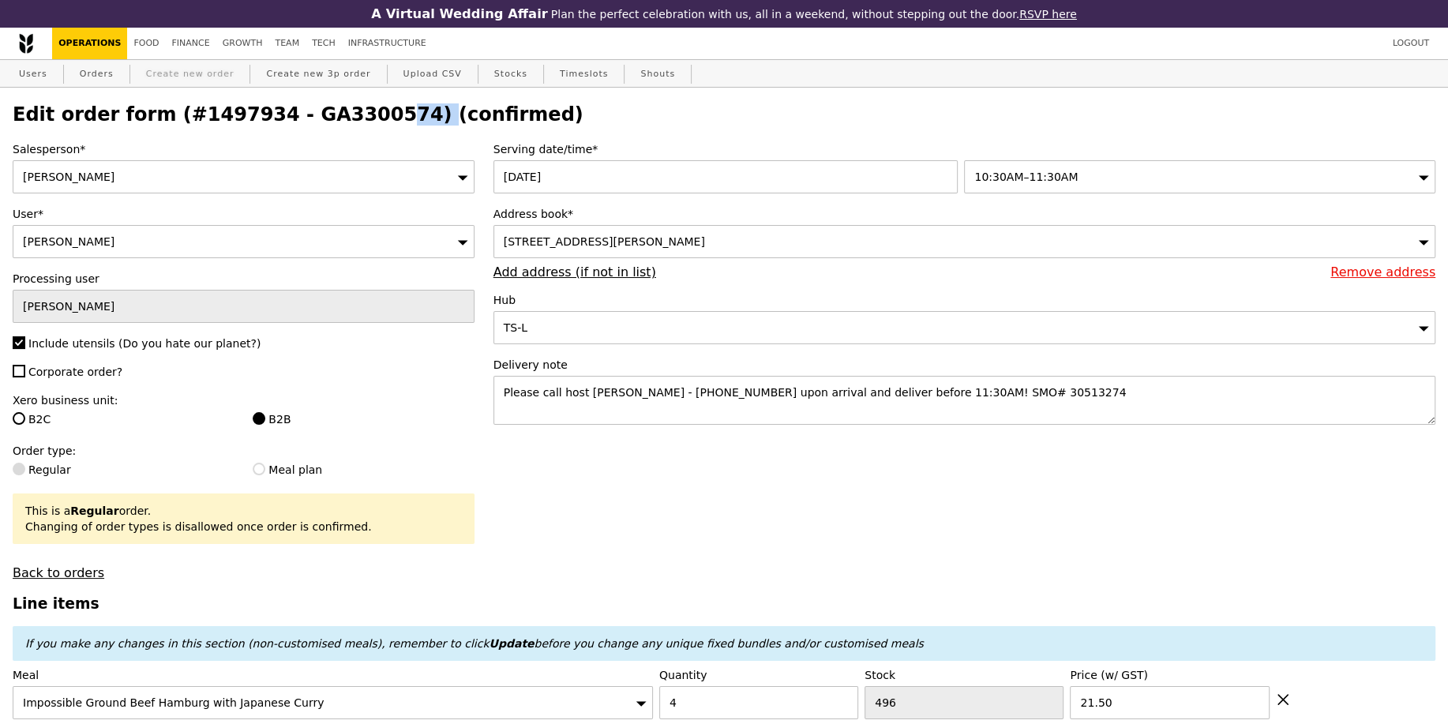
type input "0.00"
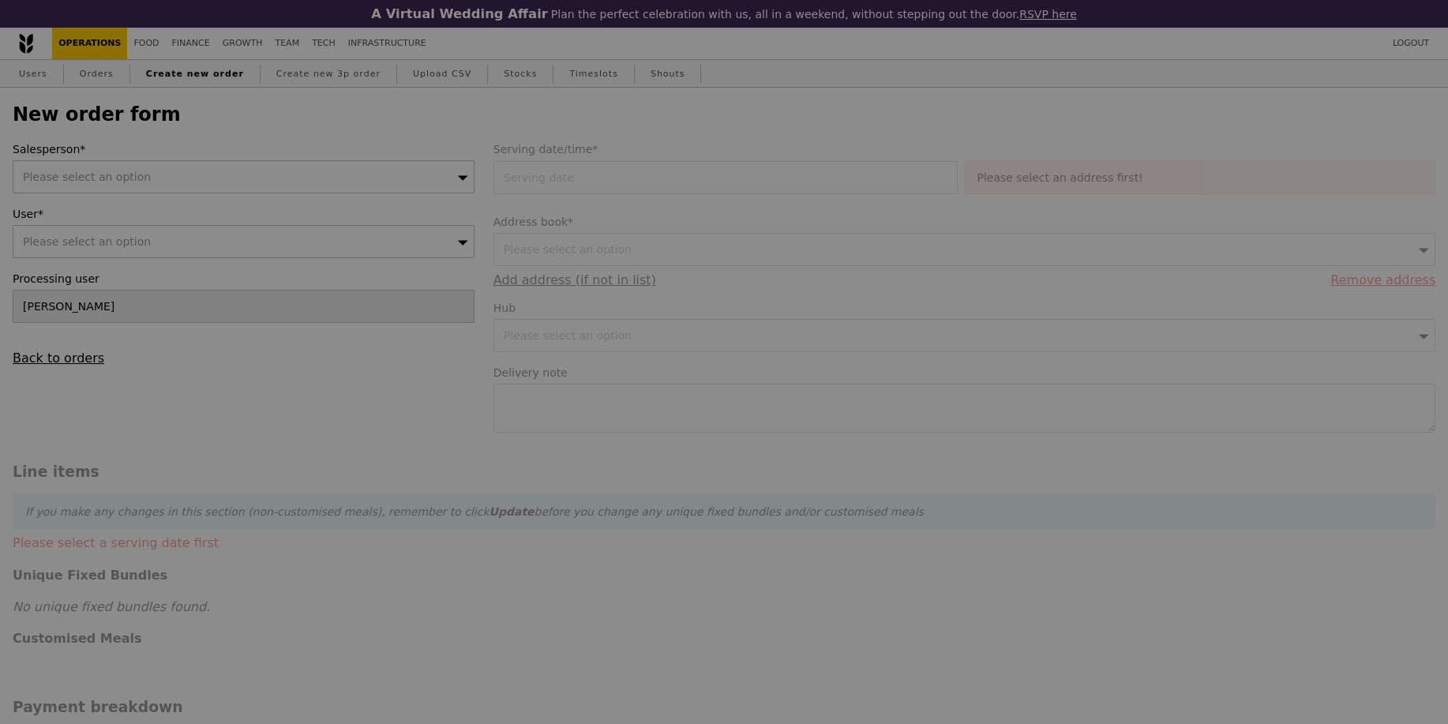
type input "Confirm"
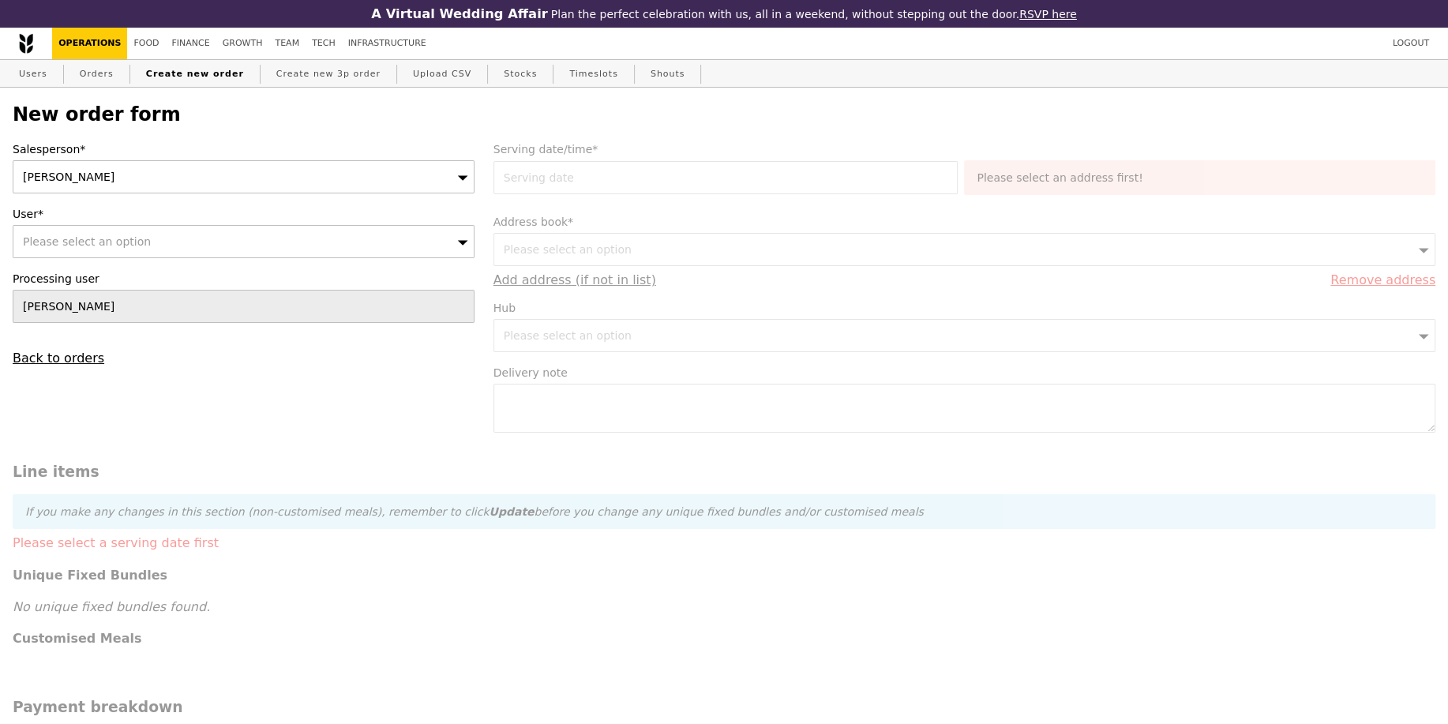
click at [163, 181] on div "[PERSON_NAME]" at bounding box center [244, 176] width 462 height 33
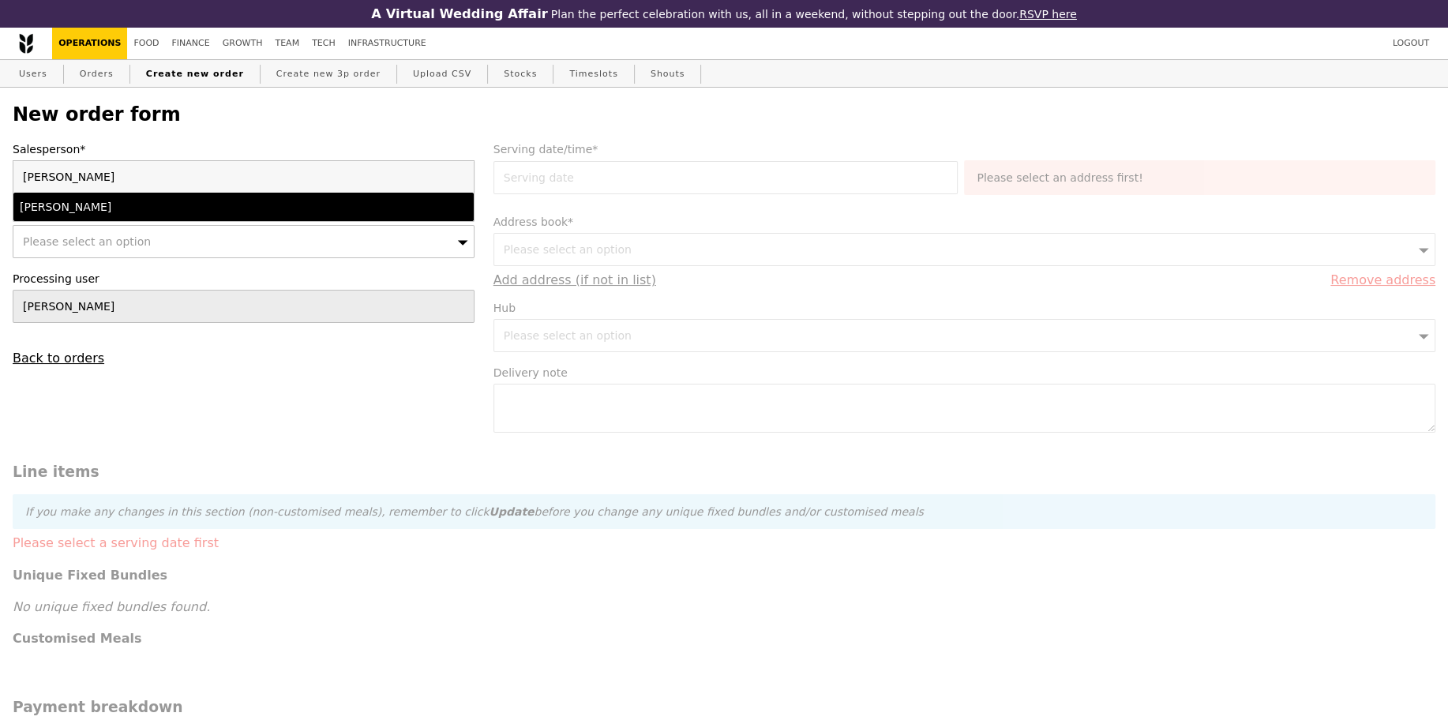
click at [143, 220] on li "[PERSON_NAME]" at bounding box center [243, 207] width 460 height 28
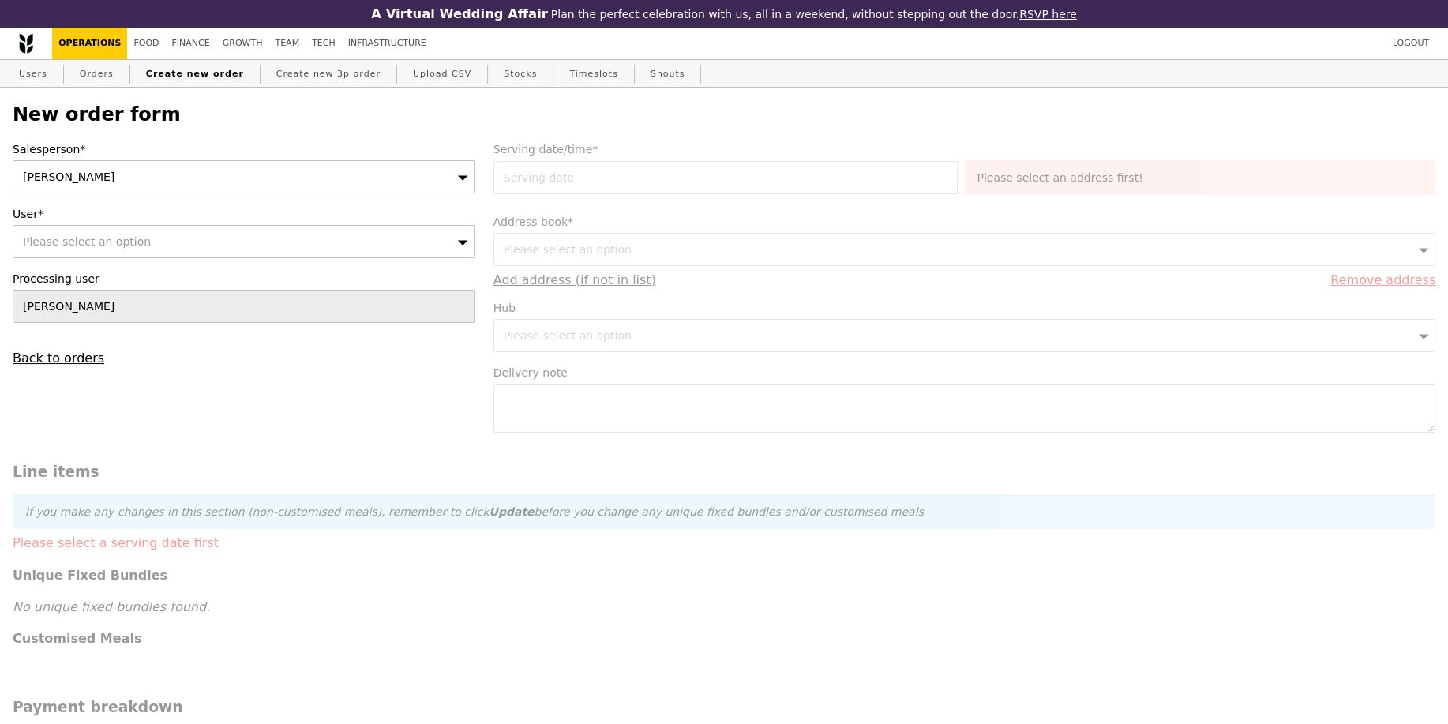
click at [148, 230] on div "Please select an option" at bounding box center [244, 241] width 462 height 33
type input "lili.yin@bsigroup.co"
type input "Confirm"
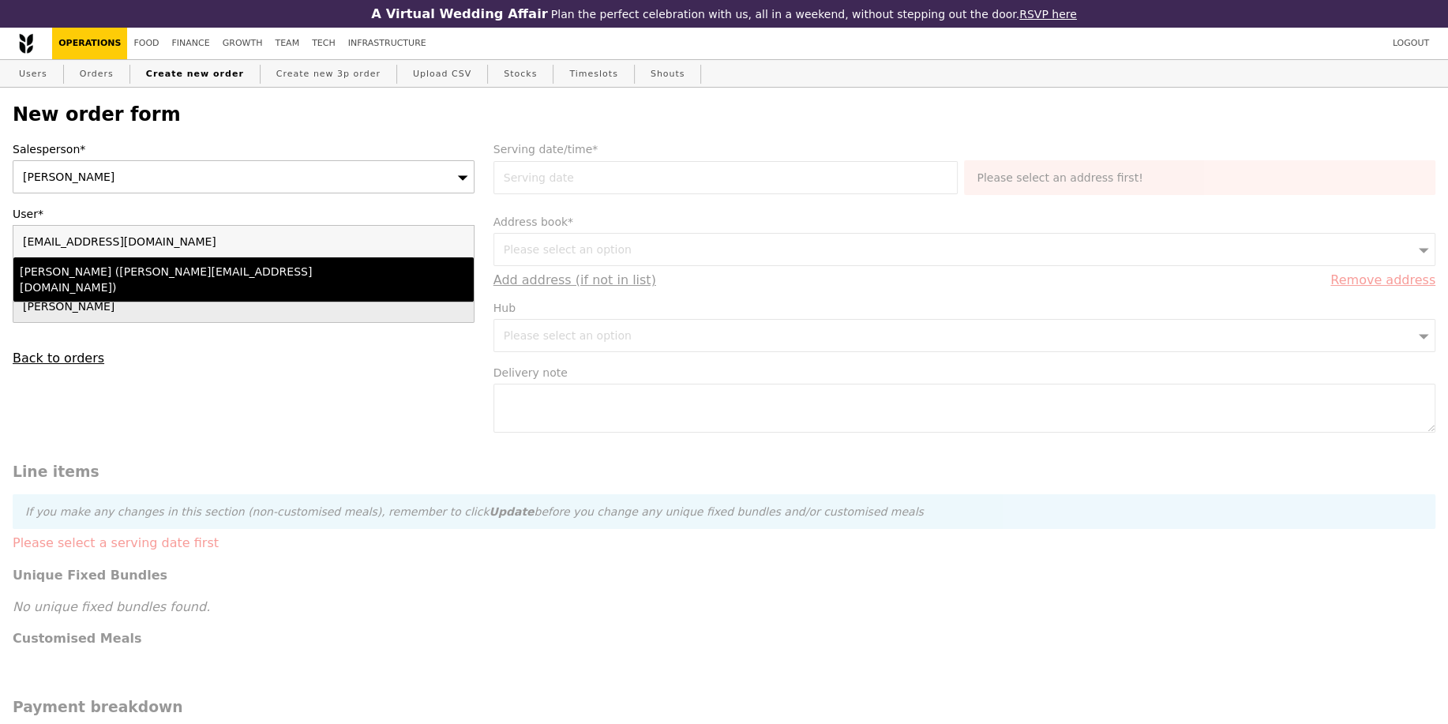
click at [273, 280] on li "Lili Yin (lili.yin@bsigroup.com)" at bounding box center [243, 279] width 460 height 44
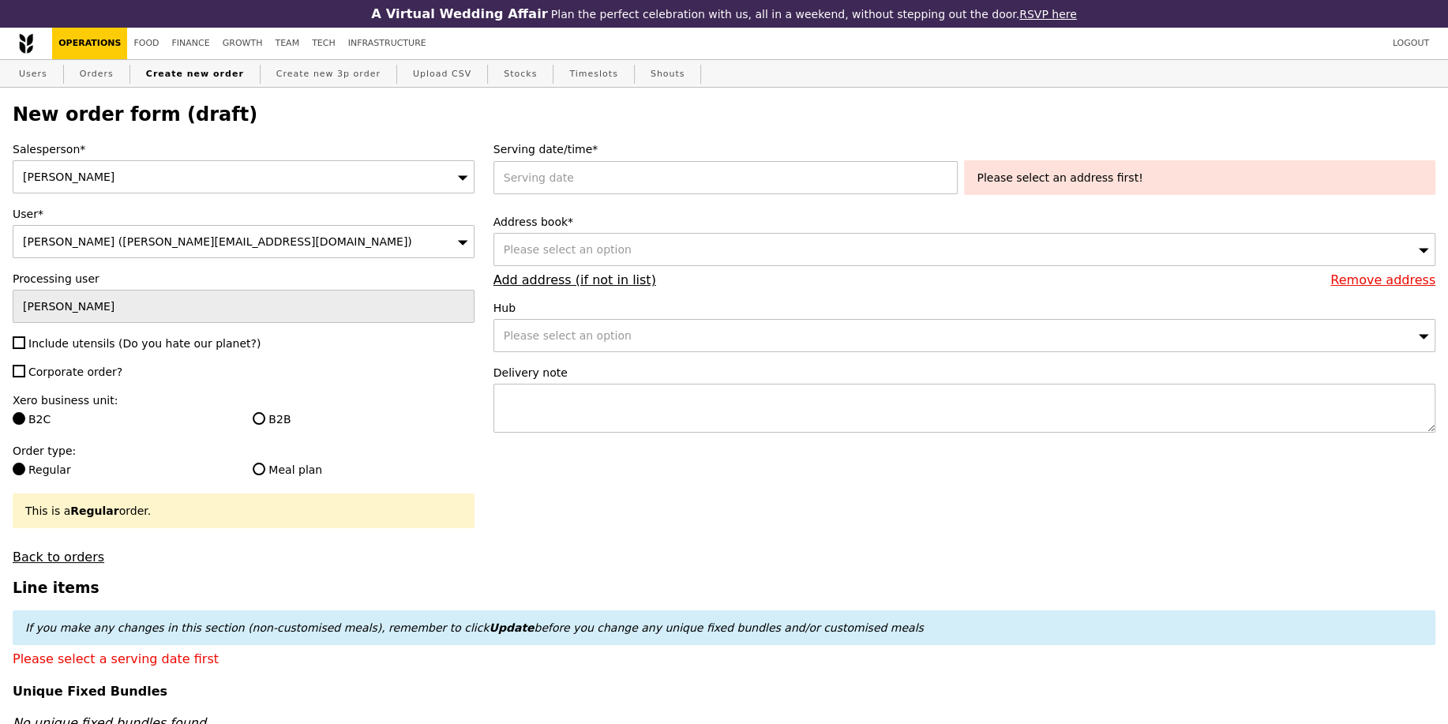
click at [99, 353] on div "Salesperson* Joyce User* Lili Yin (lili.yin@bsigroup.com) Processing user Sandy…" at bounding box center [243, 352] width 481 height 423
click at [100, 345] on span "Include utensils (Do you hate our planet?)" at bounding box center [144, 343] width 232 height 13
click at [25, 345] on input "Include utensils (Do you hate our planet?)" at bounding box center [19, 342] width 13 height 13
click at [92, 366] on span "Corporate order?" at bounding box center [75, 372] width 94 height 13
click at [25, 365] on input "Corporate order?" at bounding box center [19, 371] width 13 height 13
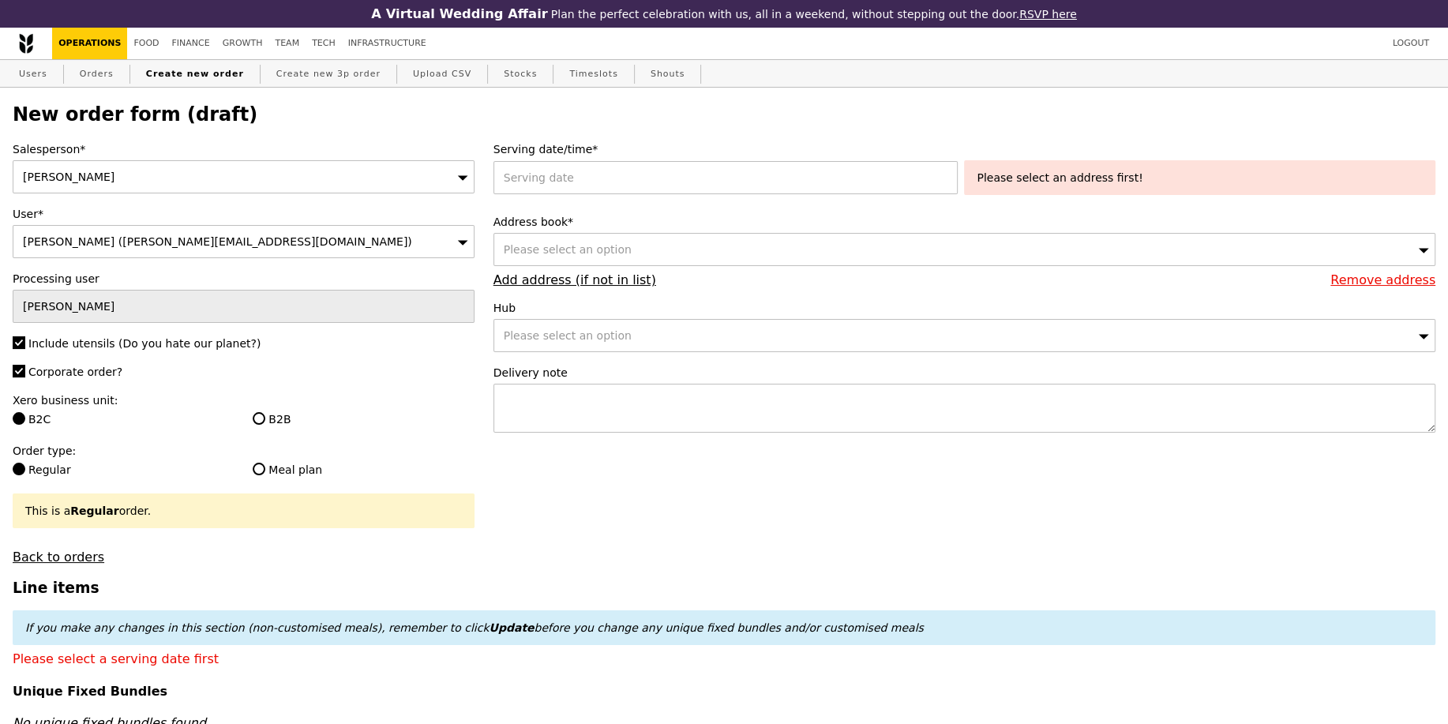
click at [281, 407] on div "Xero business unit: B2C B2B" at bounding box center [244, 411] width 462 height 38
click at [282, 411] on label "B2B" at bounding box center [363, 419] width 221 height 16
click at [265, 412] on input "B2B" at bounding box center [259, 418] width 13 height 13
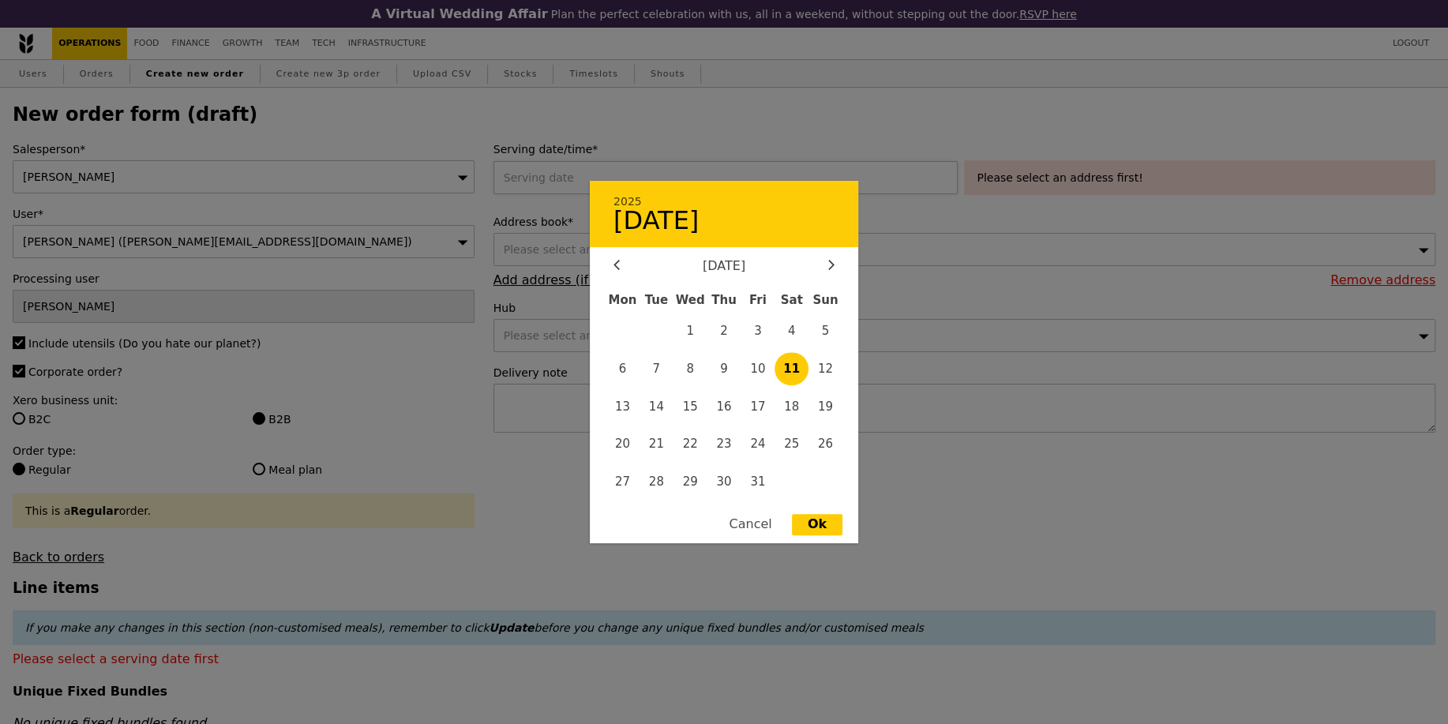
click at [693, 185] on div "2025 October 11 October 2025 Mon Tue Wed Thu Fri Sat Sun 1 2 3 4 5 6 7 8 9 10 1…" at bounding box center [729, 177] width 471 height 33
click at [726, 441] on span "23" at bounding box center [725, 444] width 34 height 34
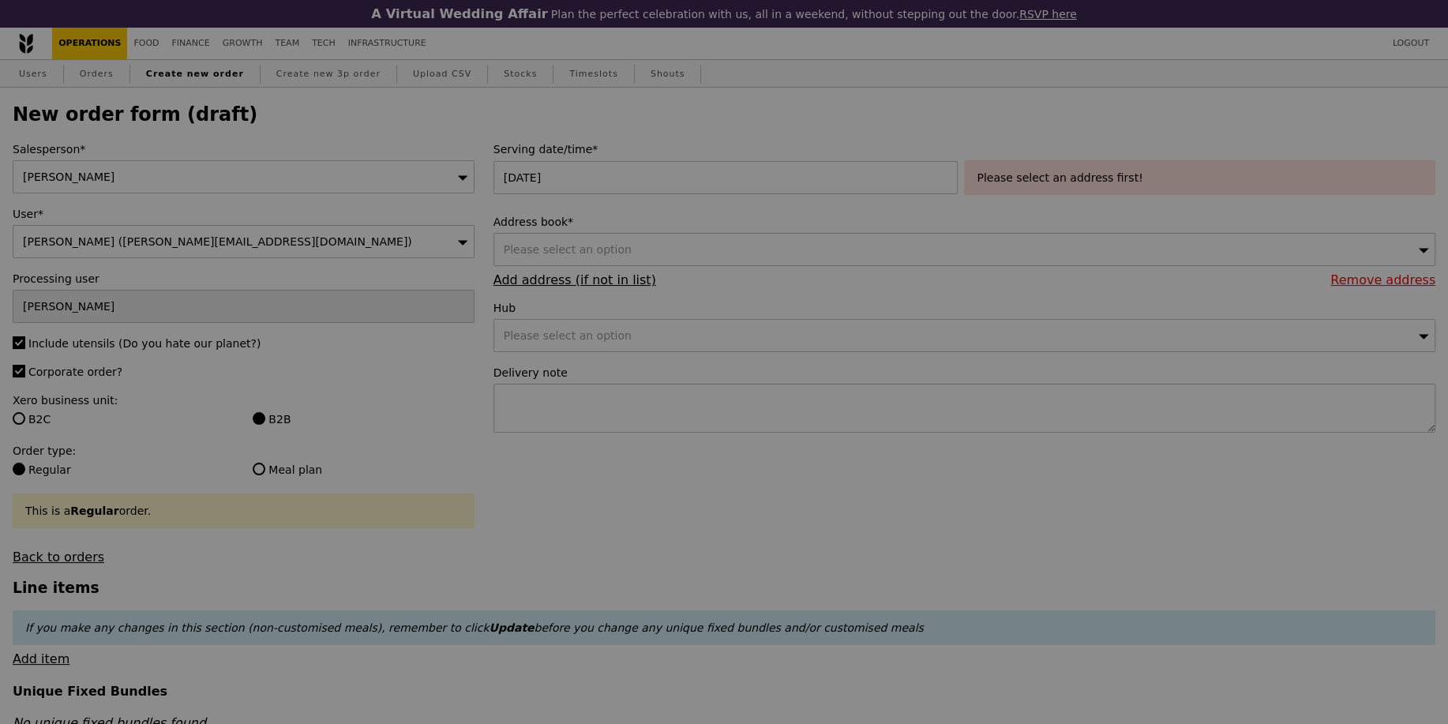
click at [1096, 515] on div at bounding box center [724, 362] width 1448 height 724
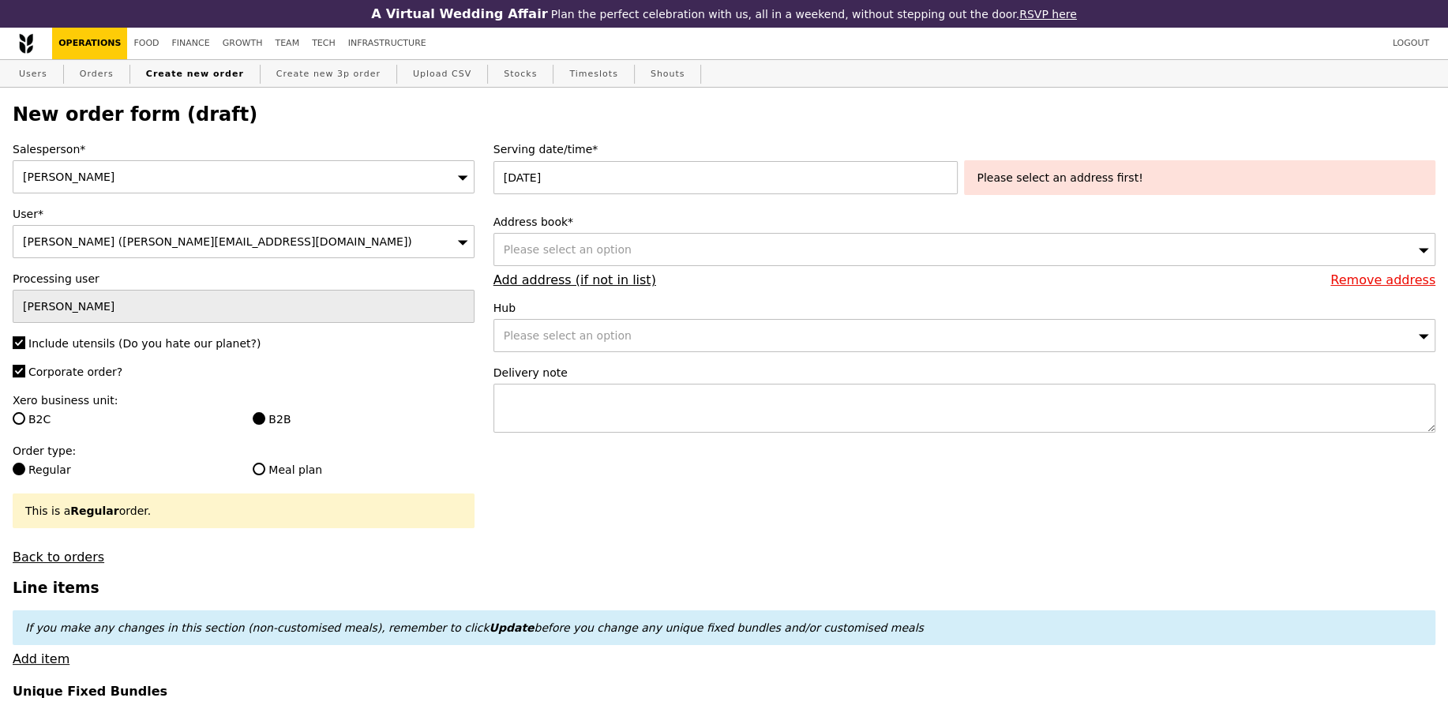
click at [895, 258] on div "Please select an option" at bounding box center [965, 249] width 942 height 33
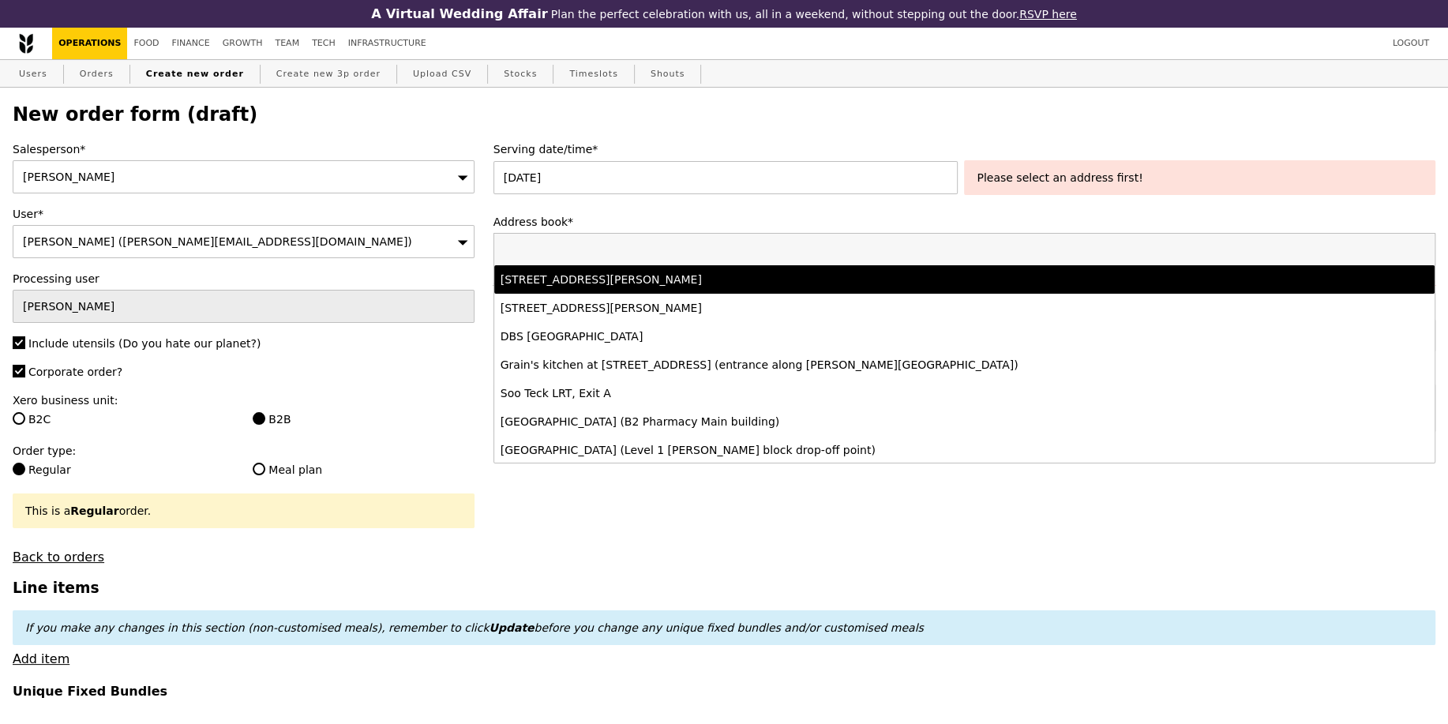
click at [769, 289] on li "77 Robinson Road, #-28-03, Singapore 068896" at bounding box center [964, 279] width 940 height 28
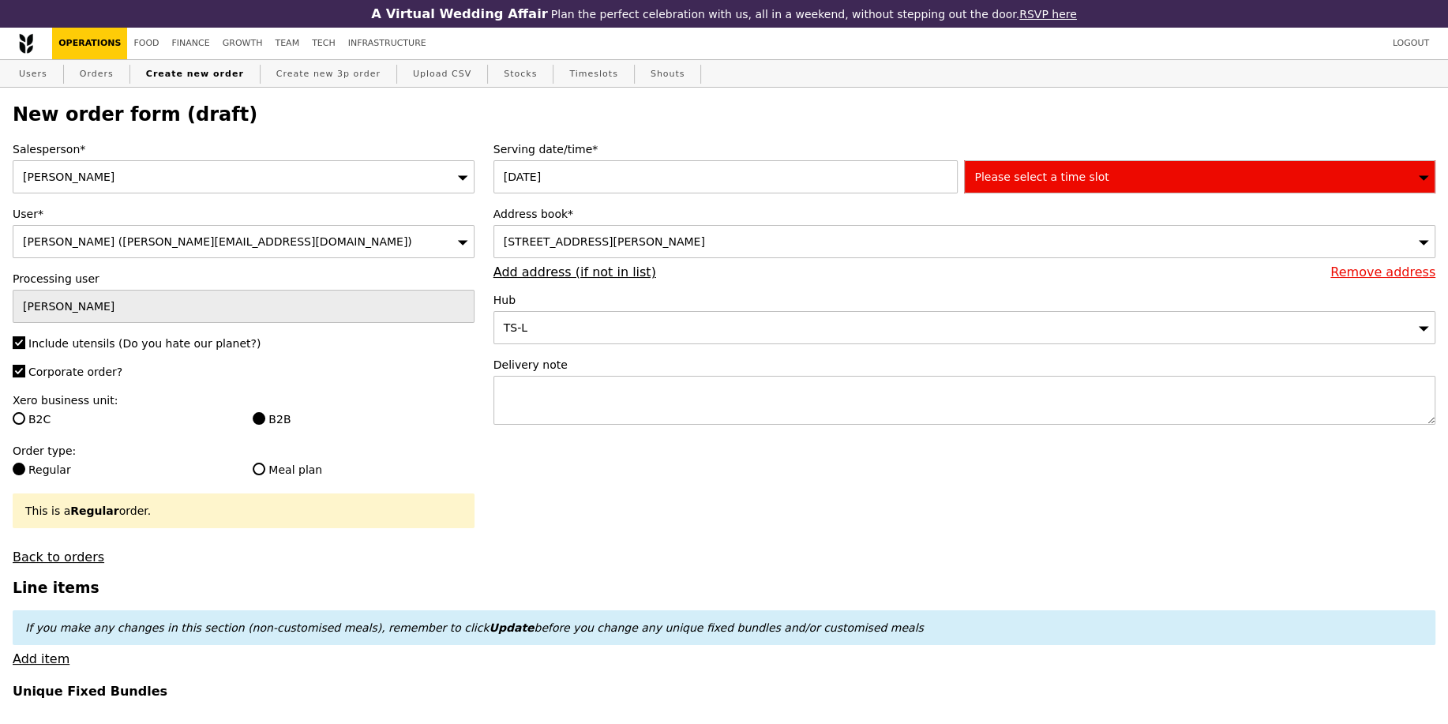
click at [1093, 166] on div "Please select a time slot" at bounding box center [1199, 176] width 471 height 33
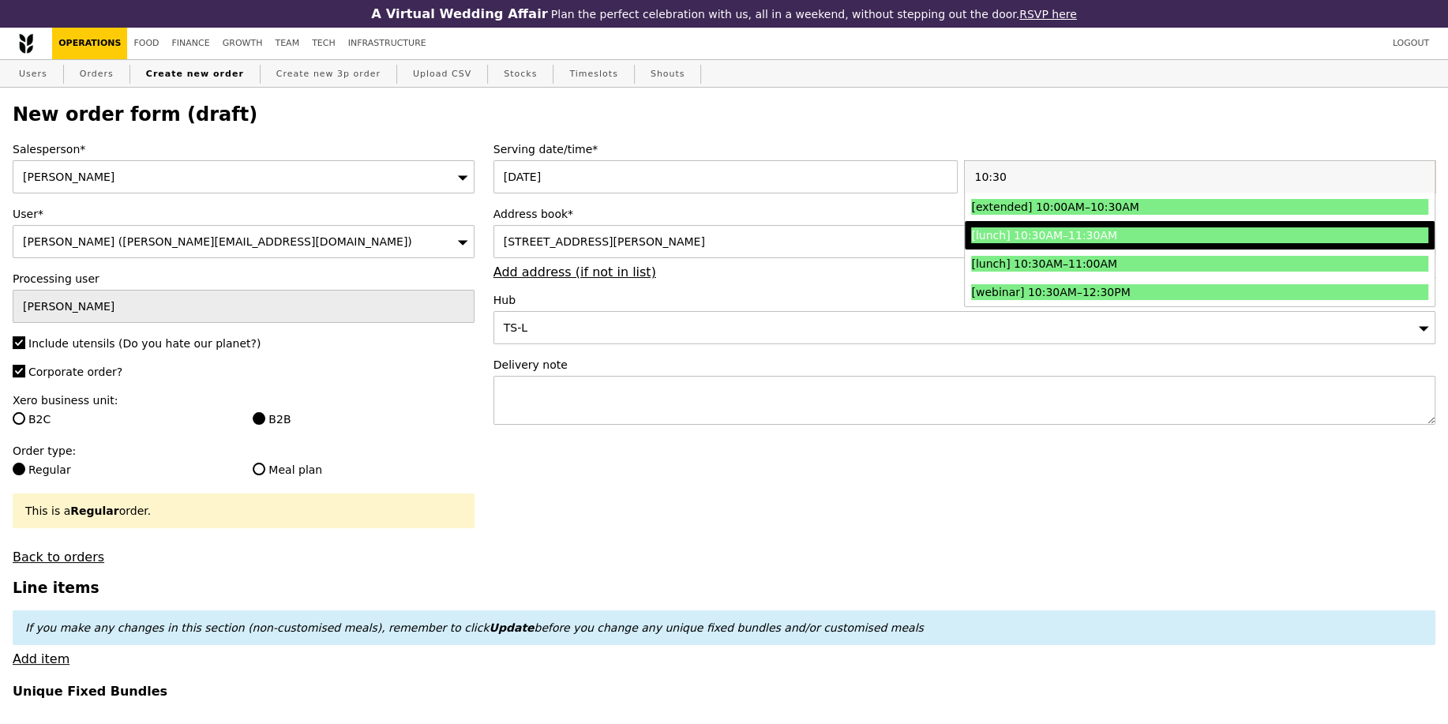
click at [1088, 238] on div "[lunch] 10:30AM–11:30AM" at bounding box center [1142, 235] width 343 height 16
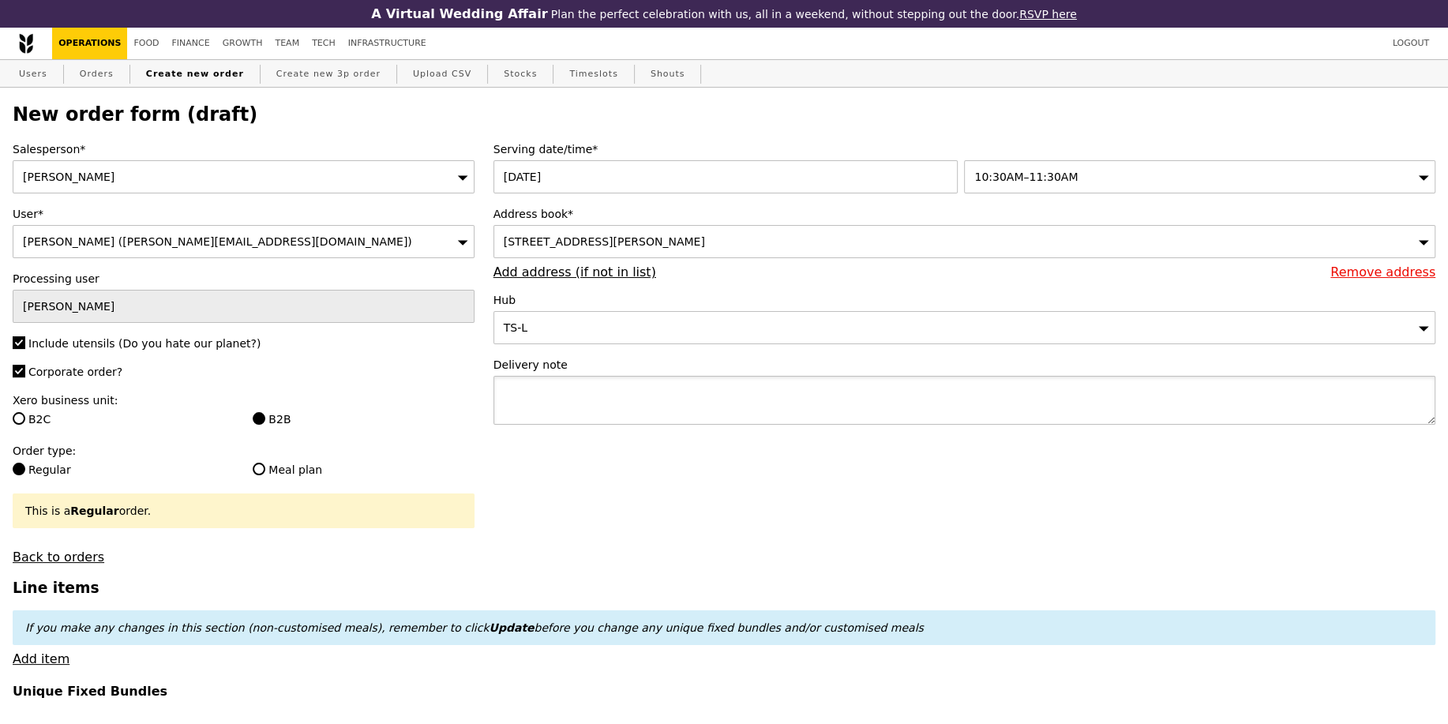
click at [767, 407] on textarea at bounding box center [965, 400] width 942 height 49
paste textarea "Please call host Lili - 97520080 upon arrival and deliver before 11:30AM! SMO# …"
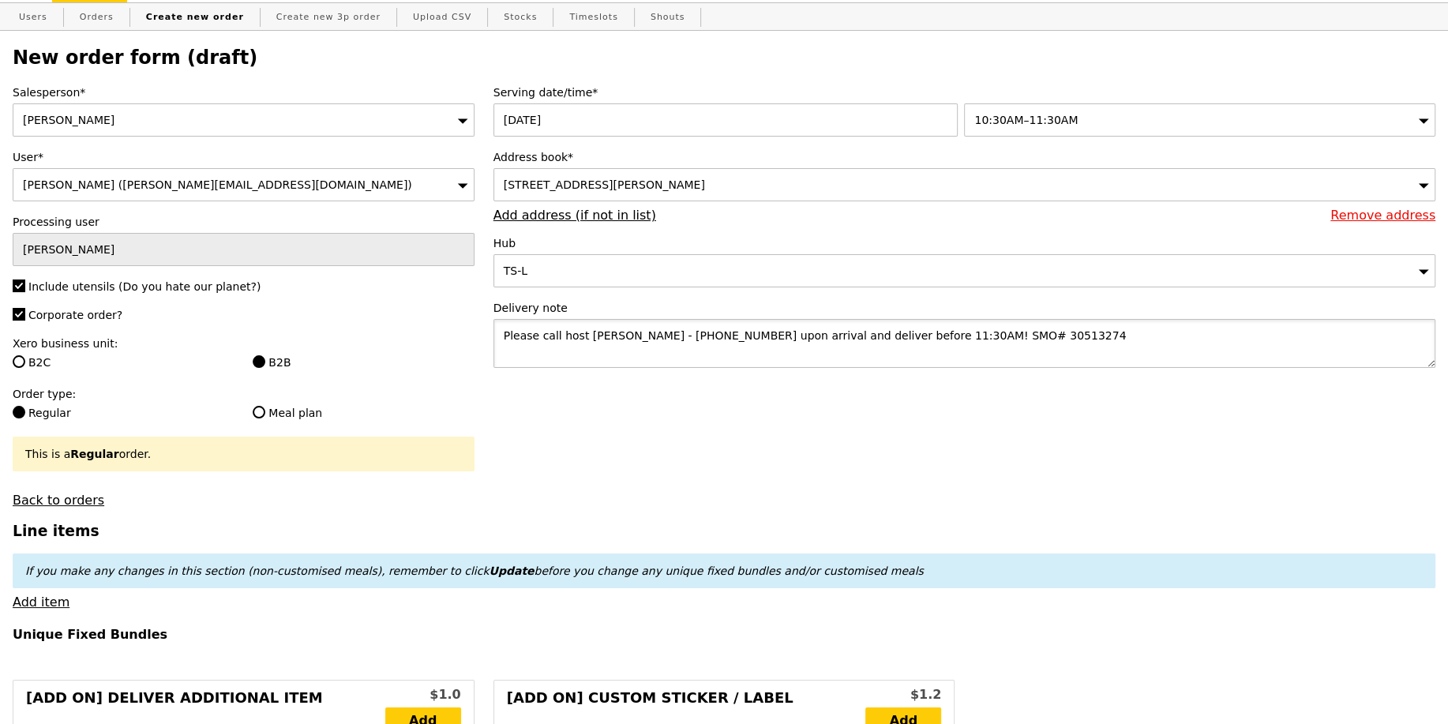
scroll to position [93, 0]
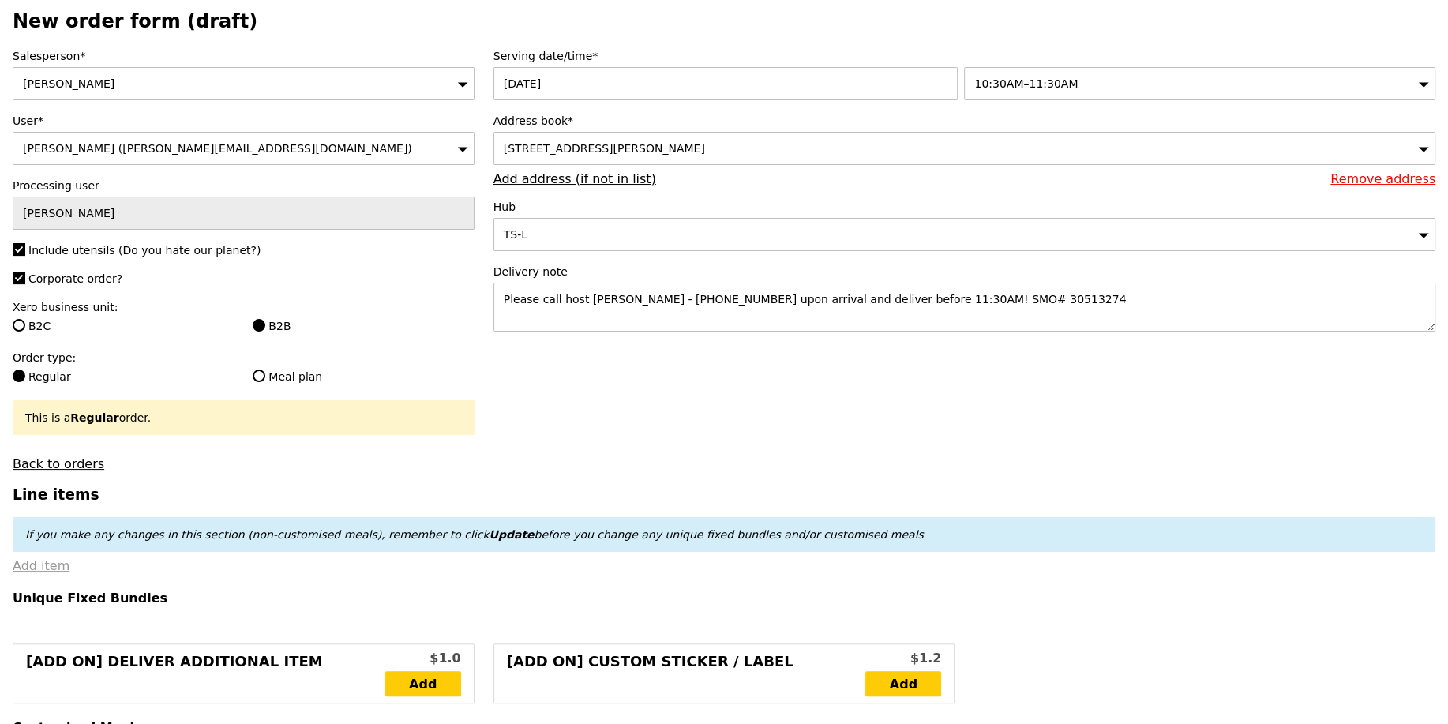
click at [45, 569] on link "Add item" at bounding box center [41, 565] width 57 height 15
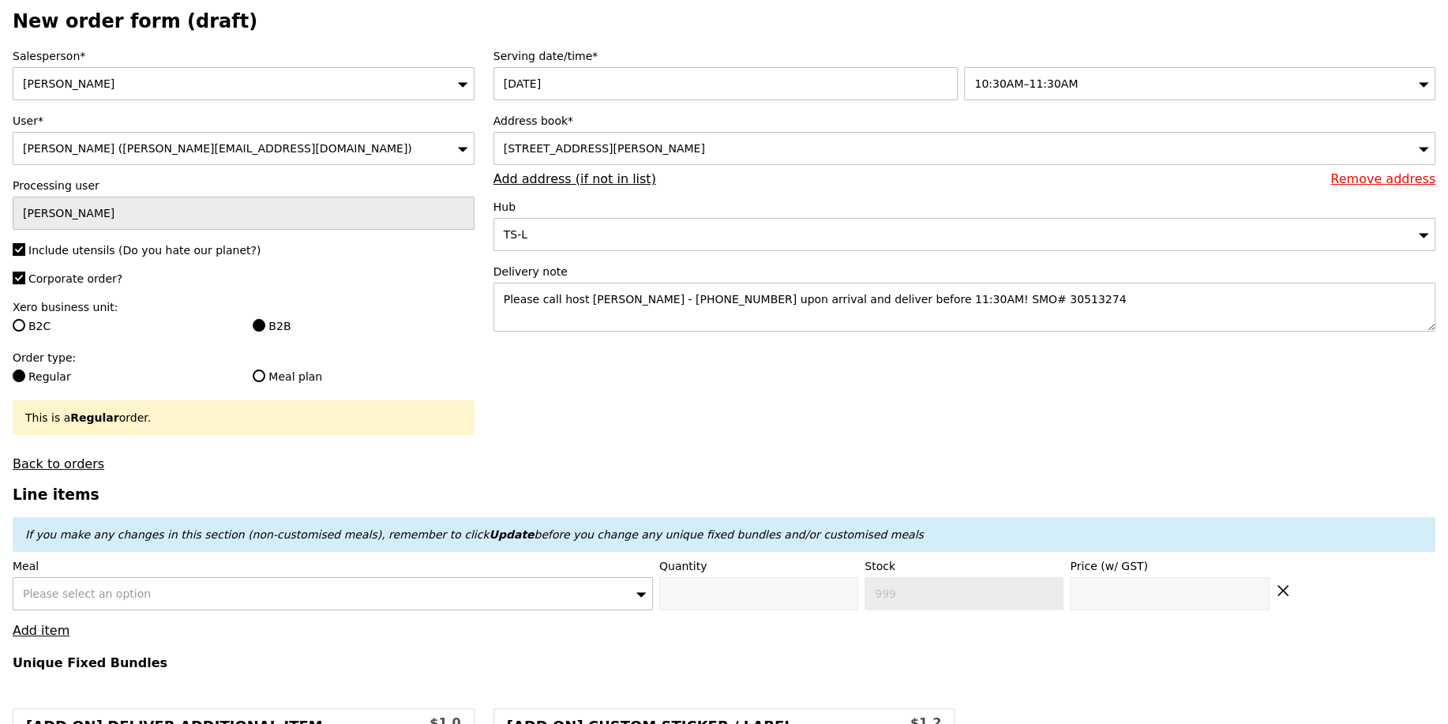
click at [92, 583] on div "Please select an option" at bounding box center [333, 593] width 640 height 33
click at [681, 588] on input "0" at bounding box center [758, 593] width 199 height 33
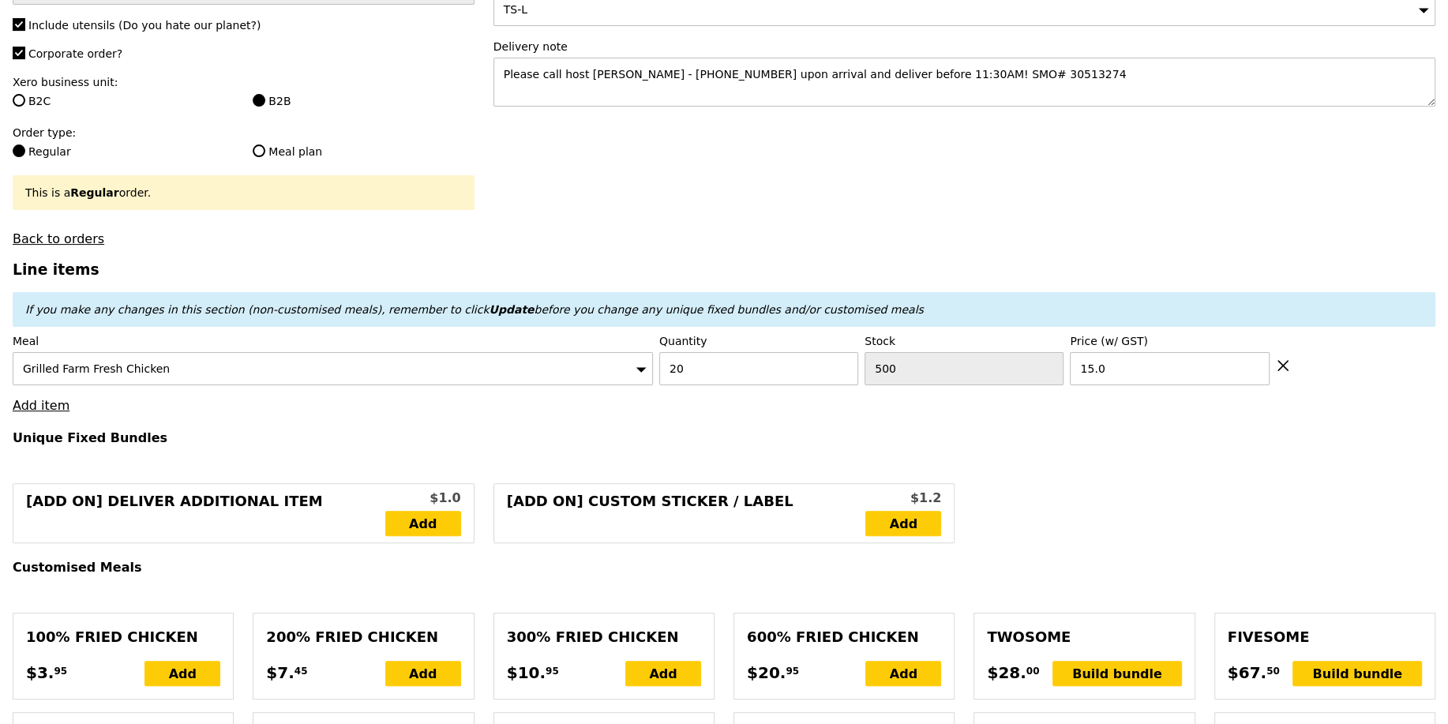
scroll to position [329, 0]
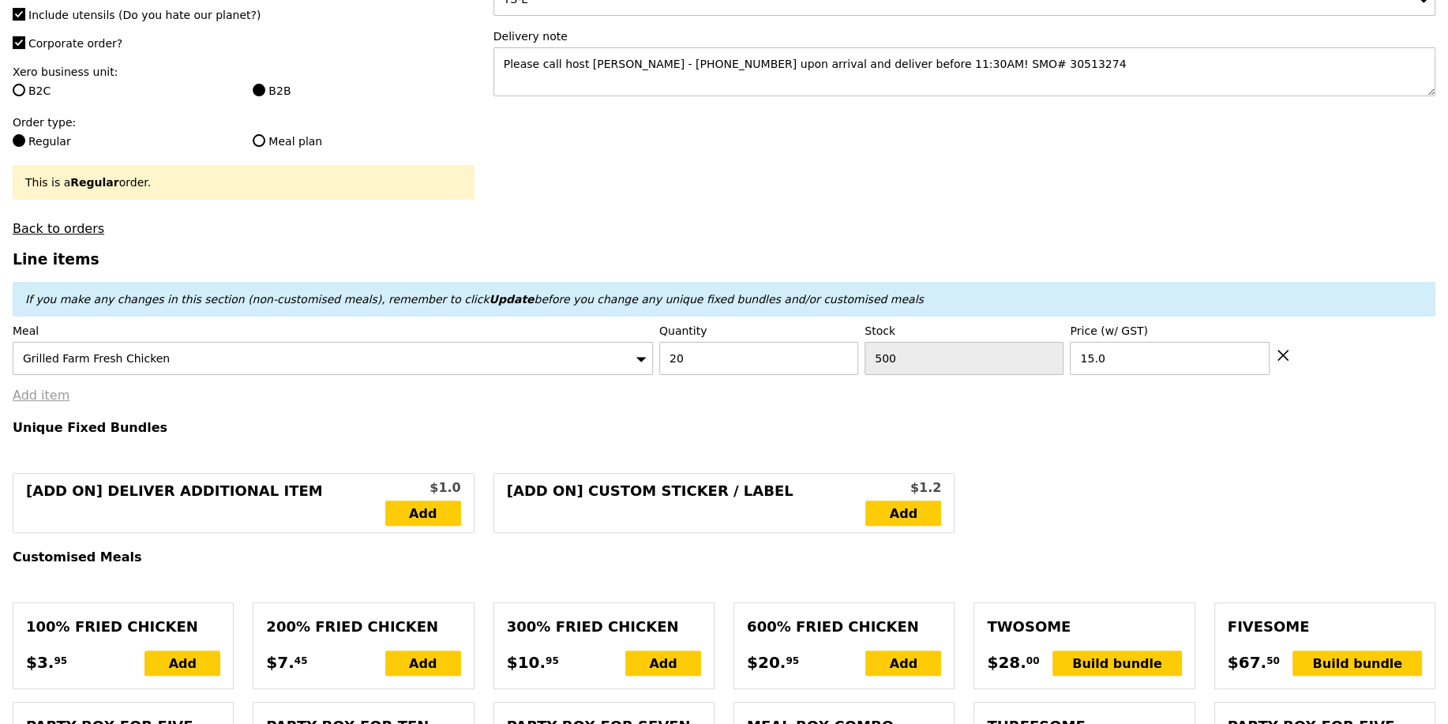
click at [33, 390] on link "Add item" at bounding box center [41, 395] width 57 height 15
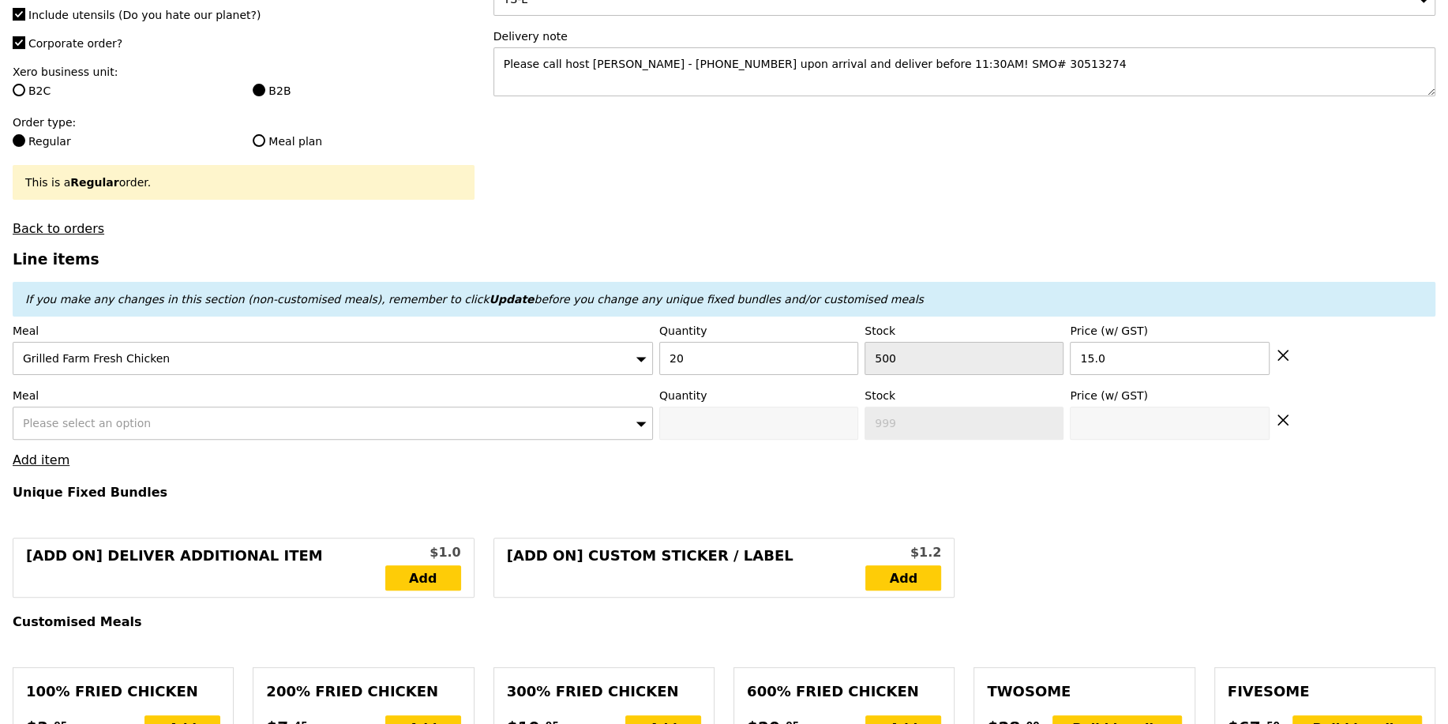
click at [173, 420] on div "Please select an option" at bounding box center [333, 423] width 640 height 33
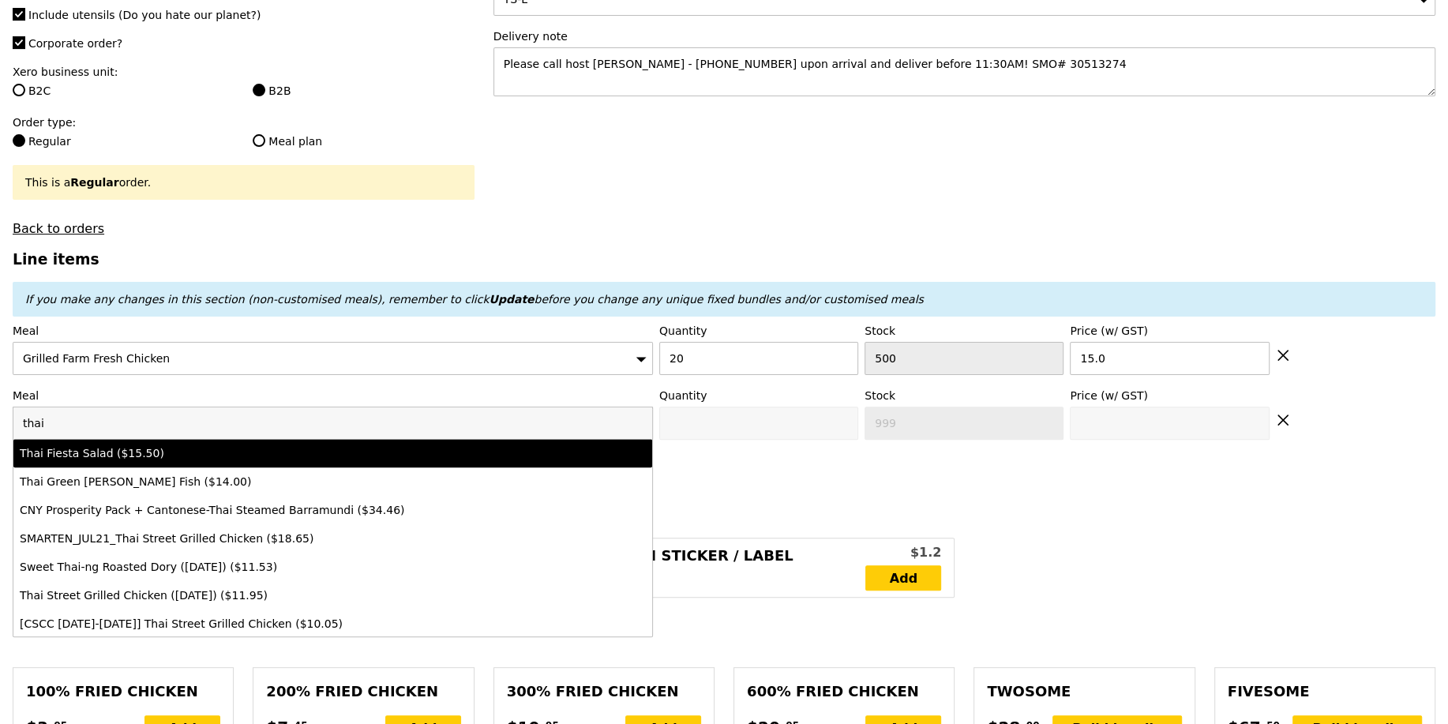
click at [177, 447] on div "Thai Fiesta Salad ($15.50)" at bounding box center [255, 453] width 470 height 16
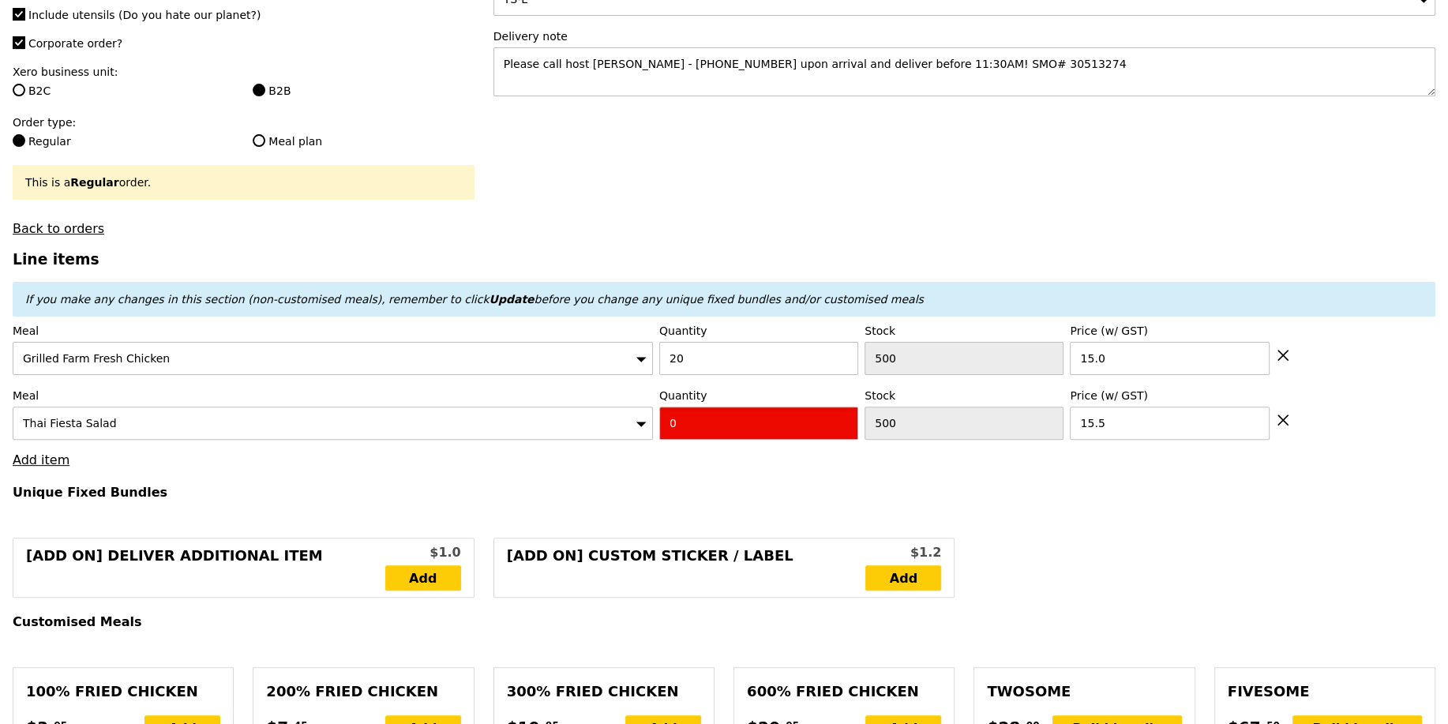
click at [708, 423] on input "0" at bounding box center [758, 423] width 199 height 33
click at [660, 485] on h4 "Unique Fixed Bundles" at bounding box center [724, 492] width 1423 height 15
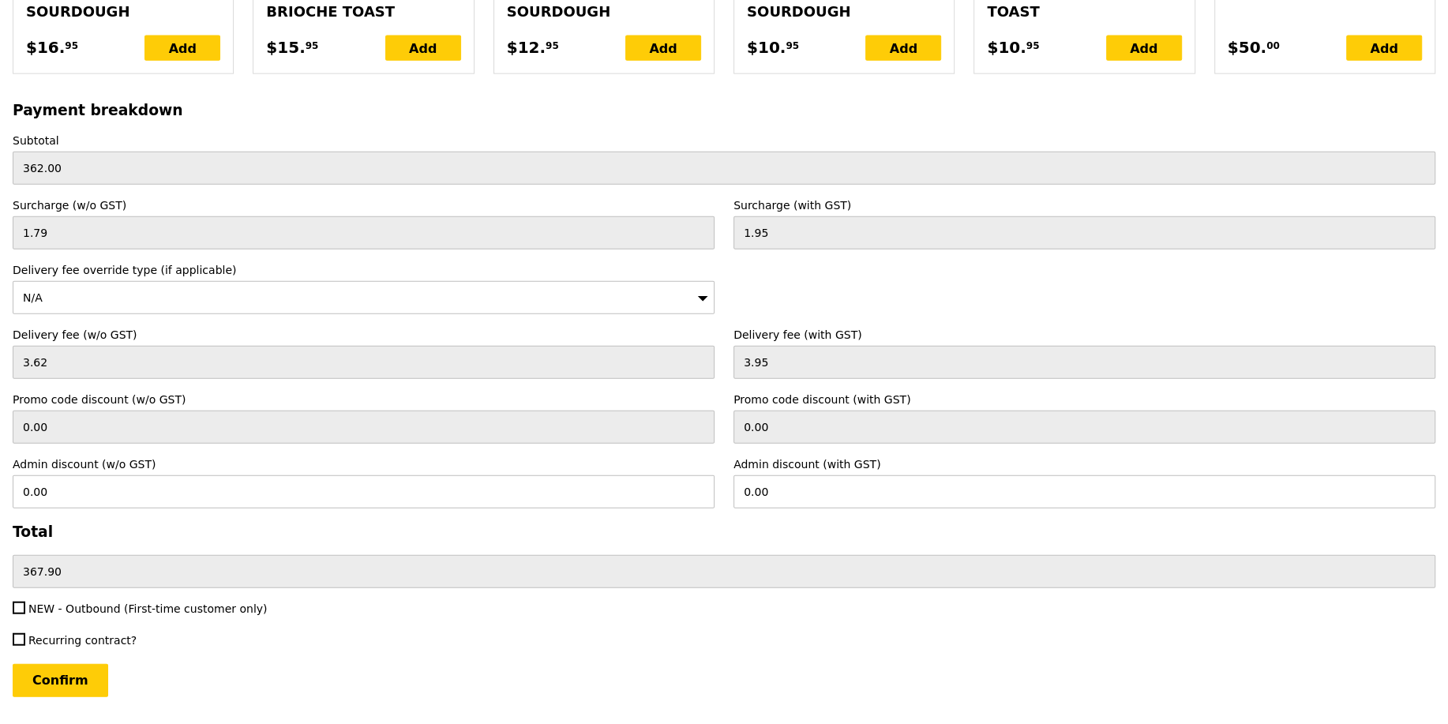
scroll to position [3590, 0]
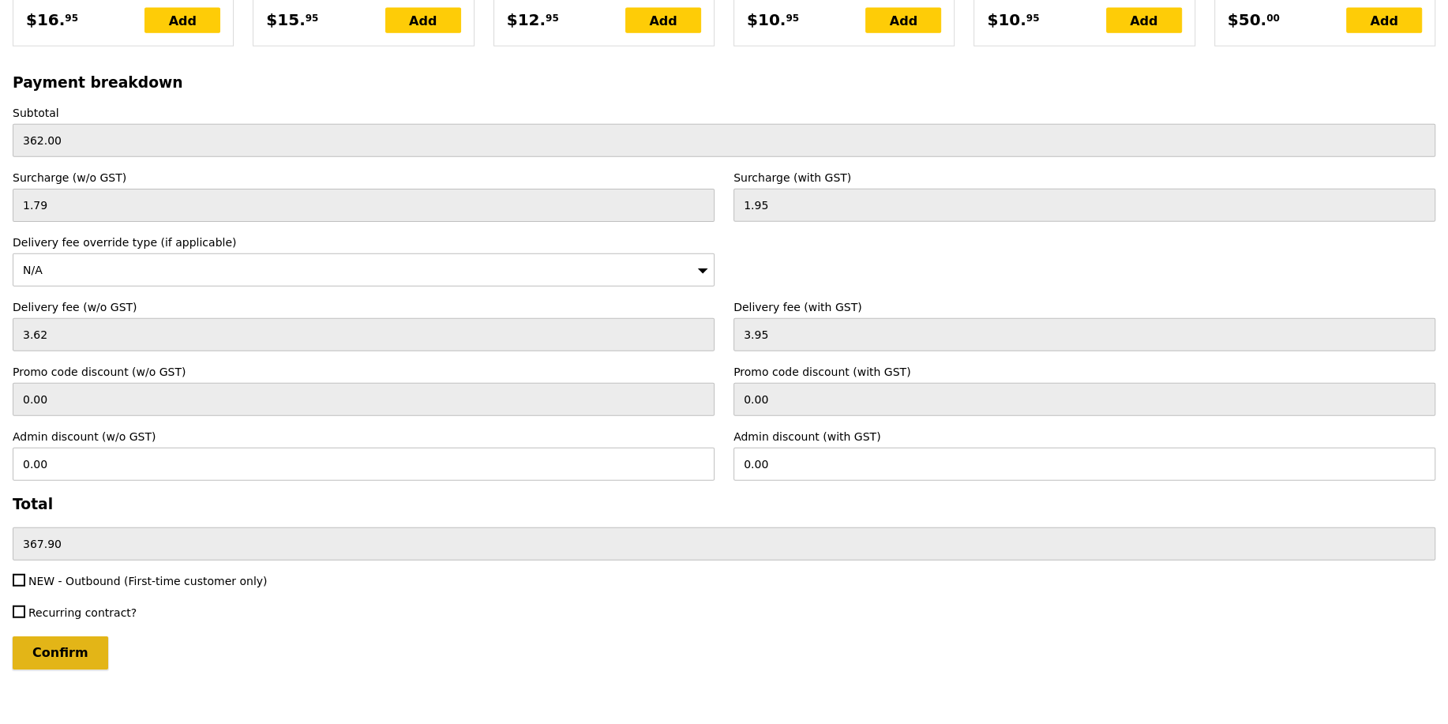
click at [77, 640] on input "Confirm" at bounding box center [61, 652] width 96 height 33
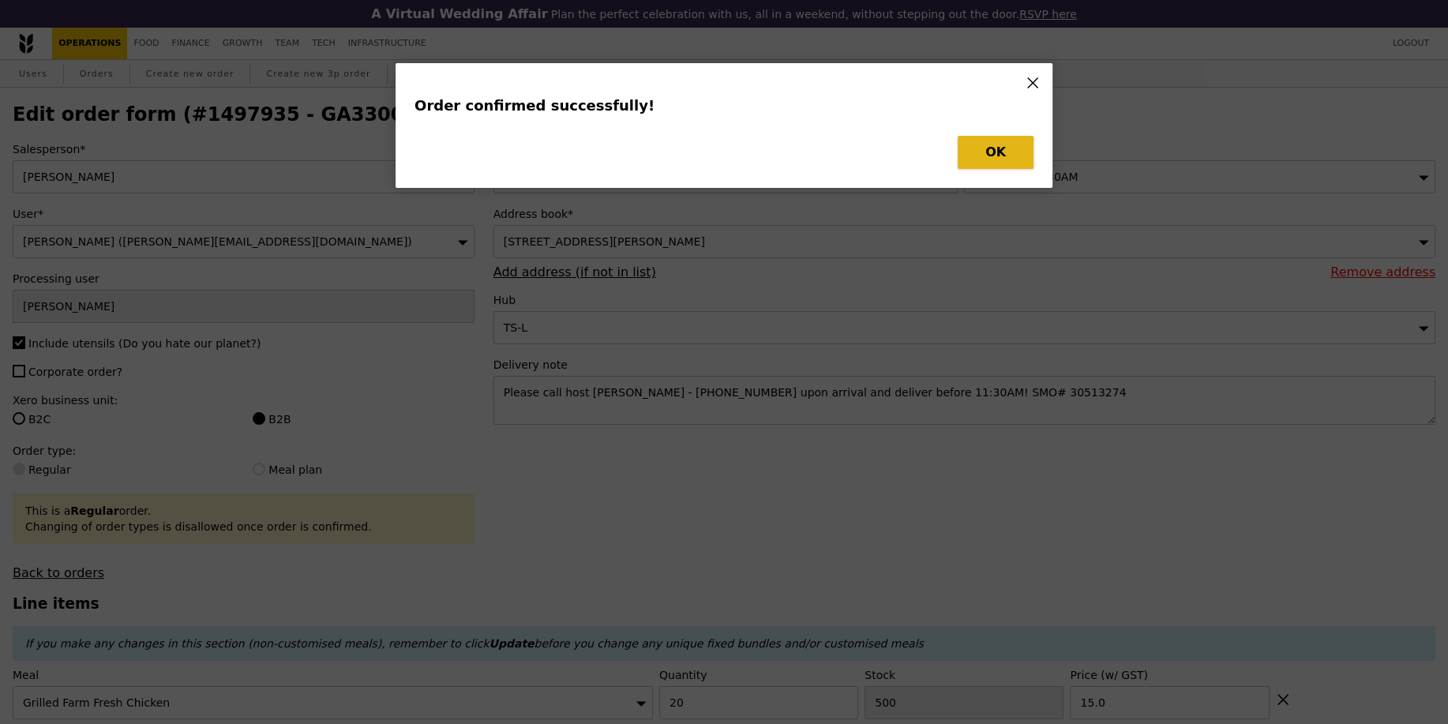
click at [967, 149] on button "OK" at bounding box center [996, 152] width 76 height 33
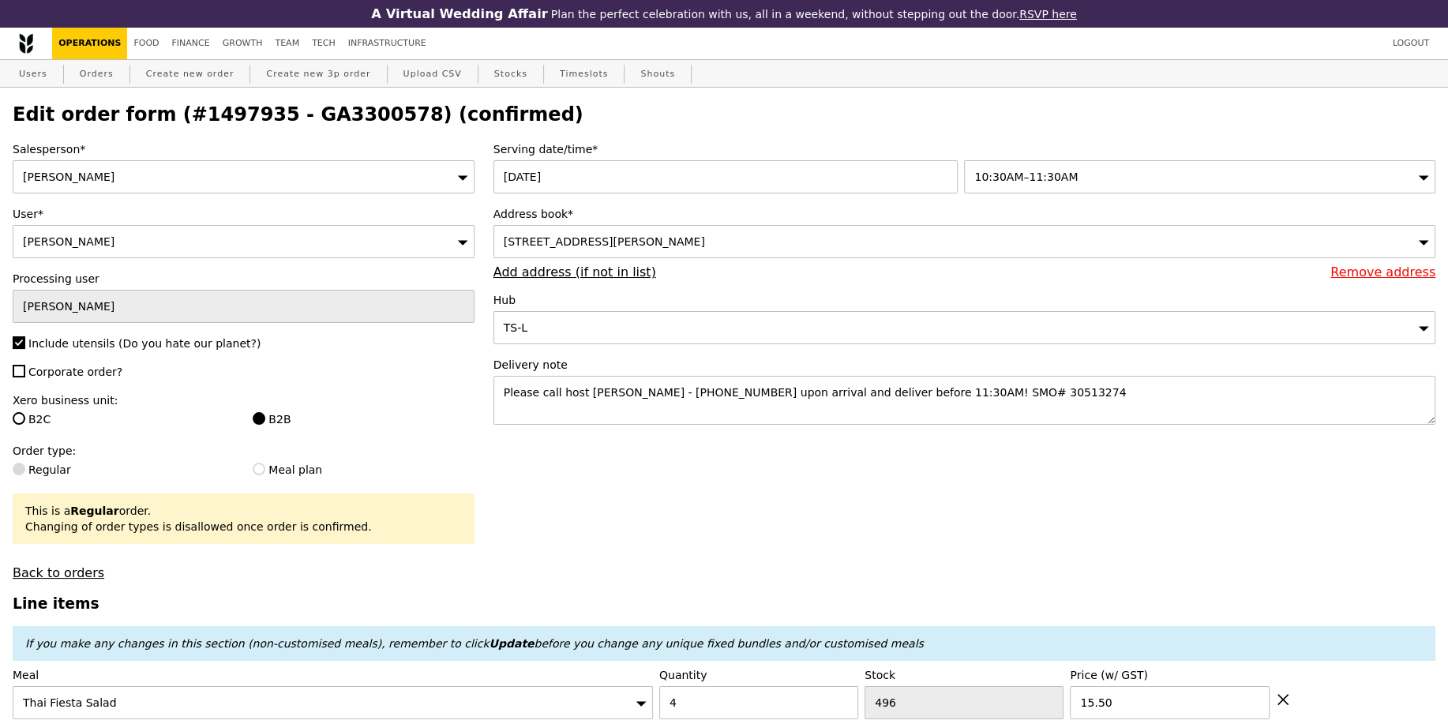
click at [335, 114] on h2 "Edit order form (#1497935 - GA3300578) (confirmed)" at bounding box center [724, 114] width 1423 height 22
copy h2 "GA3300578"
click at [97, 82] on link "Orders" at bounding box center [96, 74] width 47 height 28
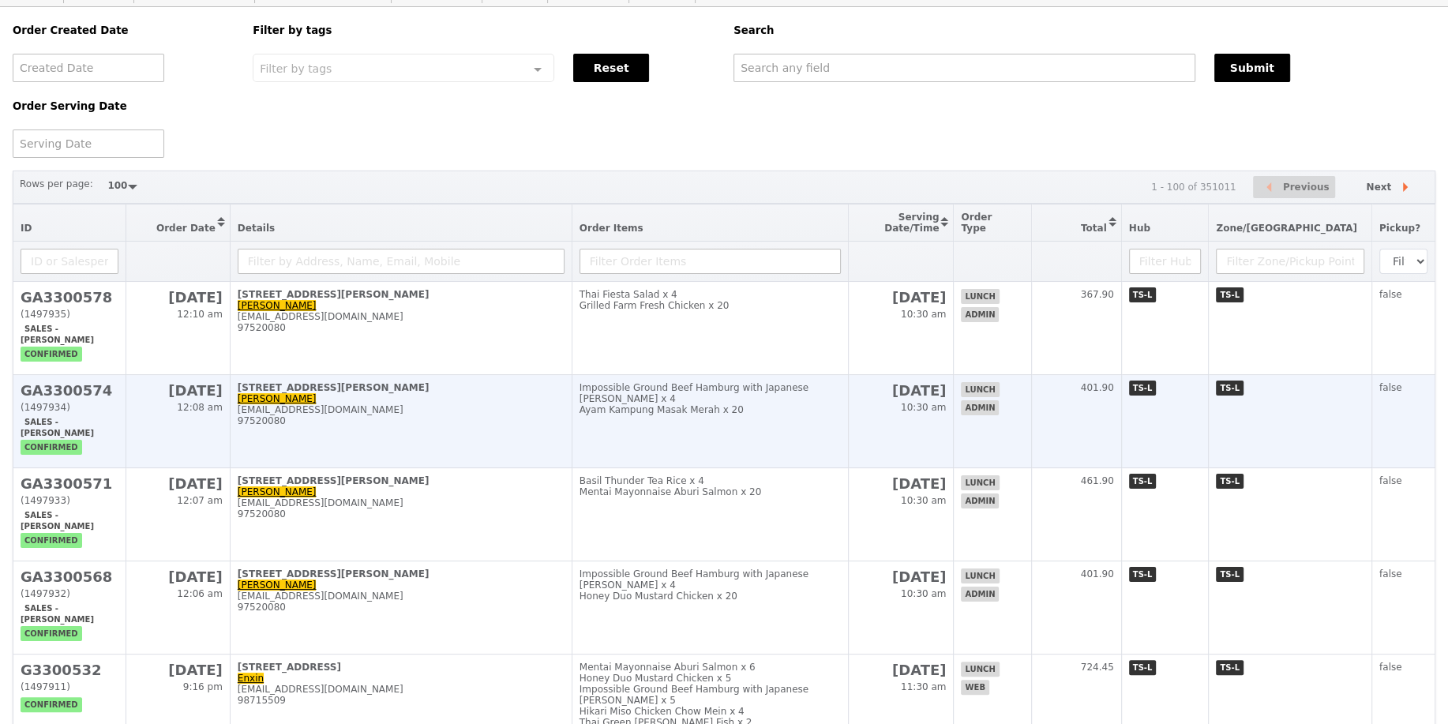
scroll to position [83, 0]
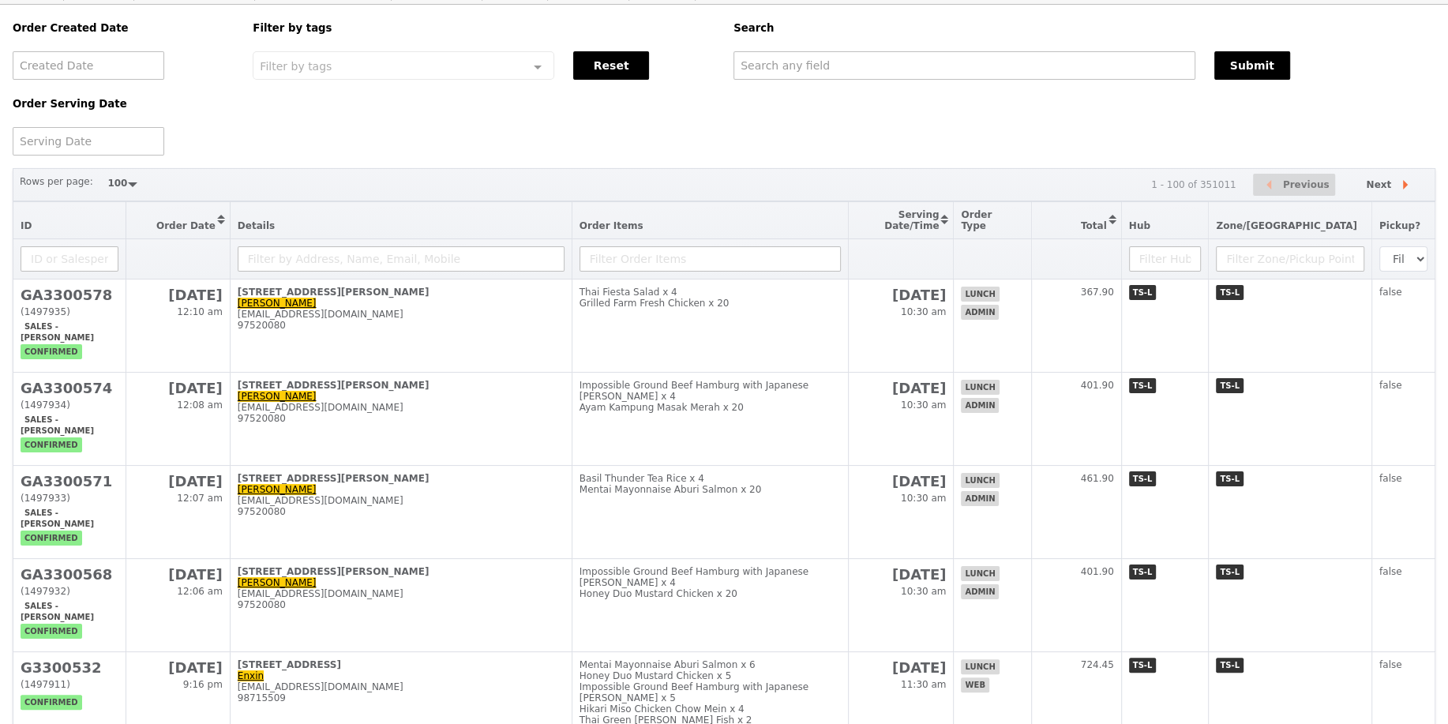
click at [881, 127] on div "Order Created Date Order Serving Date Filter by tags Filter by tags Meal_Plan W…" at bounding box center [724, 80] width 1442 height 151
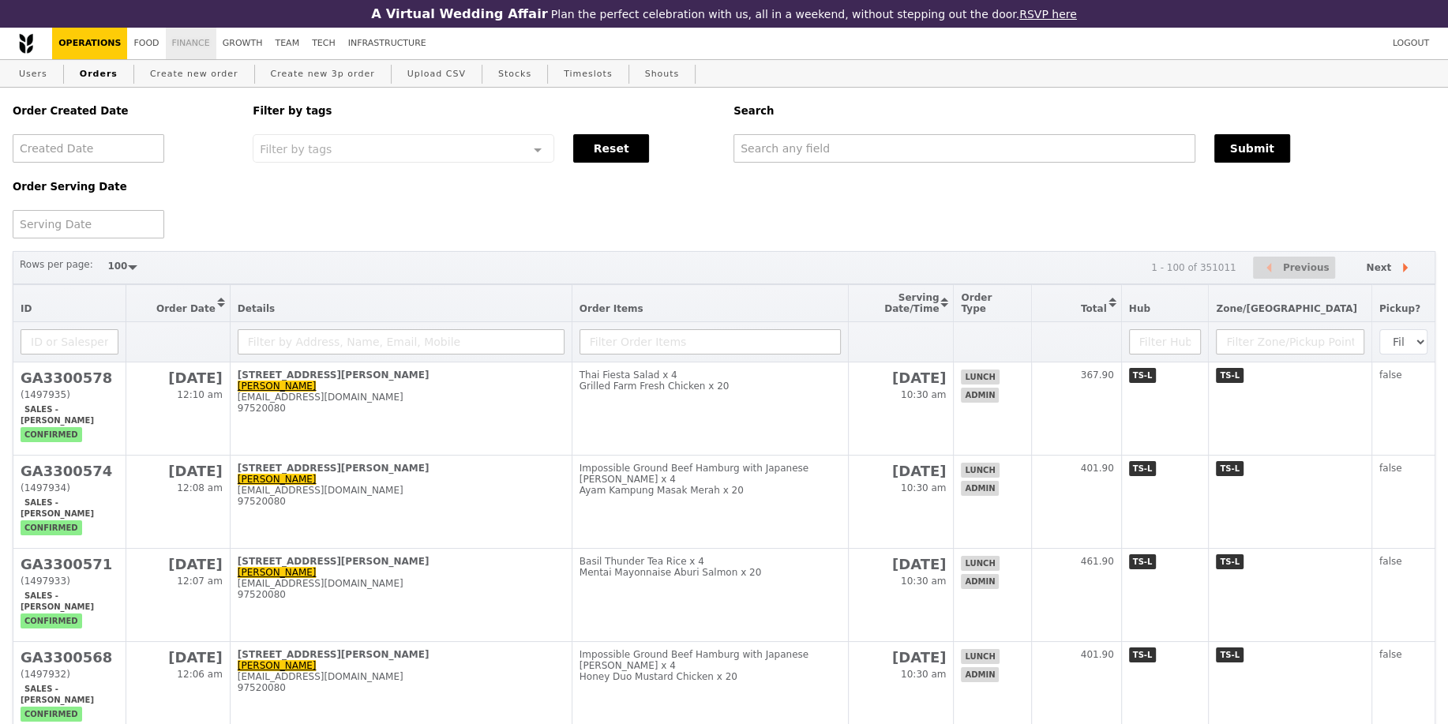
click at [189, 42] on link "Finance" at bounding box center [191, 44] width 51 height 32
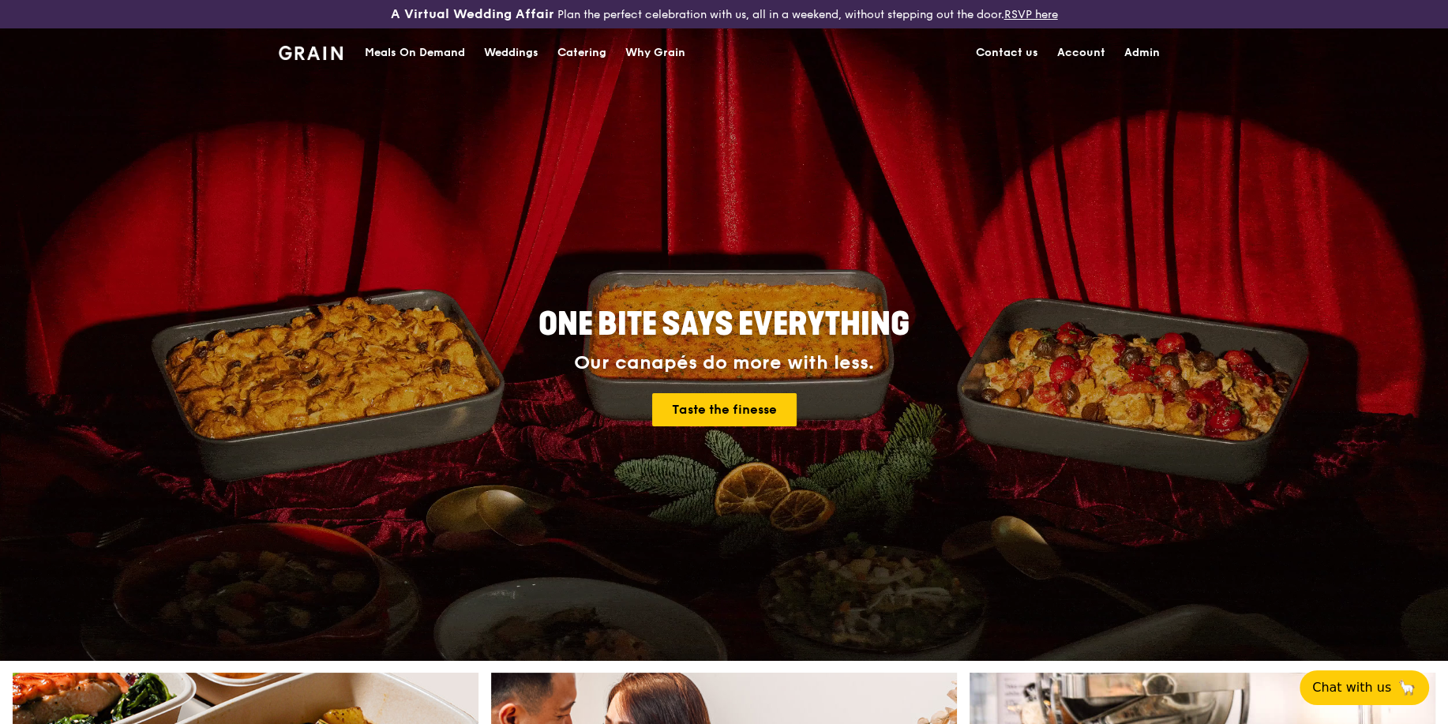
click at [416, 39] on div "Meals On Demand" at bounding box center [415, 52] width 100 height 47
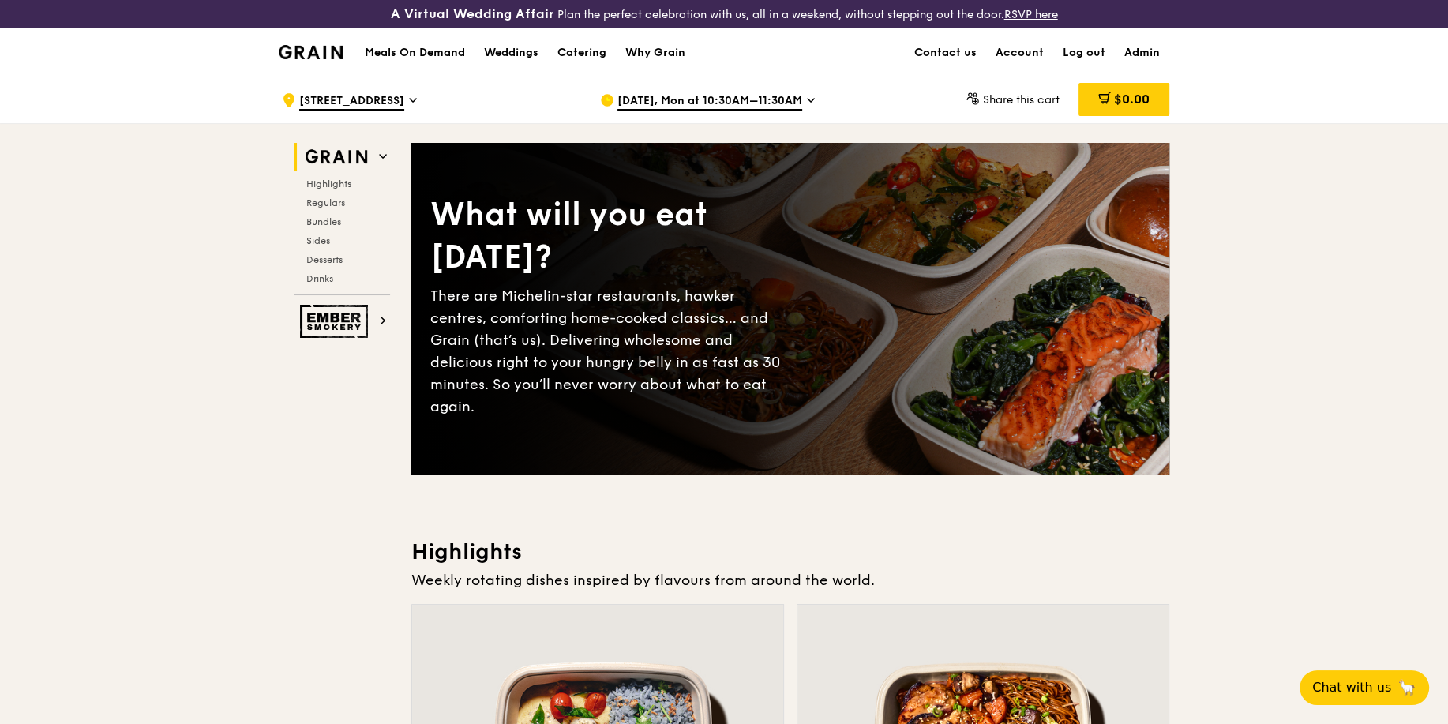
click at [670, 101] on span "Oct 13, Mon at 10:30AM–11:30AM" at bounding box center [710, 101] width 185 height 17
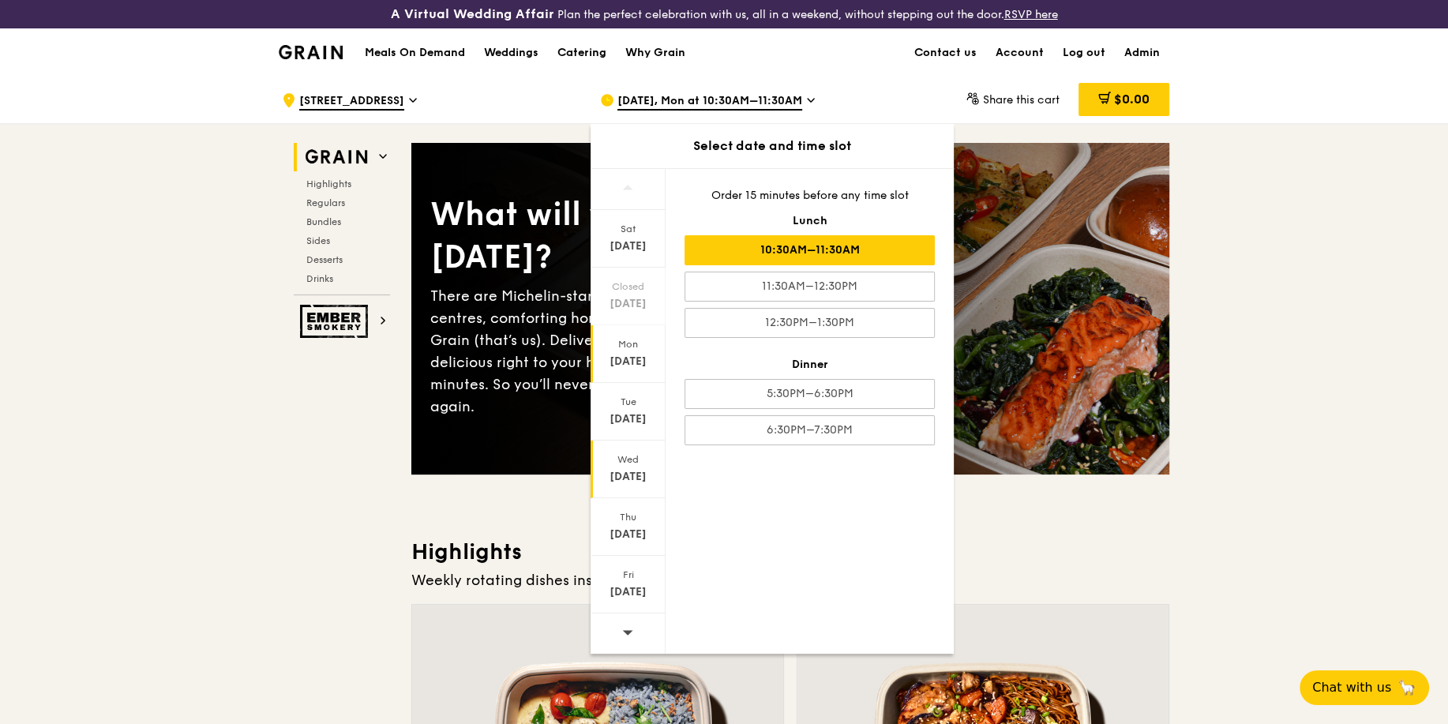
click at [640, 471] on div "Oct 15" at bounding box center [628, 477] width 70 height 16
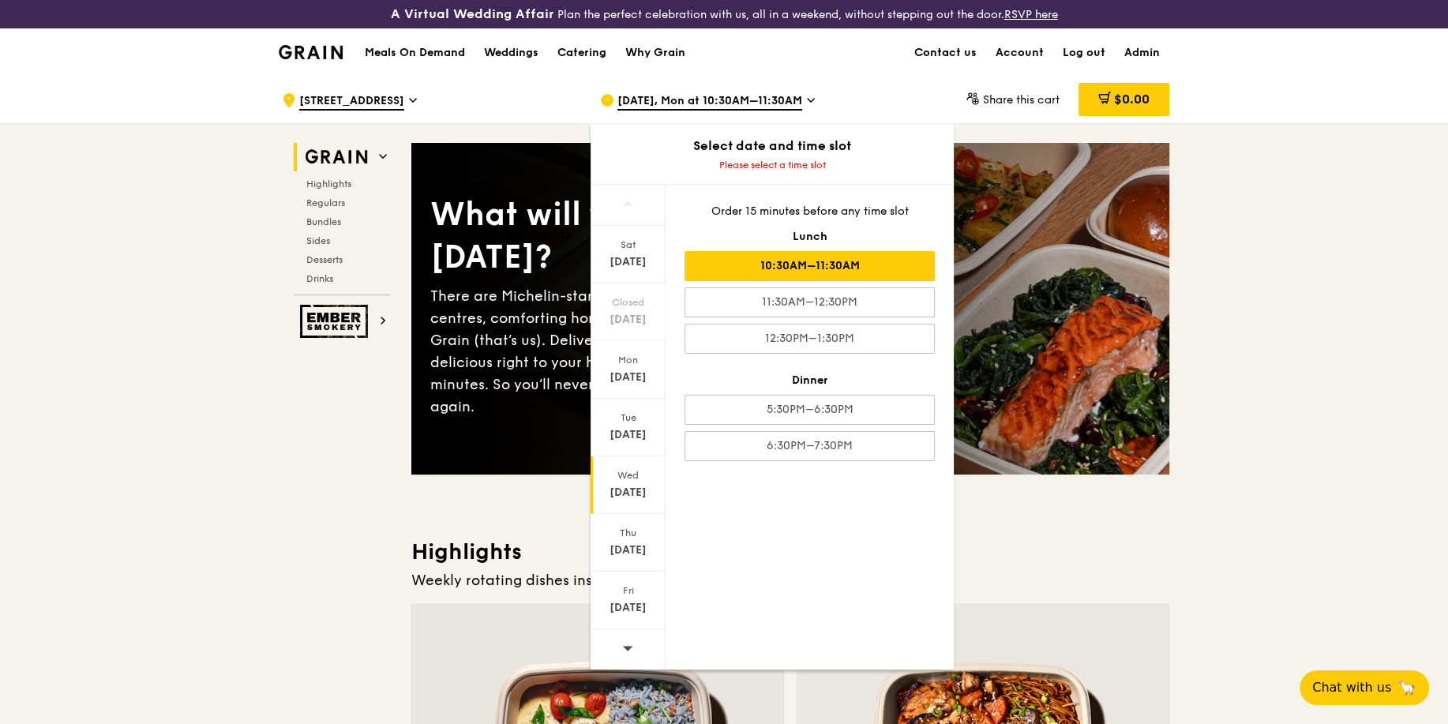
click at [856, 268] on div "10:30AM–11:30AM" at bounding box center [810, 266] width 250 height 30
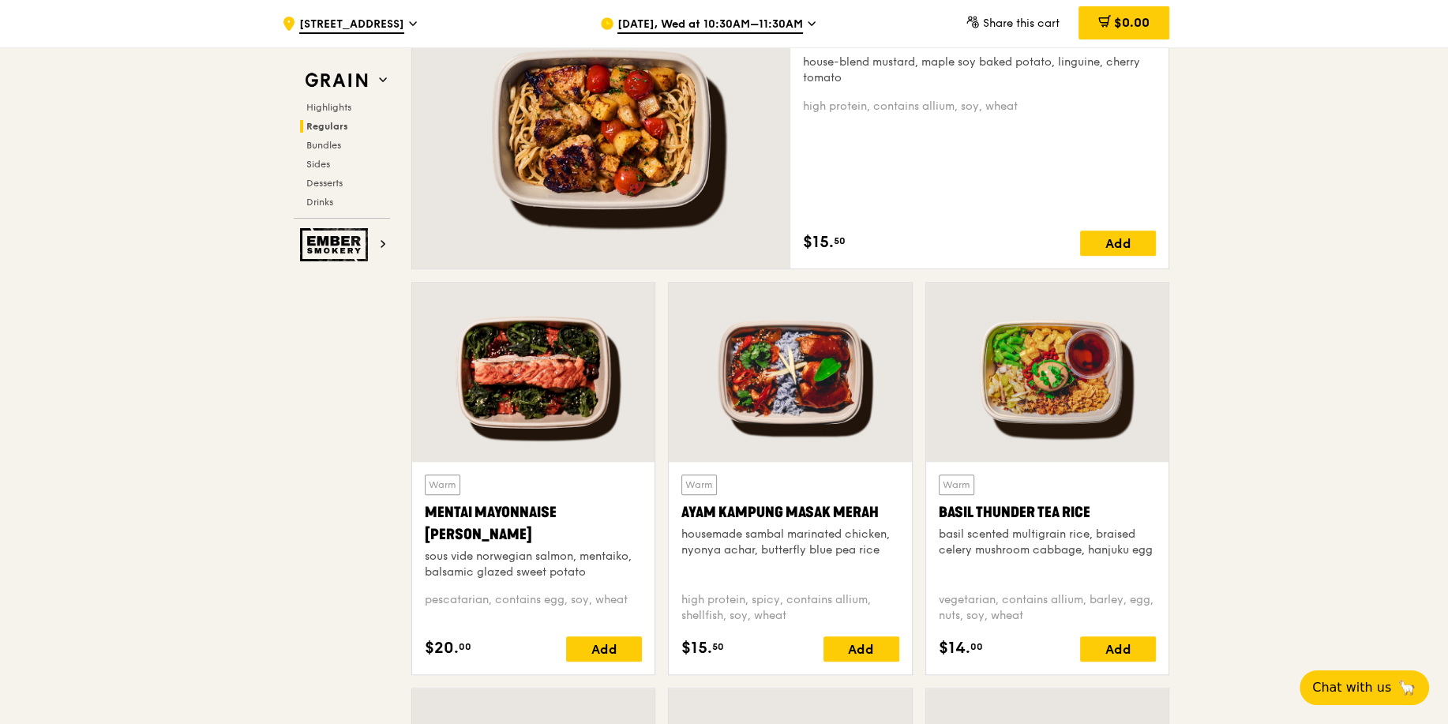
scroll to position [1552, 0]
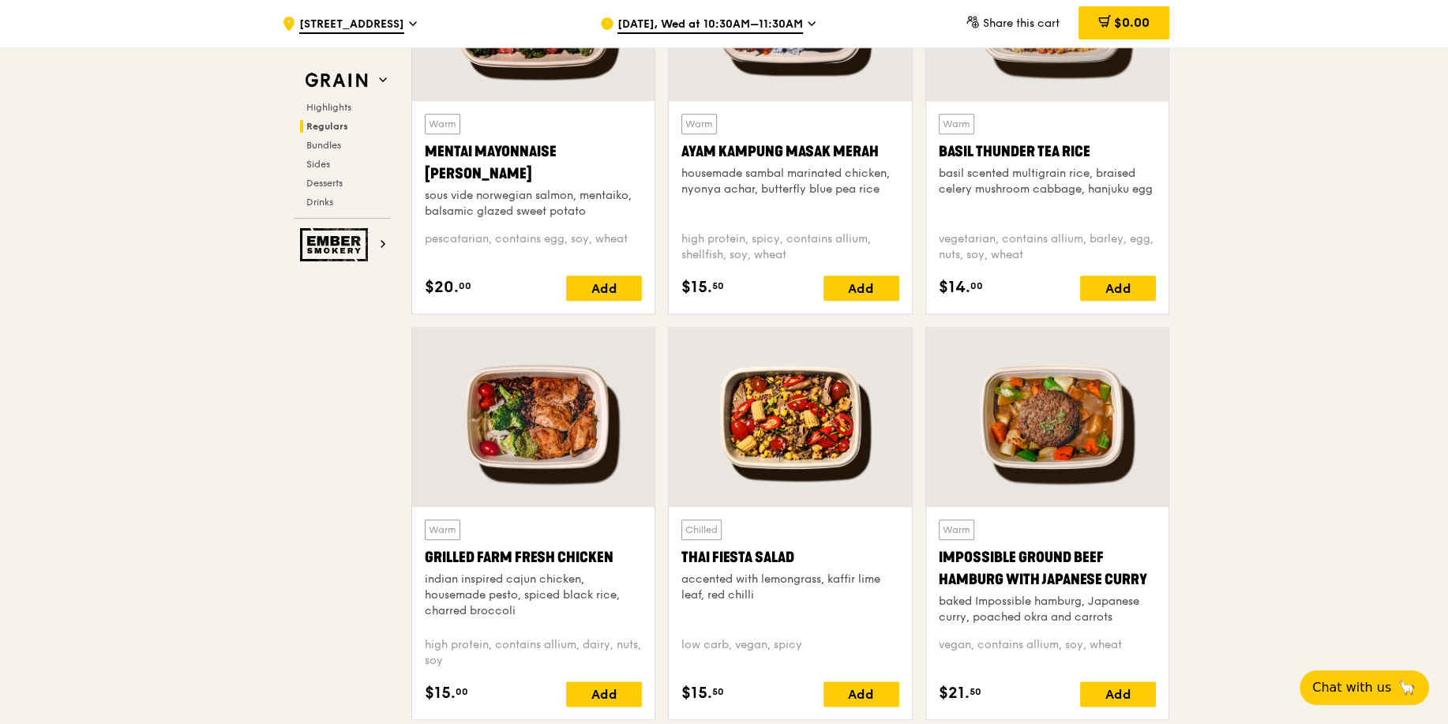
click at [633, 24] on span "Oct 15, Wed at 10:30AM–11:30AM" at bounding box center [711, 25] width 186 height 17
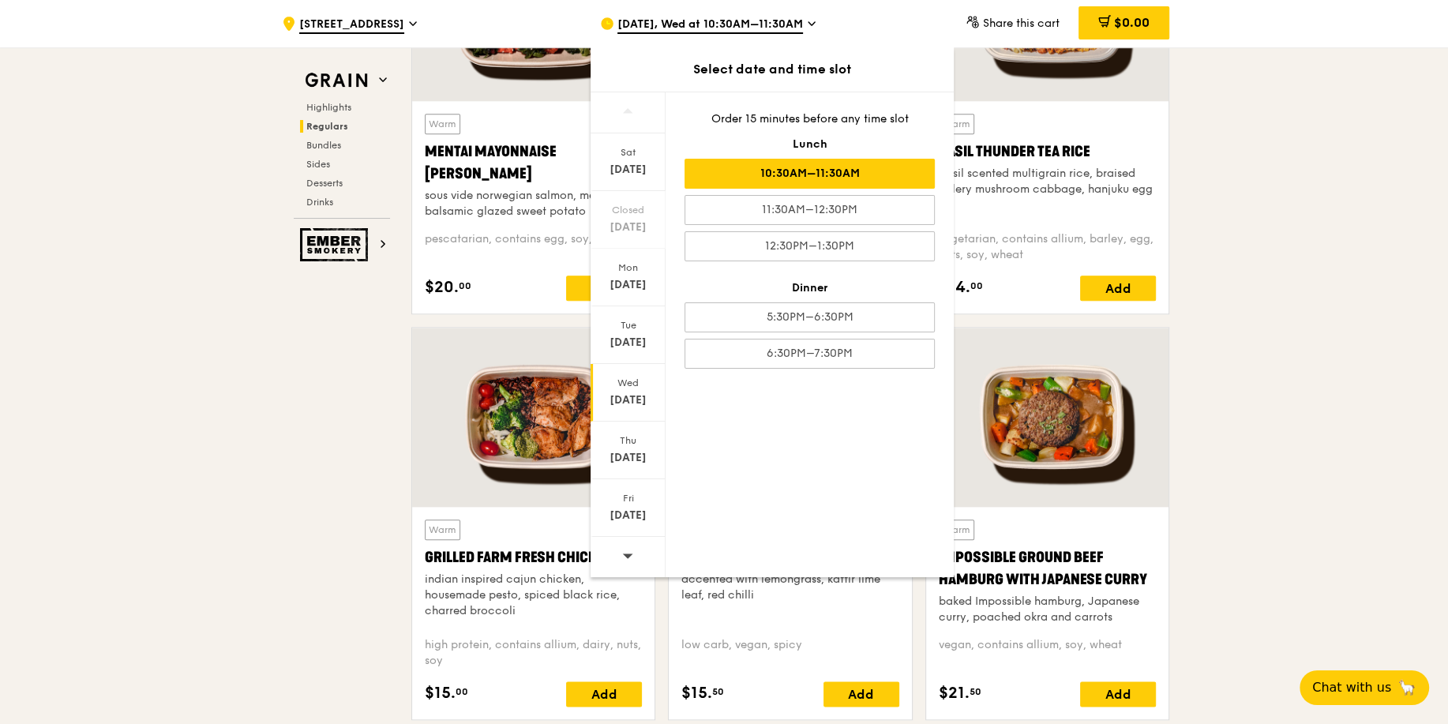
click at [636, 548] on div at bounding box center [628, 557] width 75 height 40
click at [629, 340] on div "Oct 21" at bounding box center [628, 343] width 70 height 16
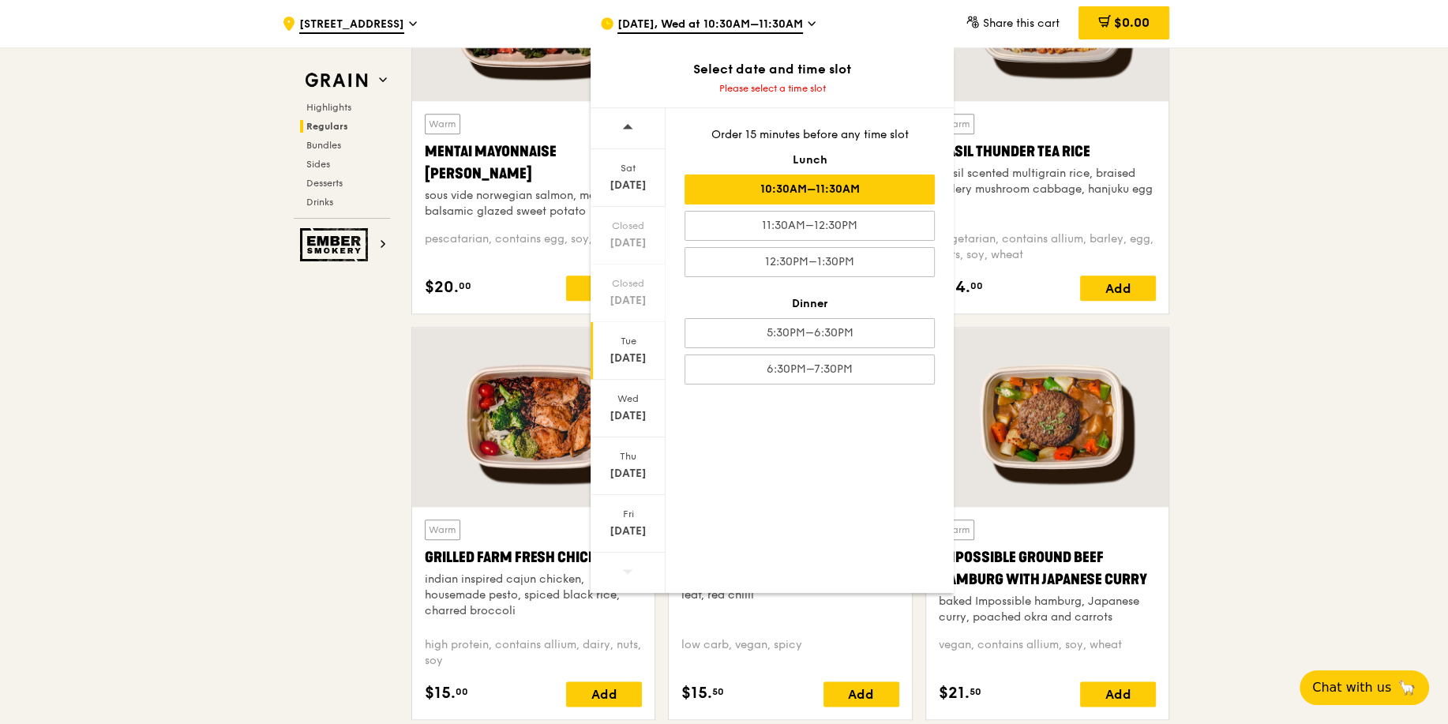
click at [839, 192] on div "10:30AM–11:30AM" at bounding box center [810, 190] width 250 height 30
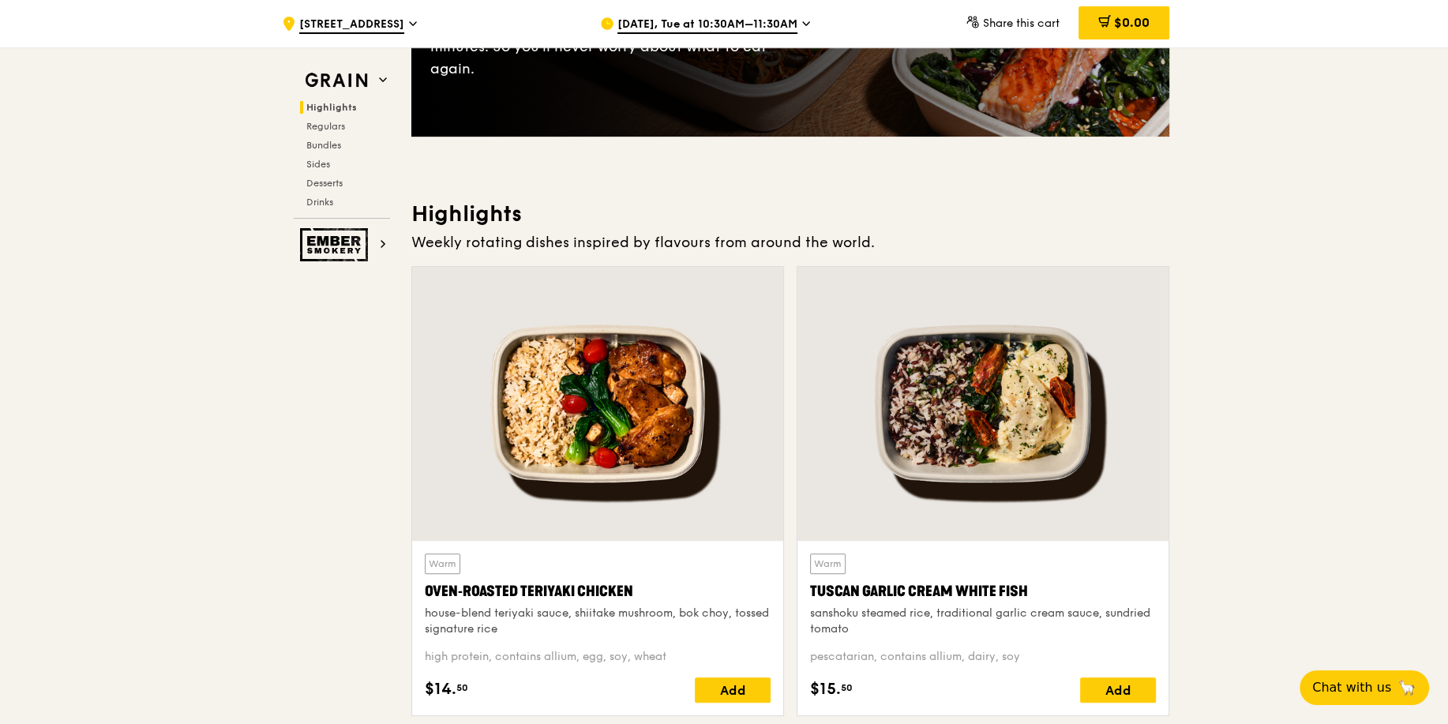
scroll to position [377, 0]
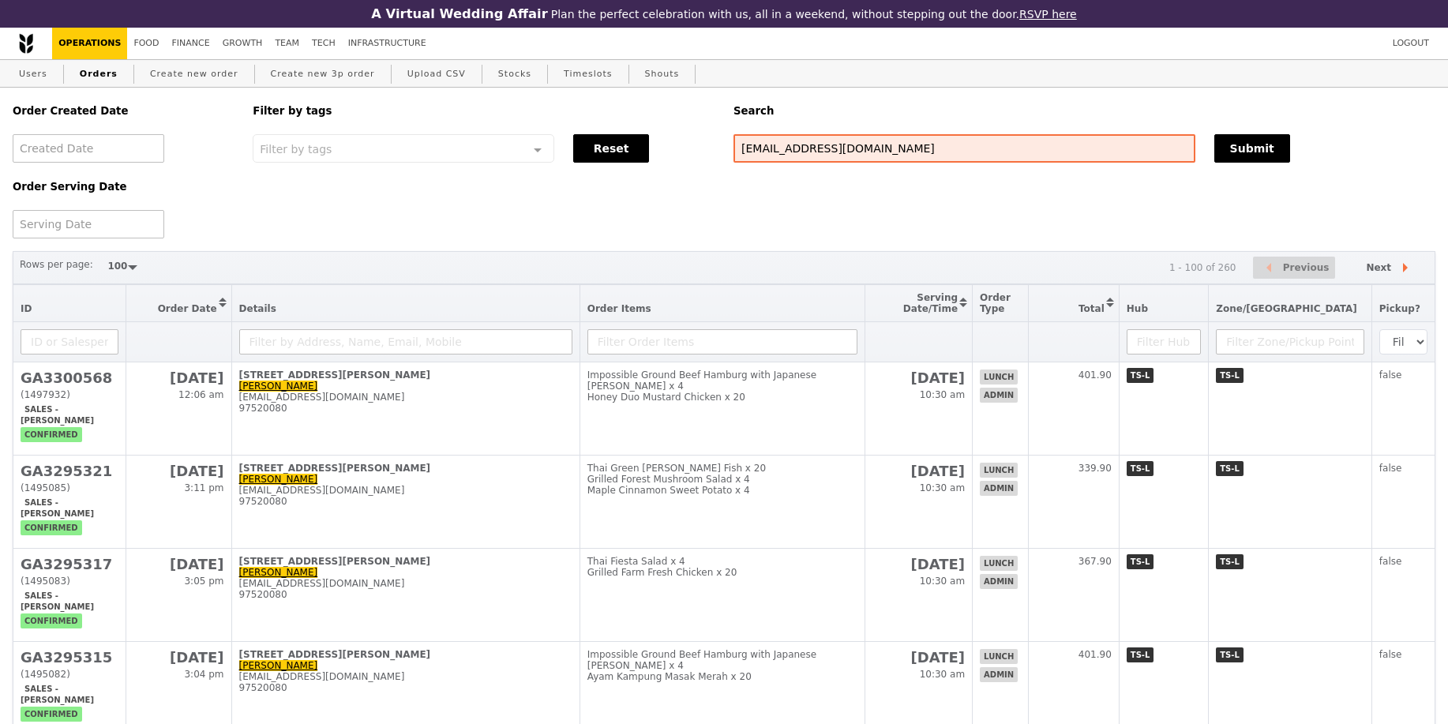
select select "100"
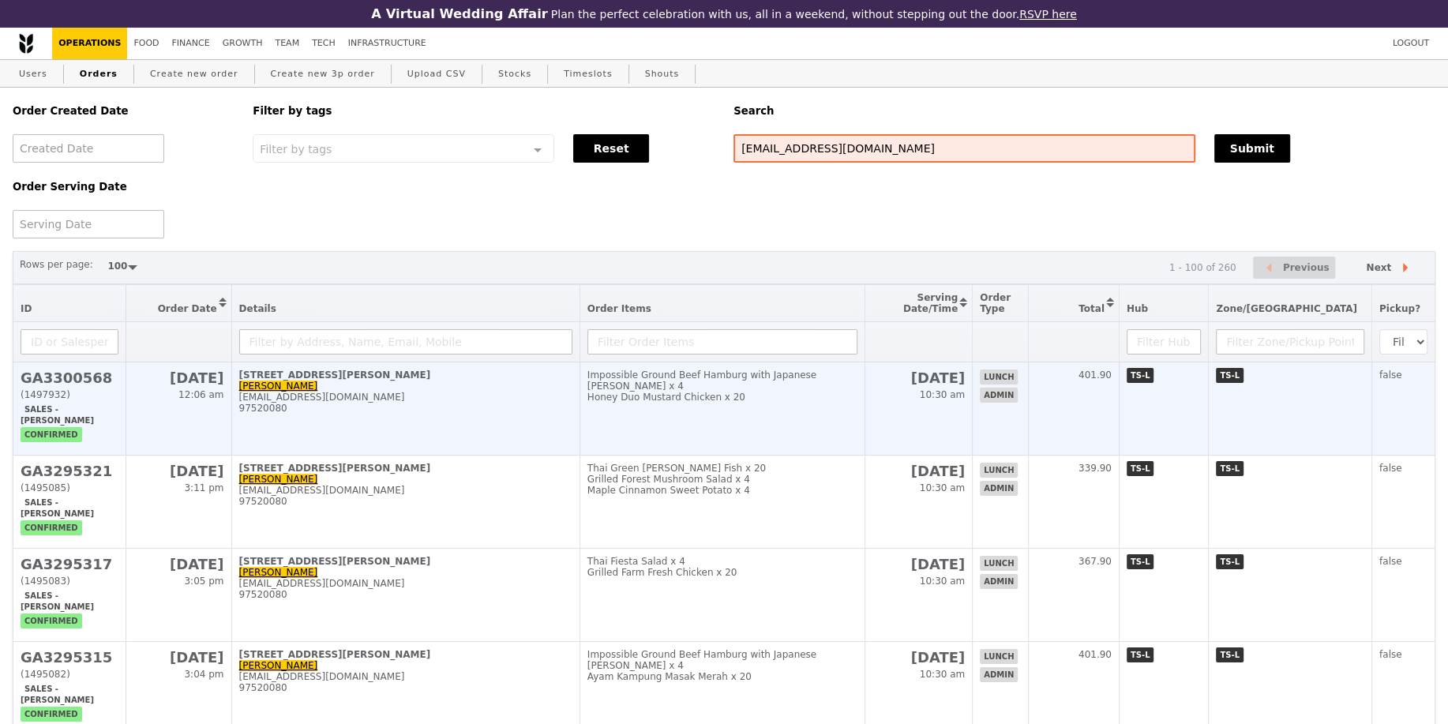
click at [945, 409] on td "15 Oct 10:30 am" at bounding box center [918, 408] width 107 height 93
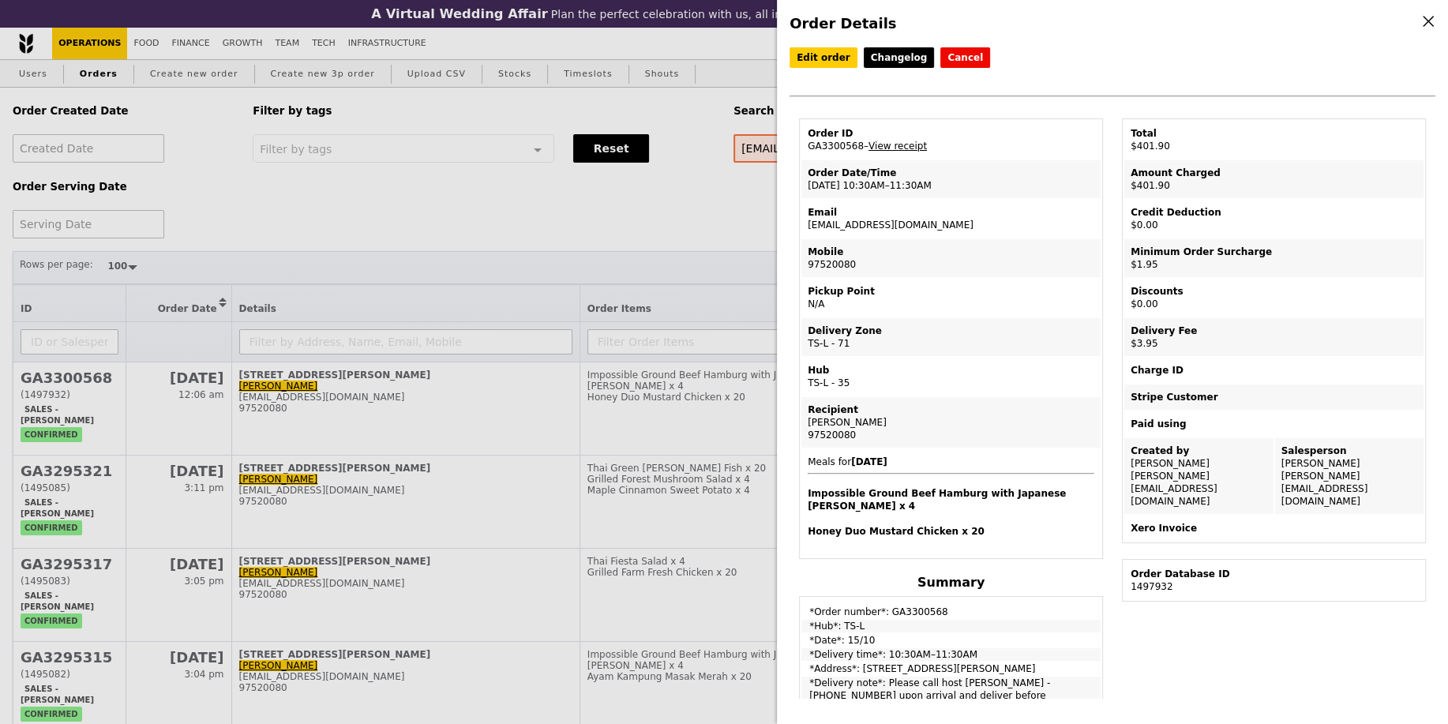
click at [855, 223] on td "Email lili.yin@bsigroup.com" at bounding box center [951, 219] width 299 height 38
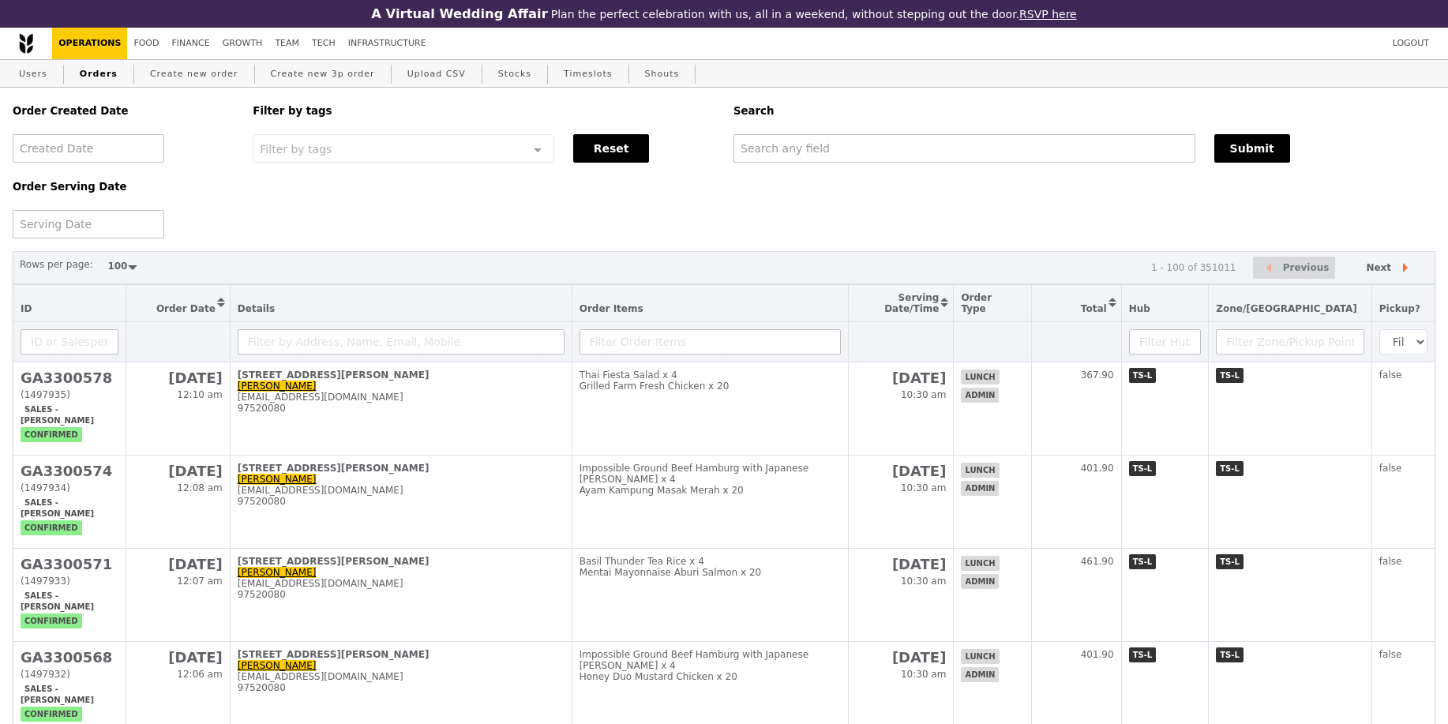
select select "100"
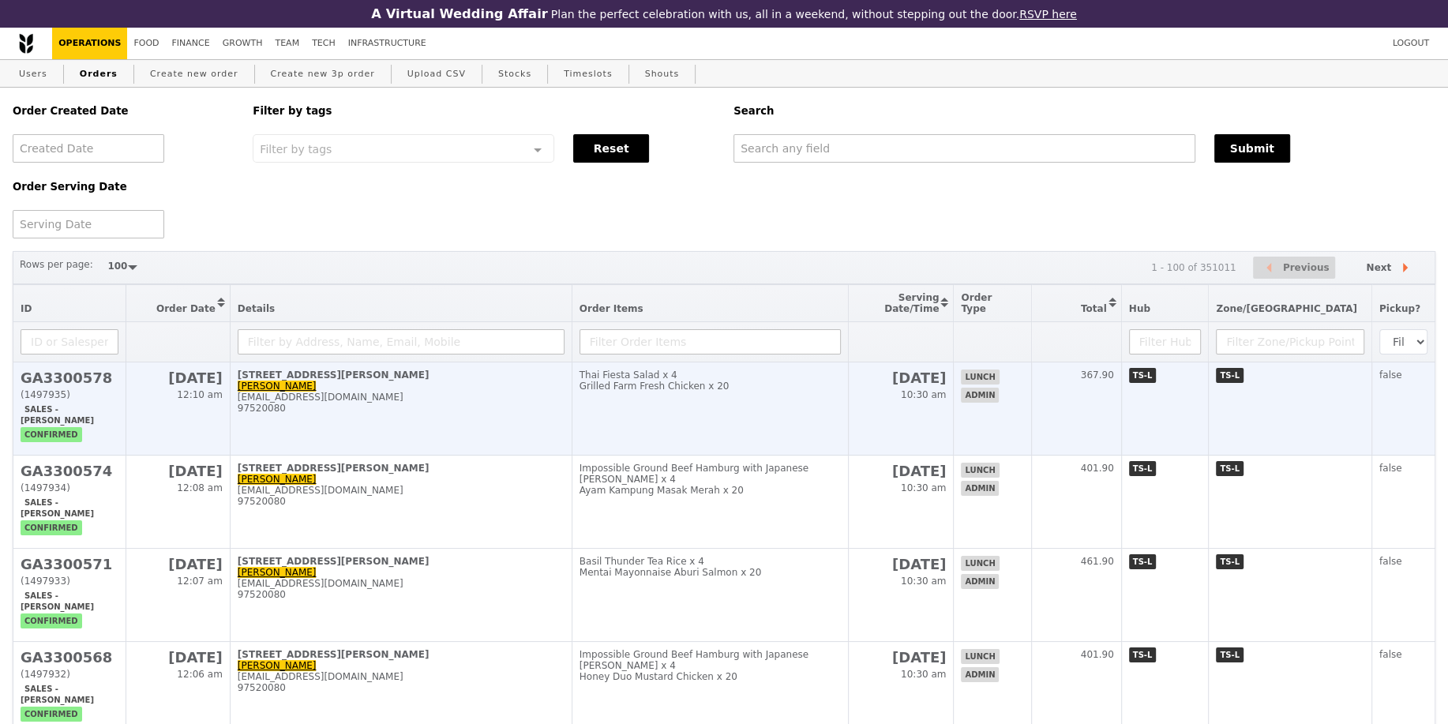
click at [336, 427] on td "[STREET_ADDRESS][PERSON_NAME] [PERSON_NAME] [PERSON_NAME][EMAIL_ADDRESS][DOMAIN…" at bounding box center [401, 408] width 342 height 93
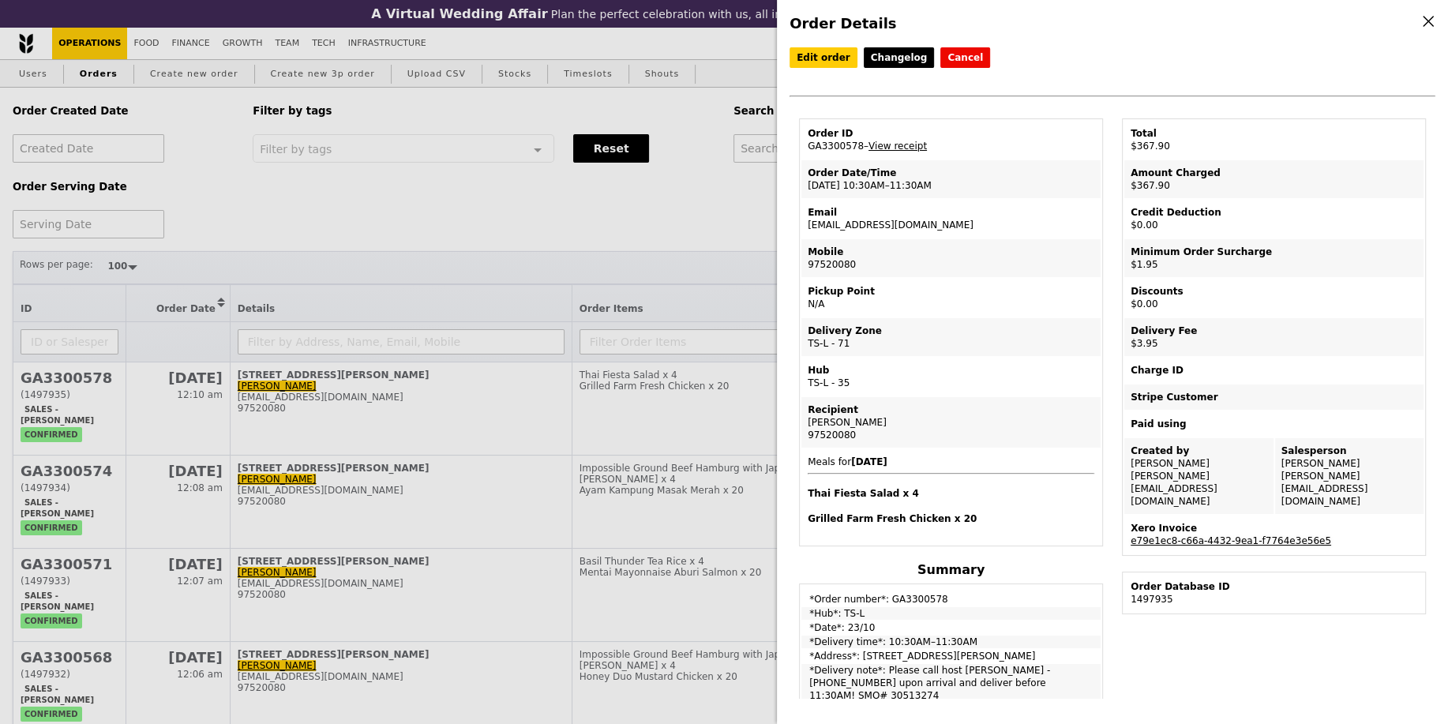
click at [1290, 535] on link "e79e1ec8-c66a-4432-9ea1-f7764e3e56e5" at bounding box center [1231, 540] width 201 height 11
click at [441, 377] on div "Order Details Edit order Changelog Cancel Order ID GA3300578 – View receipt Ord…" at bounding box center [724, 362] width 1448 height 724
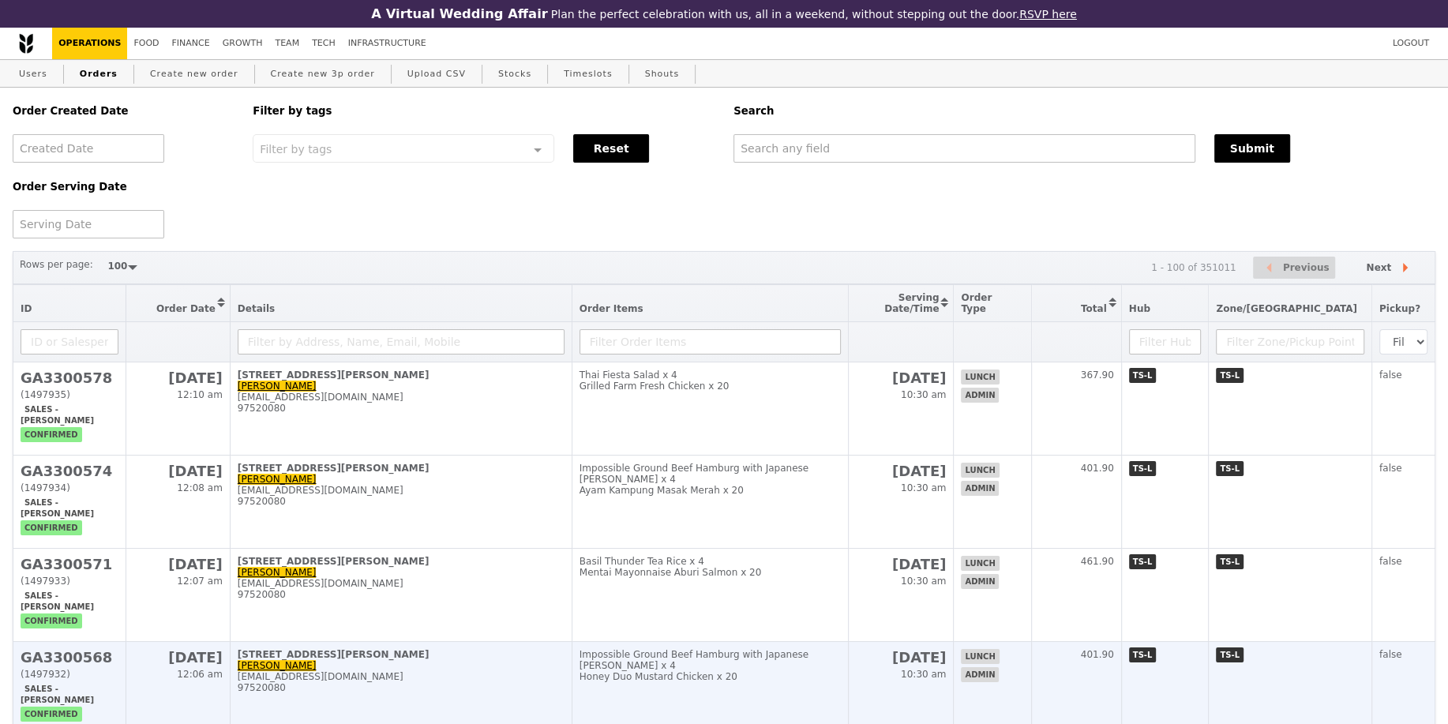
click at [794, 674] on td "Impossible Ground Beef Hamburg with Japanese [PERSON_NAME] x 4 Honey Duo Mustar…" at bounding box center [710, 688] width 276 height 93
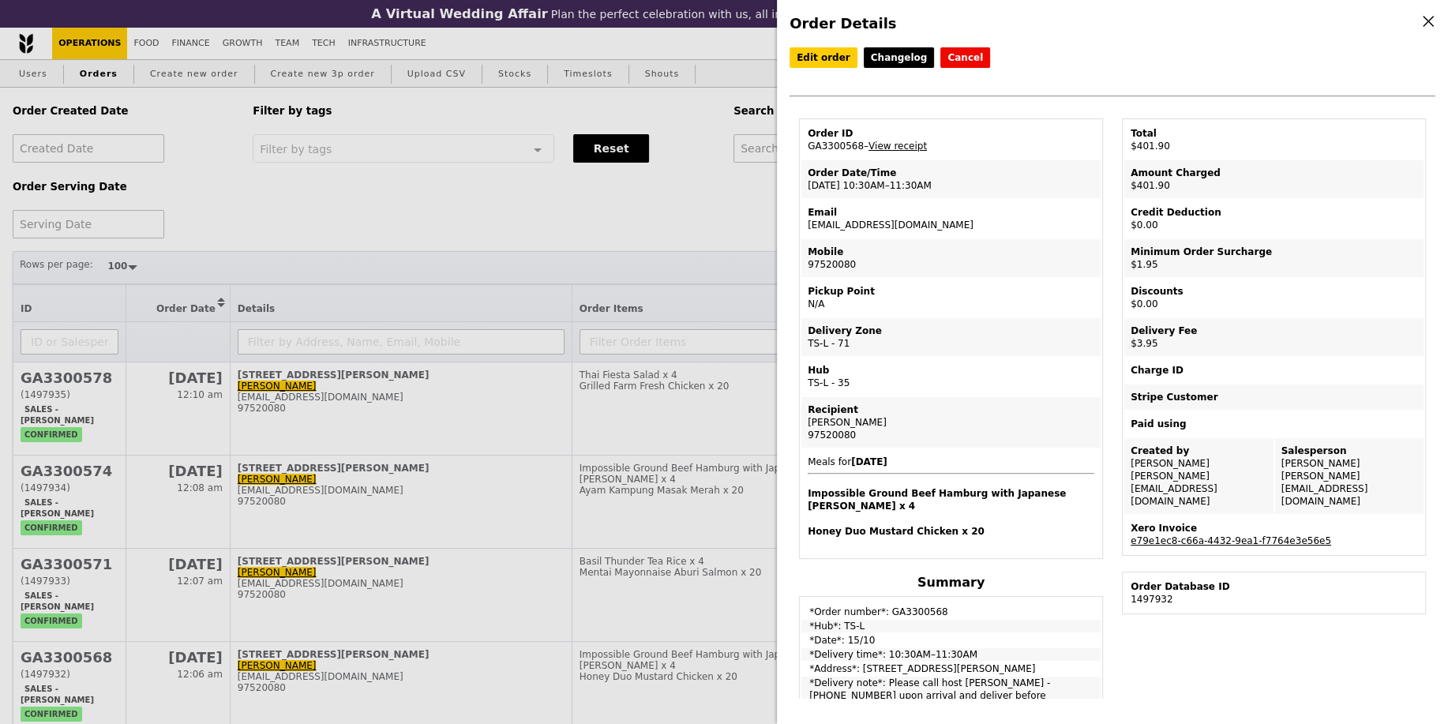
drag, startPoint x: 988, startPoint y: 514, endPoint x: 805, endPoint y: 447, distance: 195.1
click at [805, 449] on td "Meals for [DATE] Impossible Ground Beef Hamburg with Japanese [PERSON_NAME] x 4…" at bounding box center [951, 502] width 299 height 107
copy span "Meals for [DATE] Impossible Ground Beef Hamburg with Japanese [PERSON_NAME] x 4…"
click at [644, 481] on div "Order Details Edit order Changelog Cancel Order ID GA3300568 – View receipt Ord…" at bounding box center [724, 362] width 1448 height 724
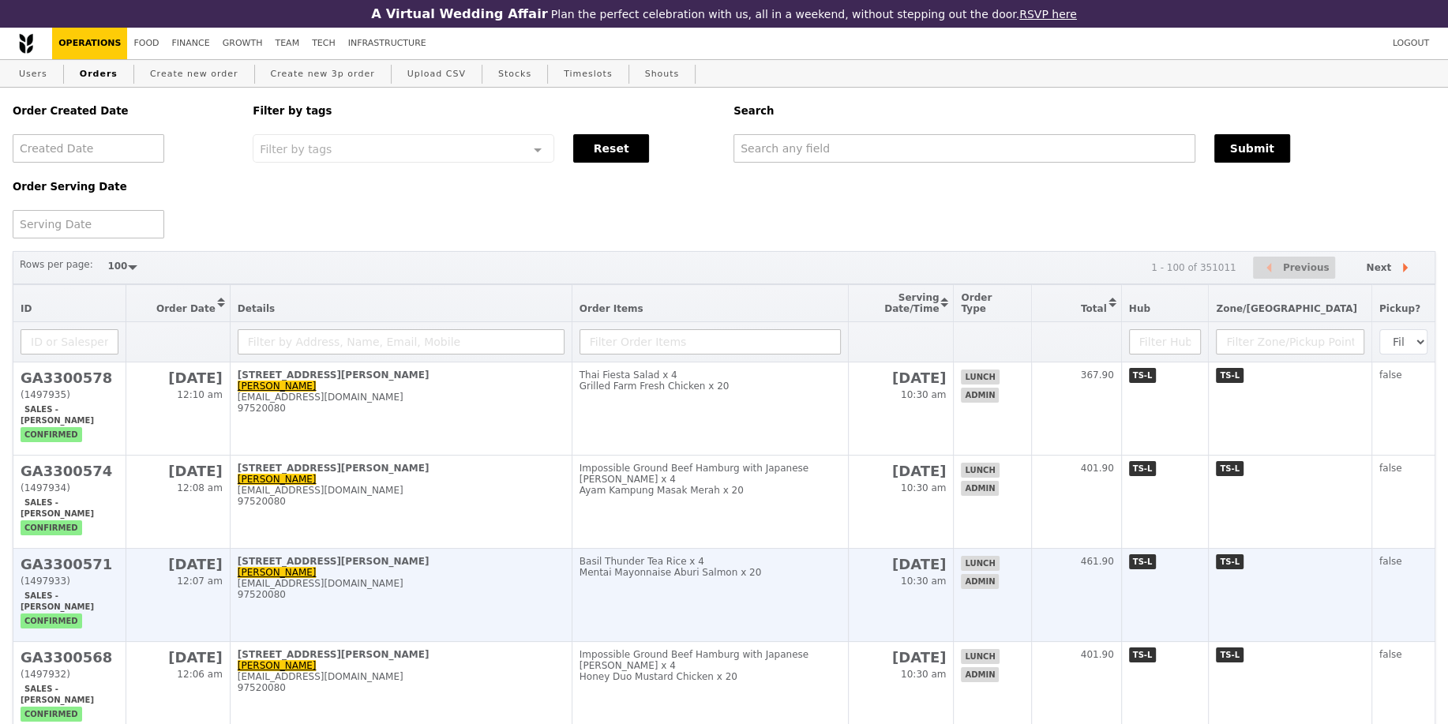
click at [844, 573] on td "Basil Thunder Tea Rice x 4 Mentai Mayonnaise Aburi Salmon x 20" at bounding box center [710, 595] width 276 height 93
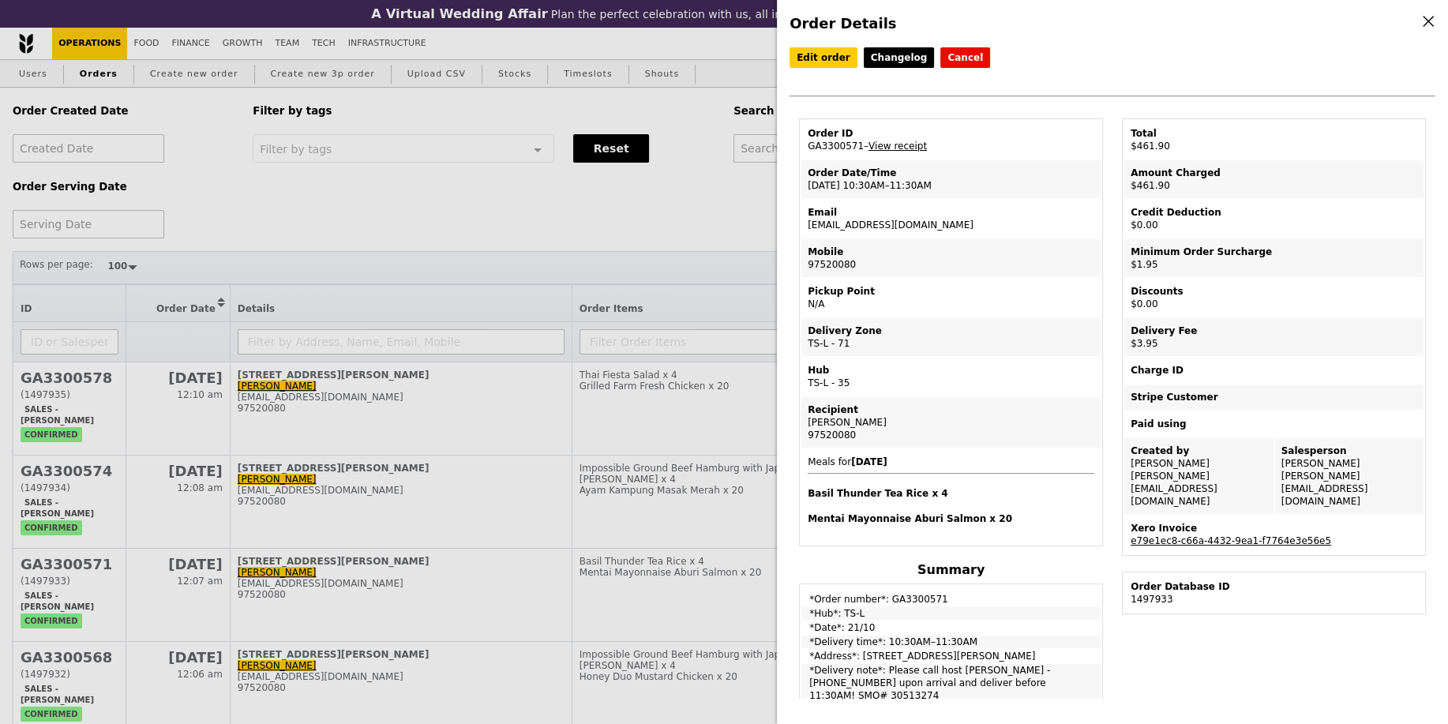
drag, startPoint x: 1001, startPoint y: 519, endPoint x: 805, endPoint y: 460, distance: 204.4
click at [805, 460] on td "Meals for [DATE] Basil Thunder Tea Rice x 4 Mentai Mayonnaise Aburi Salmon x 20" at bounding box center [951, 496] width 299 height 95
copy span "Meals for [DATE] Basil Thunder Tea Rice x 4 Mentai Mayonnaise Aburi Salmon x 20"
click at [699, 584] on div "Order Details Edit order Changelog Cancel Order ID GA3300571 – View receipt Ord…" at bounding box center [724, 362] width 1448 height 724
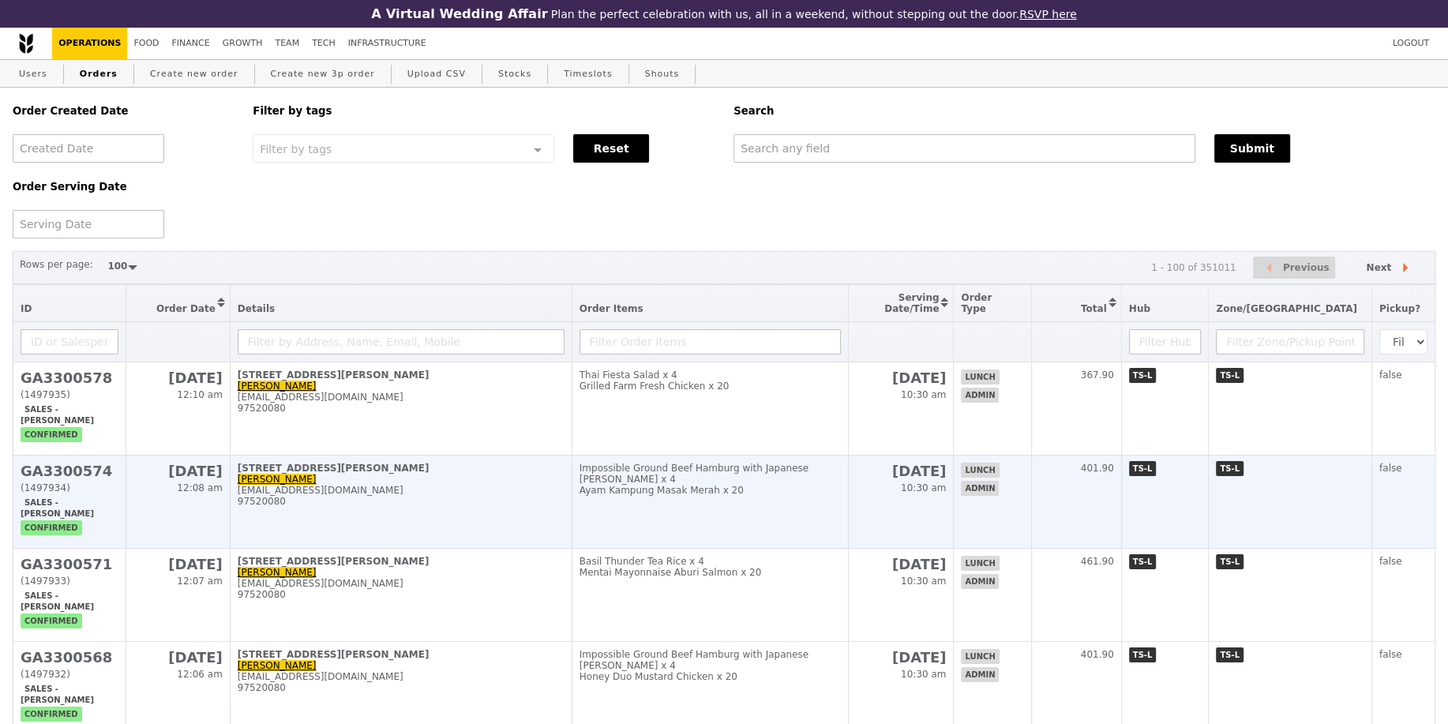
click at [913, 512] on td "[DATE] 10:30 am" at bounding box center [901, 502] width 106 height 93
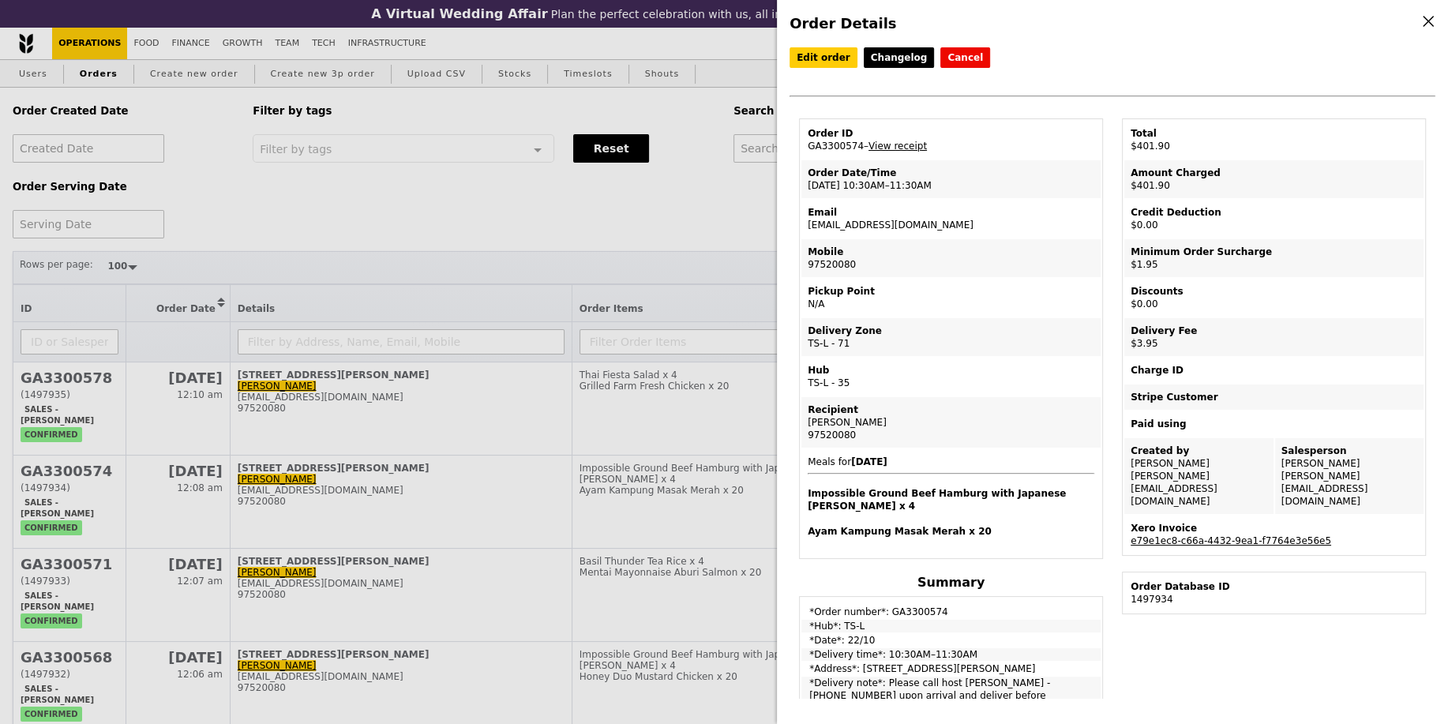
drag, startPoint x: 940, startPoint y: 507, endPoint x: 804, endPoint y: 462, distance: 143.1
click at [804, 462] on td "Meals for [DATE] Impossible Ground Beef Hamburg with Japanese [PERSON_NAME] x 4…" at bounding box center [951, 502] width 299 height 107
copy span "Meals for [DATE] Impossible Ground Beef Hamburg with Japanese [PERSON_NAME] x 4…"
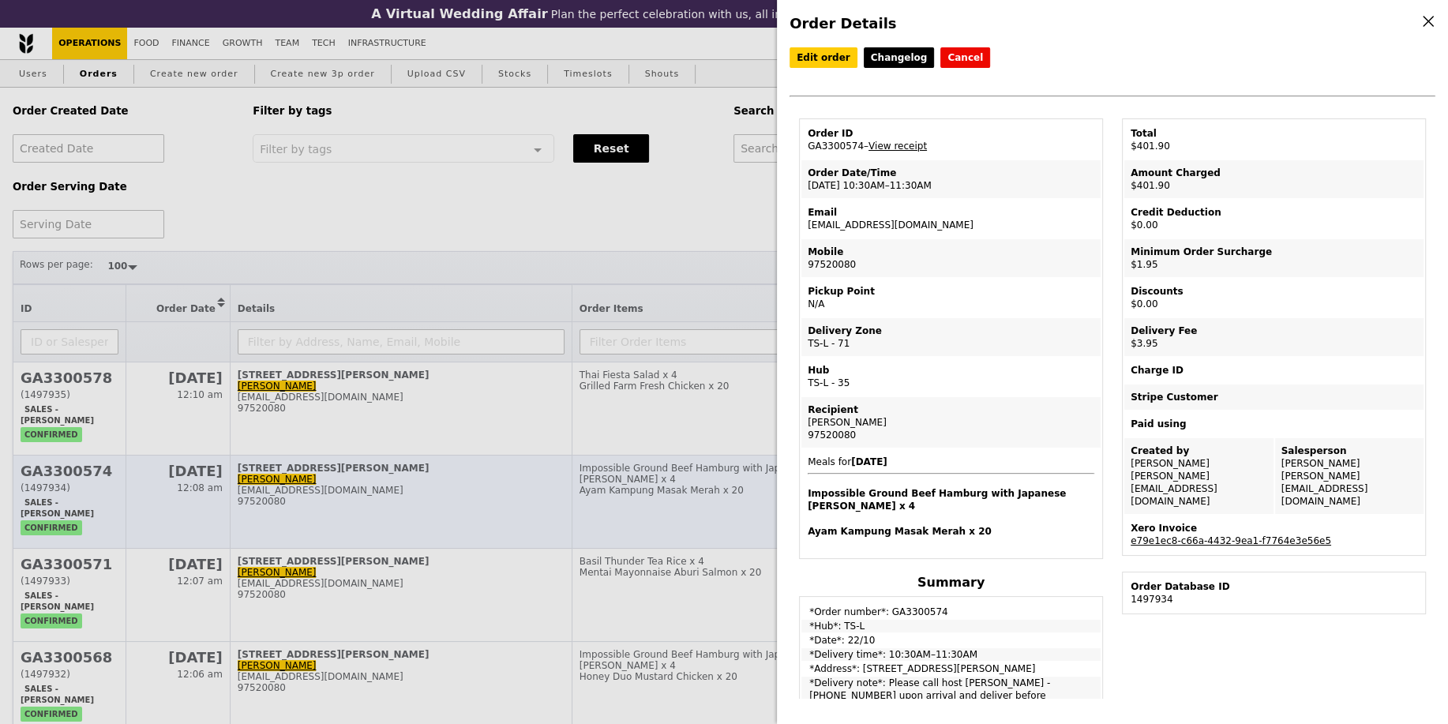
click at [551, 467] on div "Order Details Edit order Changelog Cancel Order ID GA3300574 – View receipt Ord…" at bounding box center [724, 362] width 1448 height 724
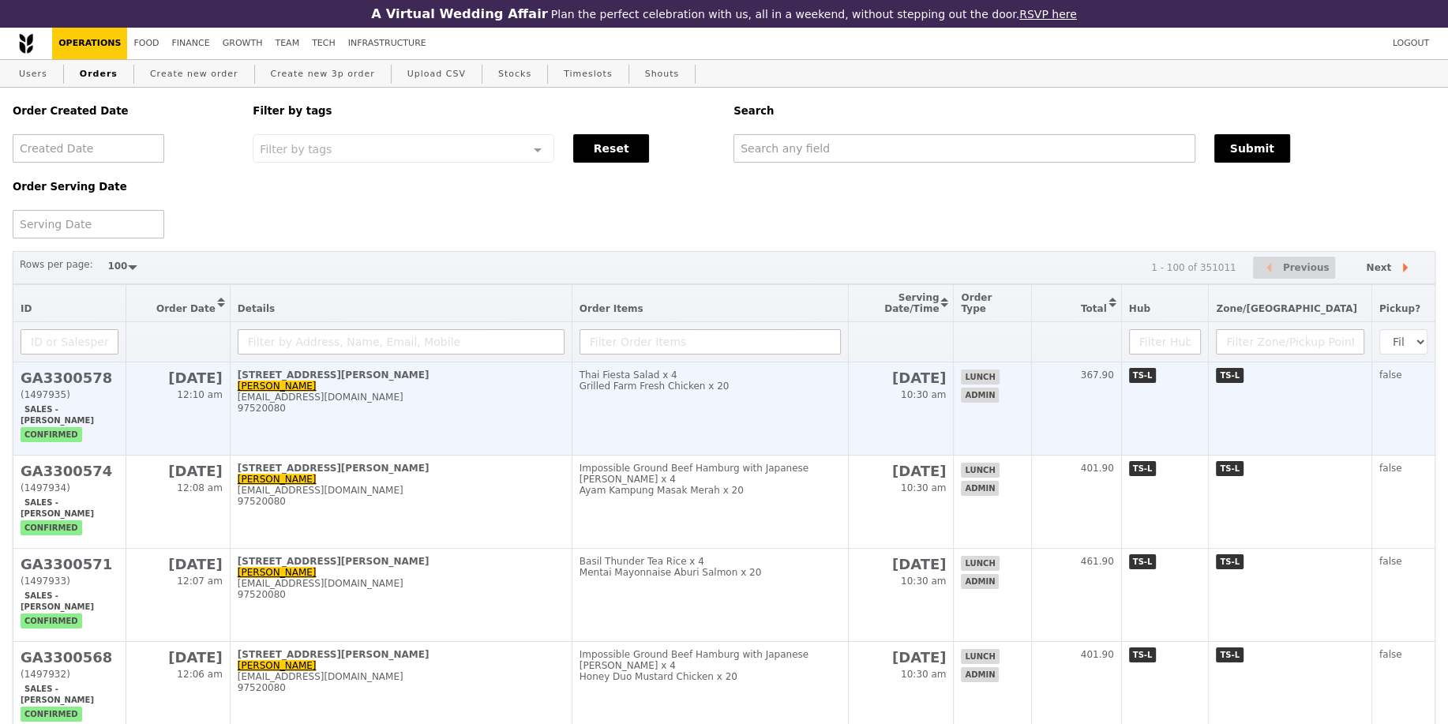
click at [848, 397] on td "Thai Fiesta Salad x 4 Grilled Farm Fresh Chicken x 20" at bounding box center [710, 408] width 276 height 93
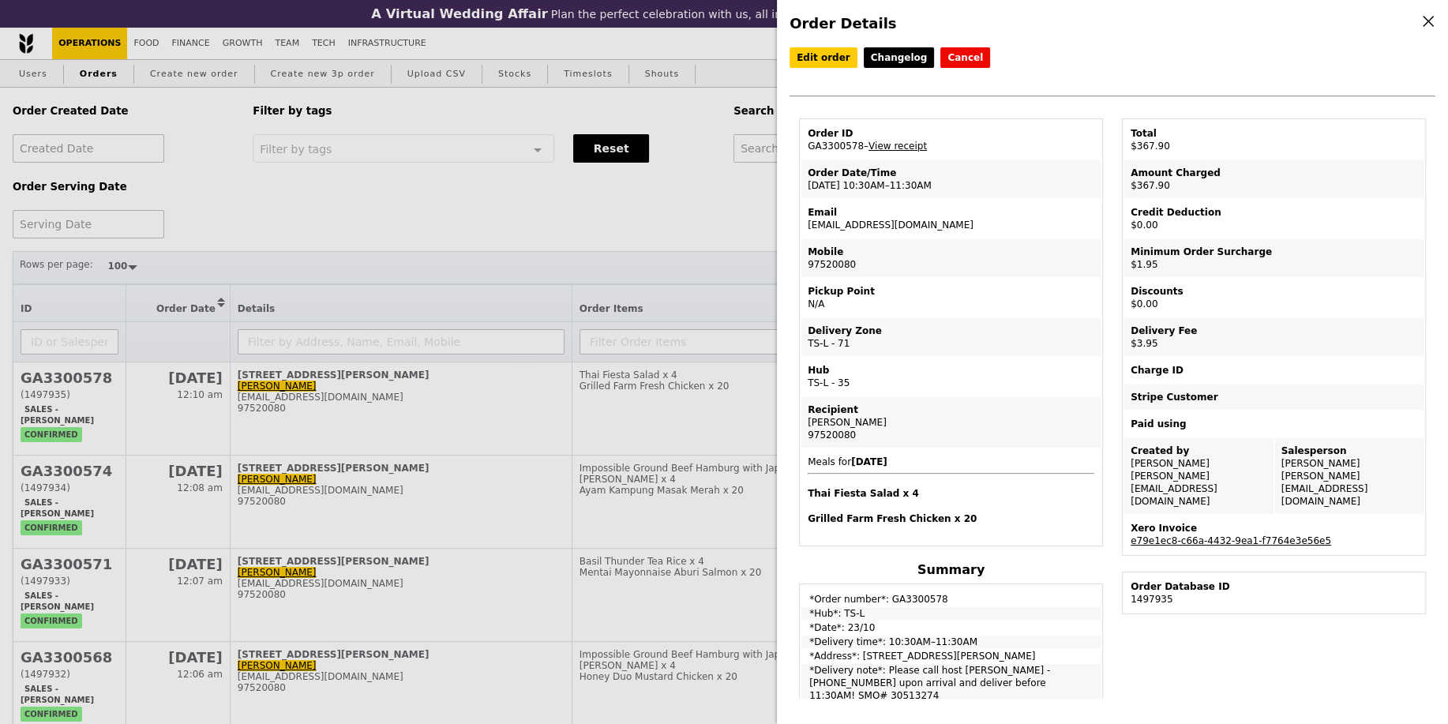
drag, startPoint x: 963, startPoint y: 524, endPoint x: 804, endPoint y: 460, distance: 170.8
click at [804, 460] on td "Meals for [DATE] Thai Fiesta Salad x 4 Grilled Farm Fresh Chicken x 20" at bounding box center [951, 496] width 299 height 95
click at [974, 512] on h4 "Grilled Farm Fresh Chicken x 20" at bounding box center [951, 518] width 287 height 13
drag, startPoint x: 964, startPoint y: 512, endPoint x: 808, endPoint y: 448, distance: 168.9
click at [808, 449] on td "Meals for [DATE] Thai Fiesta Salad x 4 Grilled Farm Fresh Chicken x 20" at bounding box center [951, 496] width 299 height 95
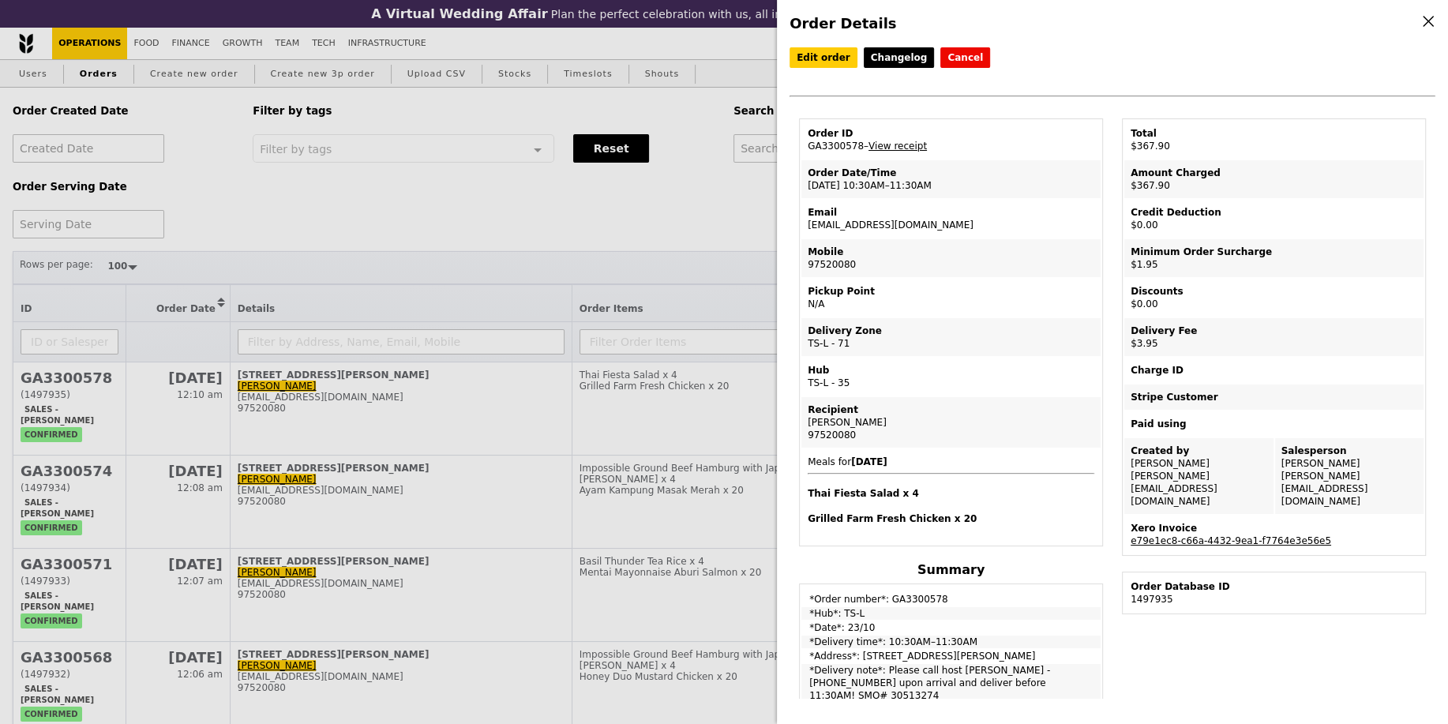
copy span "Meals for [DATE] Thai Fiesta Salad x 4 Grilled Farm Fresh Chicken x 20"
